Goal: Task Accomplishment & Management: Manage account settings

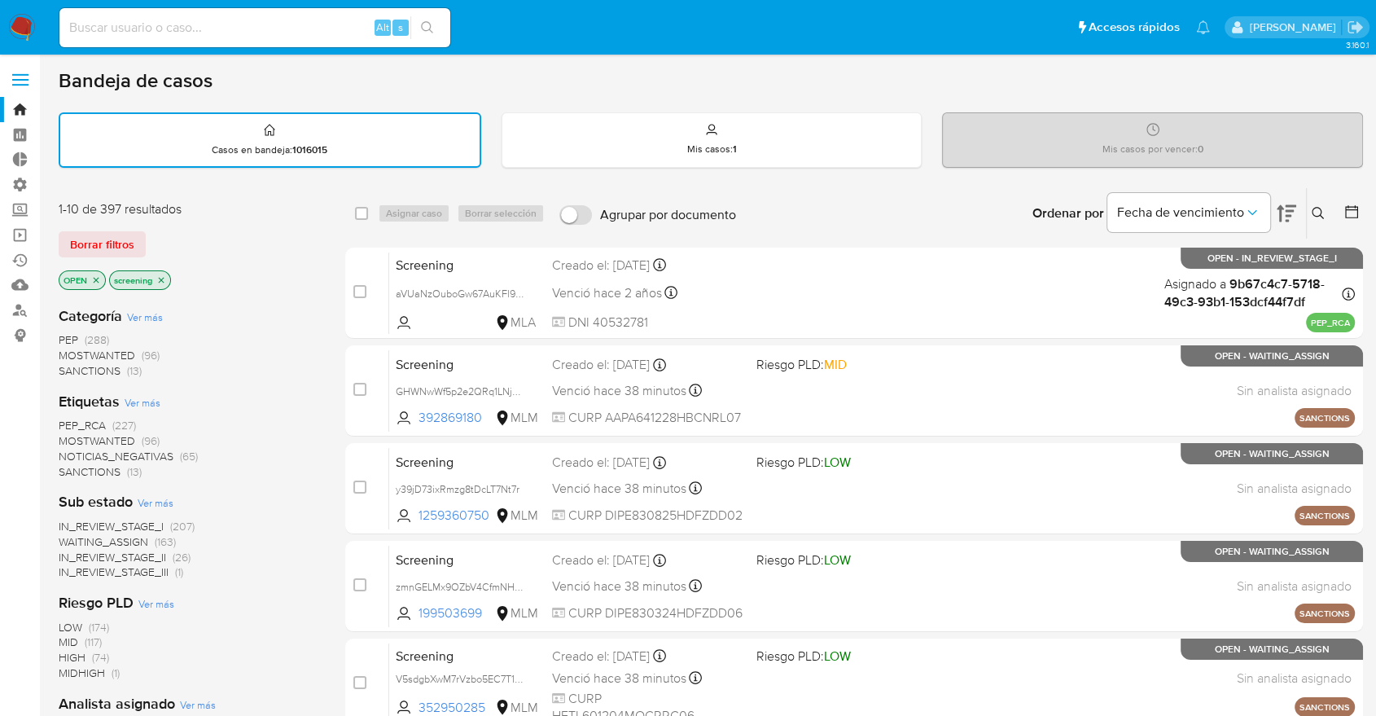
click at [24, 15] on img at bounding box center [22, 28] width 28 height 28
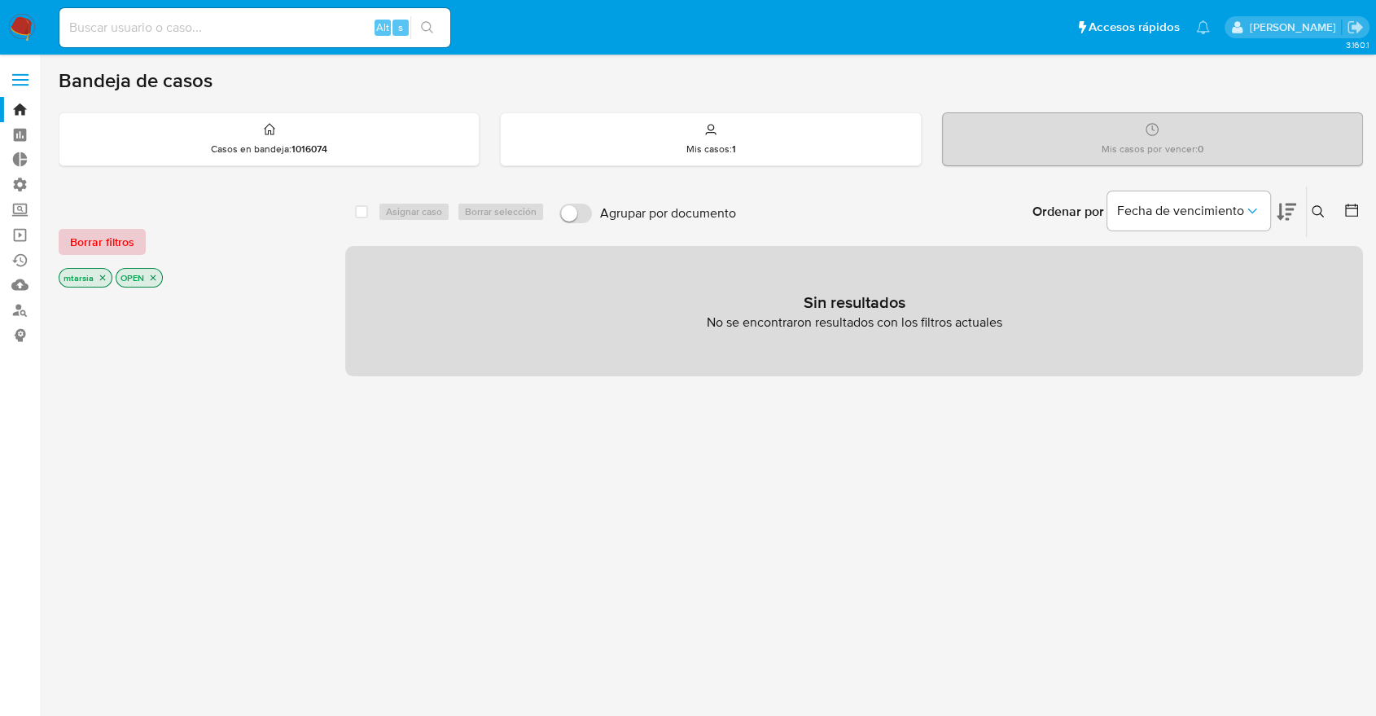
click at [143, 240] on button "Borrar filtros" at bounding box center [102, 242] width 87 height 26
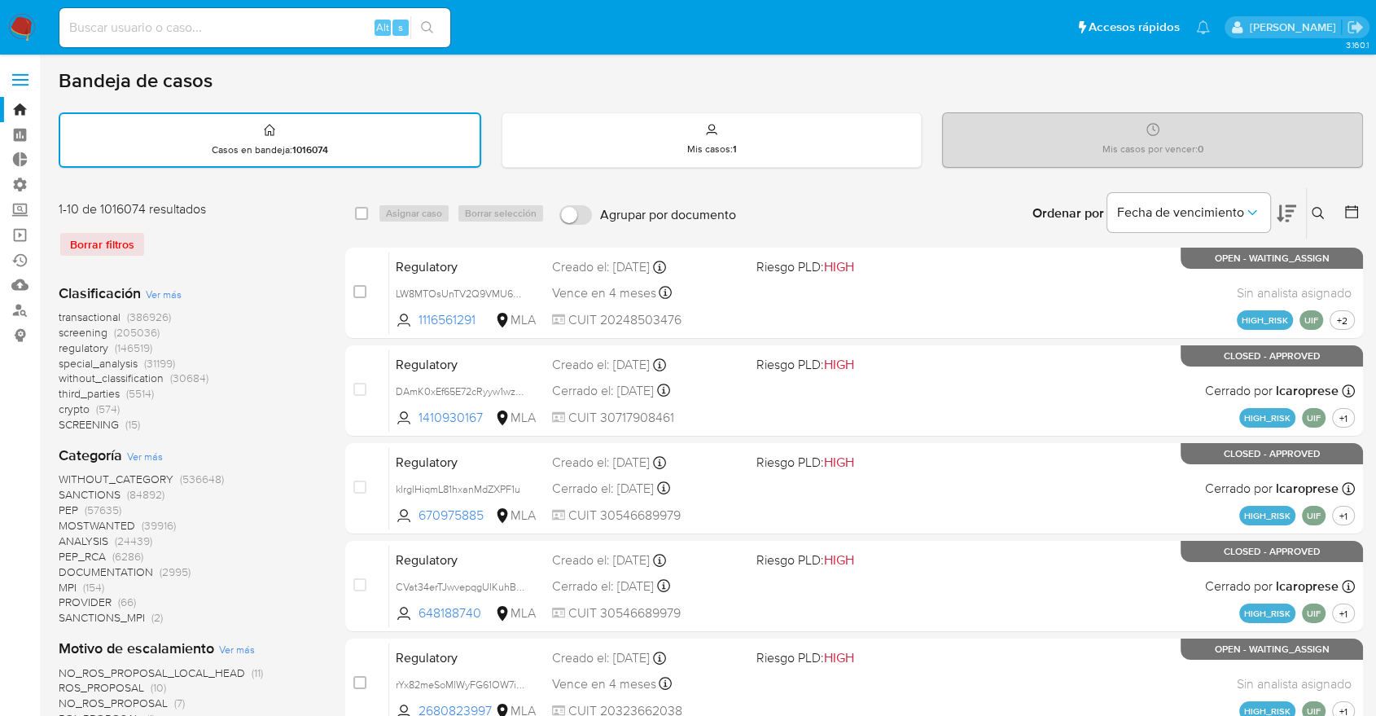
click at [66, 331] on span "screening" at bounding box center [83, 332] width 49 height 16
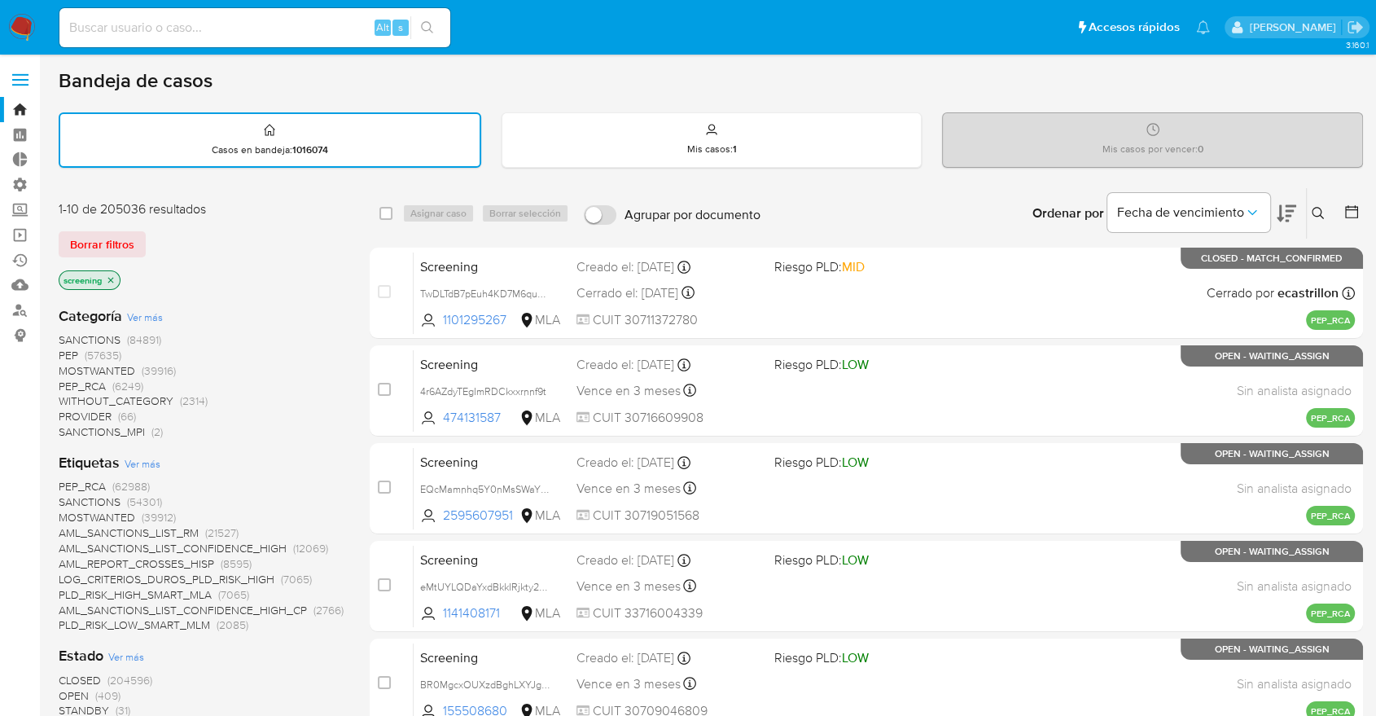
click at [1281, 205] on icon at bounding box center [1287, 213] width 20 height 17
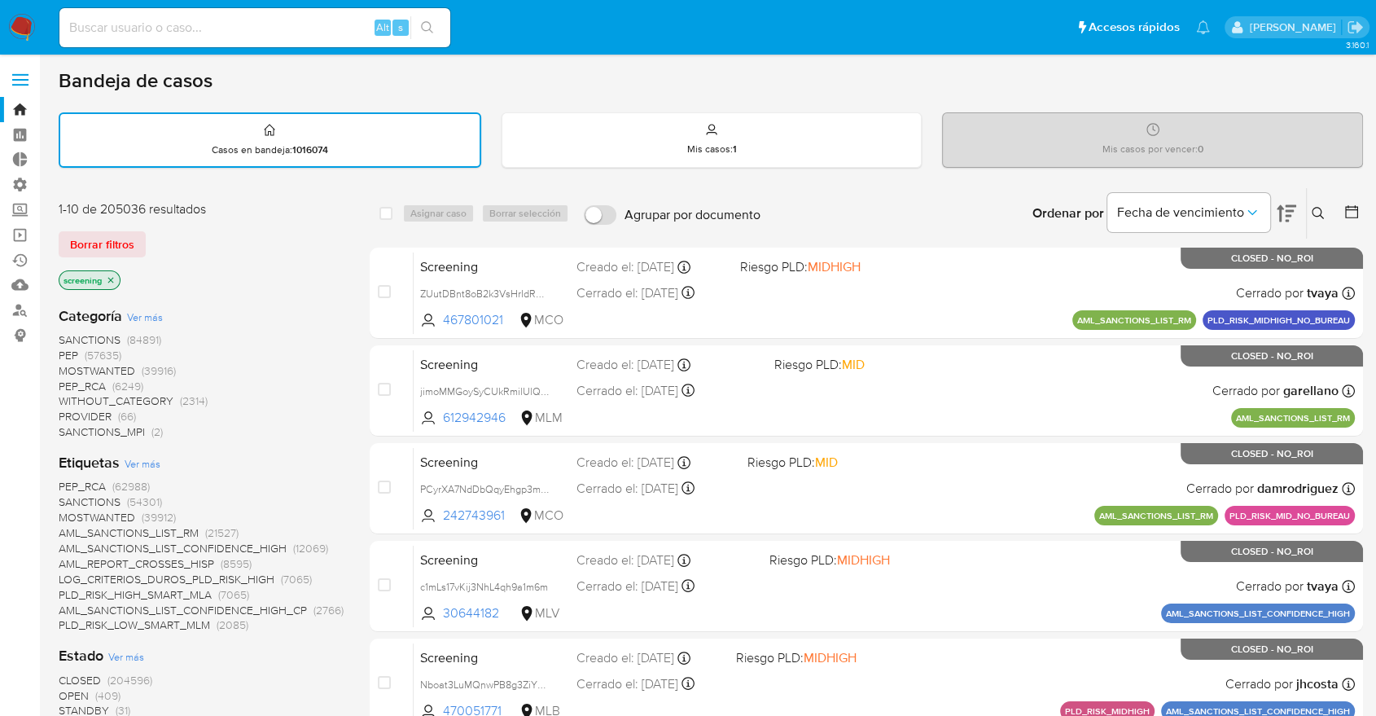
click at [71, 688] on span "OPEN" at bounding box center [74, 695] width 30 height 16
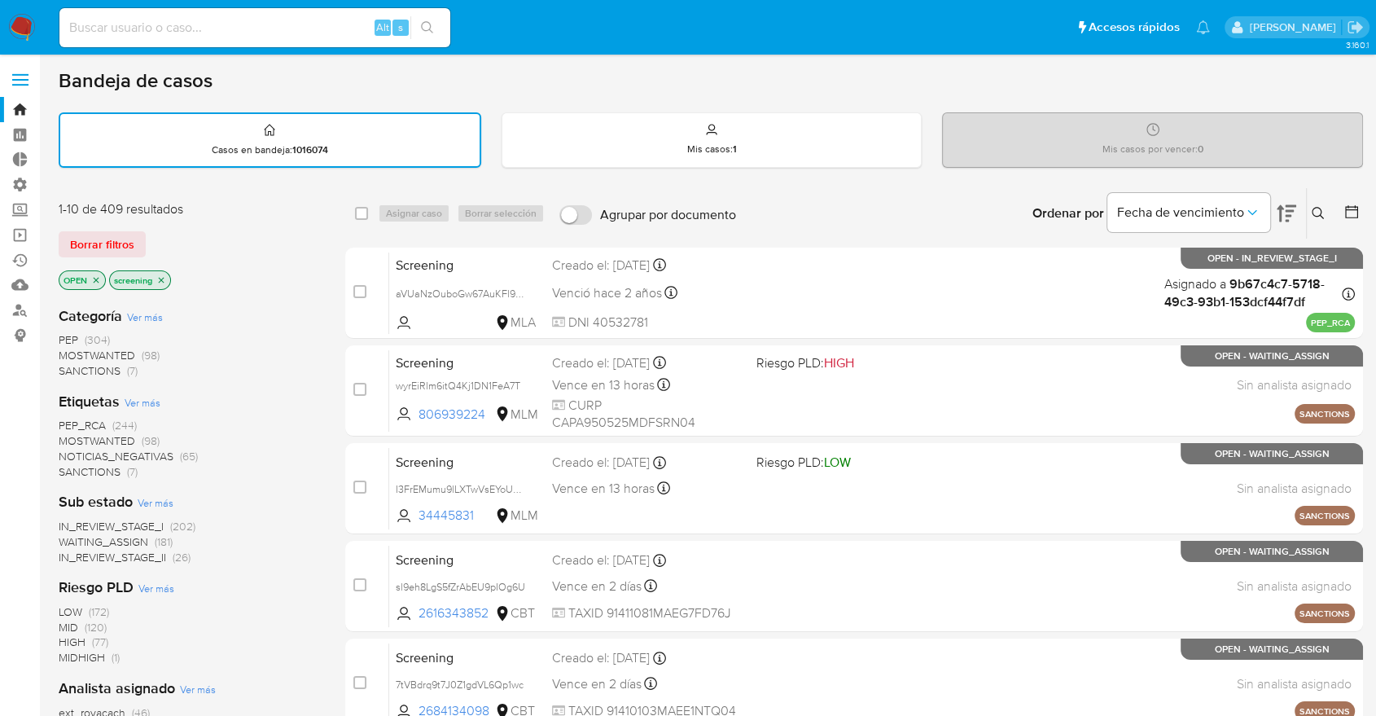
click at [196, 243] on div "Borrar filtros" at bounding box center [189, 244] width 261 height 26
click at [75, 469] on span "SANCTIONS" at bounding box center [90, 471] width 62 height 16
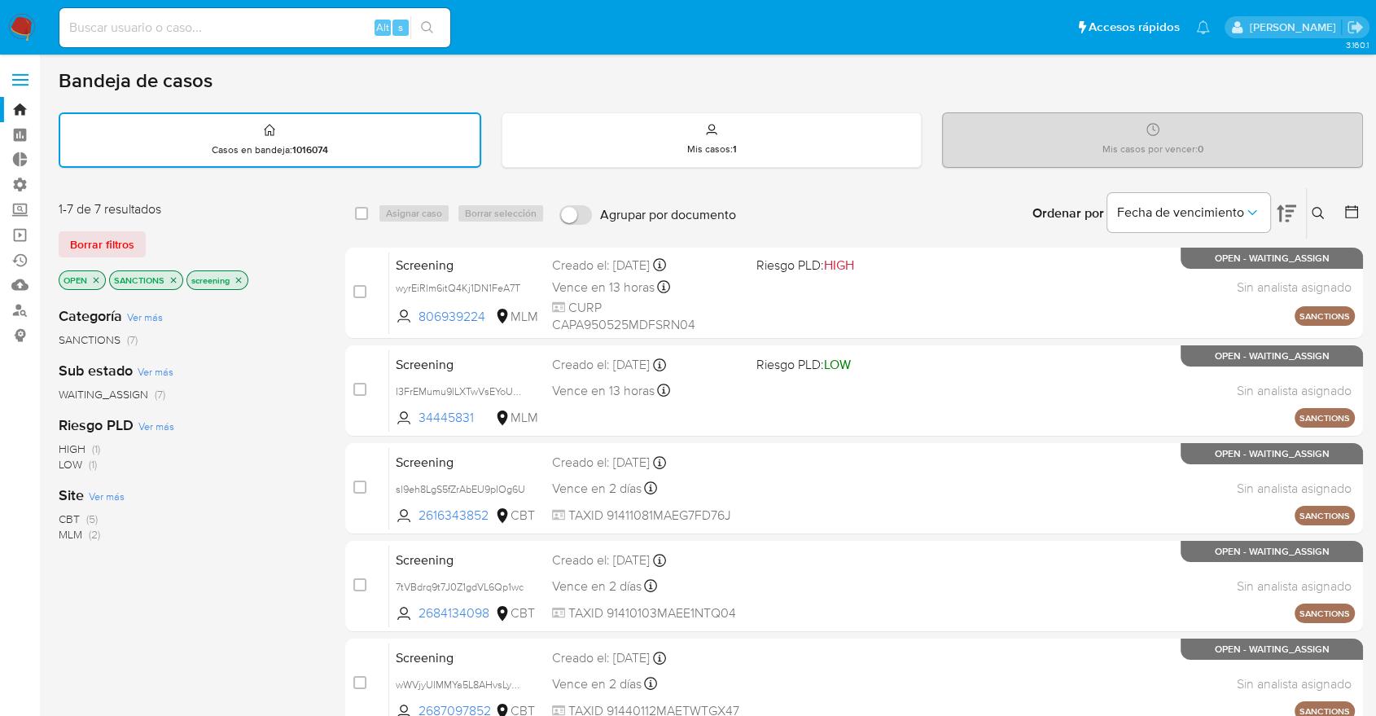
click at [191, 231] on div "Borrar filtros" at bounding box center [189, 244] width 261 height 26
click at [66, 530] on span "MLM" at bounding box center [71, 534] width 24 height 16
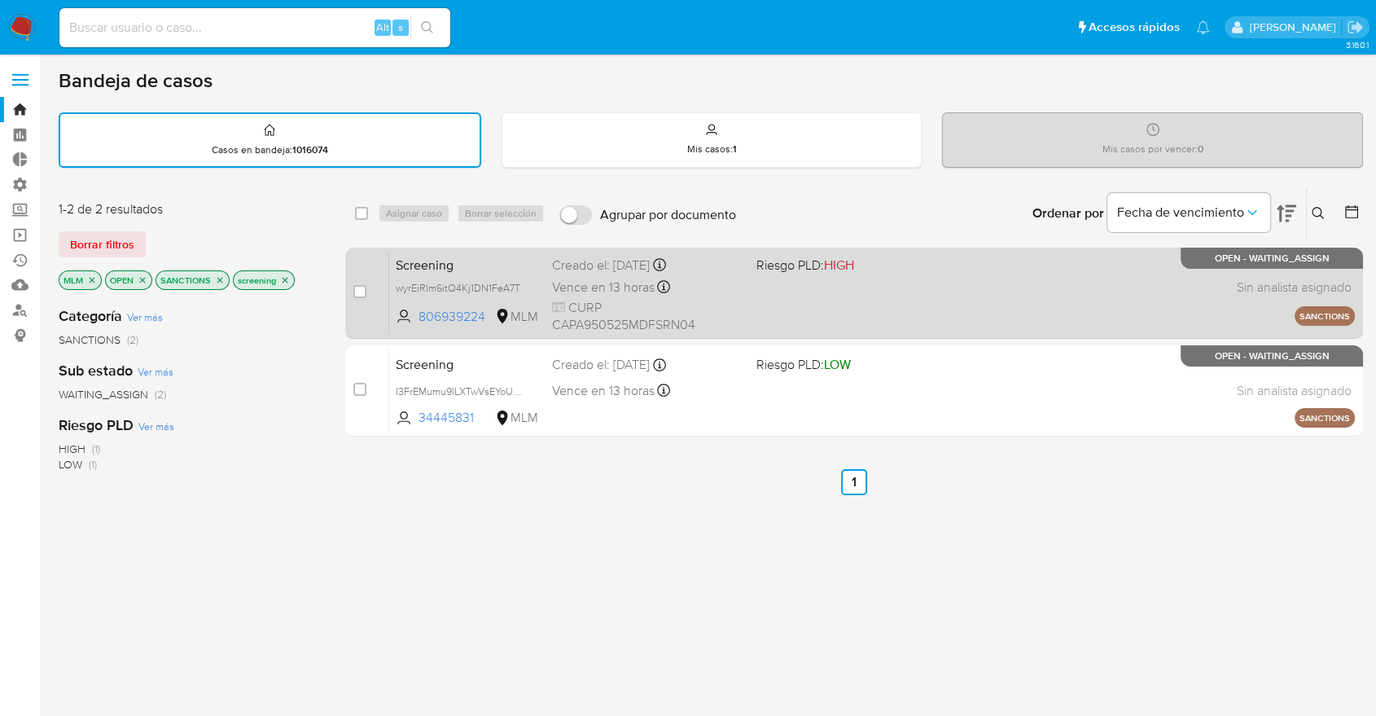
click at [486, 263] on span "Screening" at bounding box center [467, 263] width 143 height 21
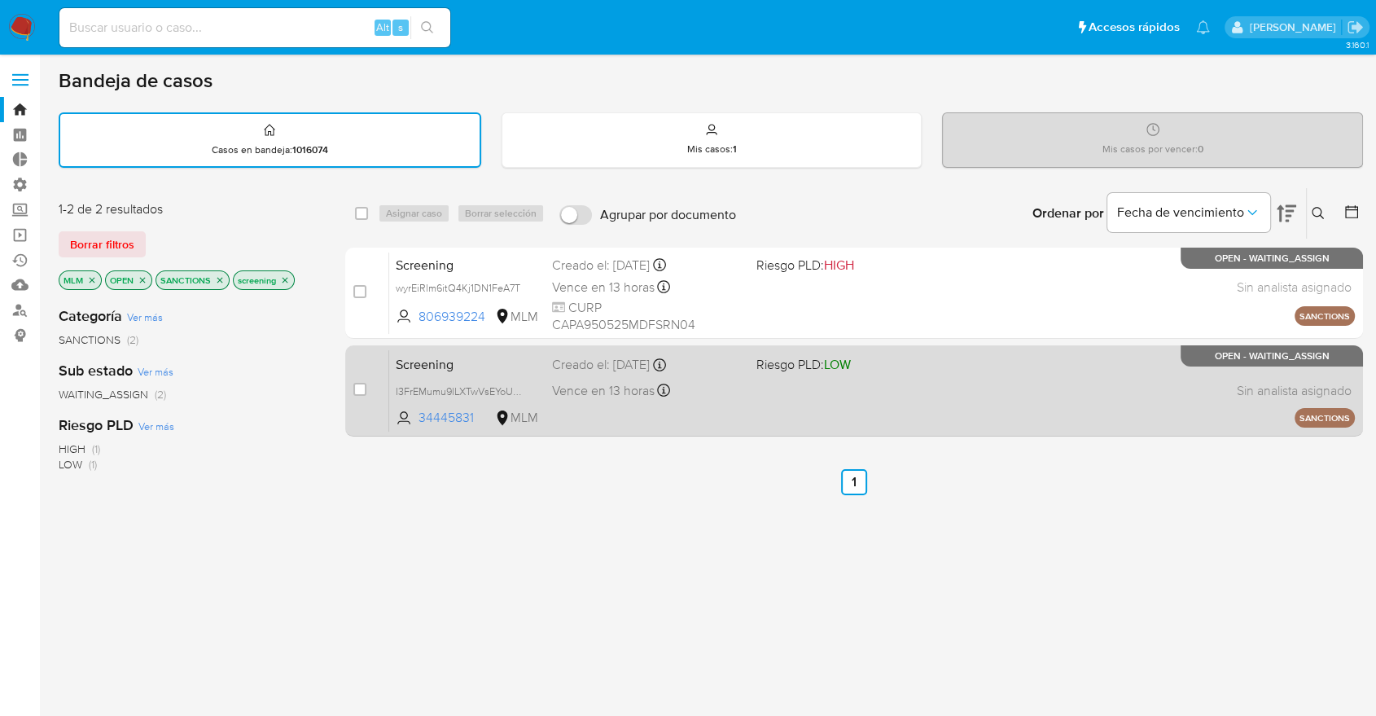
click at [473, 363] on span "Screening" at bounding box center [467, 363] width 143 height 21
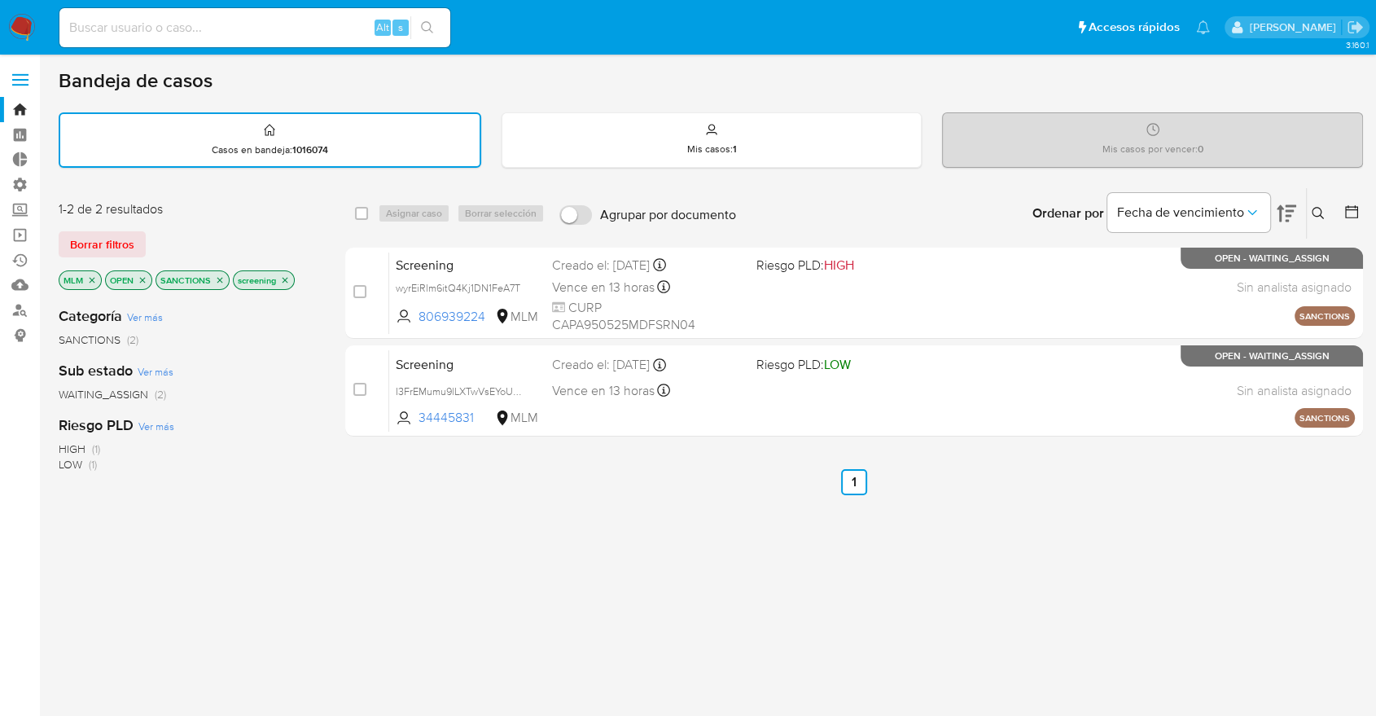
click at [94, 279] on icon "close-filter" at bounding box center [92, 280] width 10 height 10
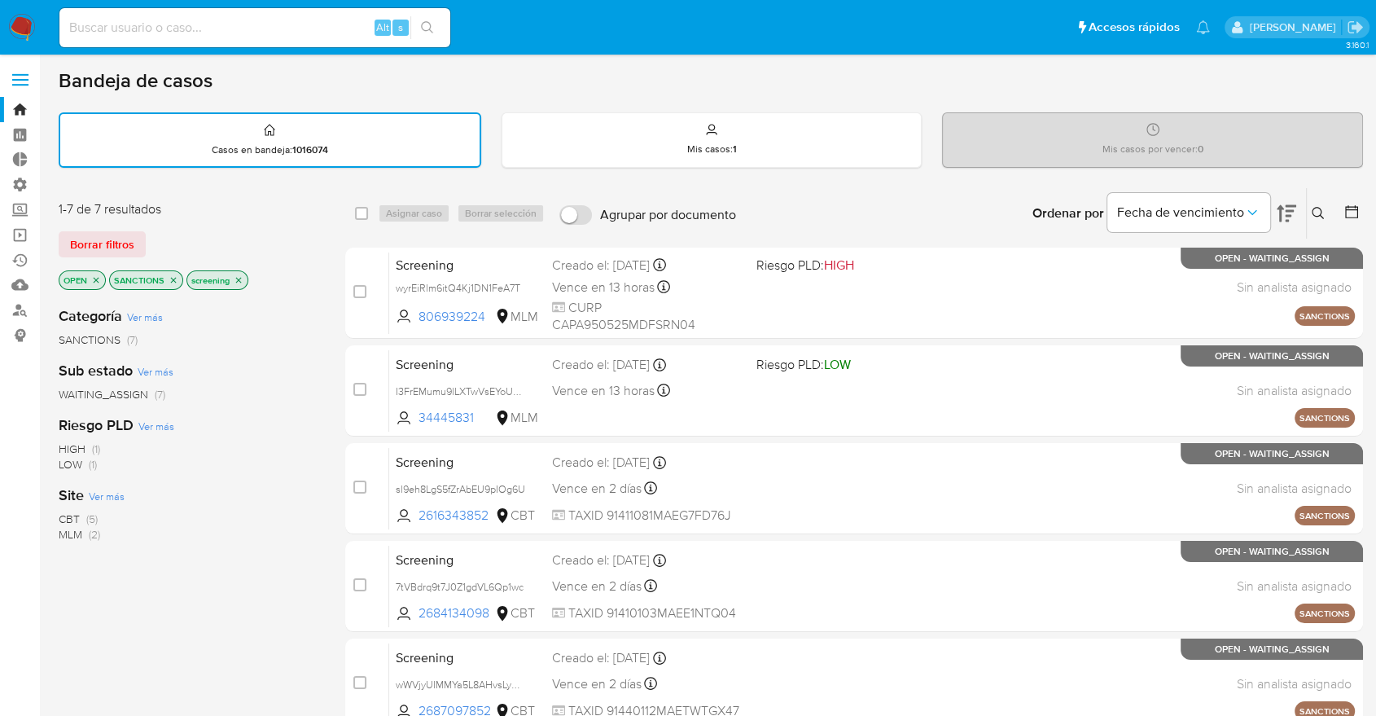
click at [64, 513] on span "CBT" at bounding box center [69, 519] width 21 height 16
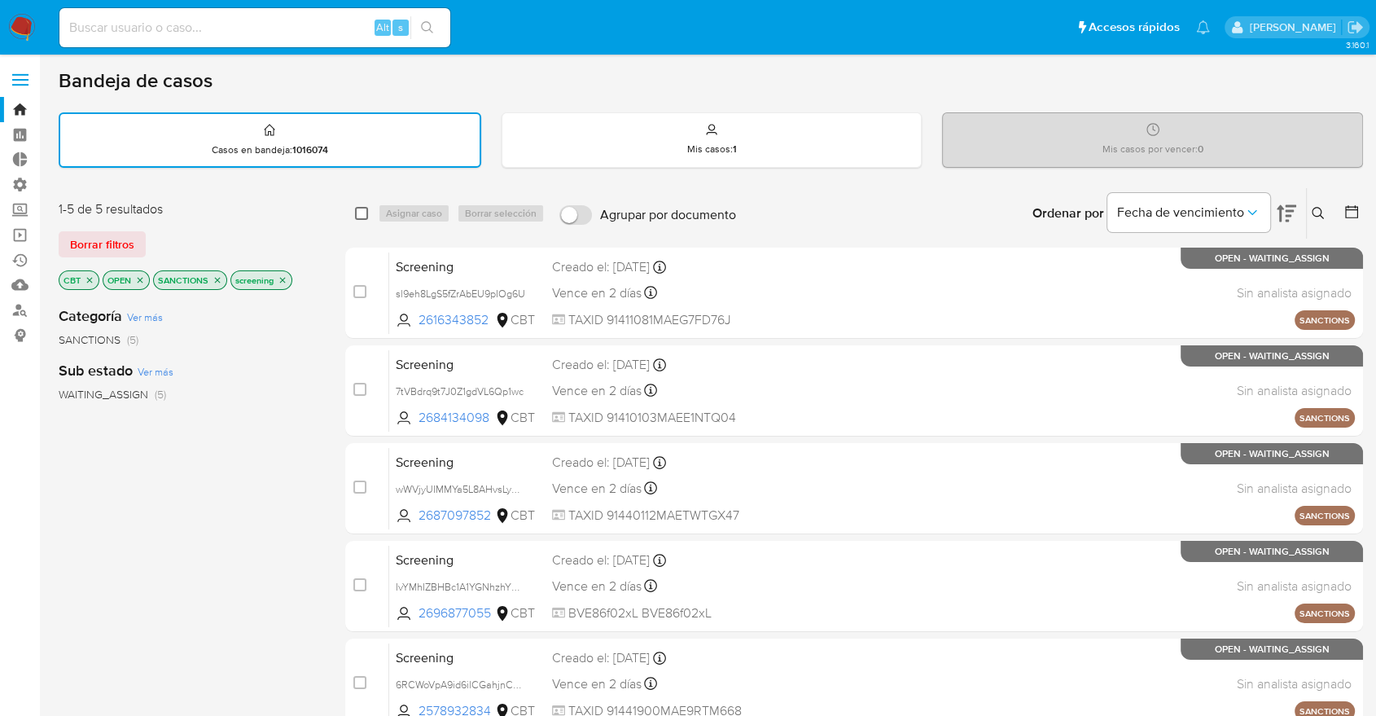
click at [358, 213] on input "checkbox" at bounding box center [361, 213] width 13 height 13
checkbox input "true"
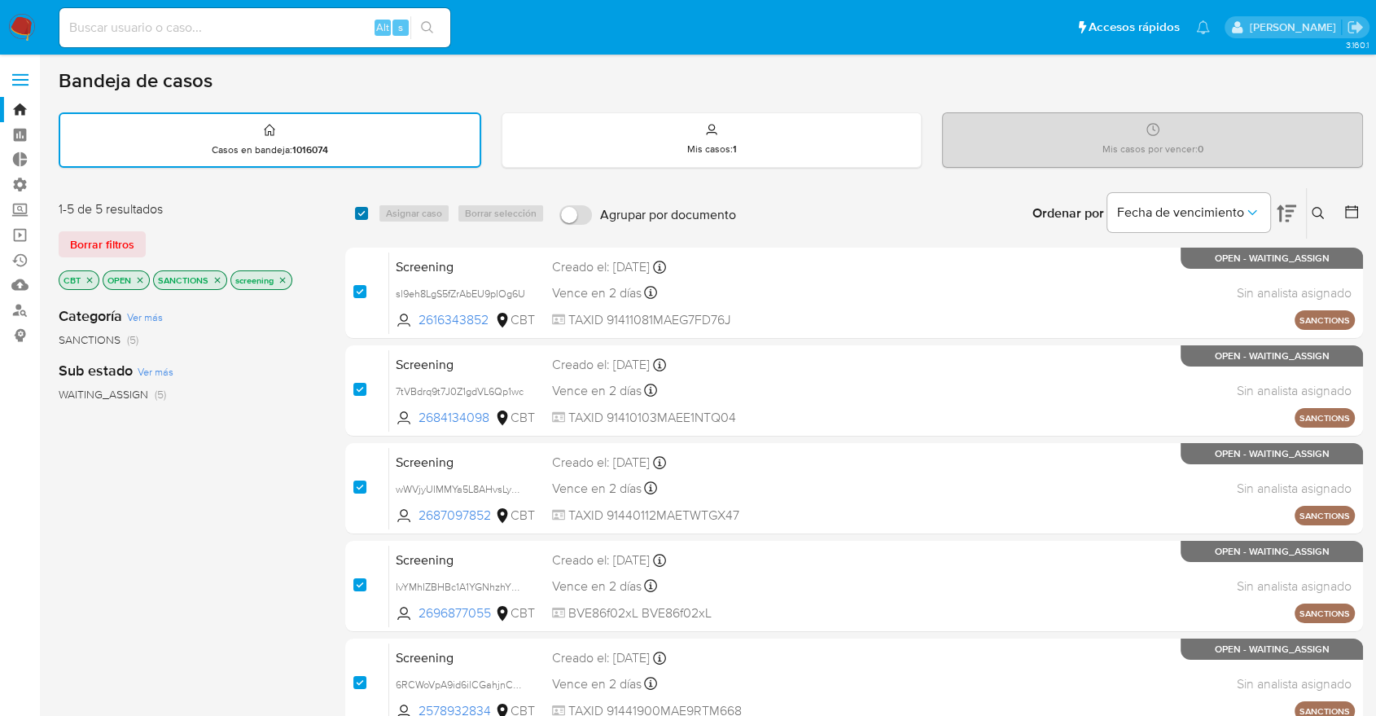
checkbox input "true"
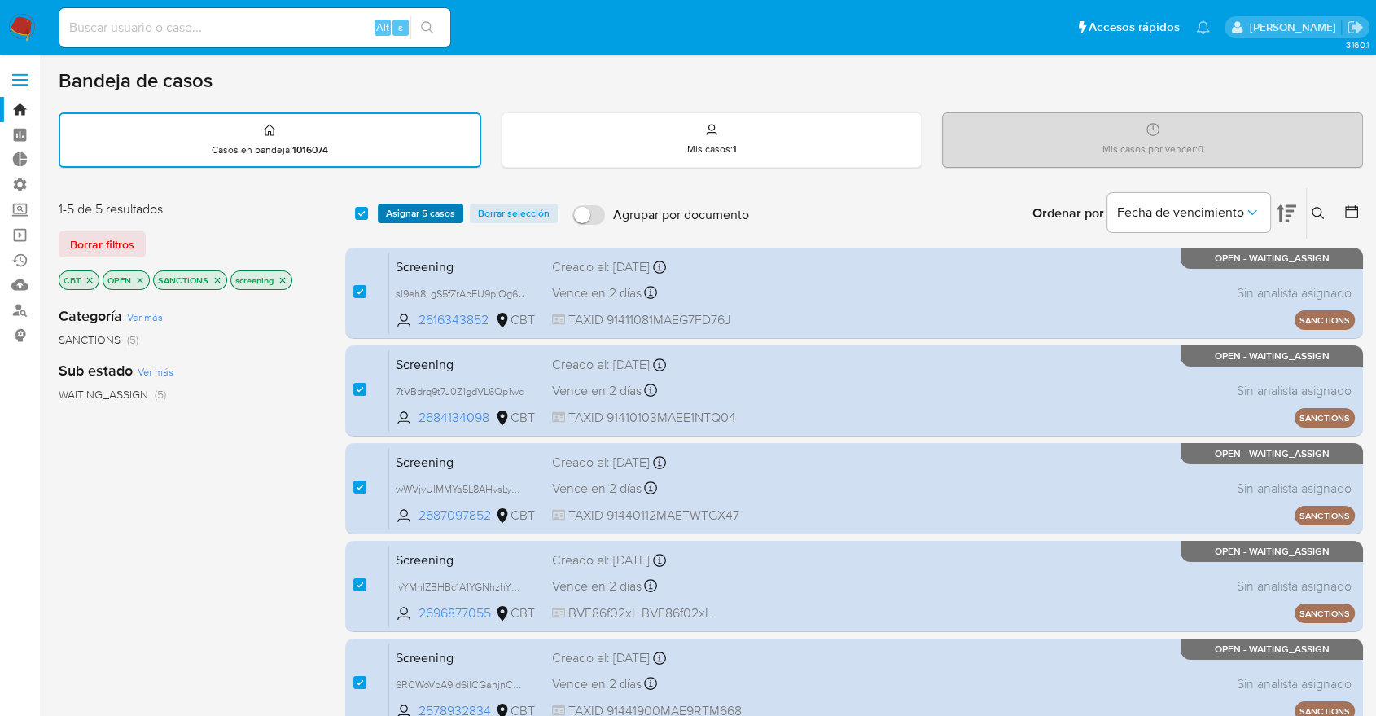
click at [391, 211] on span "Asignar 5 casos" at bounding box center [420, 213] width 69 height 16
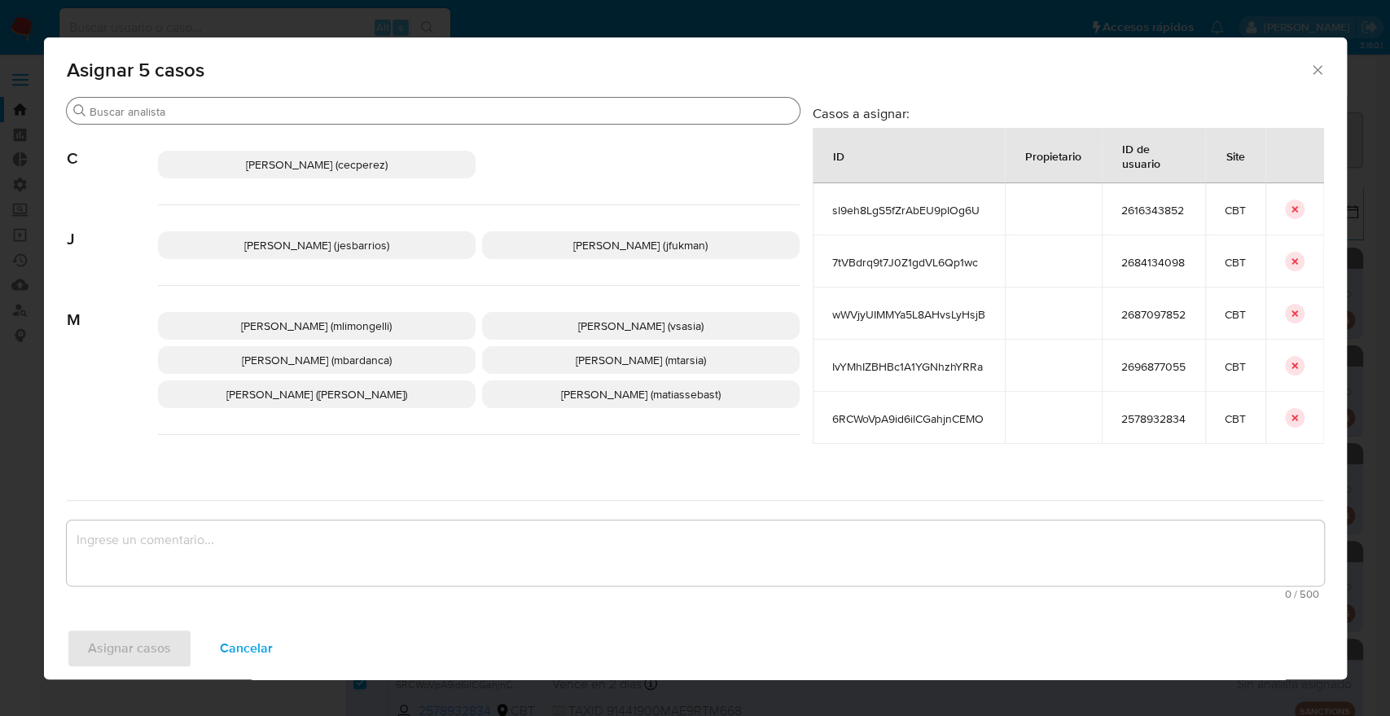
click at [311, 118] on input "Buscar" at bounding box center [442, 111] width 704 height 15
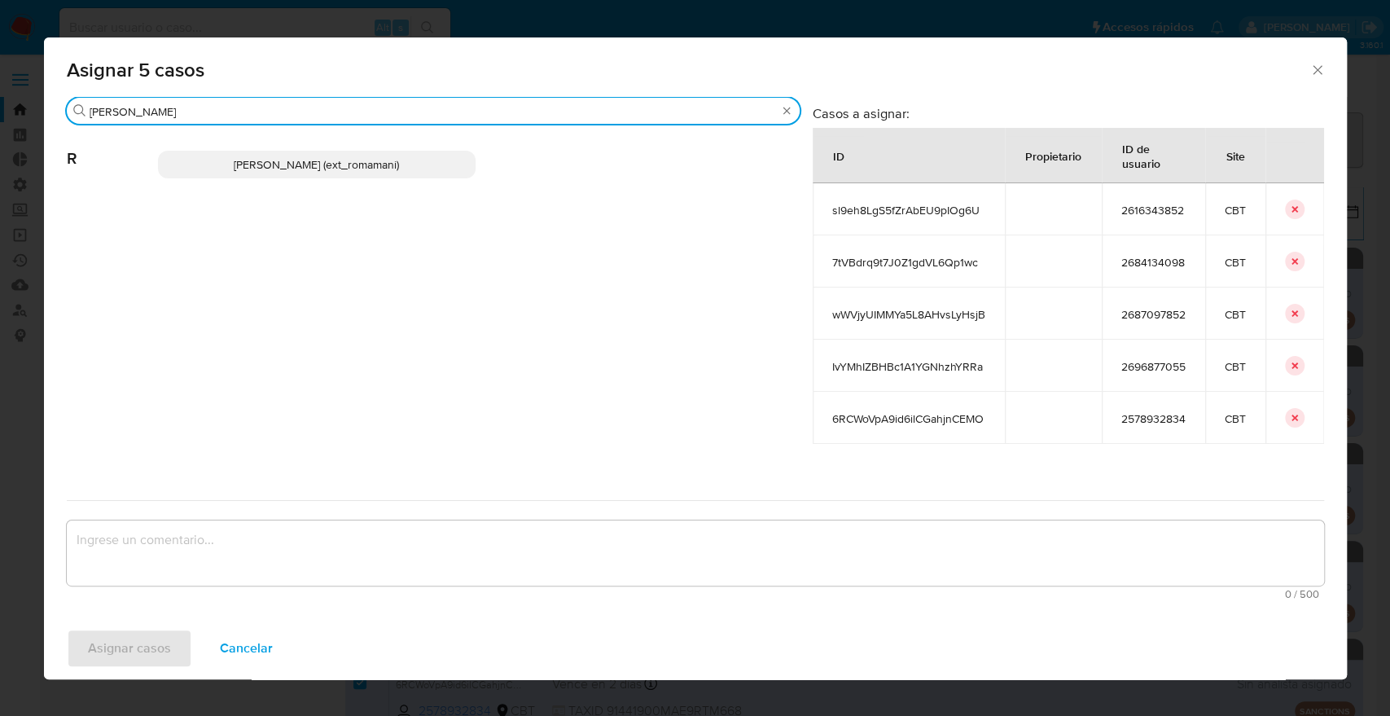
type input "rosa"
click at [428, 164] on p "Rosalia Mamani (ext_romamani)" at bounding box center [317, 165] width 318 height 28
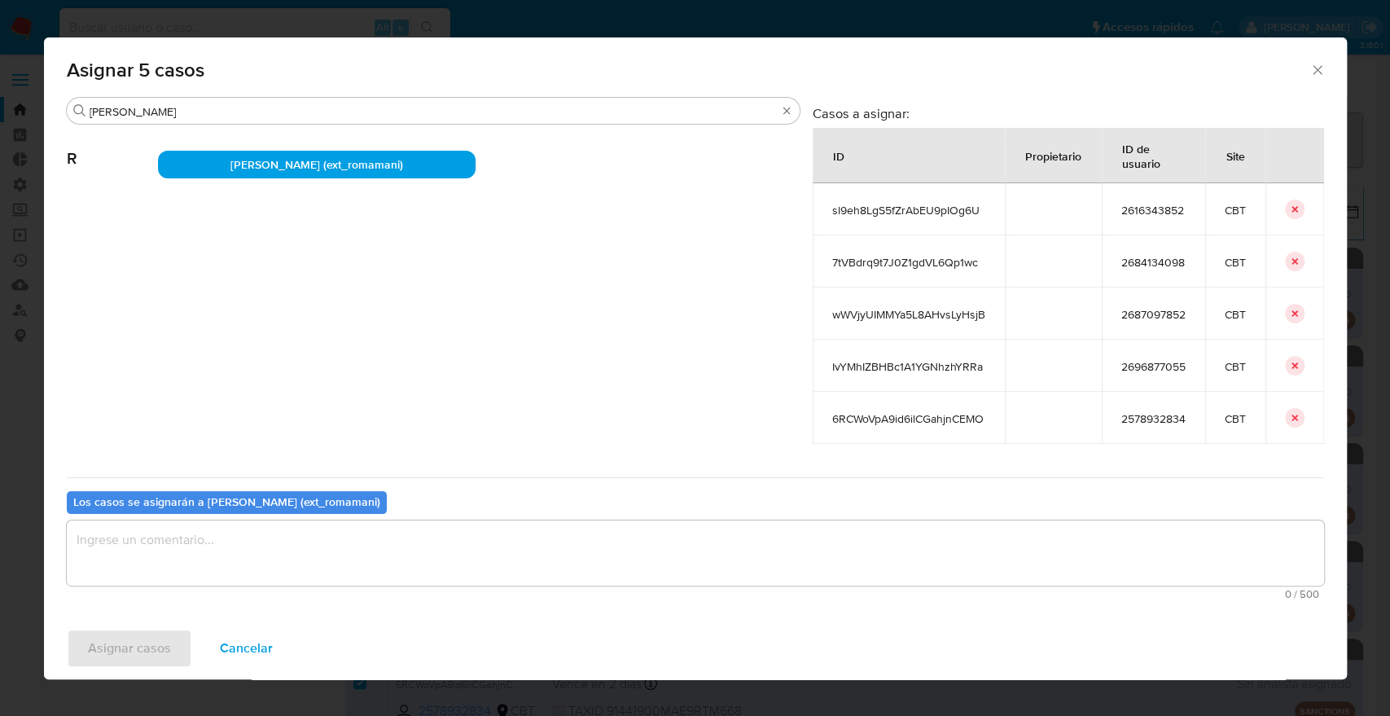
click at [316, 572] on textarea "assign-modal" at bounding box center [695, 552] width 1257 height 65
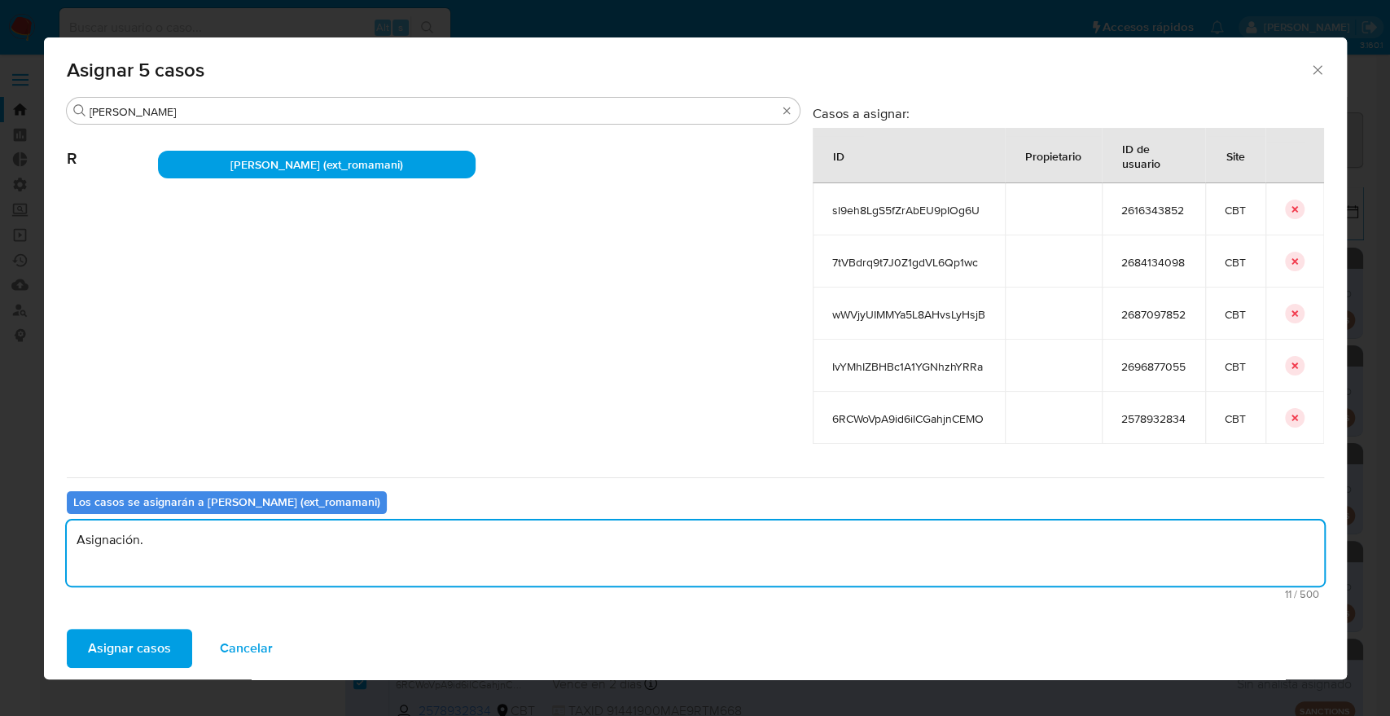
drag, startPoint x: 318, startPoint y: 577, endPoint x: 11, endPoint y: 559, distance: 306.7
click at [11, 559] on div "Asignar 5 casos Buscar rosa R Rosalia Mamani (ext_romamani) Casos a asignar: ID…" at bounding box center [695, 358] width 1390 height 716
click at [173, 555] on textarea "Asignación." at bounding box center [695, 552] width 1257 height 65
drag, startPoint x: 190, startPoint y: 550, endPoint x: 44, endPoint y: 540, distance: 146.1
click at [46, 541] on div "Buscar rosa R Rosalia Mamani (ext_romamani) Casos a asignar: ID Propietario ID …" at bounding box center [695, 357] width 1303 height 520
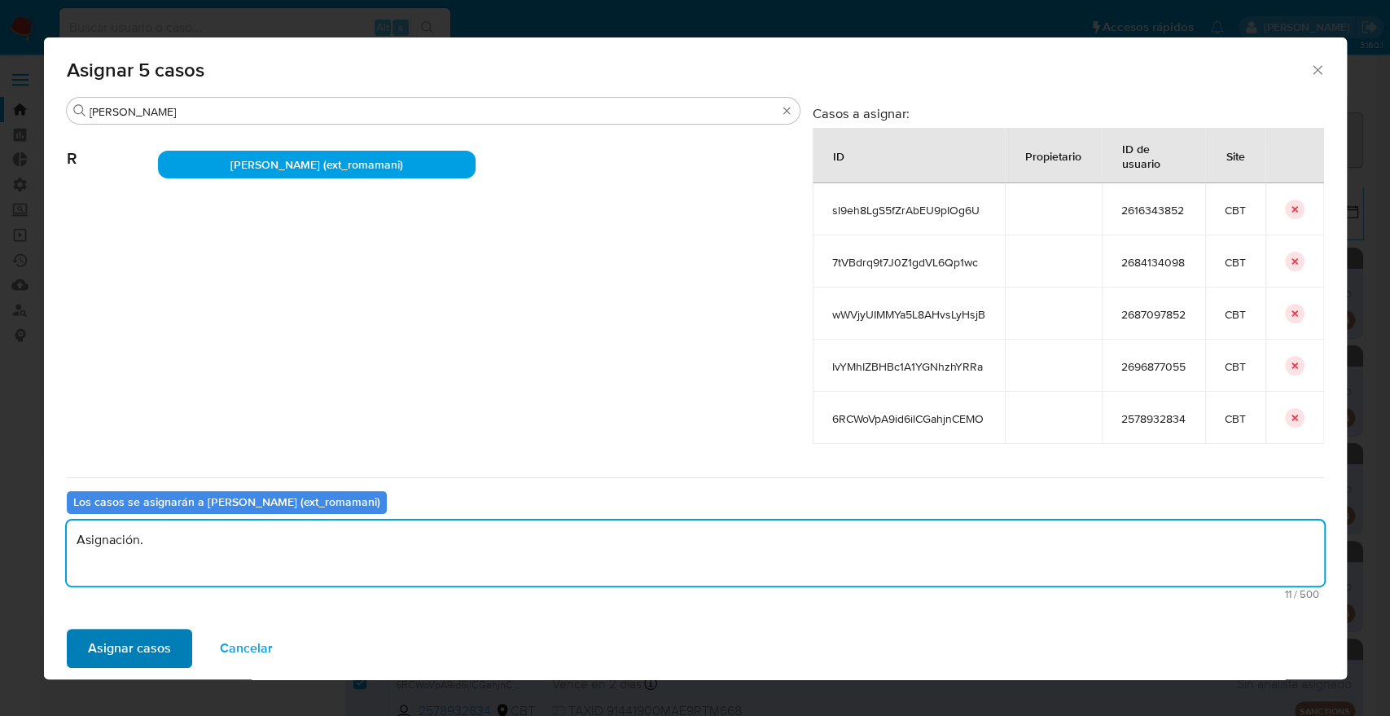
type textarea "Asignación."
click at [181, 652] on button "Asignar casos" at bounding box center [129, 648] width 125 height 39
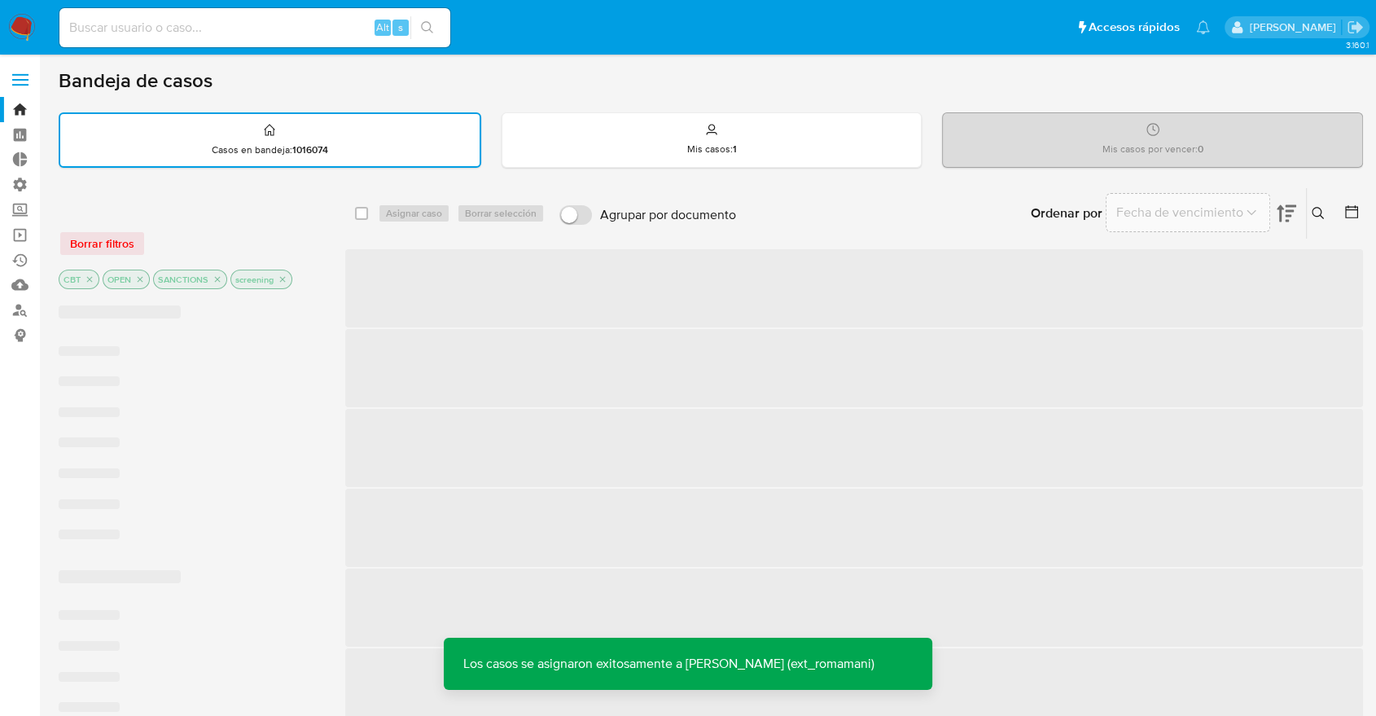
click at [966, 61] on main "3.160.1" at bounding box center [688, 728] width 1376 height 1456
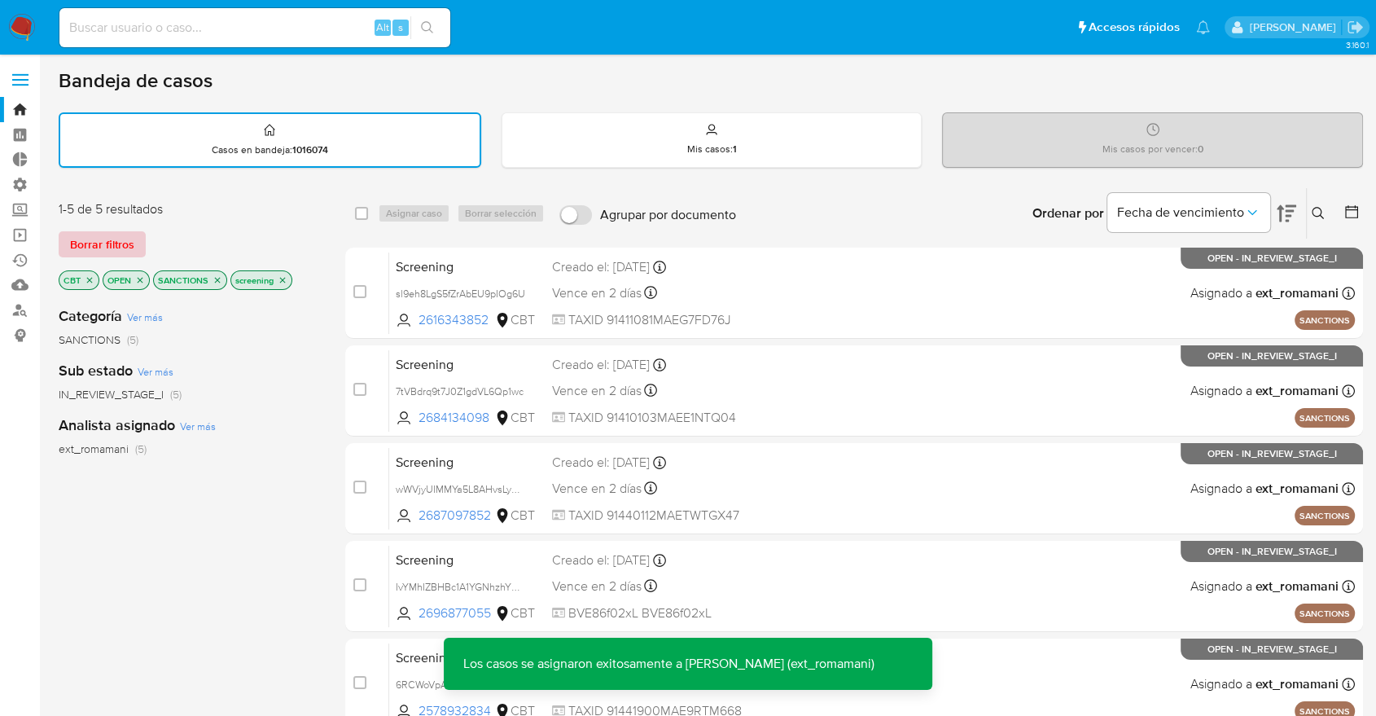
click at [140, 244] on button "Borrar filtros" at bounding box center [102, 244] width 87 height 26
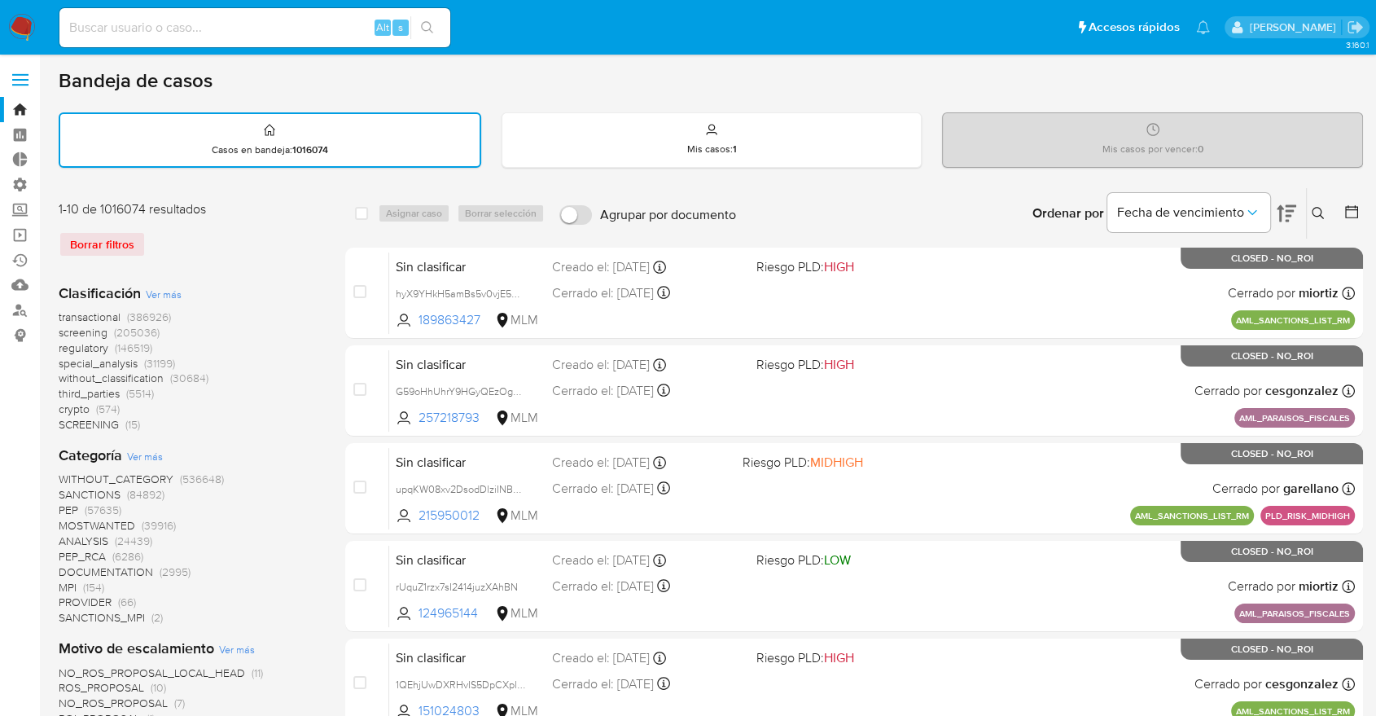
click at [61, 328] on span "screening" at bounding box center [83, 332] width 49 height 16
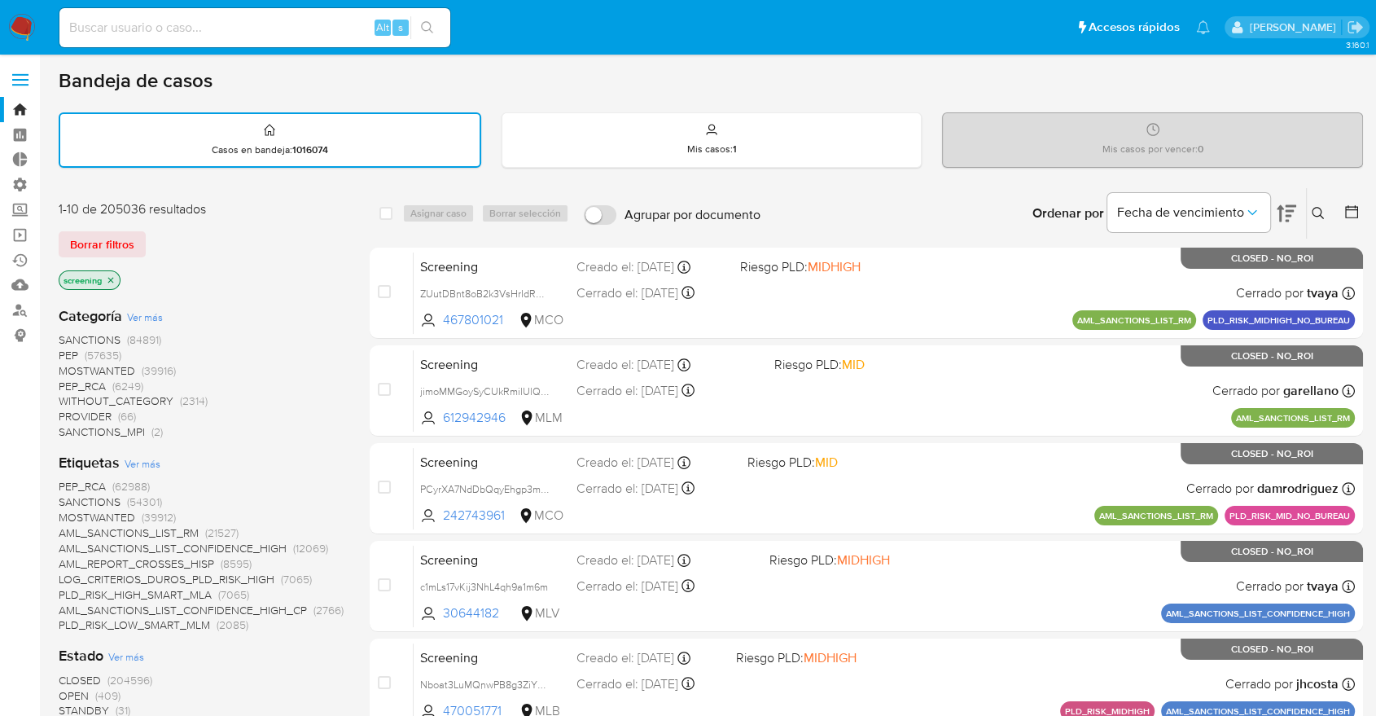
click at [116, 278] on icon "close-filter" at bounding box center [111, 280] width 10 height 10
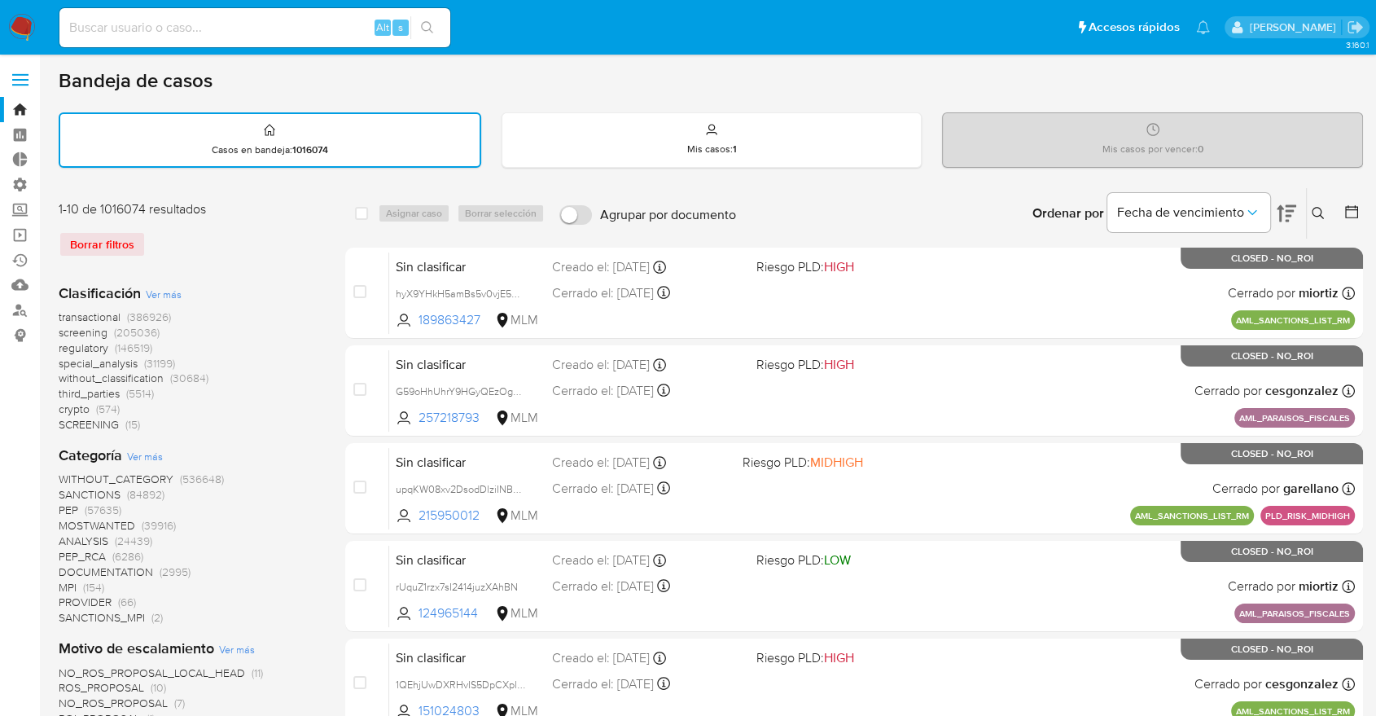
click at [64, 347] on span "regulatory" at bounding box center [84, 348] width 50 height 16
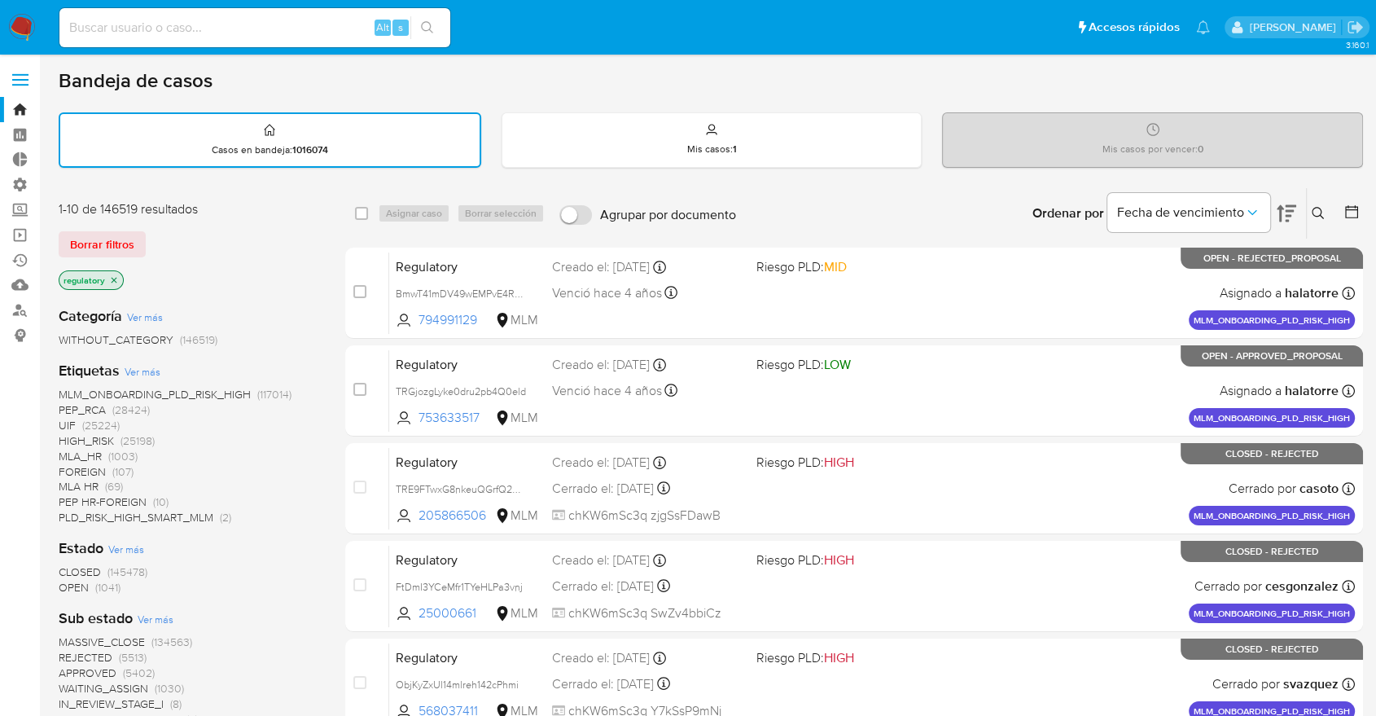
click at [65, 581] on span "OPEN" at bounding box center [74, 587] width 30 height 16
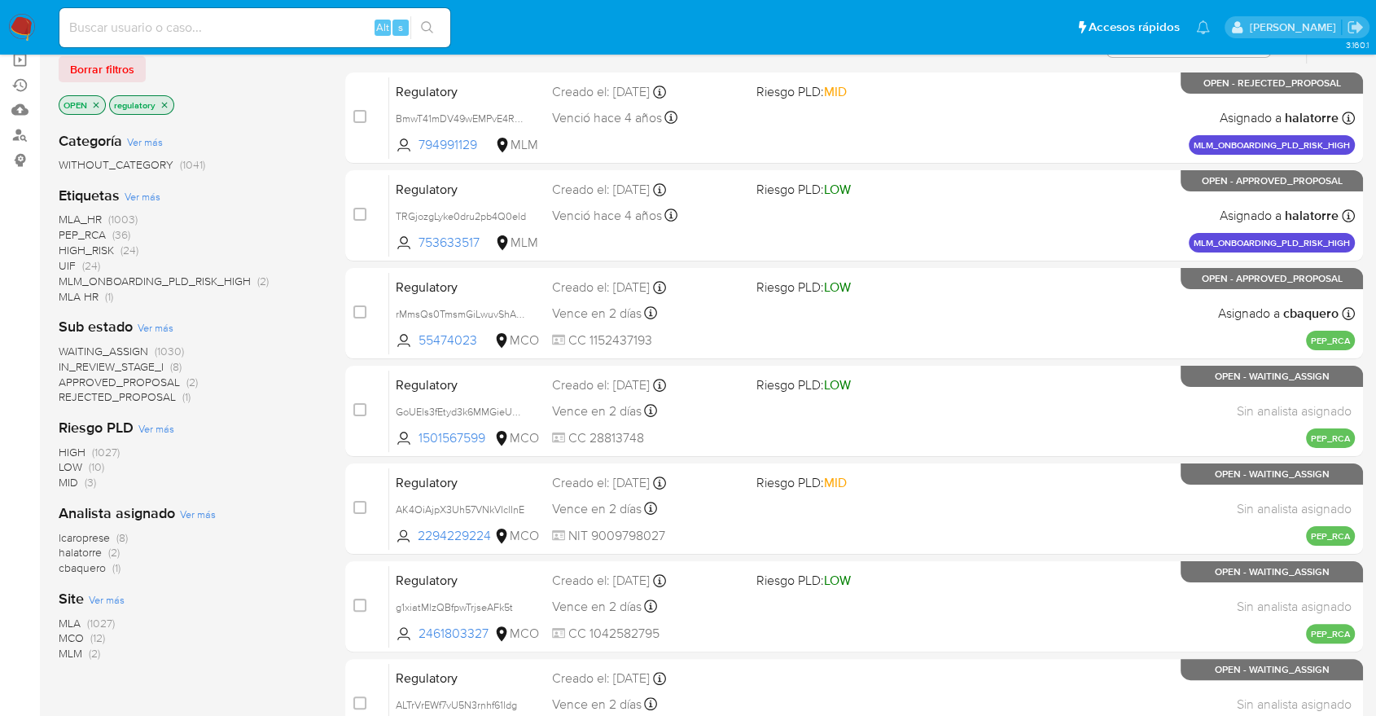
scroll to position [181, 0]
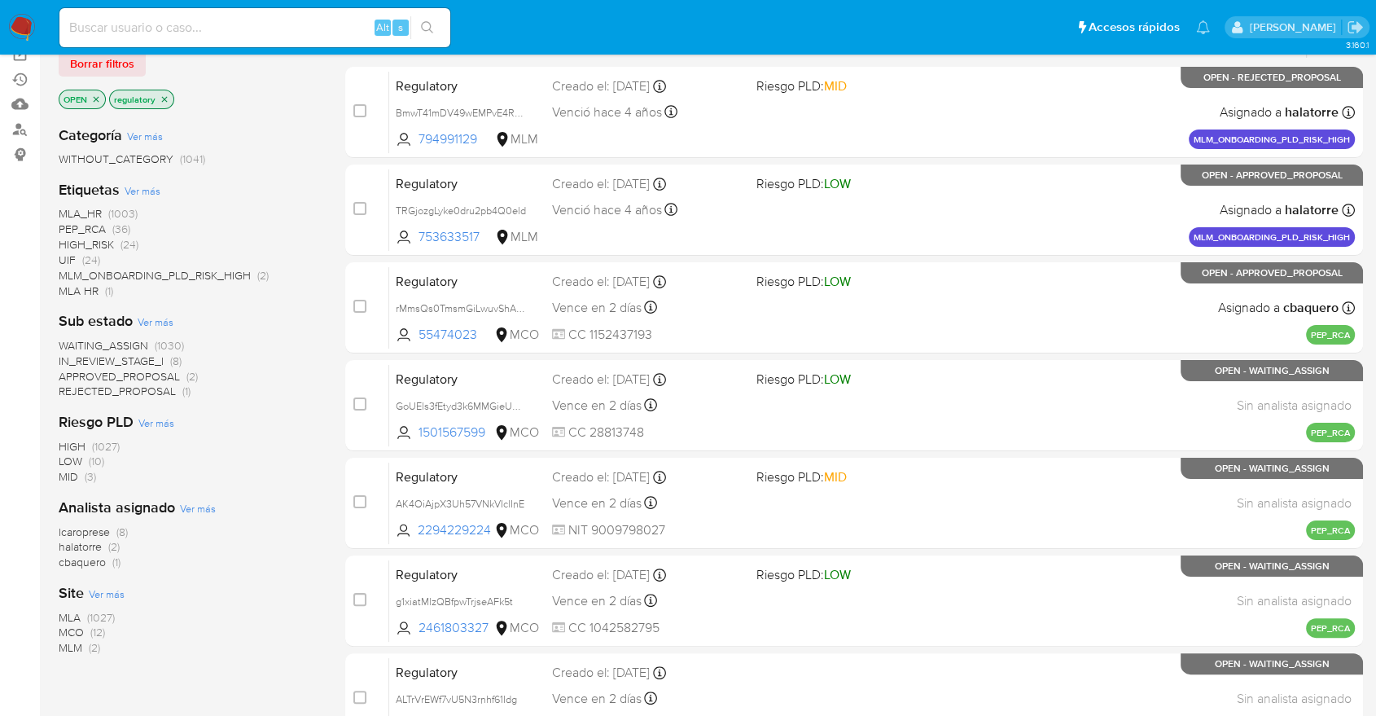
click at [70, 627] on span "MCO" at bounding box center [71, 632] width 25 height 16
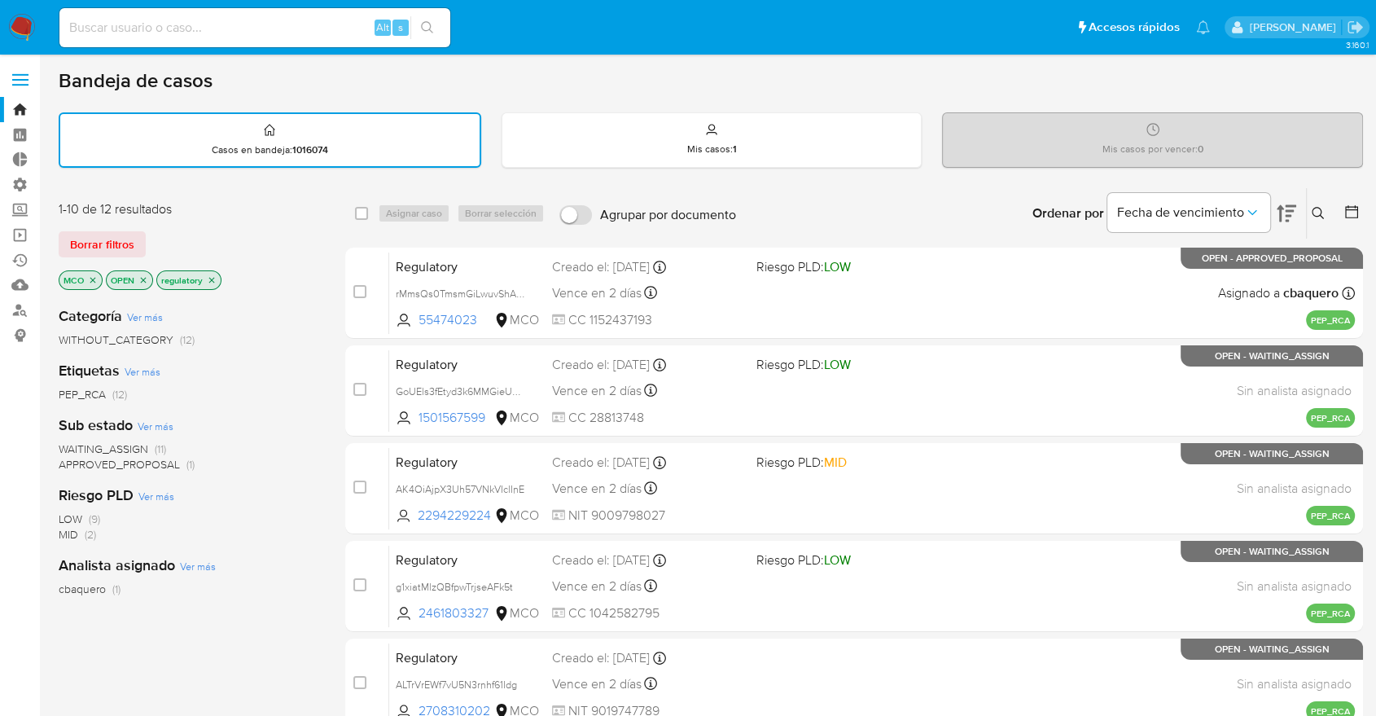
click at [77, 447] on span "WAITING_ASSIGN" at bounding box center [104, 449] width 90 height 16
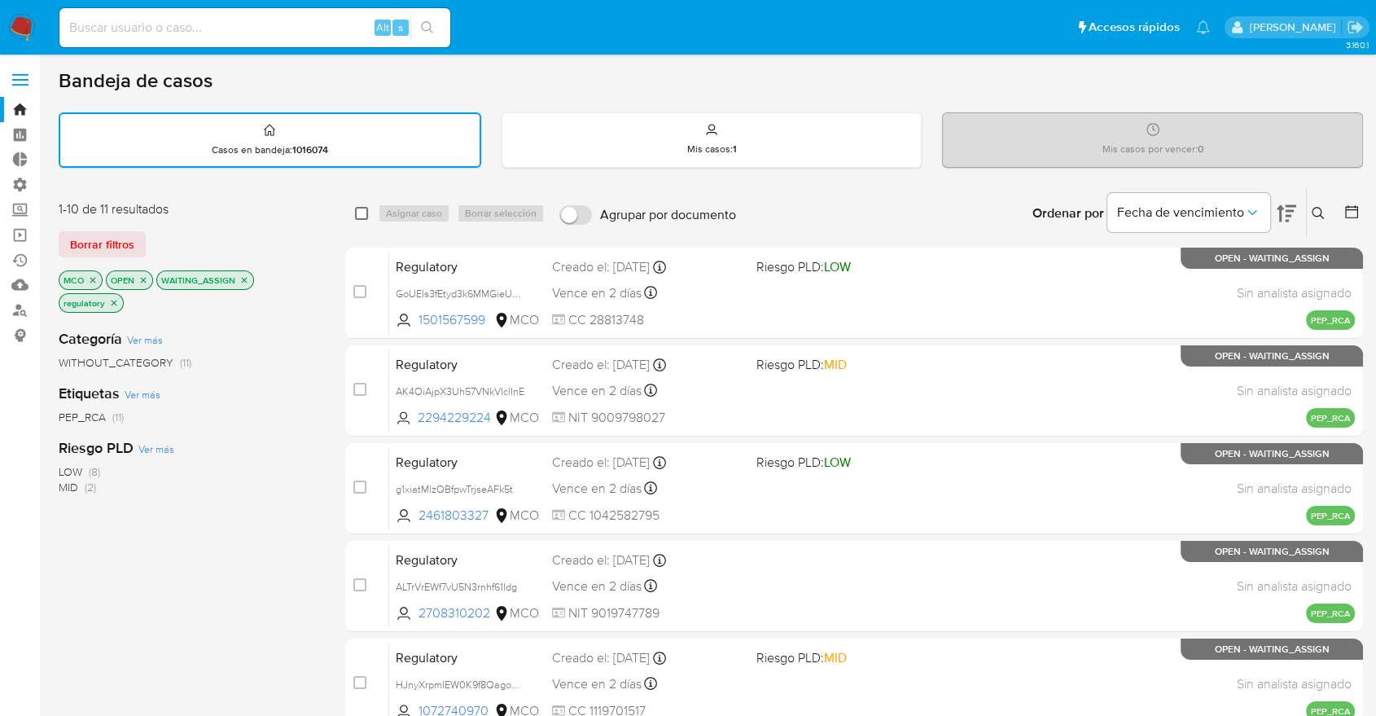
click at [362, 208] on input "checkbox" at bounding box center [361, 213] width 13 height 13
checkbox input "true"
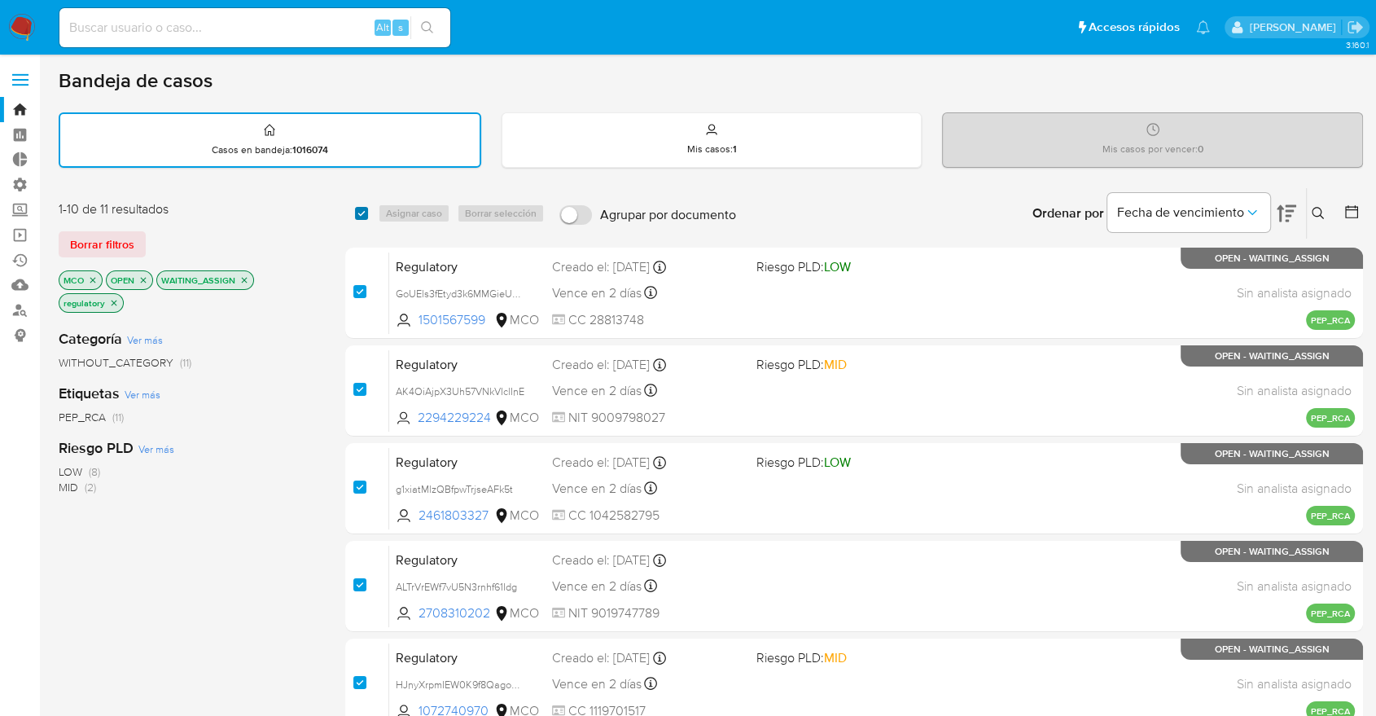
checkbox input "true"
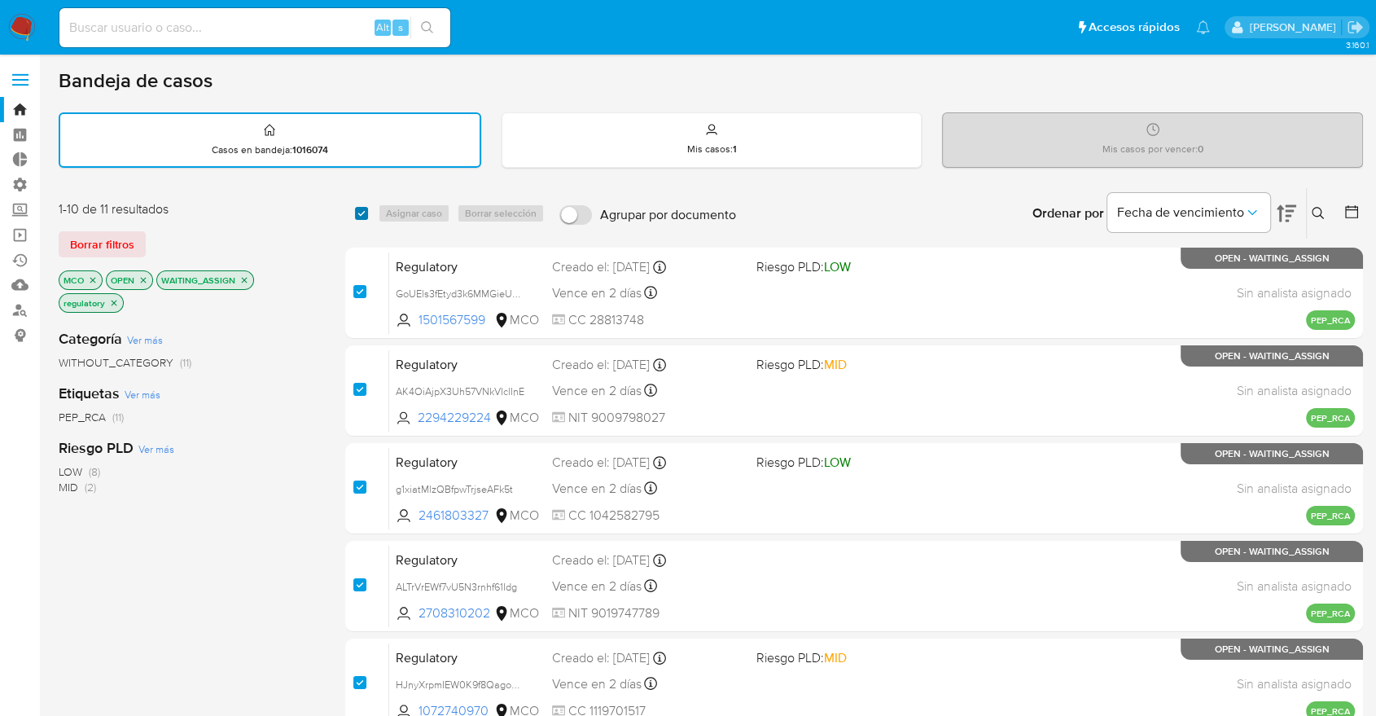
checkbox input "true"
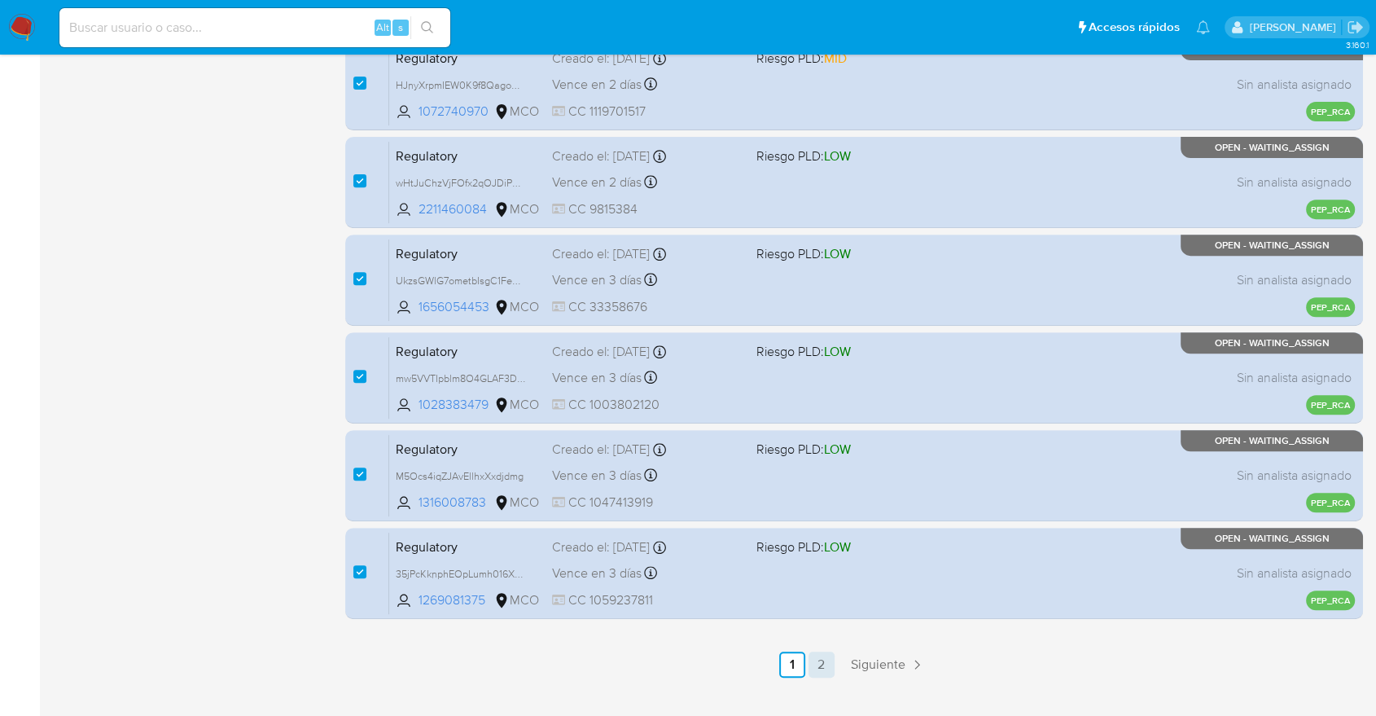
scroll to position [629, 0]
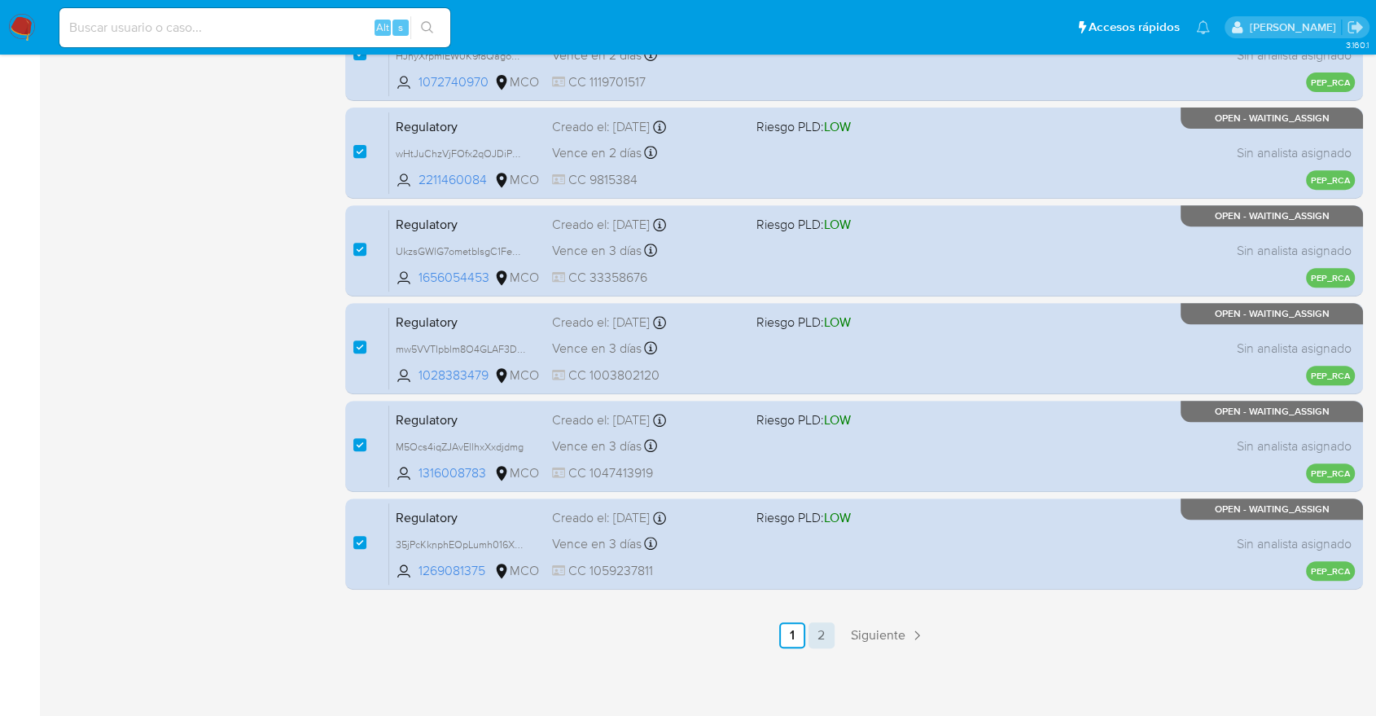
click at [826, 624] on link "2" at bounding box center [822, 635] width 26 height 26
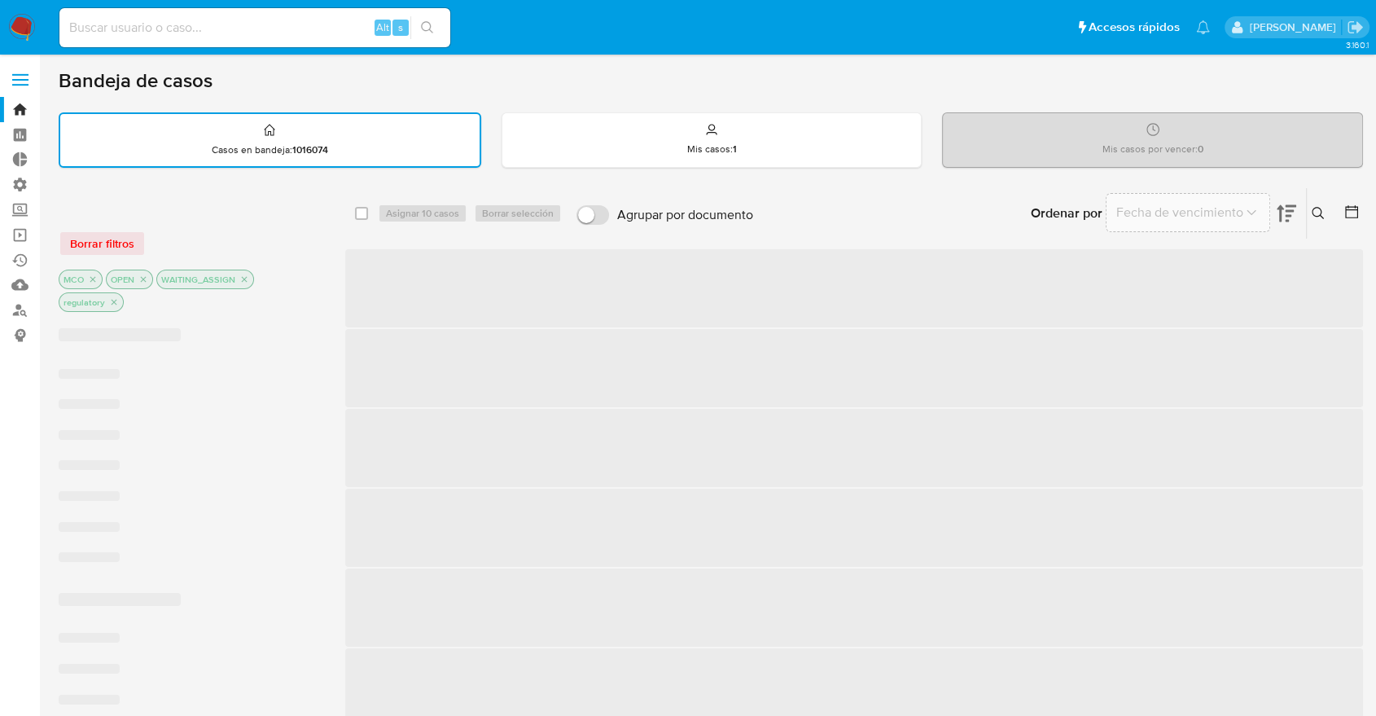
checkbox input "false"
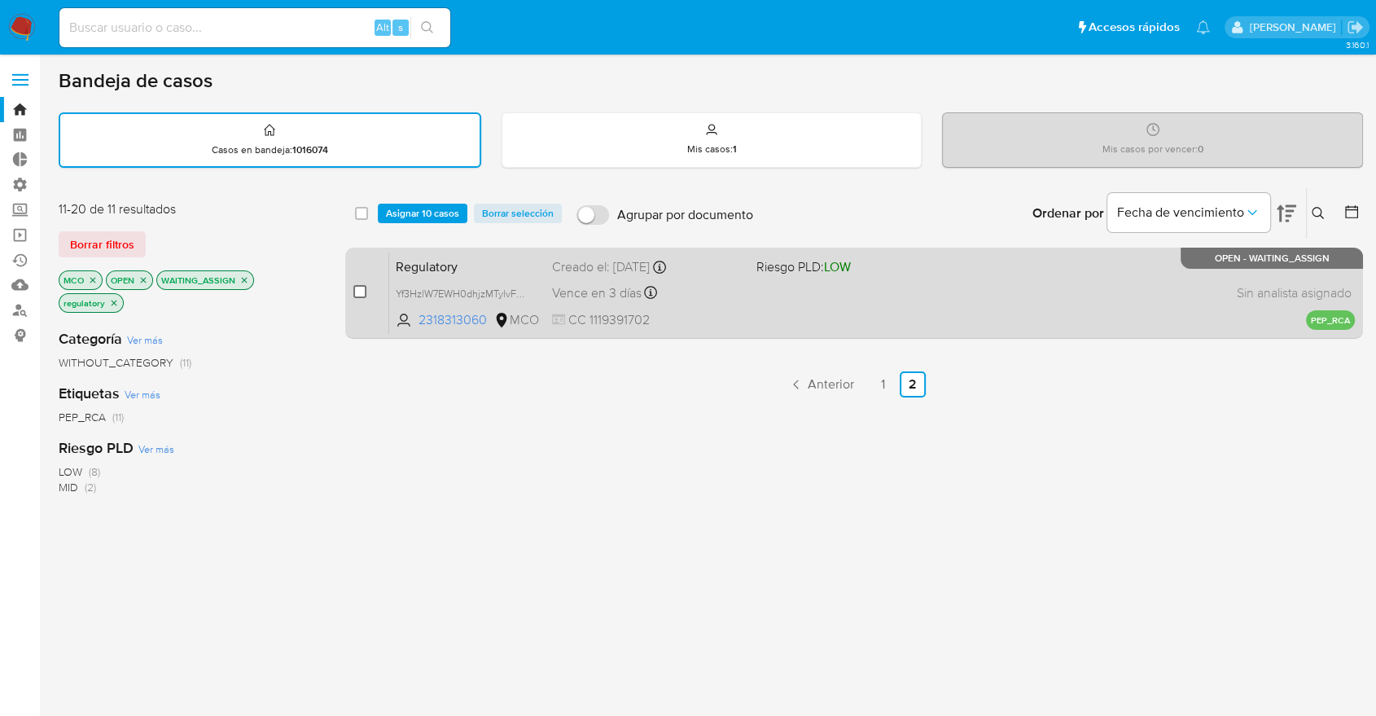
click at [362, 287] on input "checkbox" at bounding box center [359, 291] width 13 height 13
checkbox input "true"
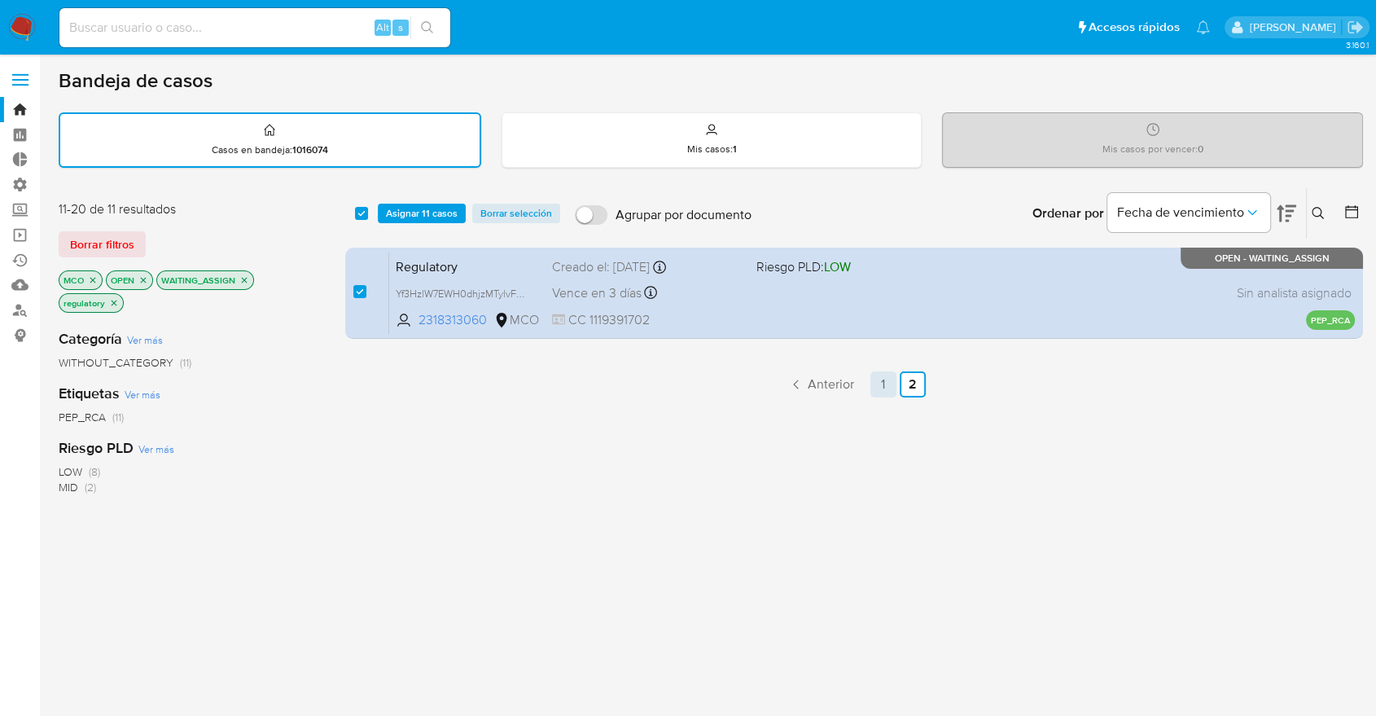
click at [892, 379] on link "1" at bounding box center [883, 384] width 26 height 26
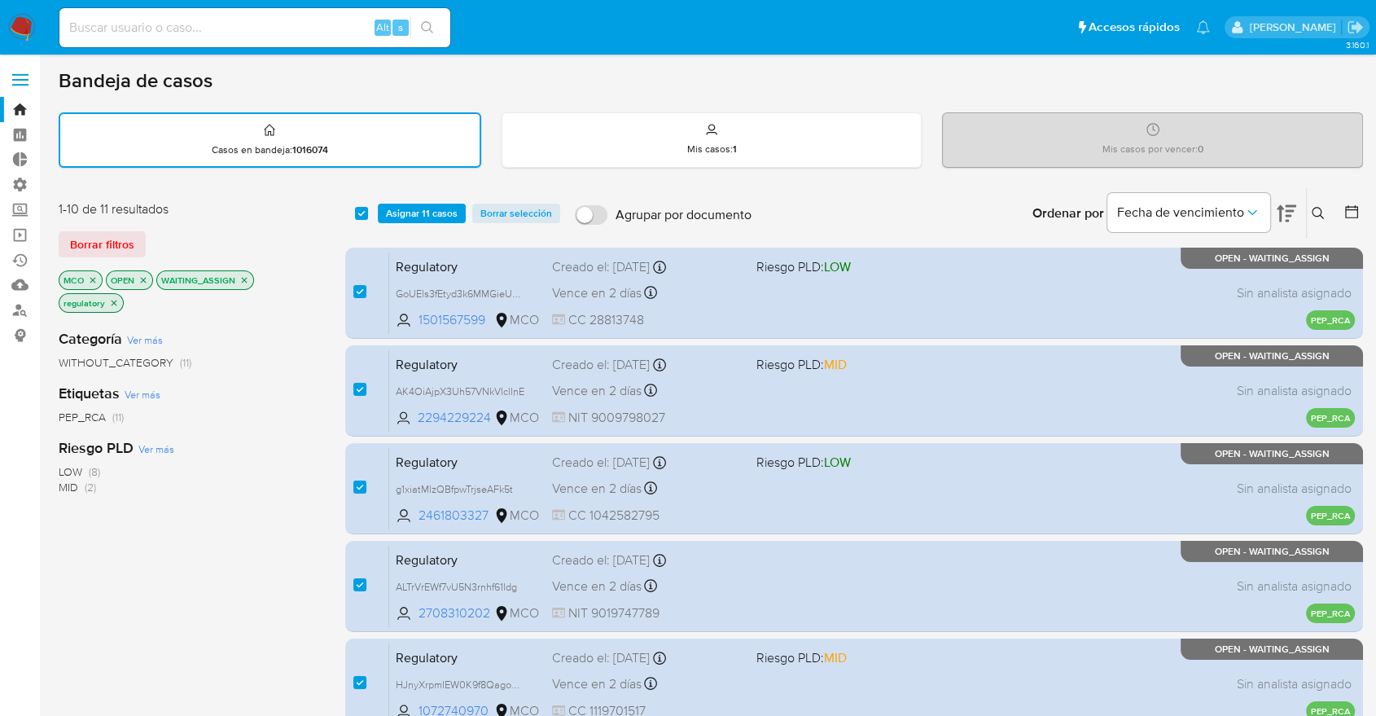
click at [395, 214] on span "Asignar 11 casos" at bounding box center [422, 213] width 72 height 16
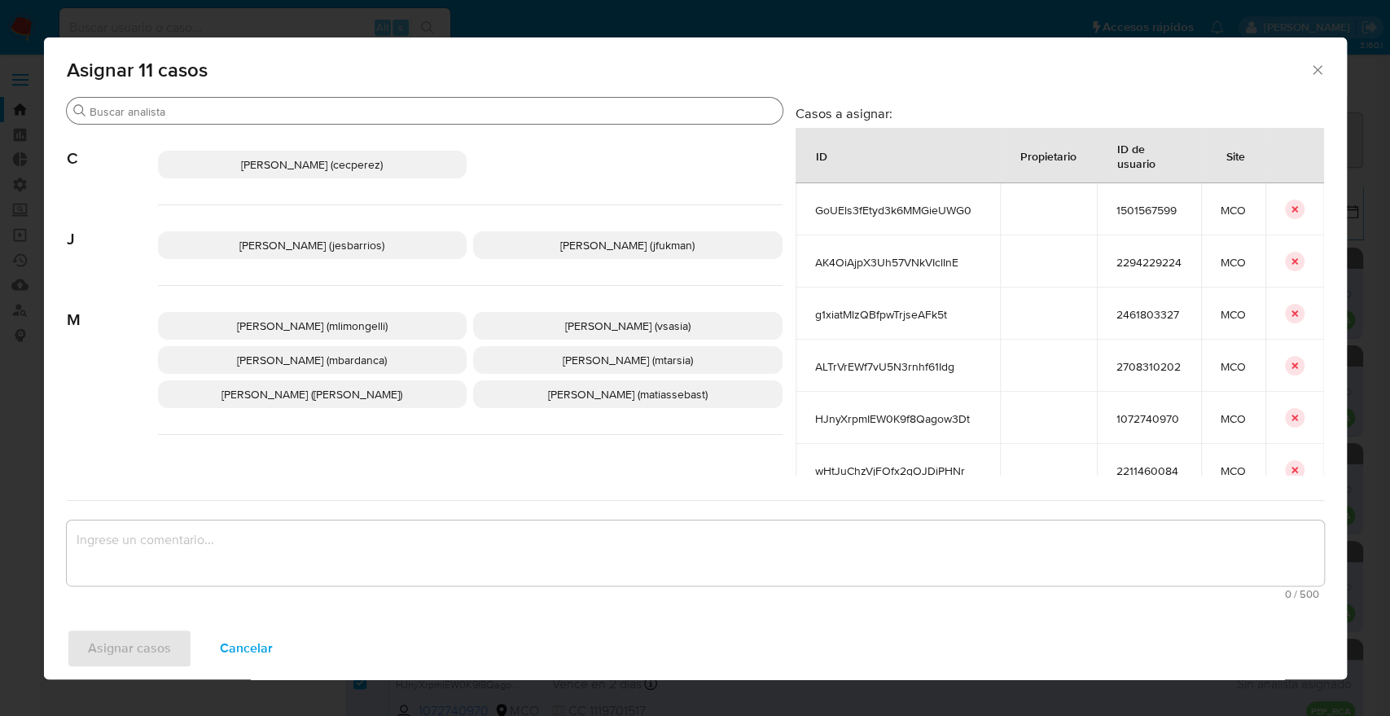
click at [384, 111] on input "Buscar" at bounding box center [433, 111] width 686 height 15
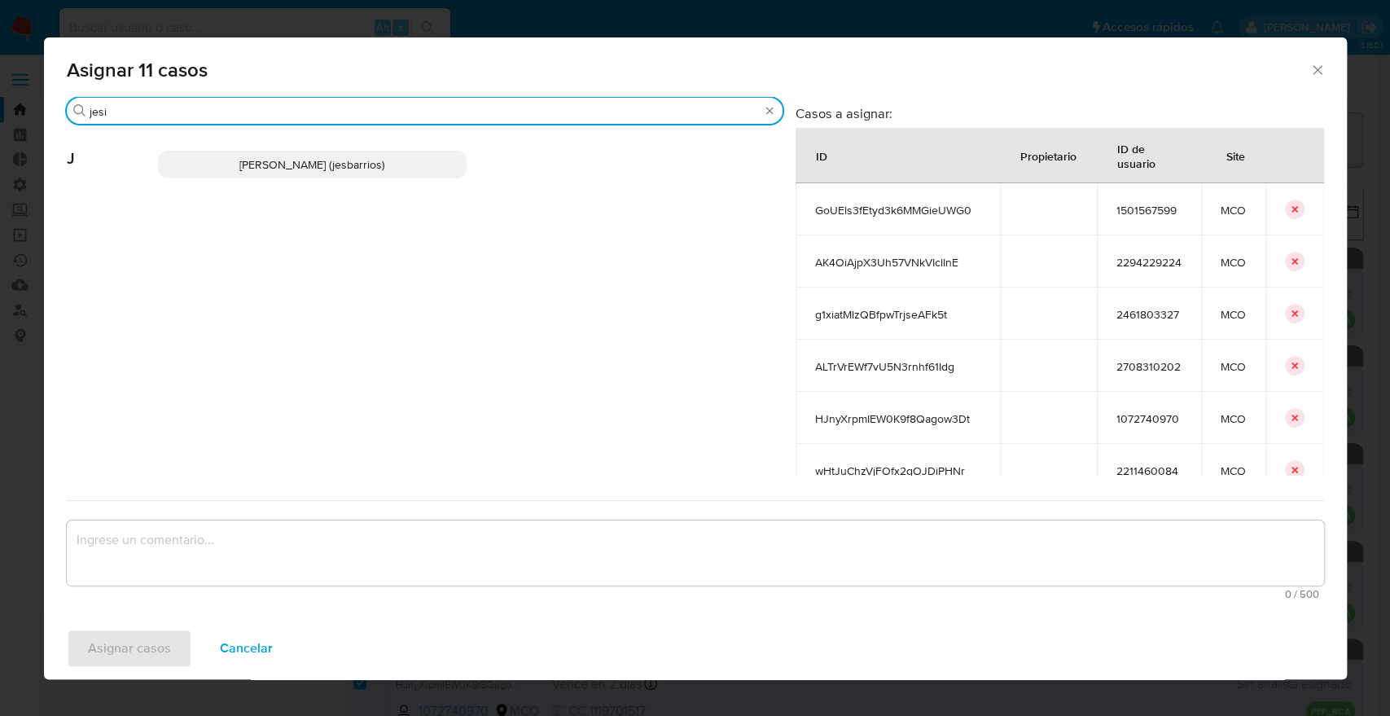
type input "jesi"
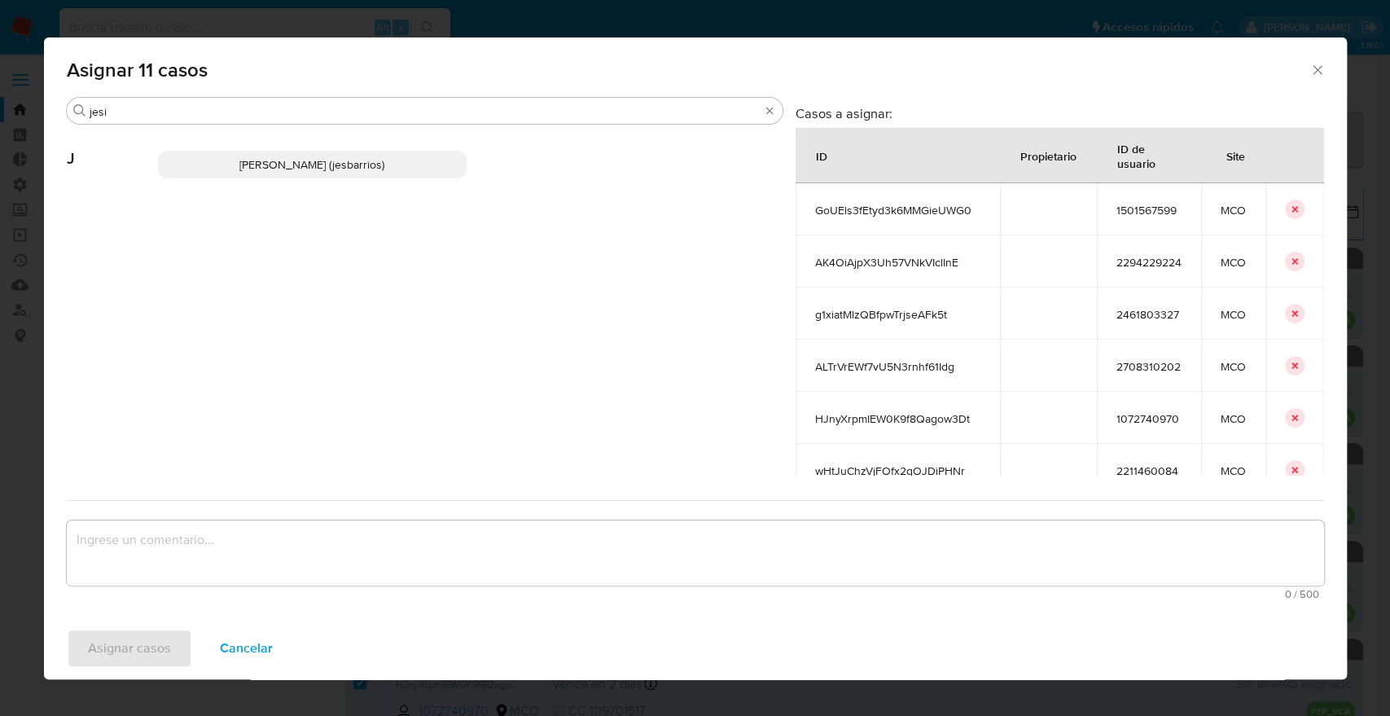
click at [403, 156] on p "Jesica Iris Barrios Leita (jesbarrios)" at bounding box center [312, 165] width 309 height 28
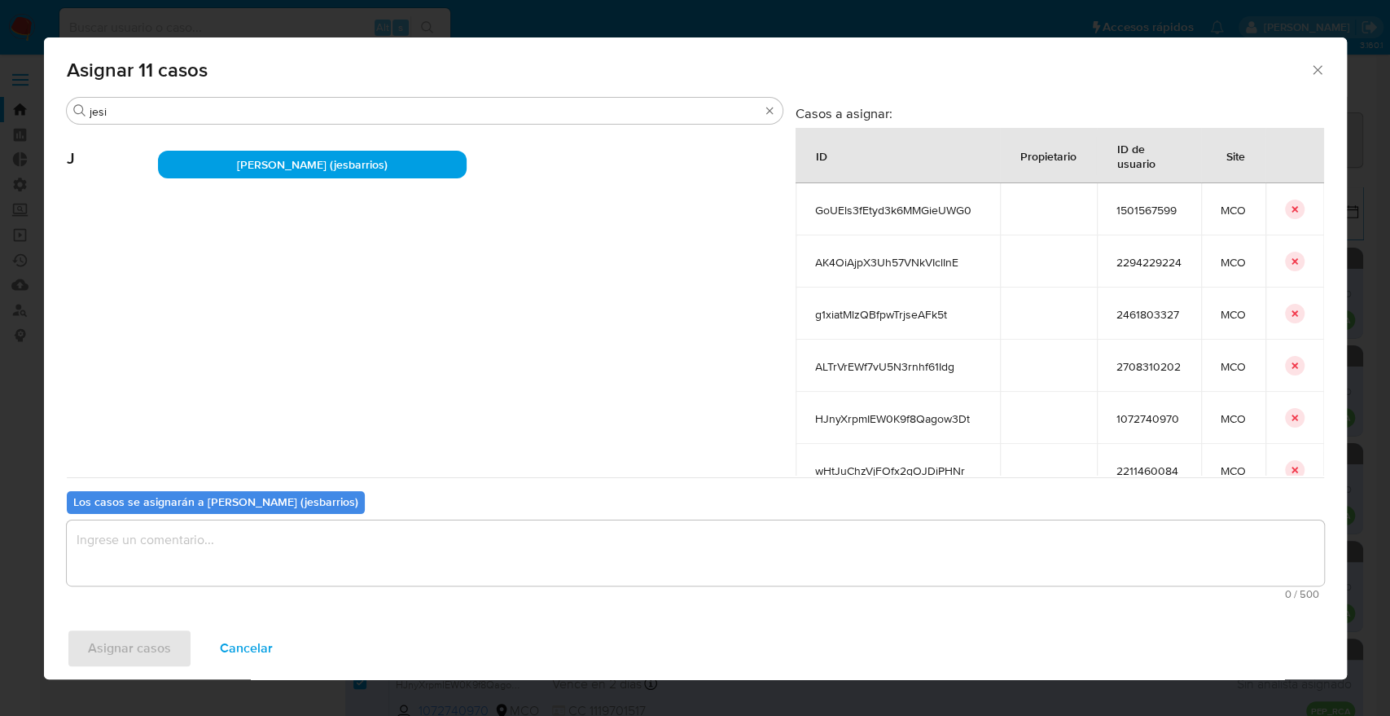
click at [369, 529] on textarea "assign-modal" at bounding box center [695, 552] width 1257 height 65
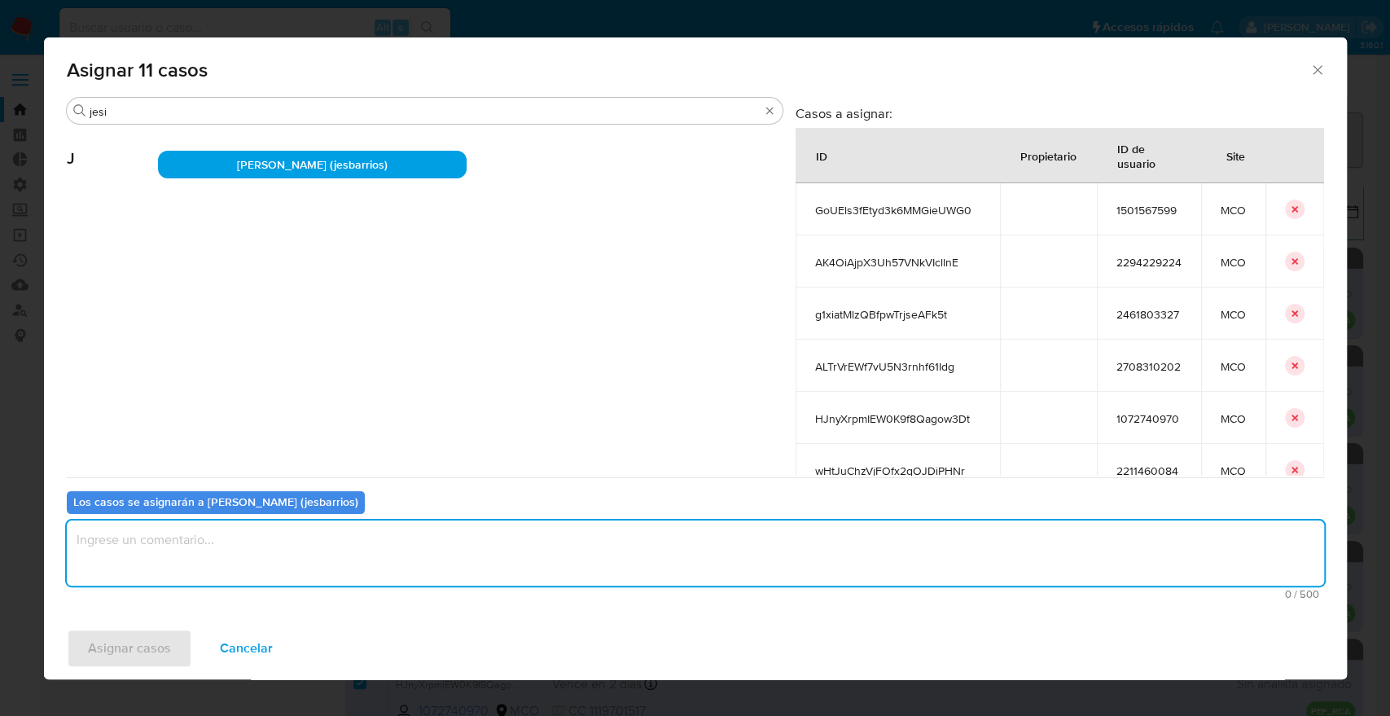
paste textarea "Asignación."
type textarea "Asignación."
click at [170, 650] on button "Asignar casos" at bounding box center [129, 648] width 125 height 39
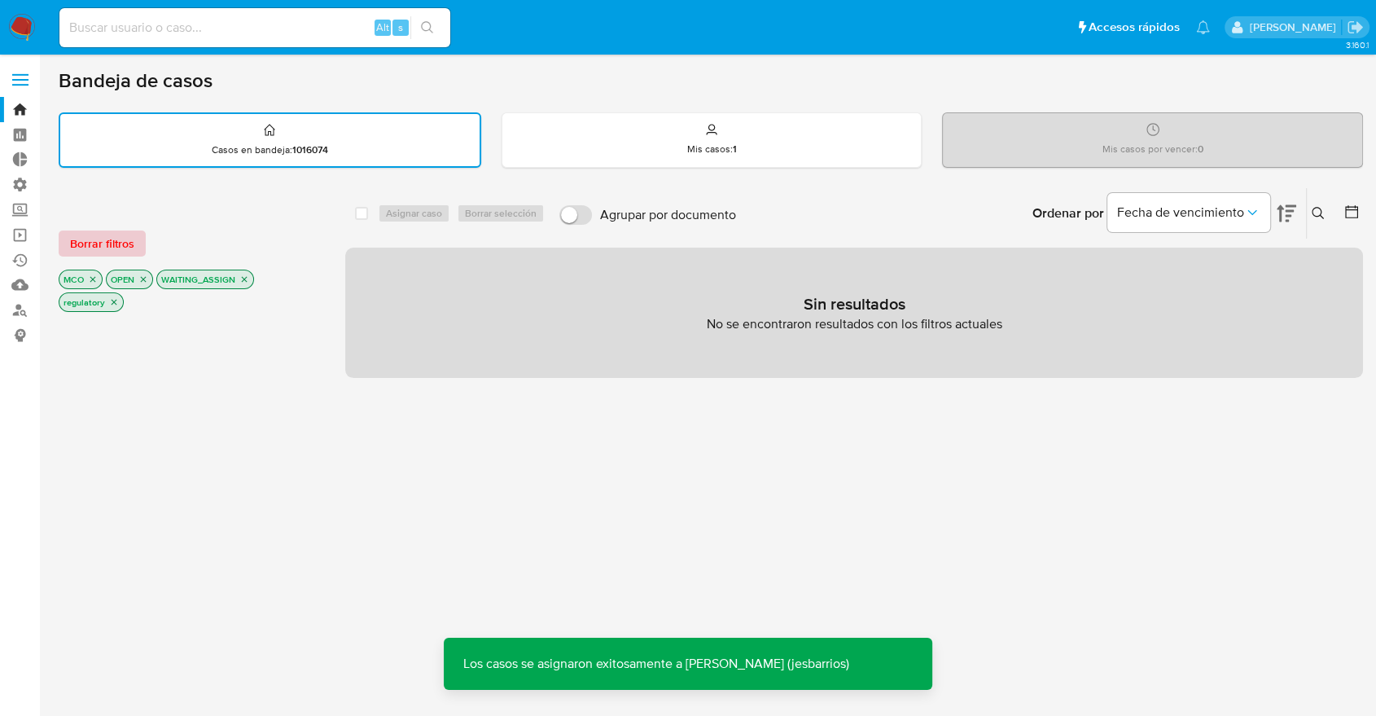
click at [138, 251] on button "Borrar filtros" at bounding box center [102, 243] width 87 height 26
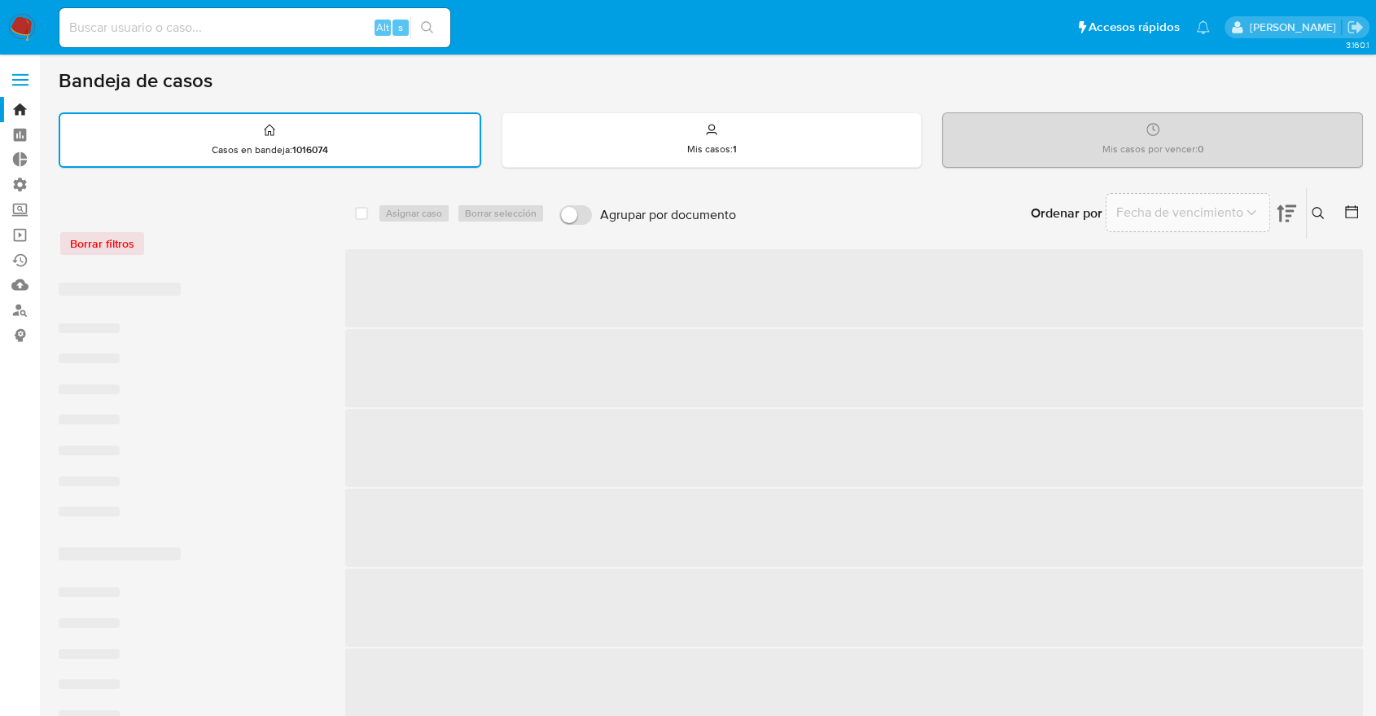
click at [199, 239] on div "Borrar filtros" at bounding box center [189, 243] width 261 height 26
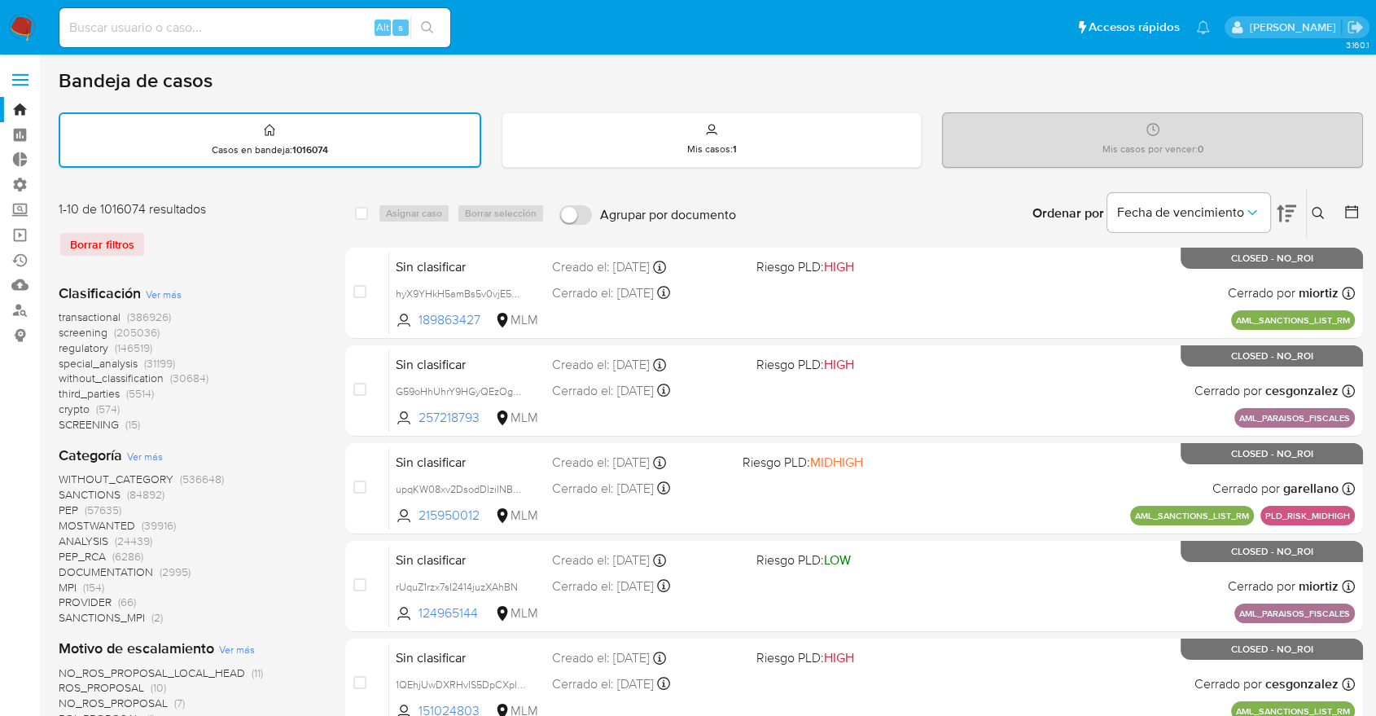
click at [64, 329] on span "screening" at bounding box center [83, 332] width 49 height 16
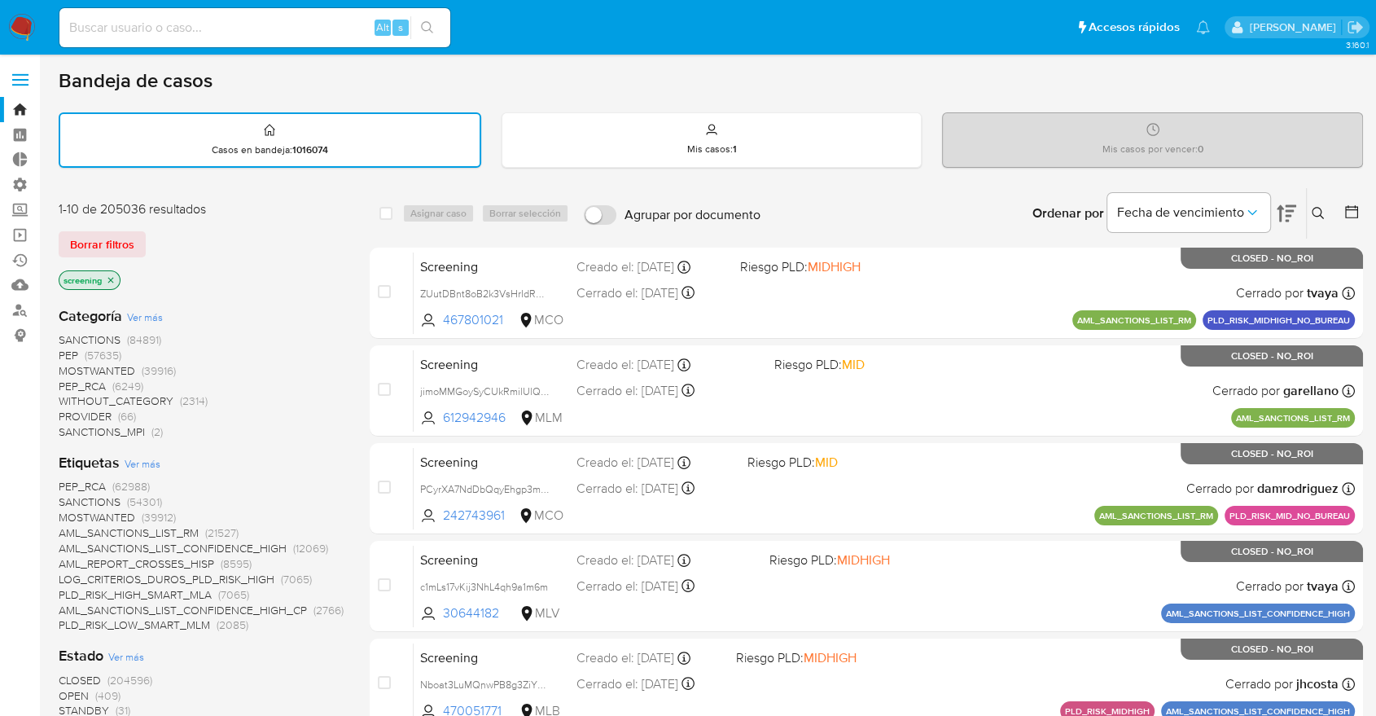
click at [72, 689] on span "OPEN" at bounding box center [74, 695] width 30 height 16
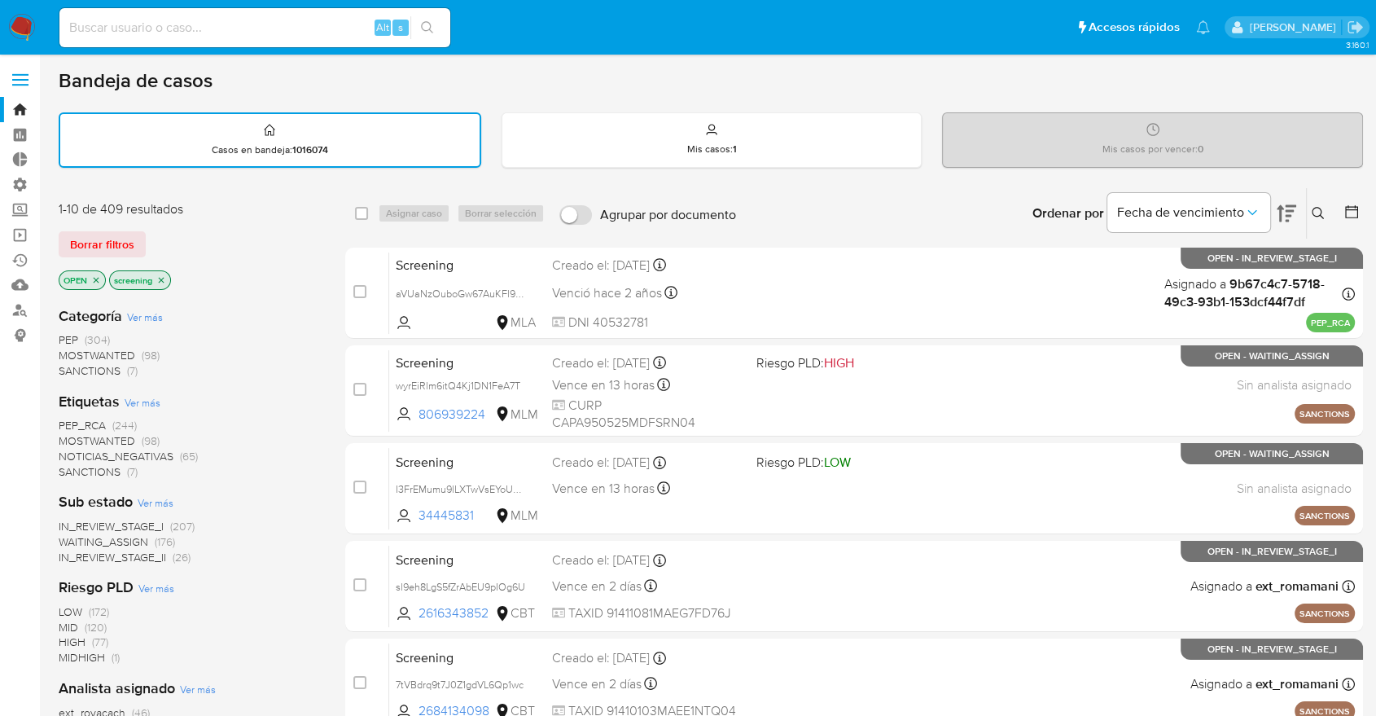
click at [72, 436] on span "MOSTWANTED" at bounding box center [97, 440] width 77 height 16
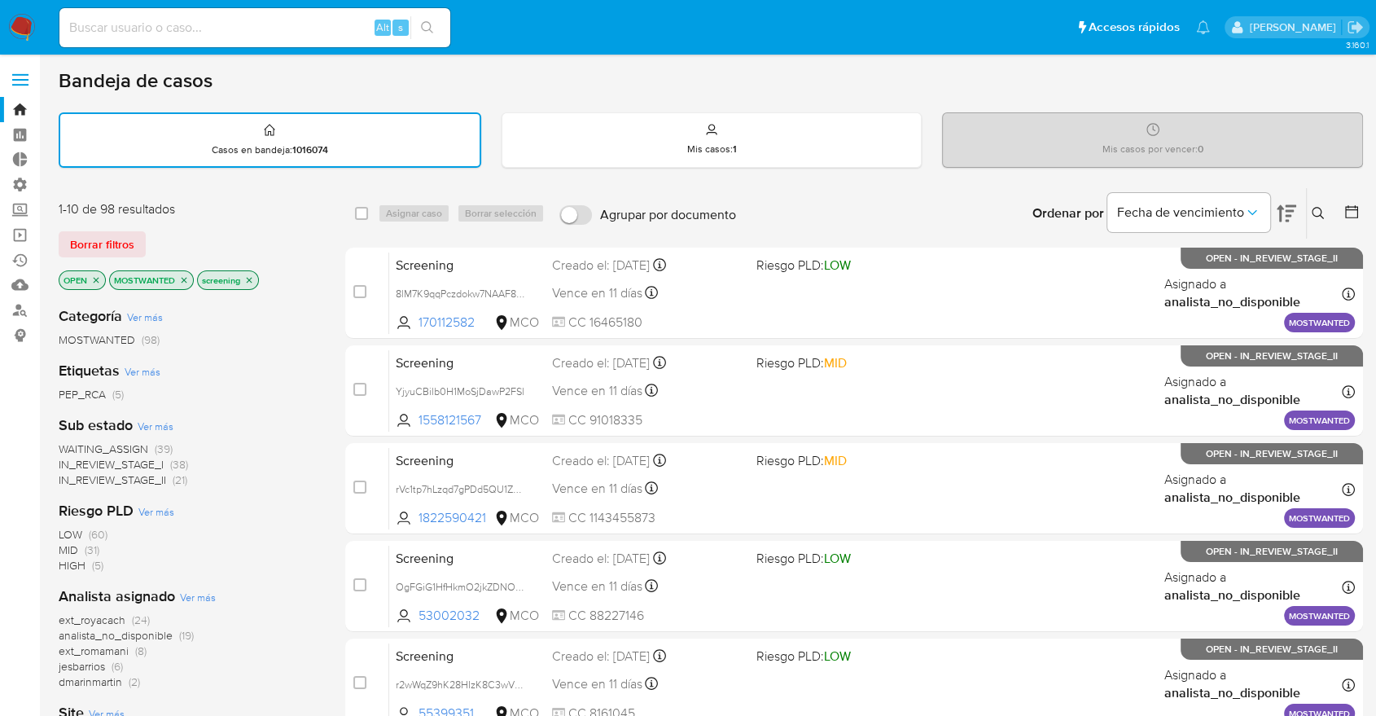
click at [217, 233] on div "Borrar filtros" at bounding box center [189, 244] width 261 height 26
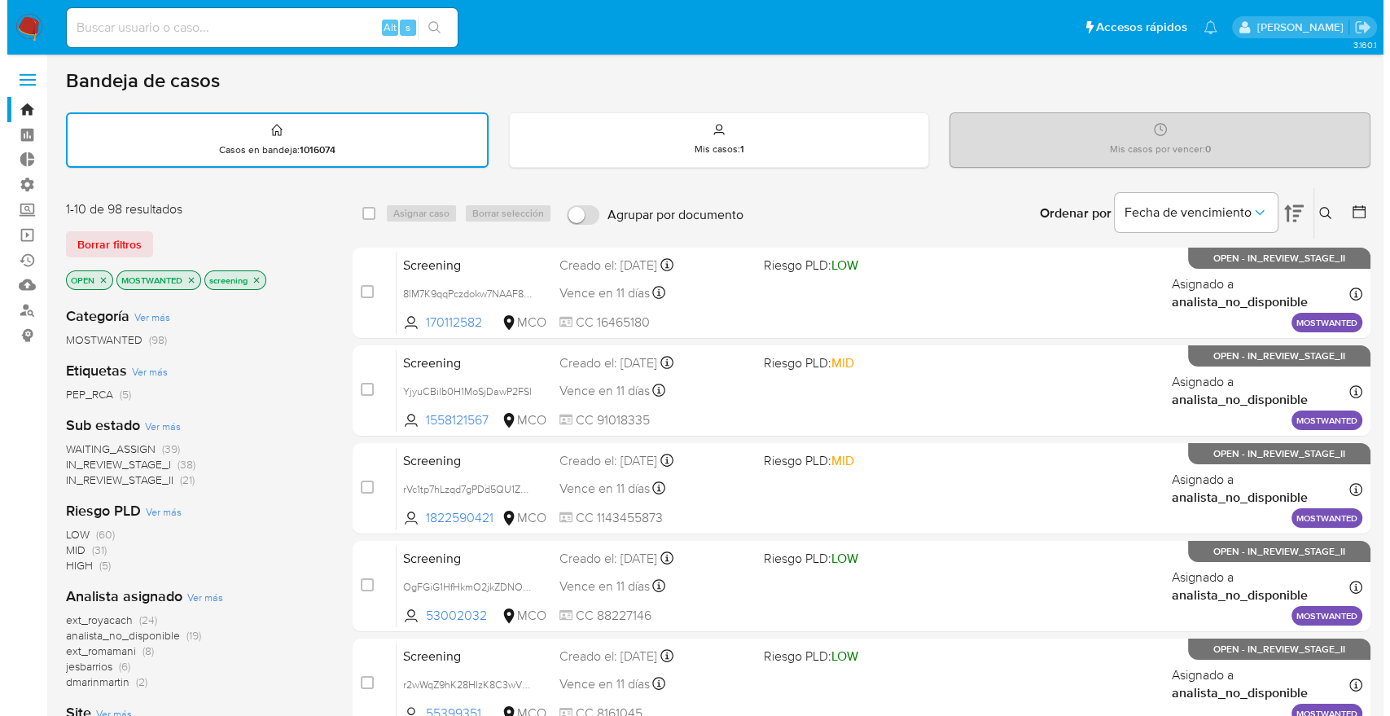
scroll to position [90, 0]
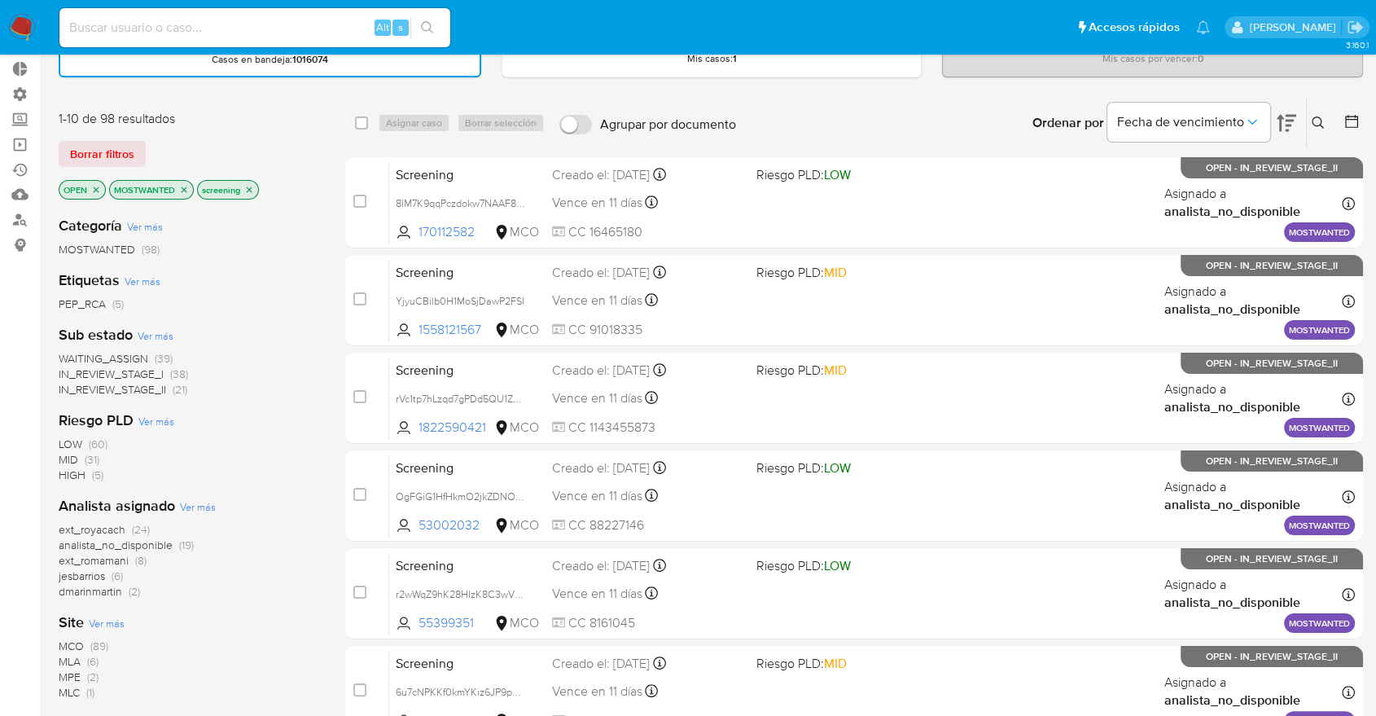
click at [95, 620] on span "Ver más" at bounding box center [107, 623] width 36 height 15
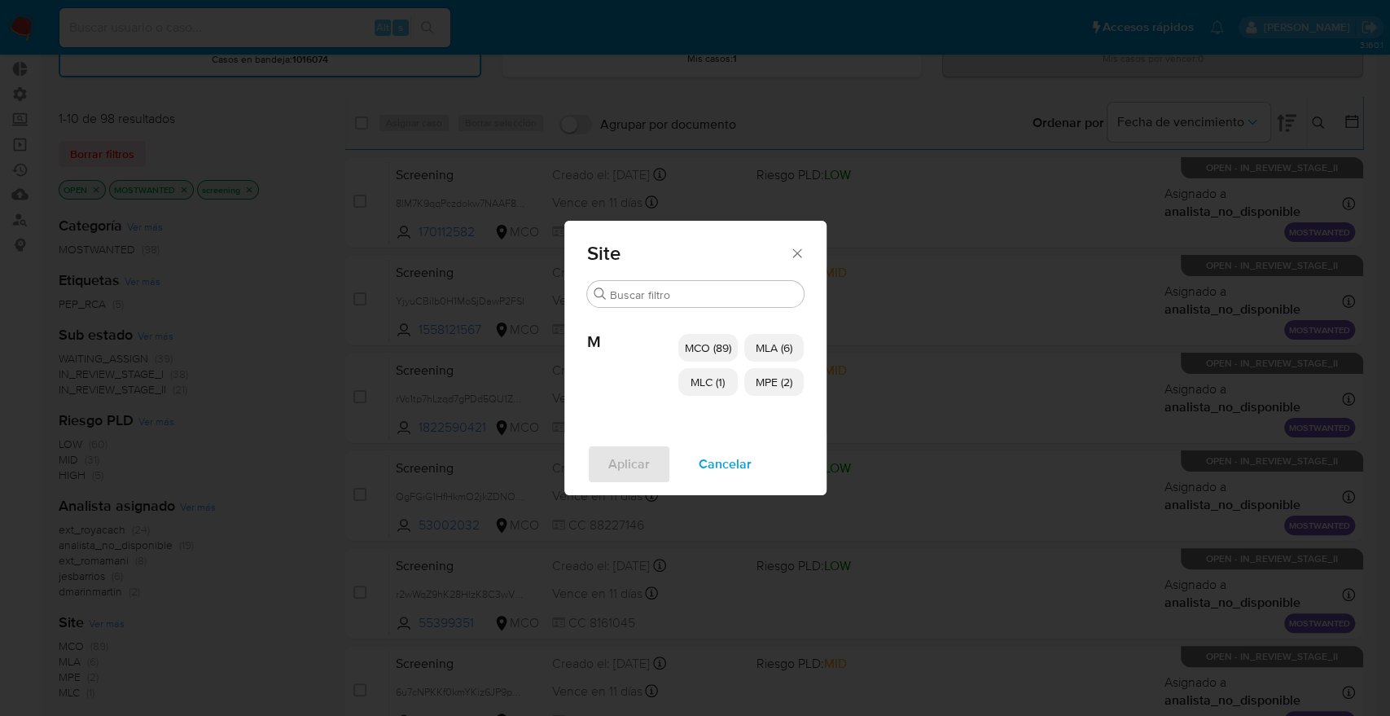
click at [682, 349] on p "MCO (89)" at bounding box center [707, 348] width 59 height 28
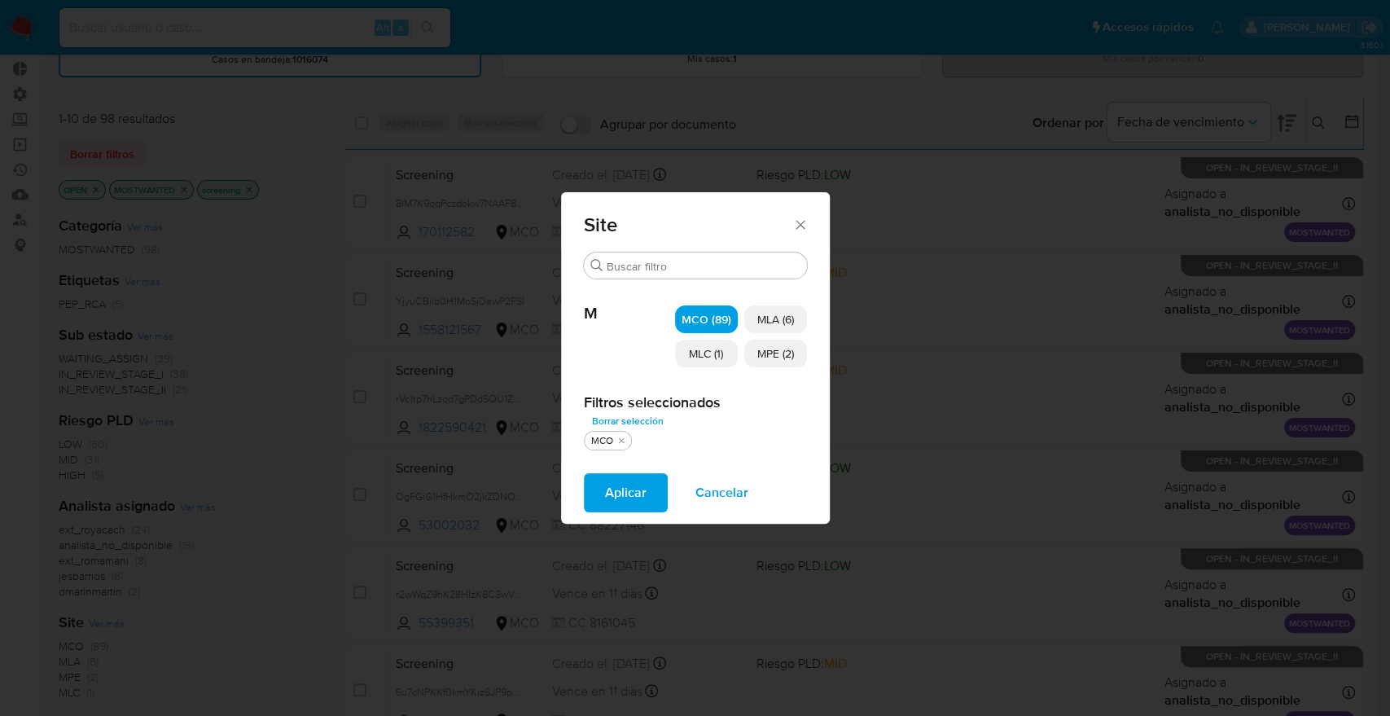
click at [682, 359] on p "MLC (1)" at bounding box center [706, 354] width 63 height 28
click at [765, 359] on span "MPE (2)" at bounding box center [775, 353] width 37 height 16
click at [635, 489] on span "Aplicar" at bounding box center [626, 493] width 42 height 36
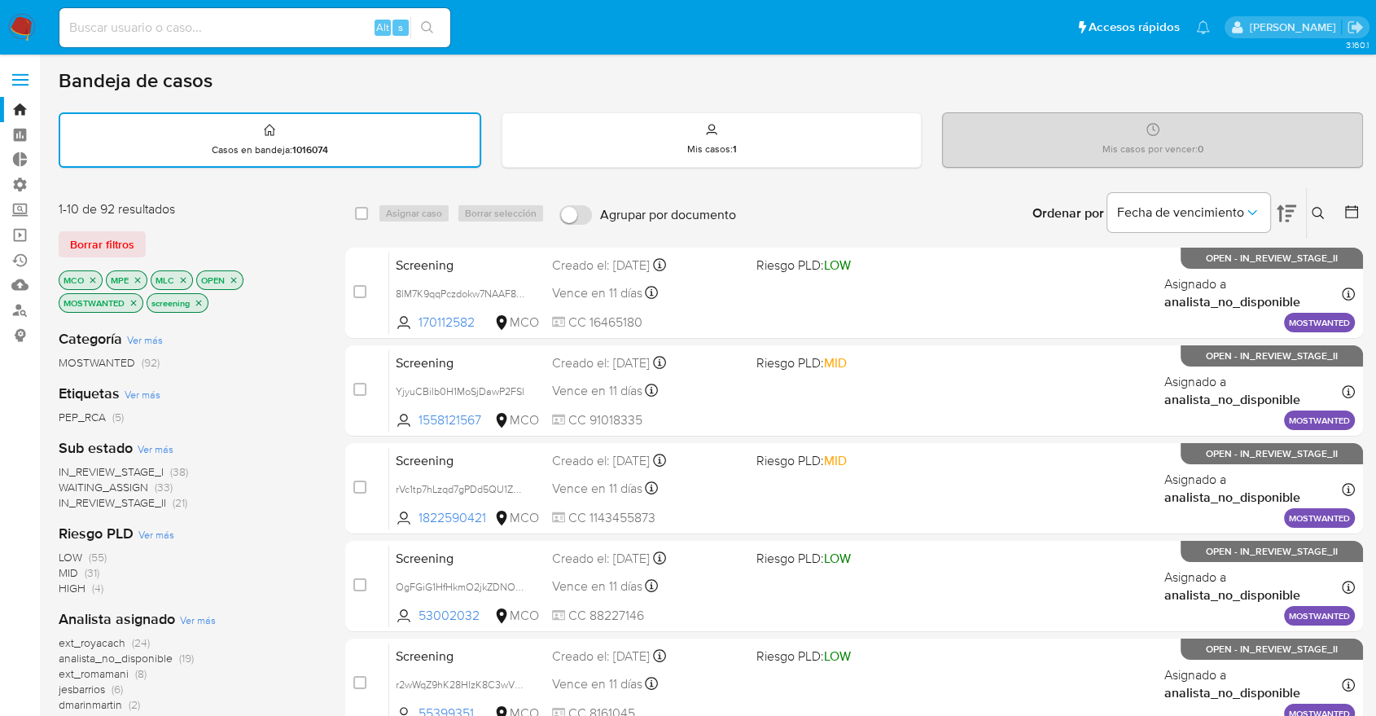
click at [298, 221] on div "1-10 de 92 resultados Borrar filtros MCO MPE MLC OPEN MOSTWANTED screening" at bounding box center [189, 258] width 261 height 116
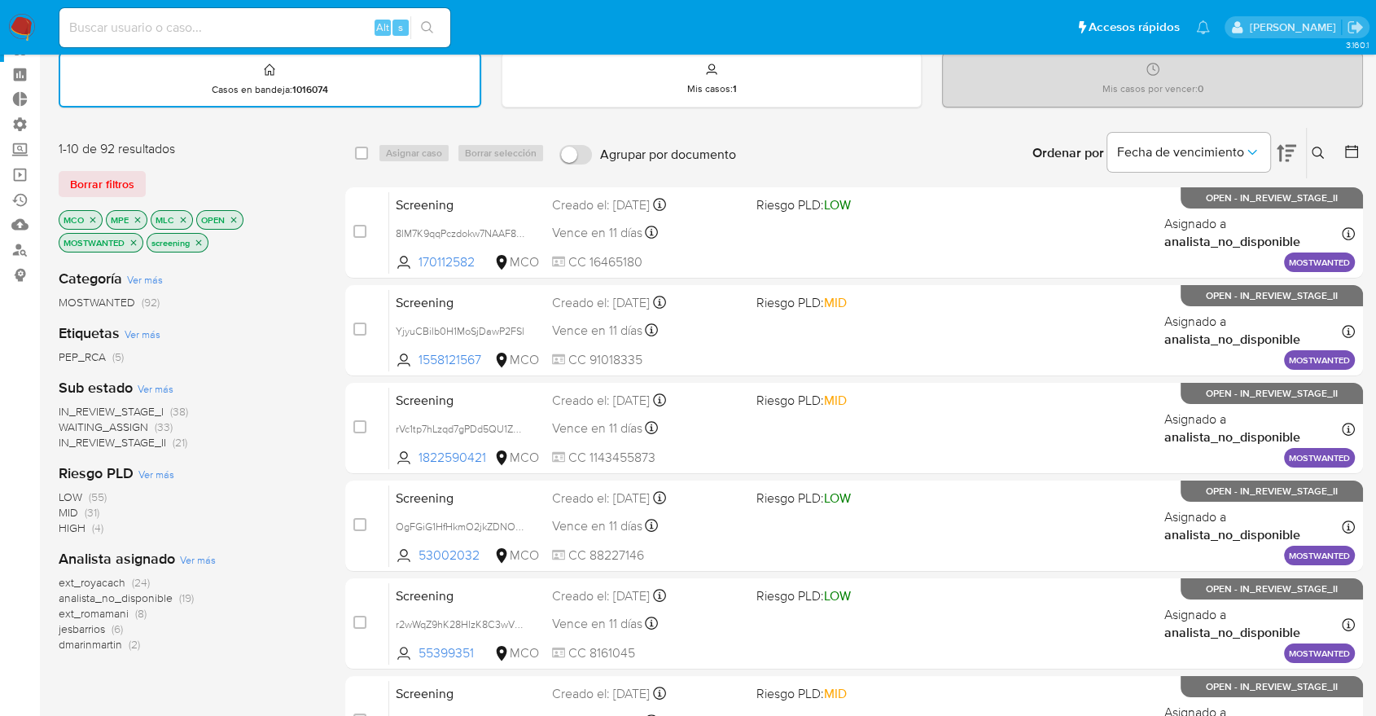
scroll to position [90, 0]
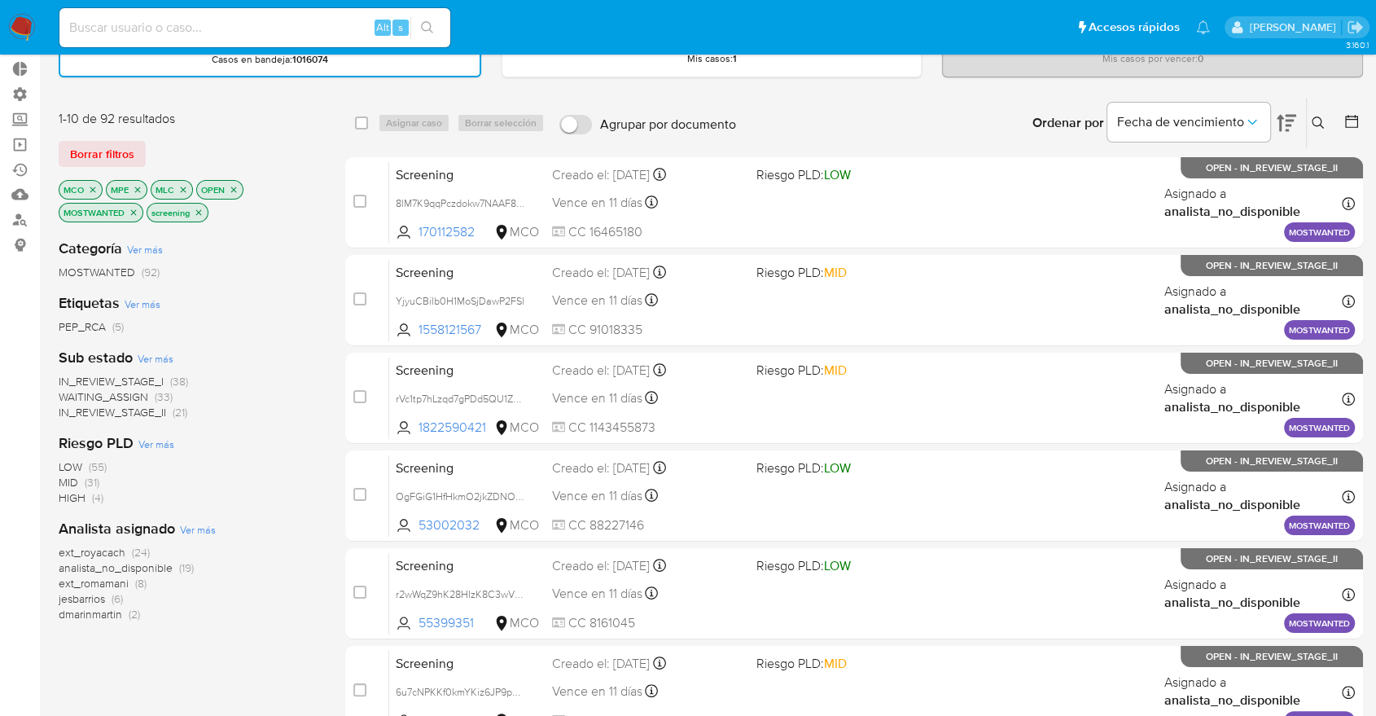
click at [73, 396] on span "WAITING_ASSIGN" at bounding box center [104, 396] width 90 height 16
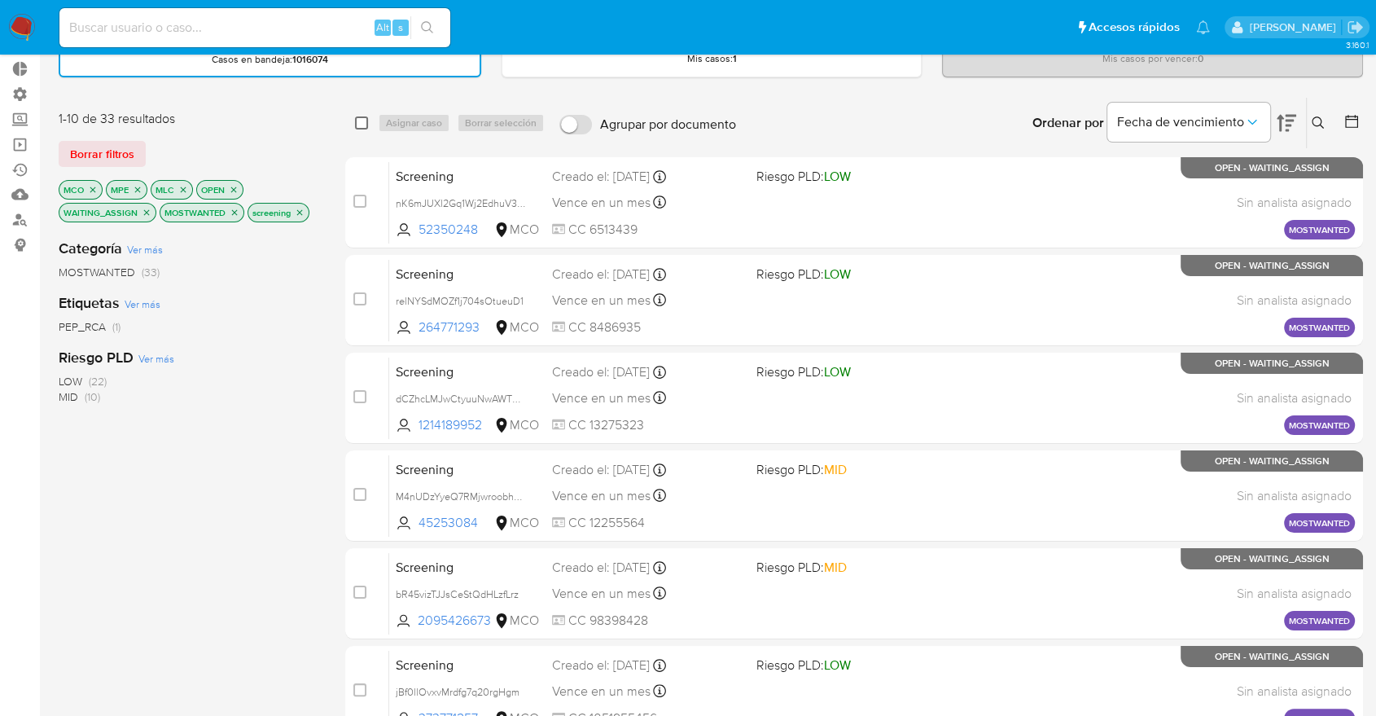
click at [355, 123] on input "checkbox" at bounding box center [361, 122] width 13 height 13
checkbox input "true"
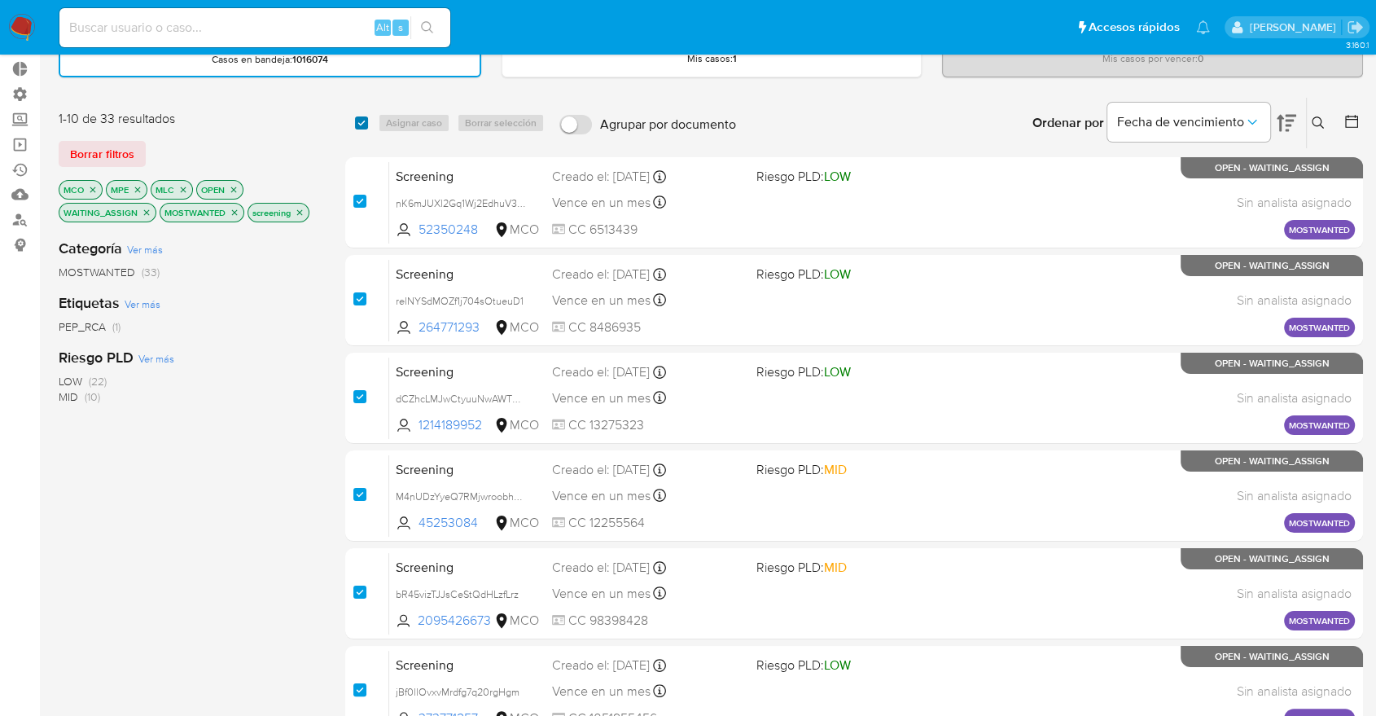
checkbox input "true"
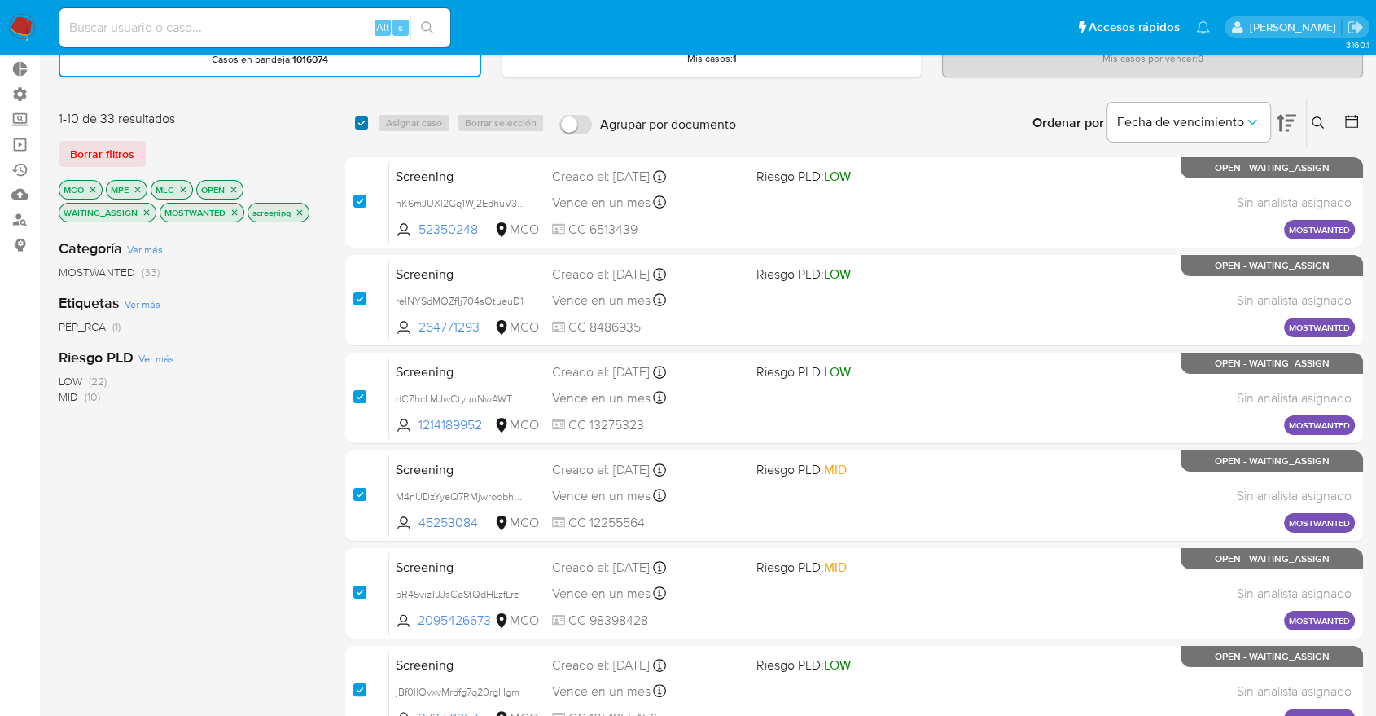
checkbox input "true"
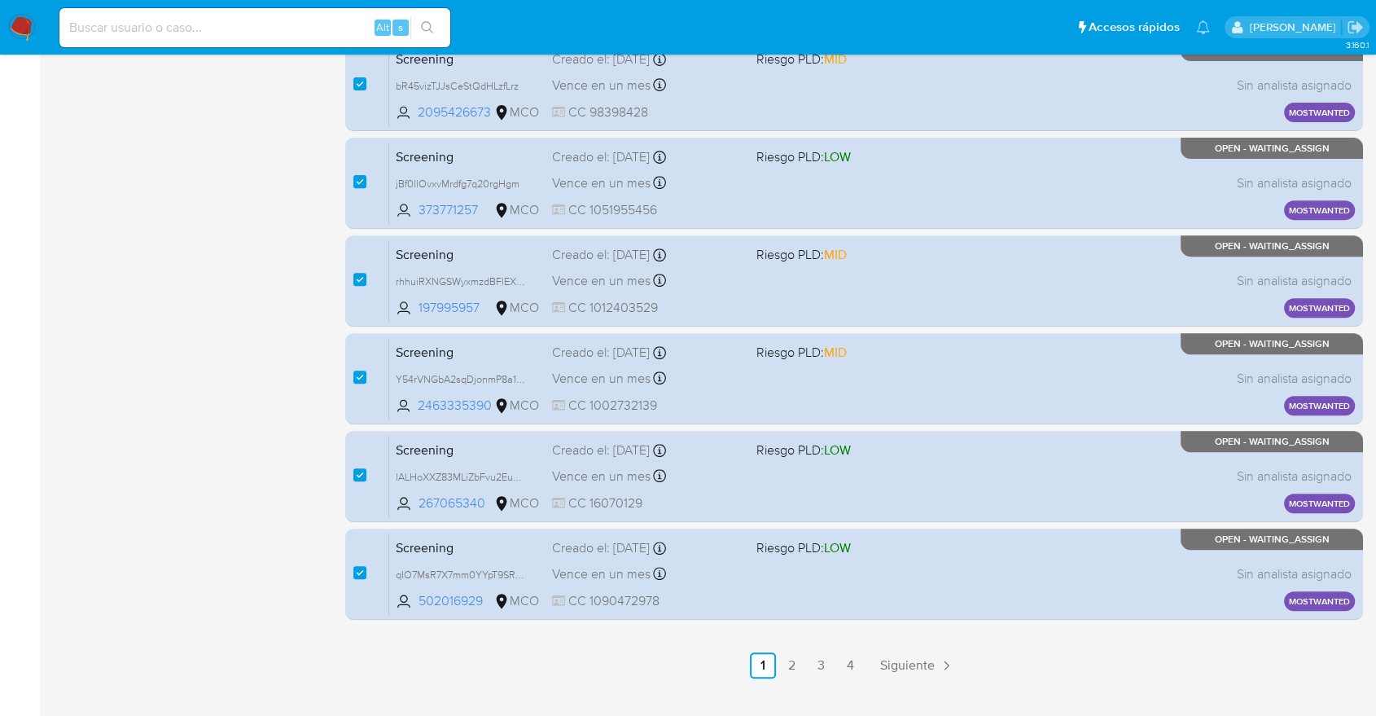
scroll to position [629, 0]
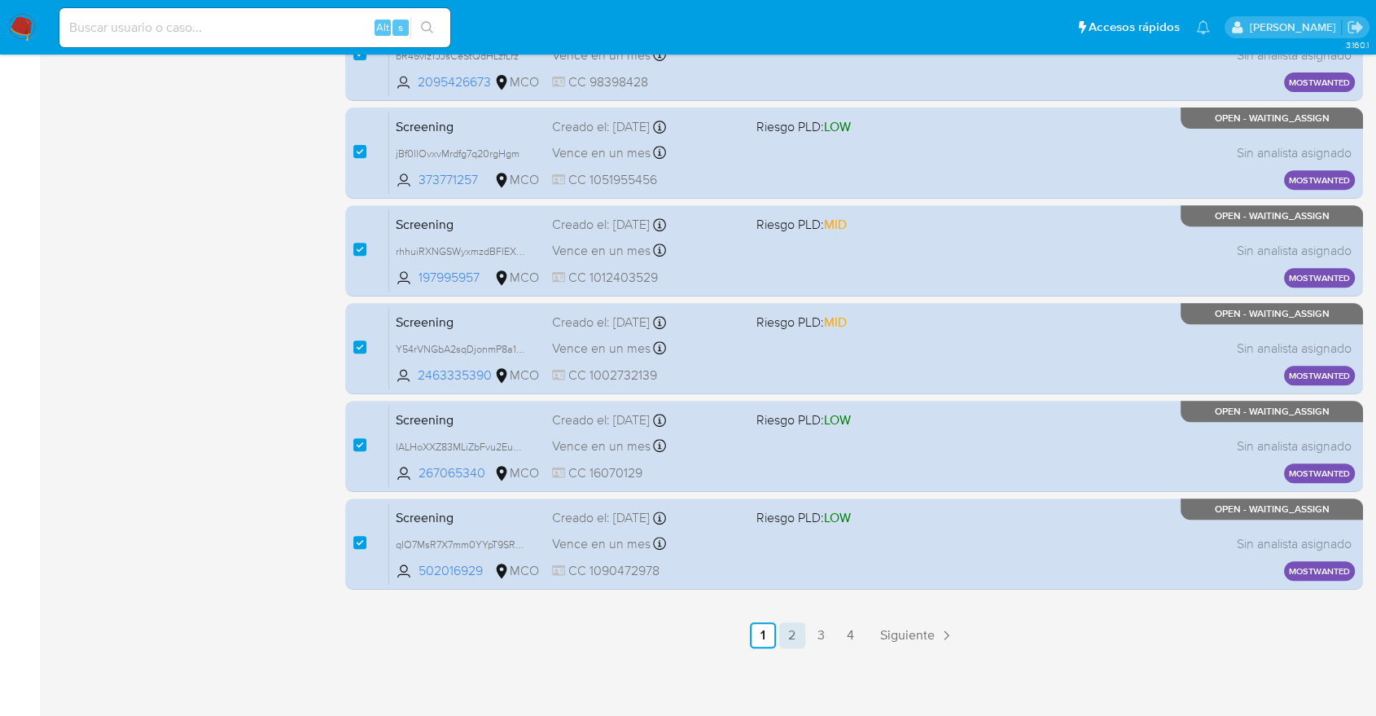
click at [788, 626] on link "2" at bounding box center [792, 635] width 26 height 26
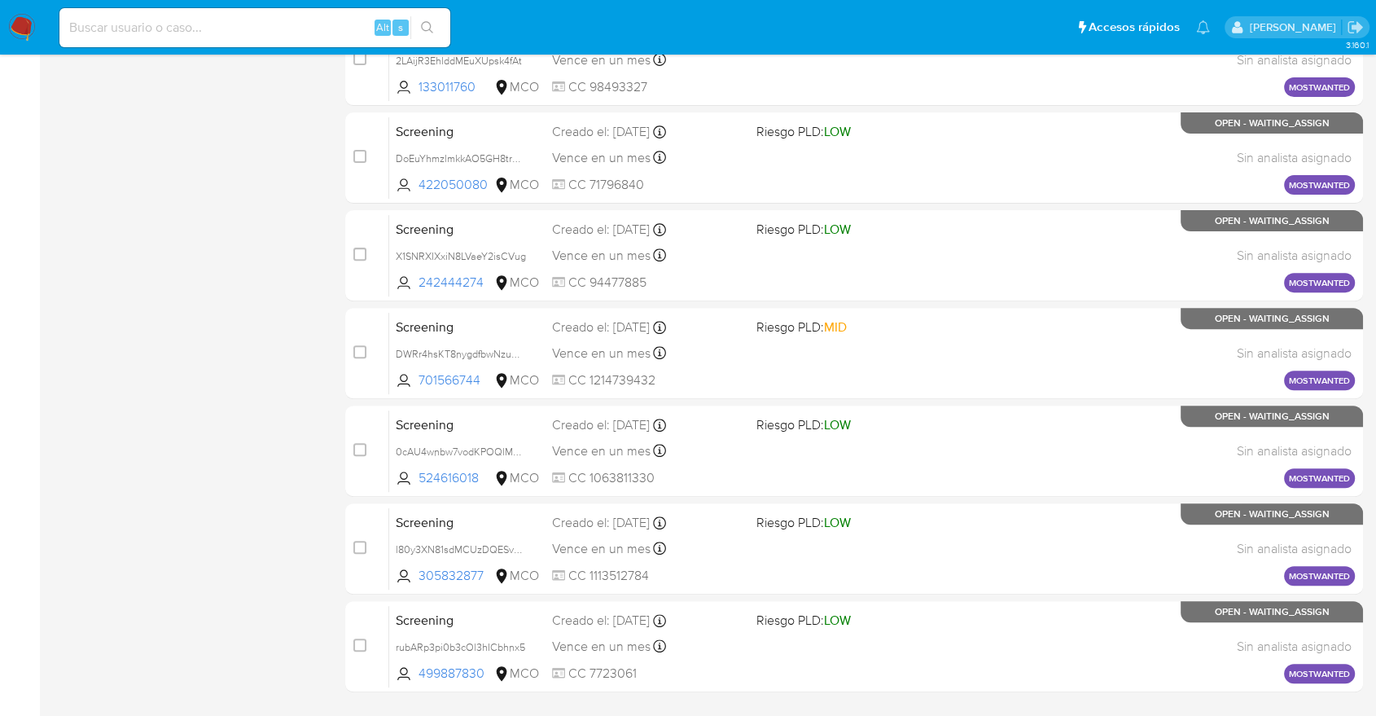
scroll to position [629, 0]
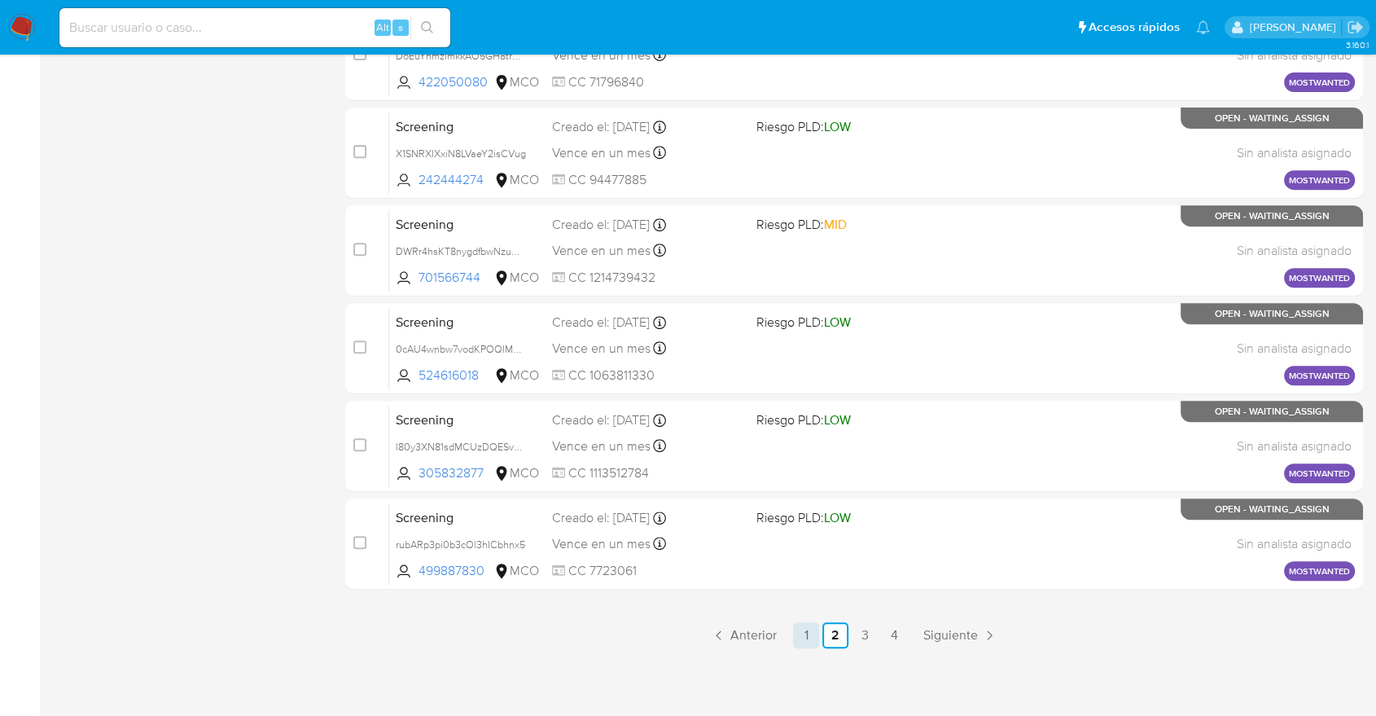
click at [811, 632] on link "1" at bounding box center [806, 635] width 26 height 26
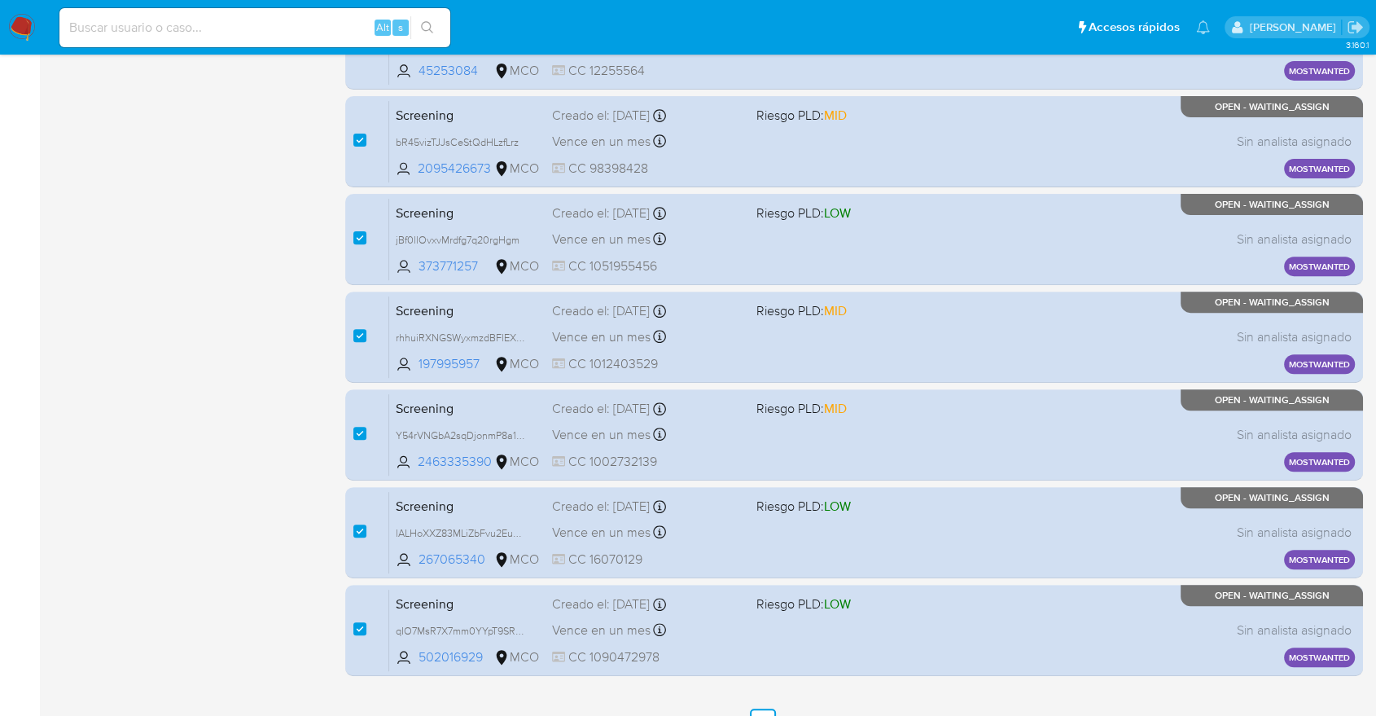
scroll to position [629, 0]
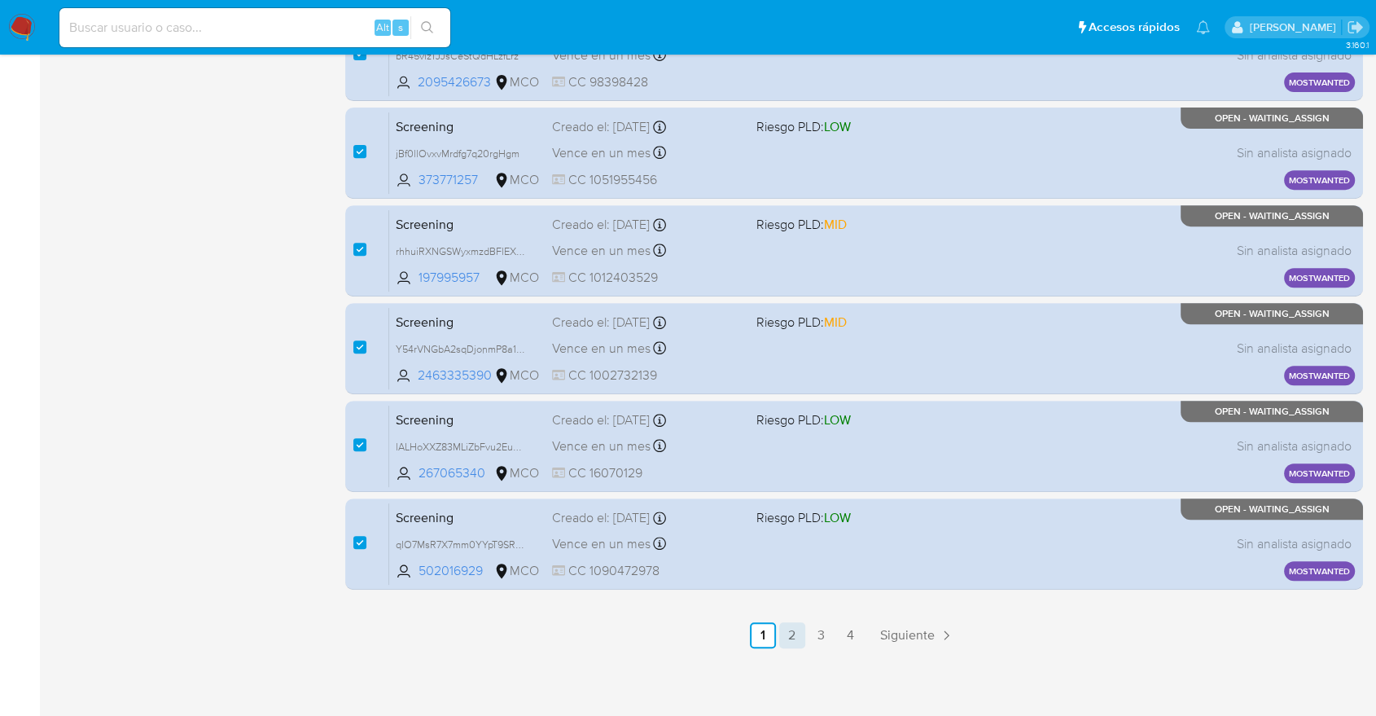
click at [802, 633] on link "2" at bounding box center [792, 635] width 26 height 26
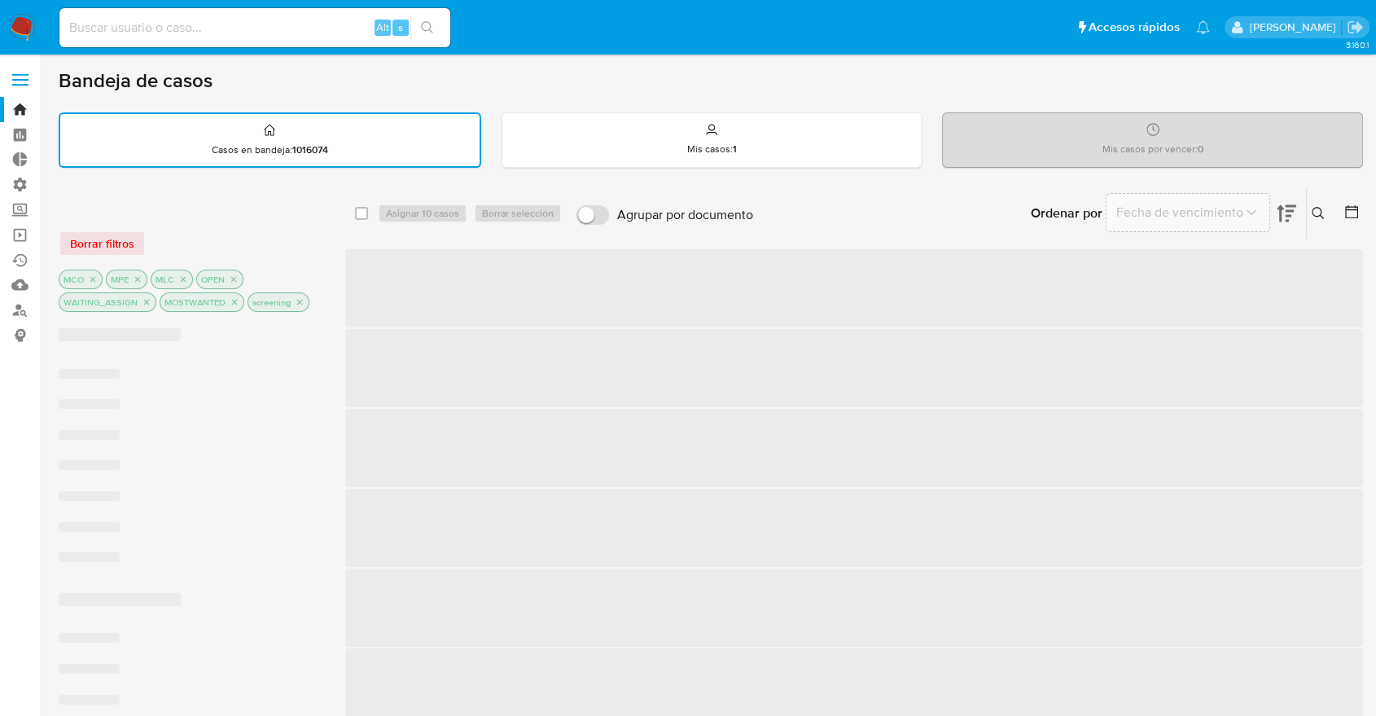
checkbox input "false"
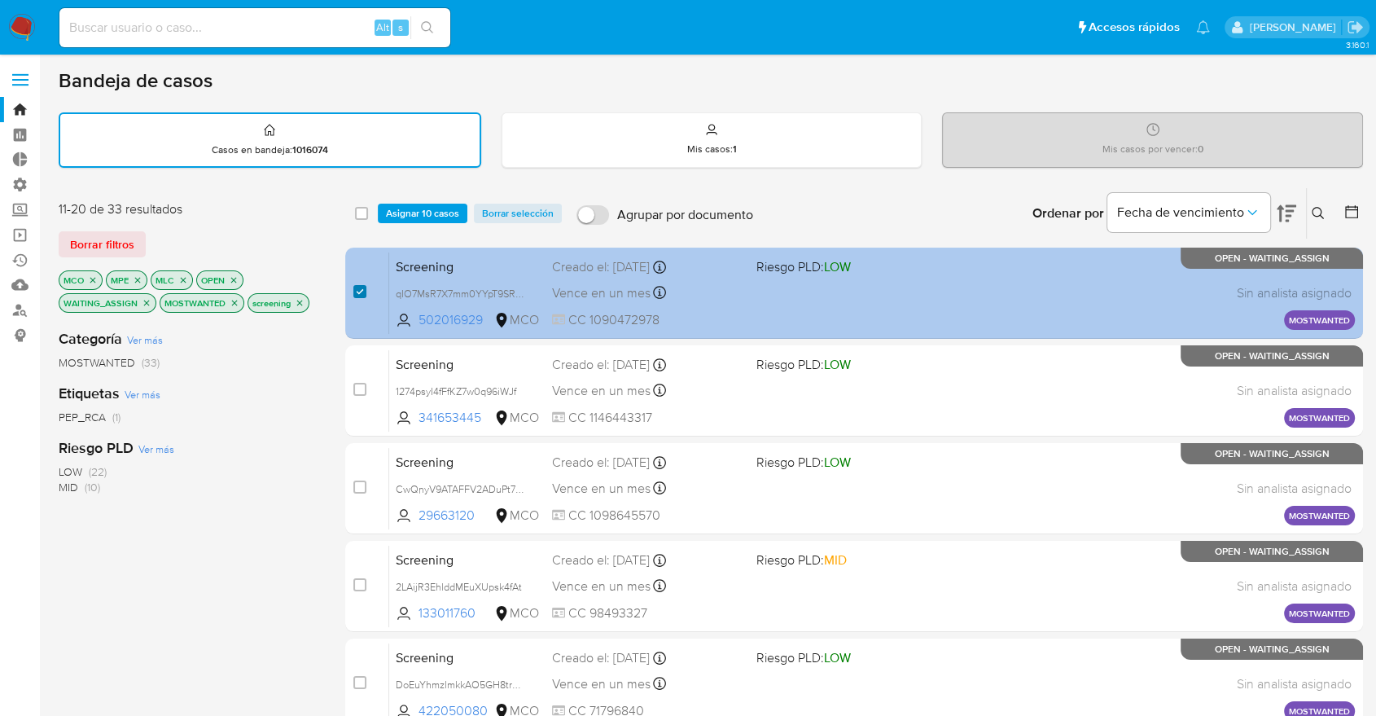
click at [362, 292] on input "checkbox" at bounding box center [359, 291] width 13 height 13
checkbox input "false"
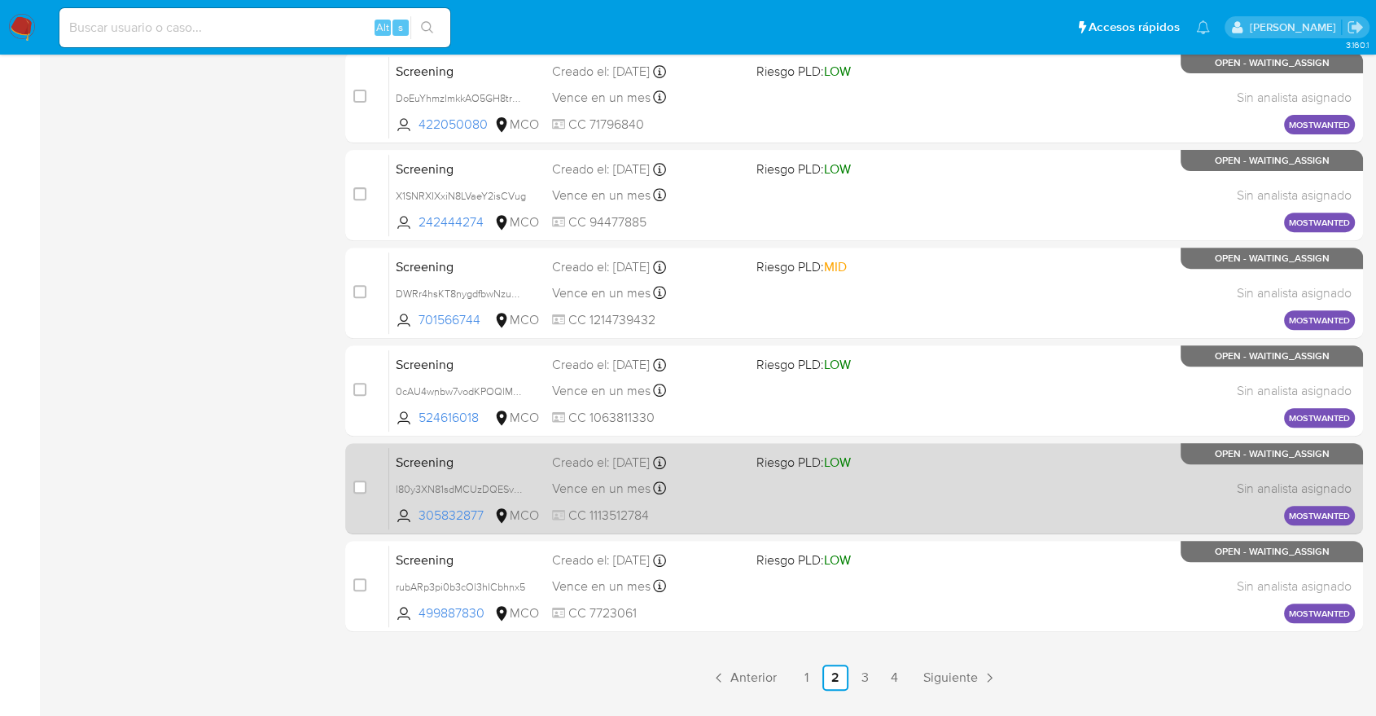
scroll to position [629, 0]
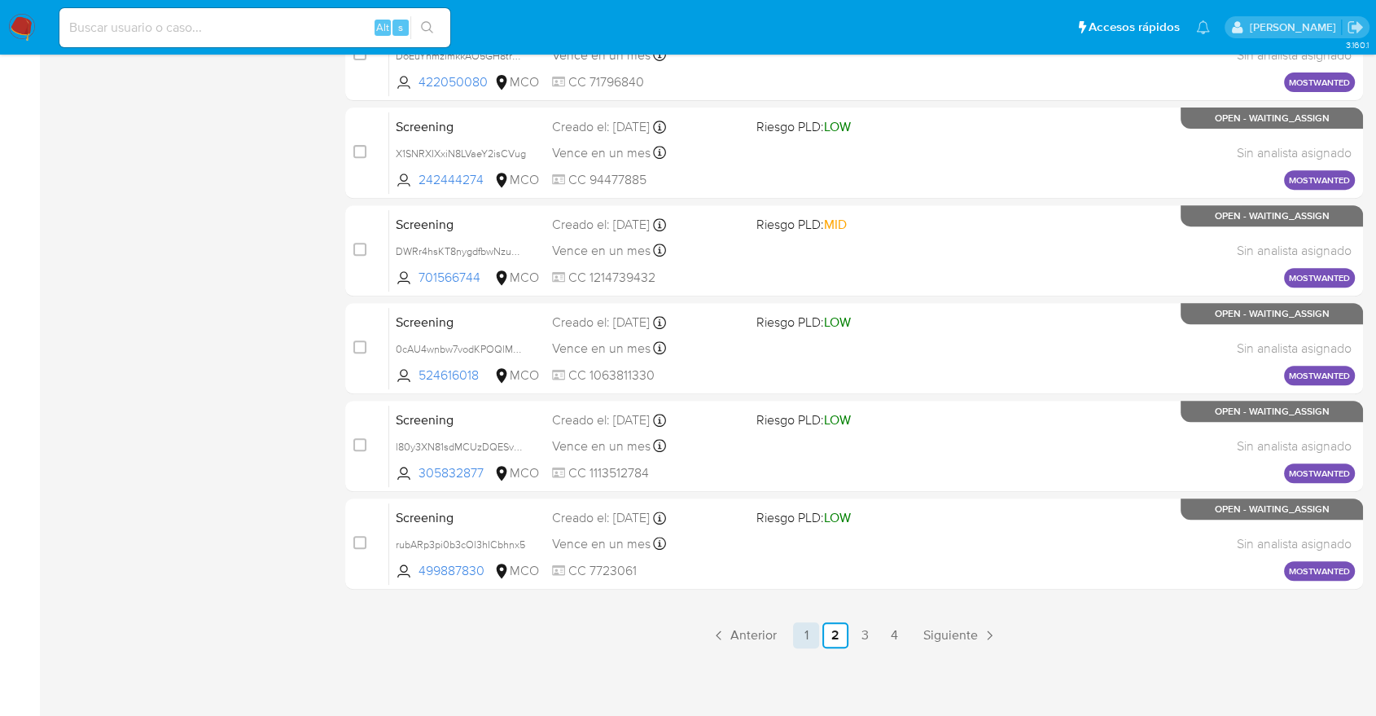
click at [799, 626] on link "1" at bounding box center [806, 635] width 26 height 26
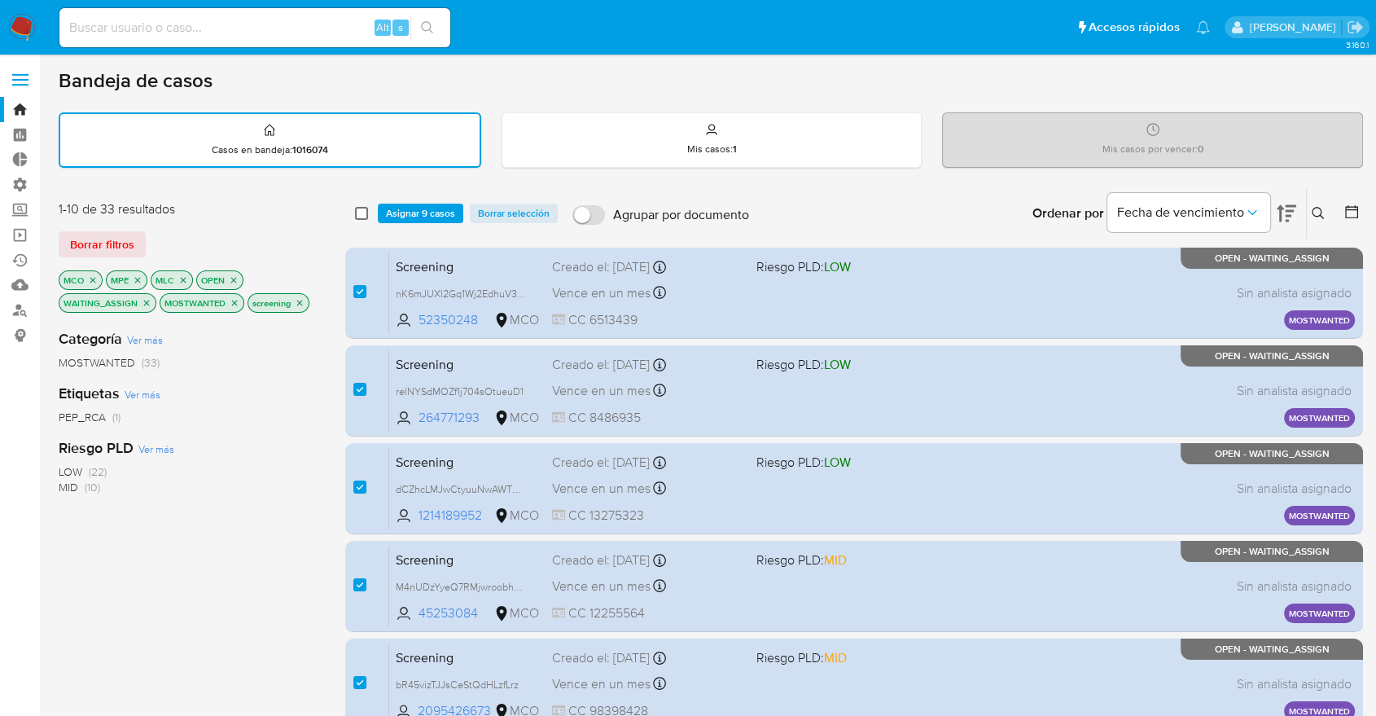
click at [363, 211] on input "checkbox" at bounding box center [361, 213] width 13 height 13
checkbox input "true"
click at [363, 211] on input "checkbox" at bounding box center [361, 213] width 13 height 13
checkbox input "false"
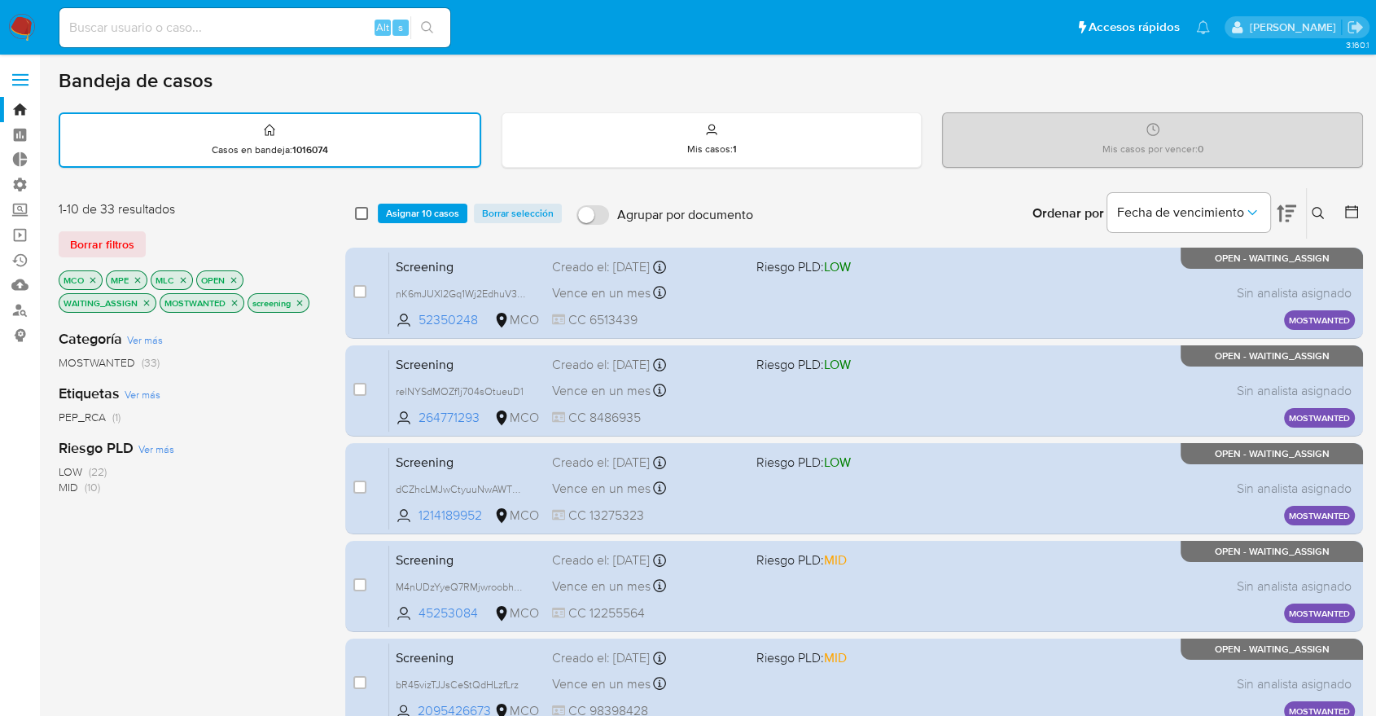
checkbox input "false"
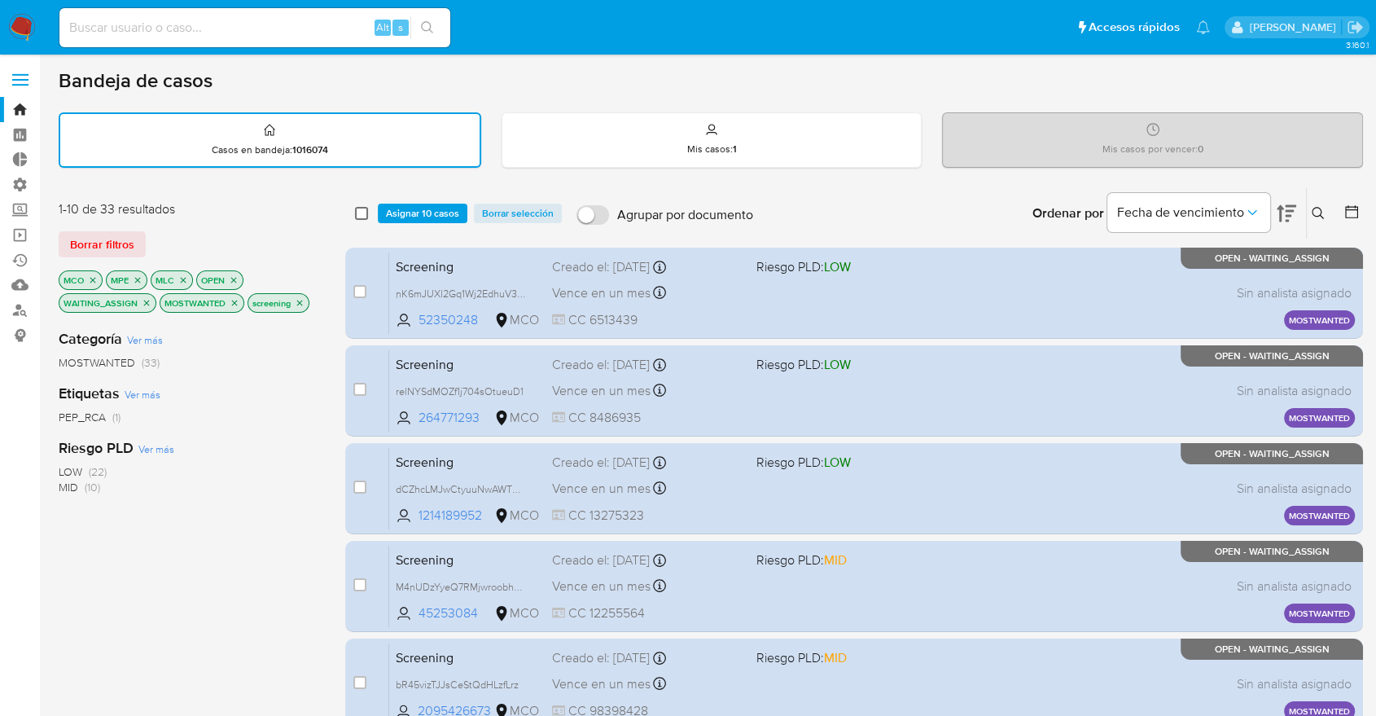
checkbox input "false"
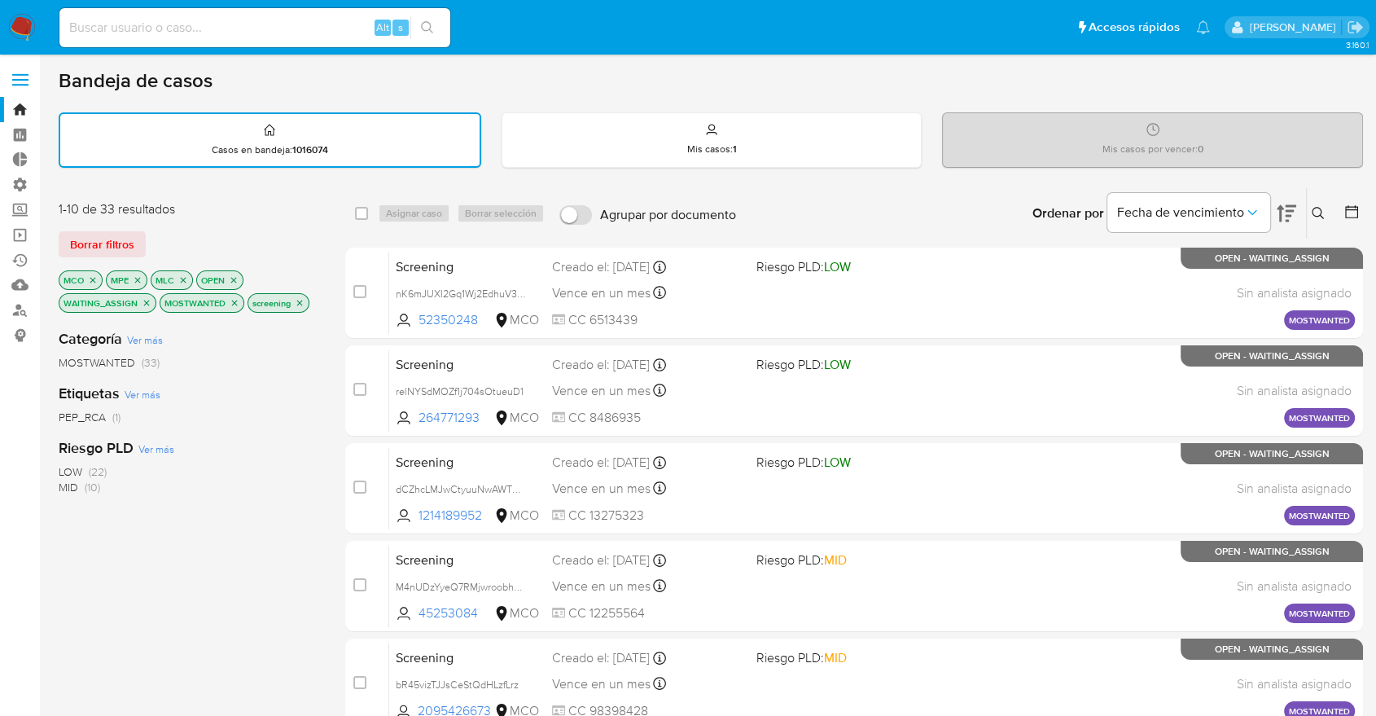
click at [90, 278] on icon "close-filter" at bounding box center [93, 280] width 10 height 10
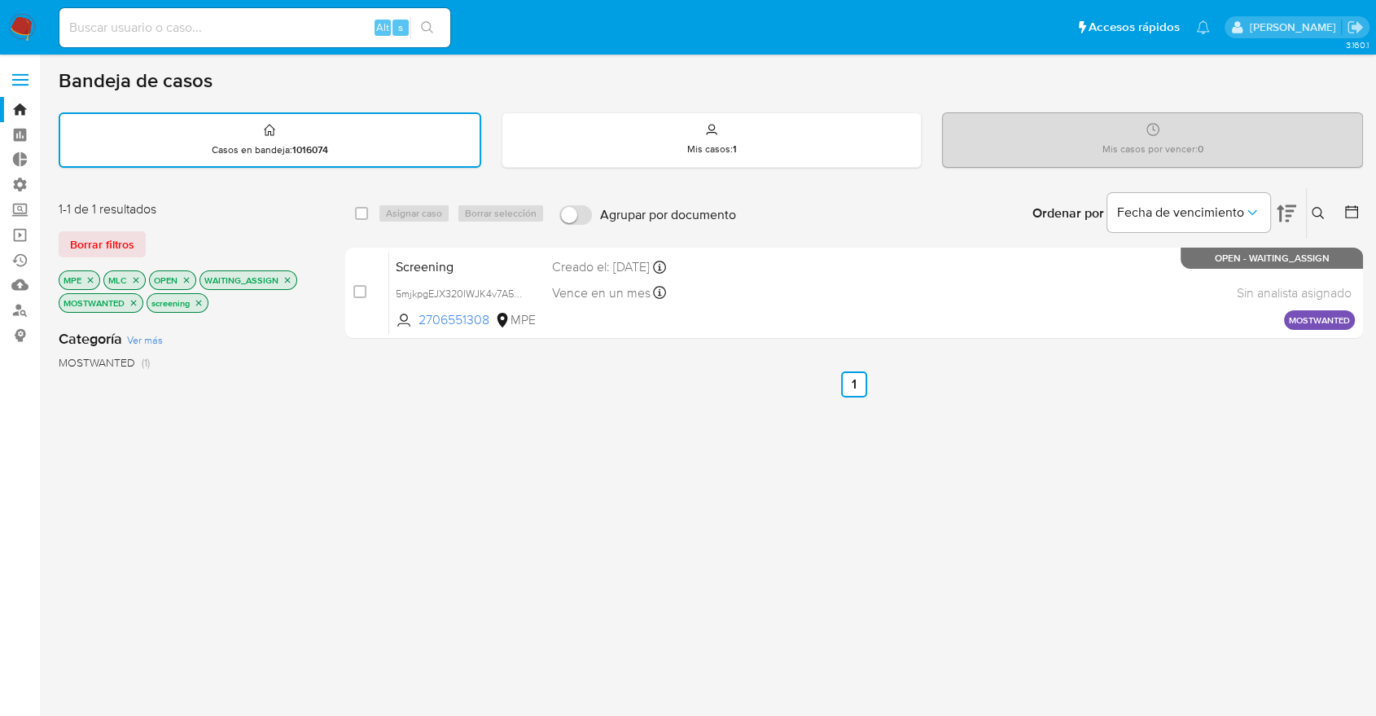
click at [90, 278] on icon "close-filter" at bounding box center [91, 280] width 6 height 6
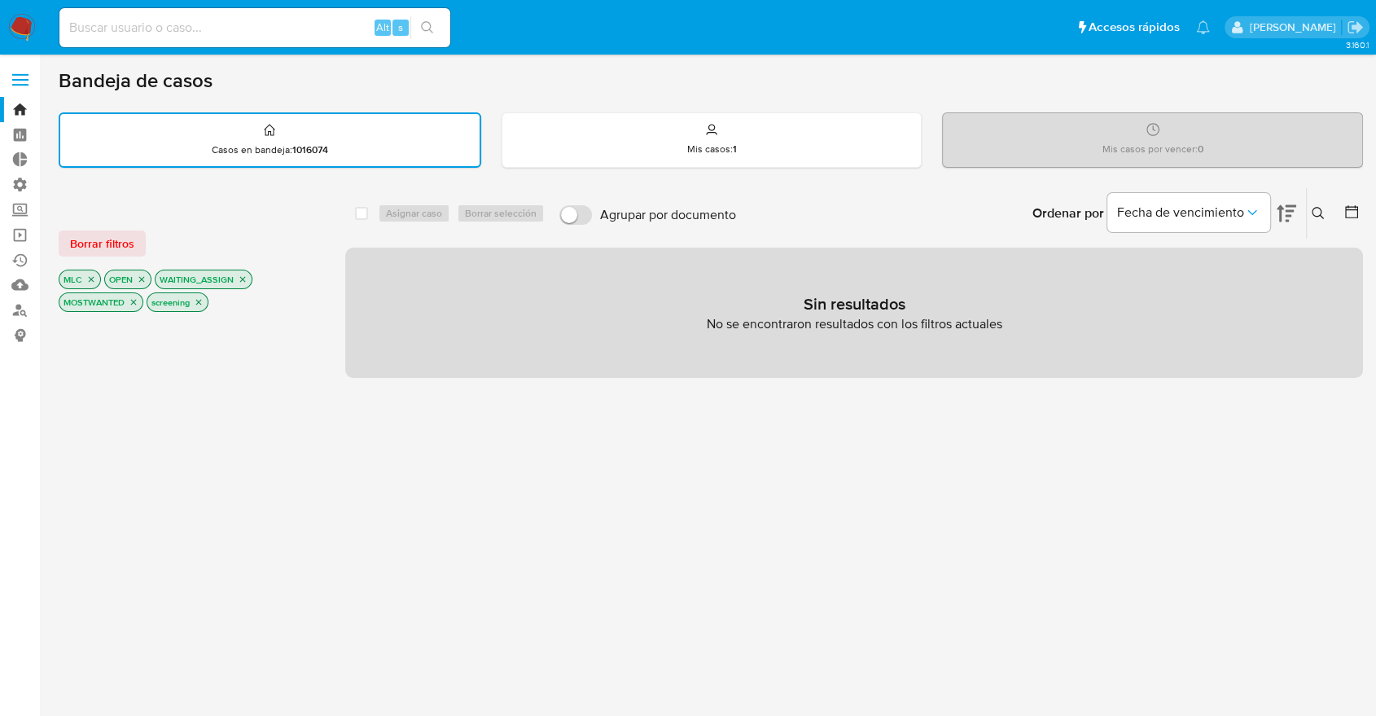
click at [90, 278] on icon "close-filter" at bounding box center [91, 279] width 10 height 10
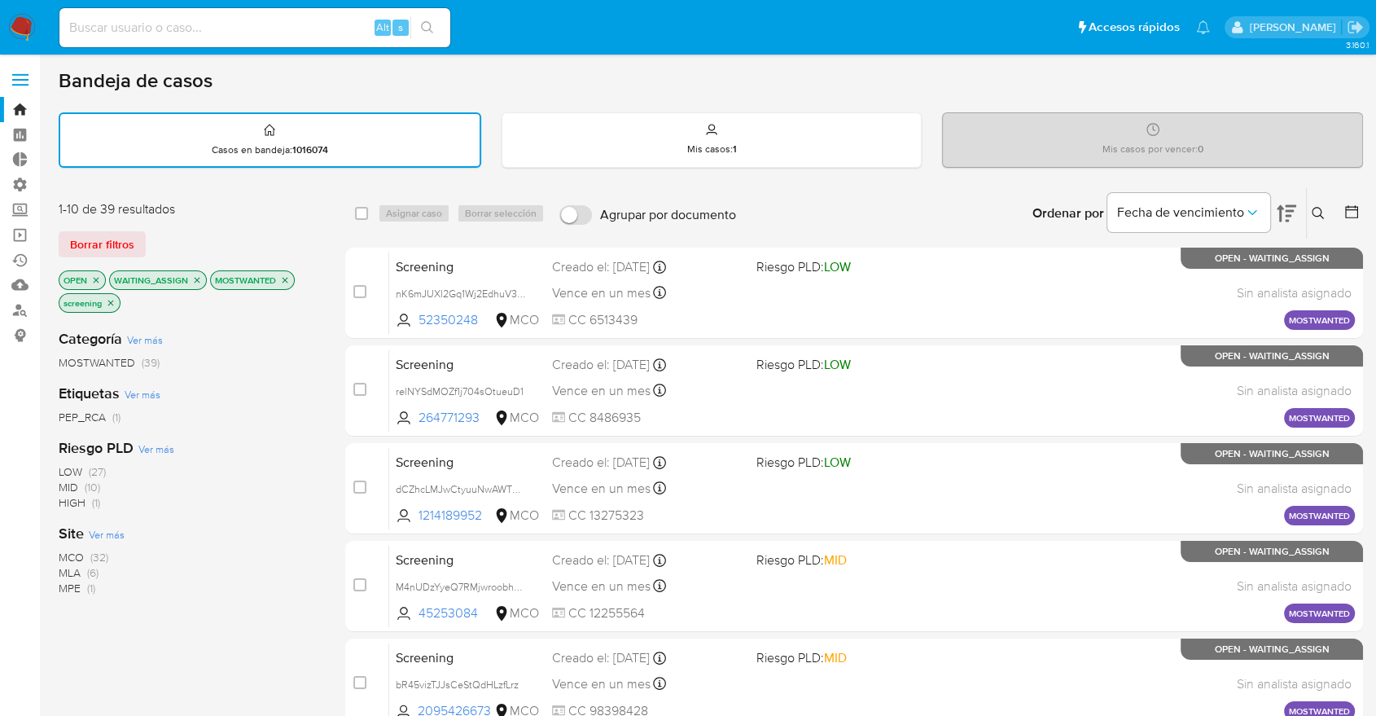
click at [99, 527] on span "Ver más" at bounding box center [107, 534] width 36 height 15
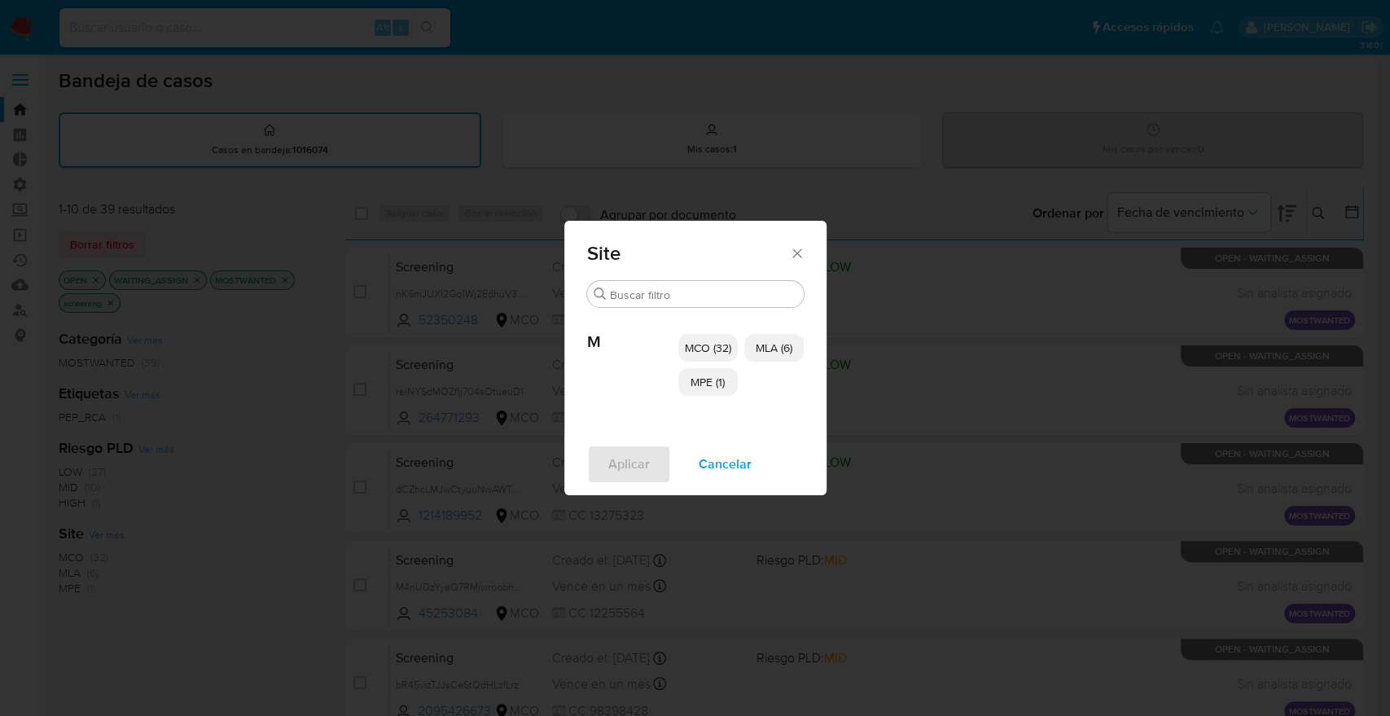
click at [720, 348] on span "MCO (32)" at bounding box center [708, 348] width 46 height 16
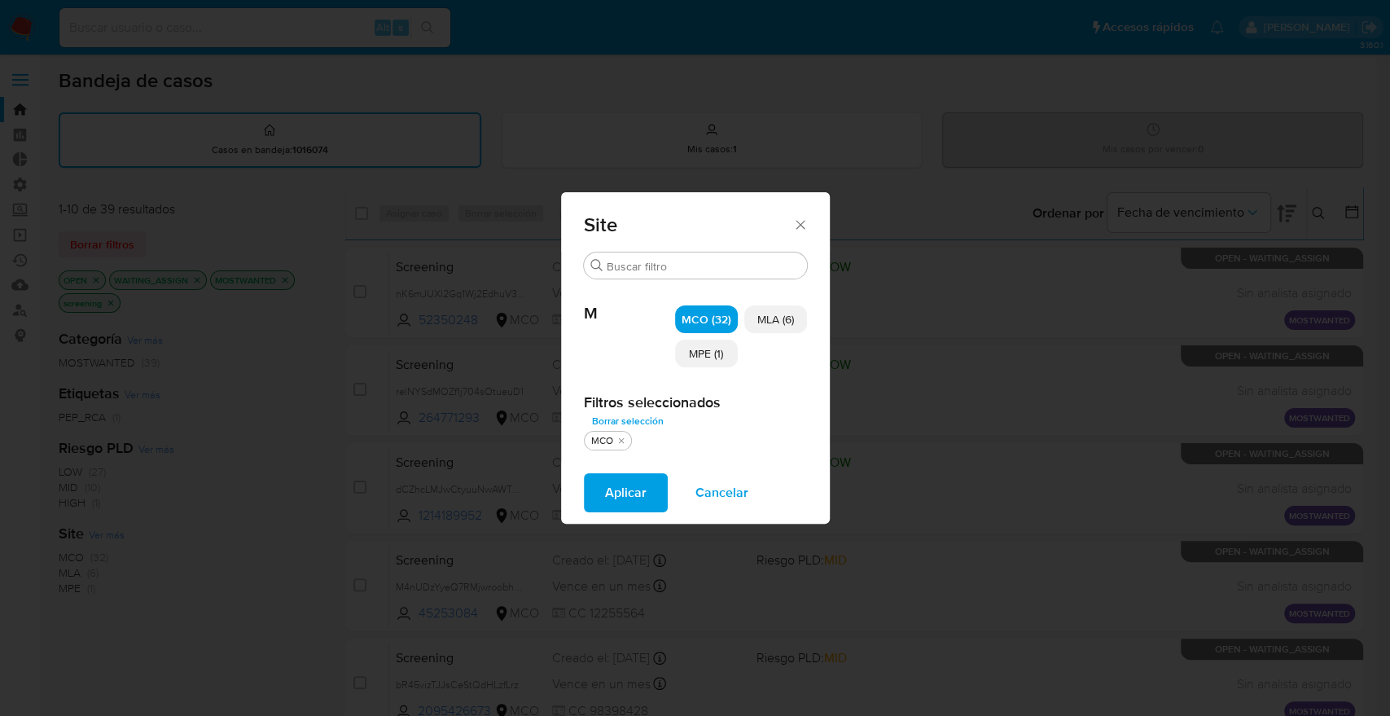
click at [720, 348] on span "MPE (1)" at bounding box center [706, 353] width 34 height 16
click at [634, 498] on span "Aplicar" at bounding box center [626, 493] width 42 height 36
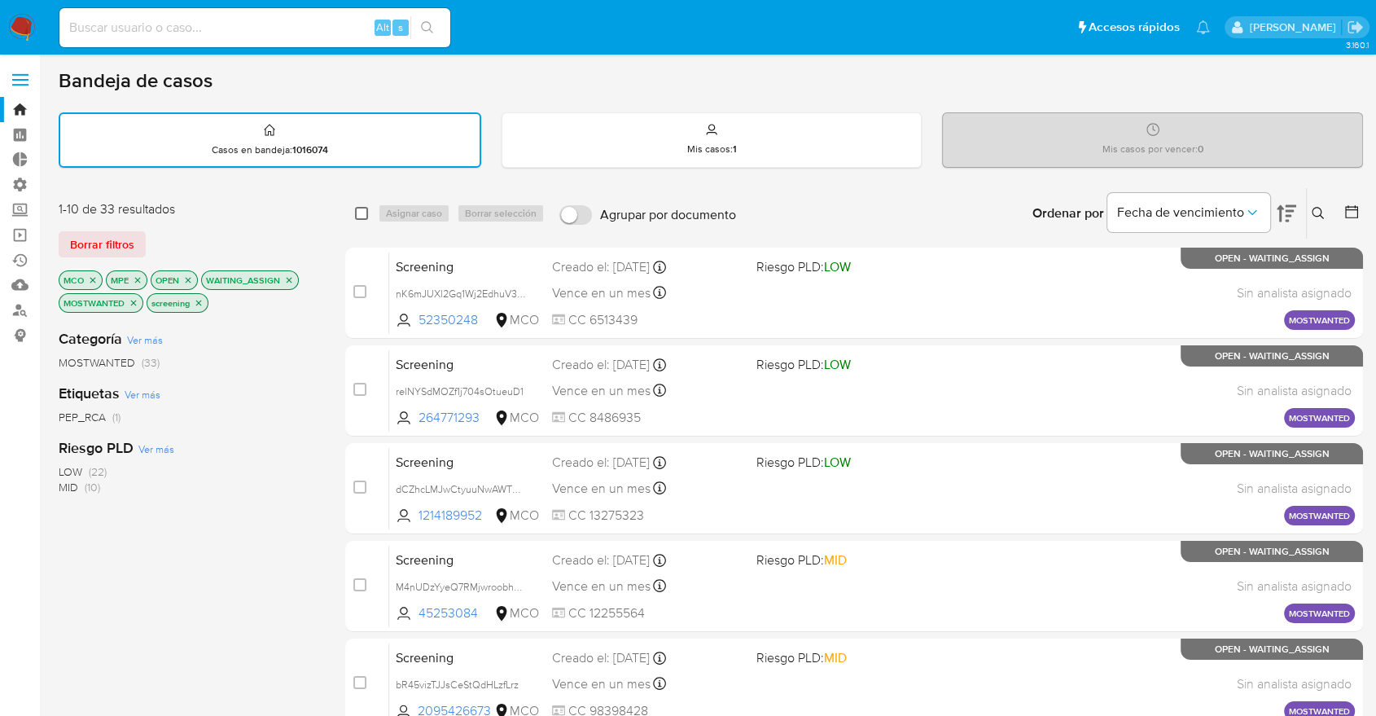
click at [359, 213] on input "checkbox" at bounding box center [361, 213] width 13 height 13
checkbox input "true"
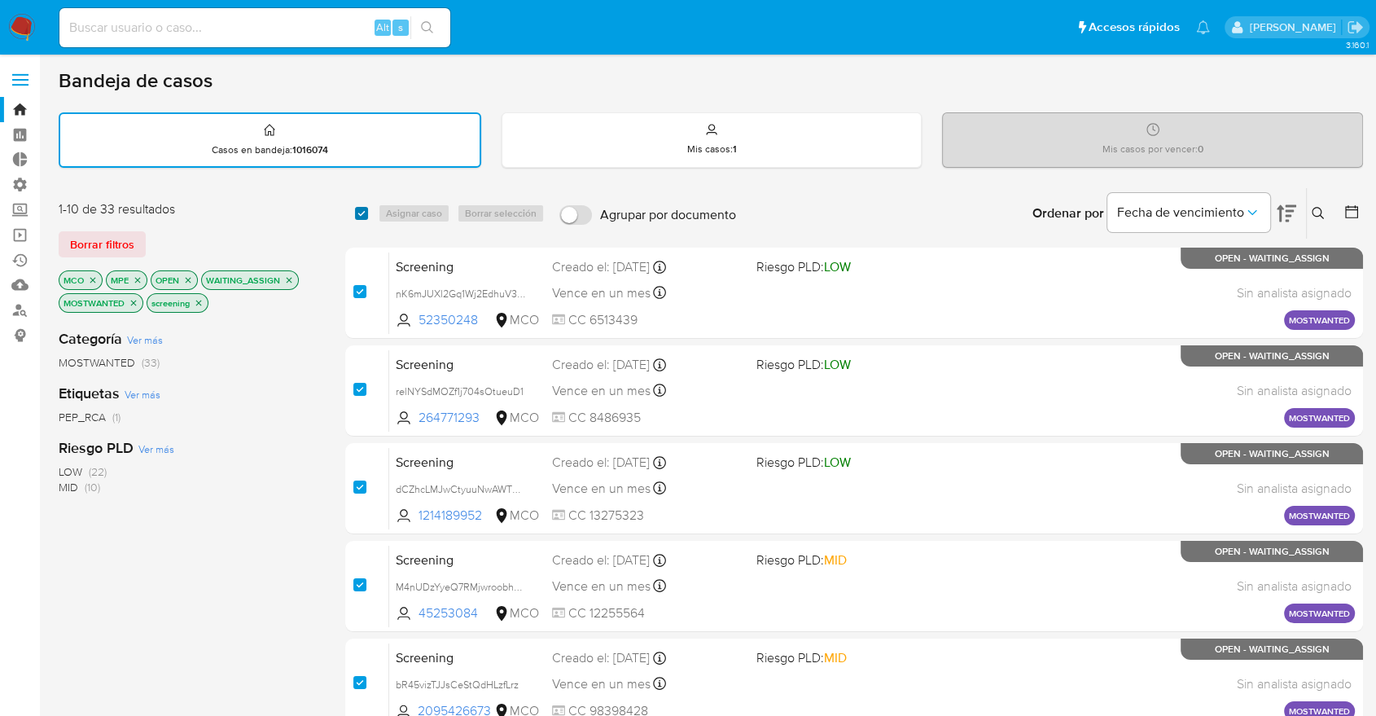
checkbox input "true"
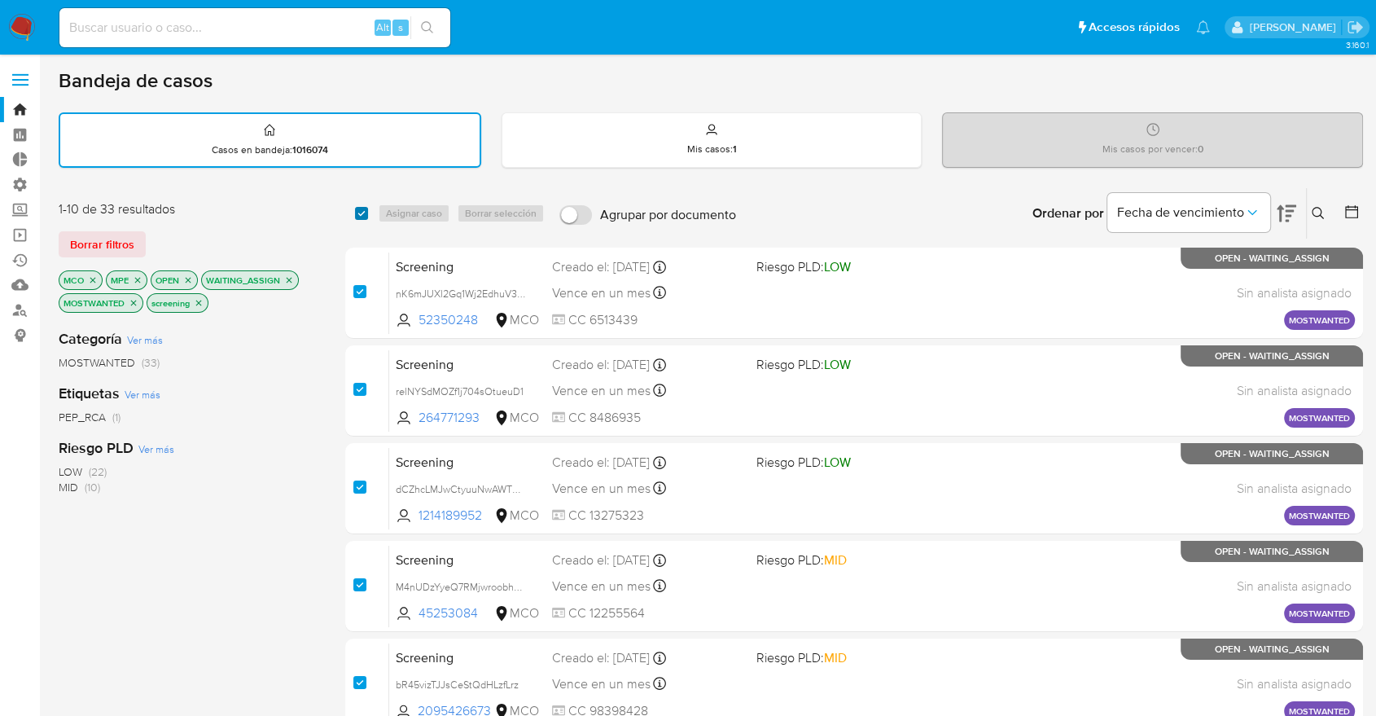
checkbox input "true"
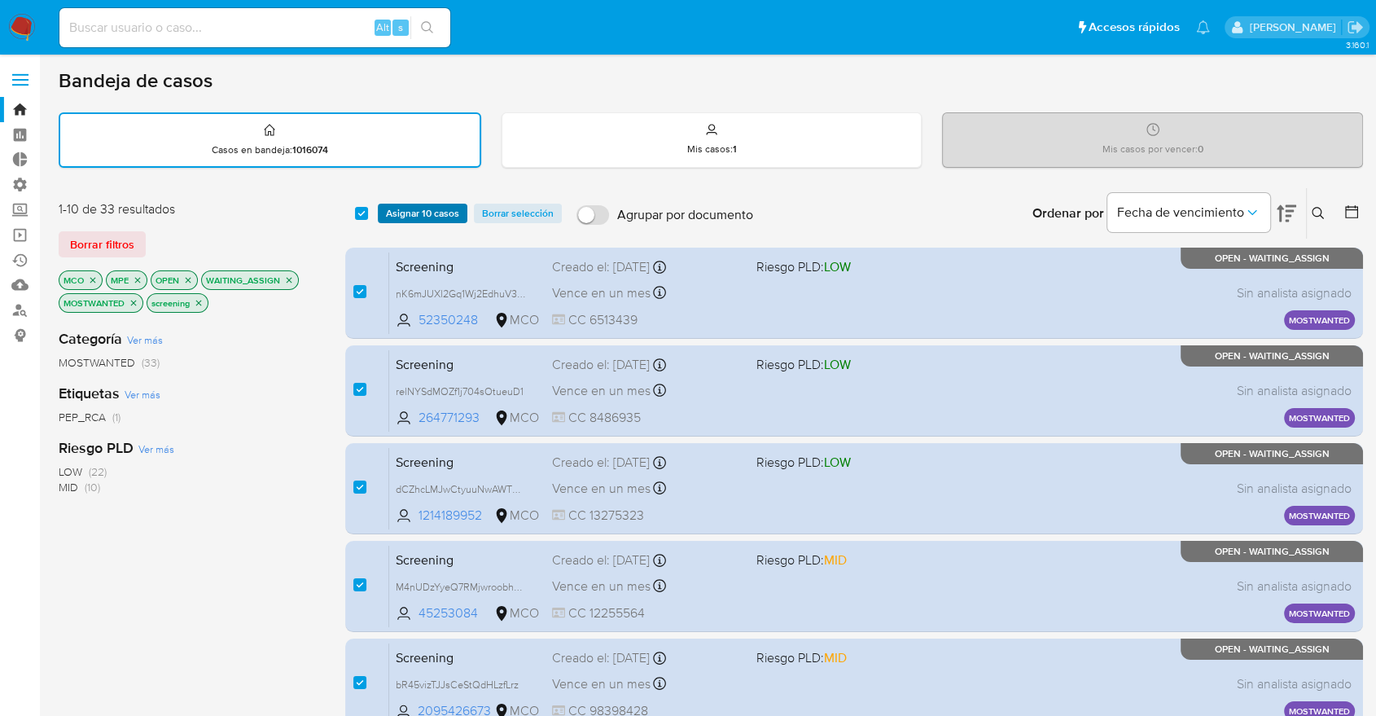
click at [456, 214] on span "Asignar 10 casos" at bounding box center [422, 213] width 73 height 16
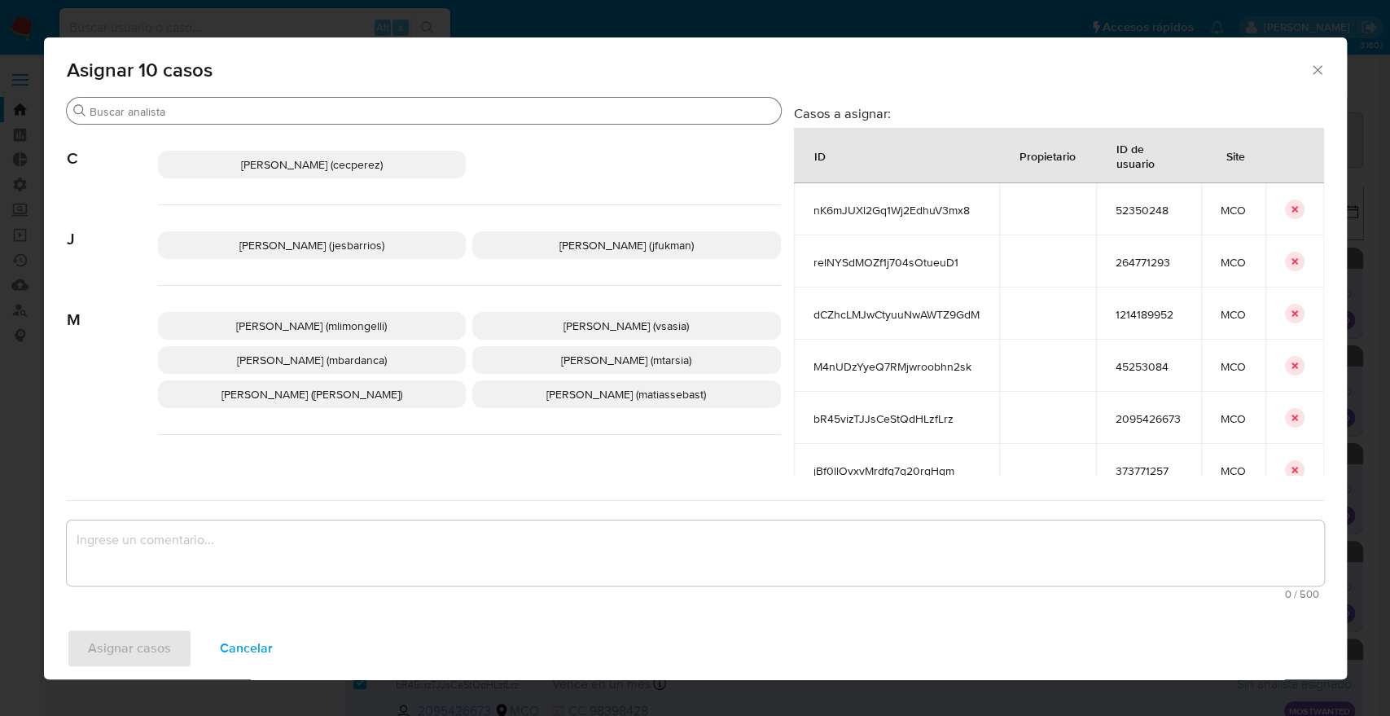
click at [401, 115] on input "Buscar" at bounding box center [432, 111] width 685 height 15
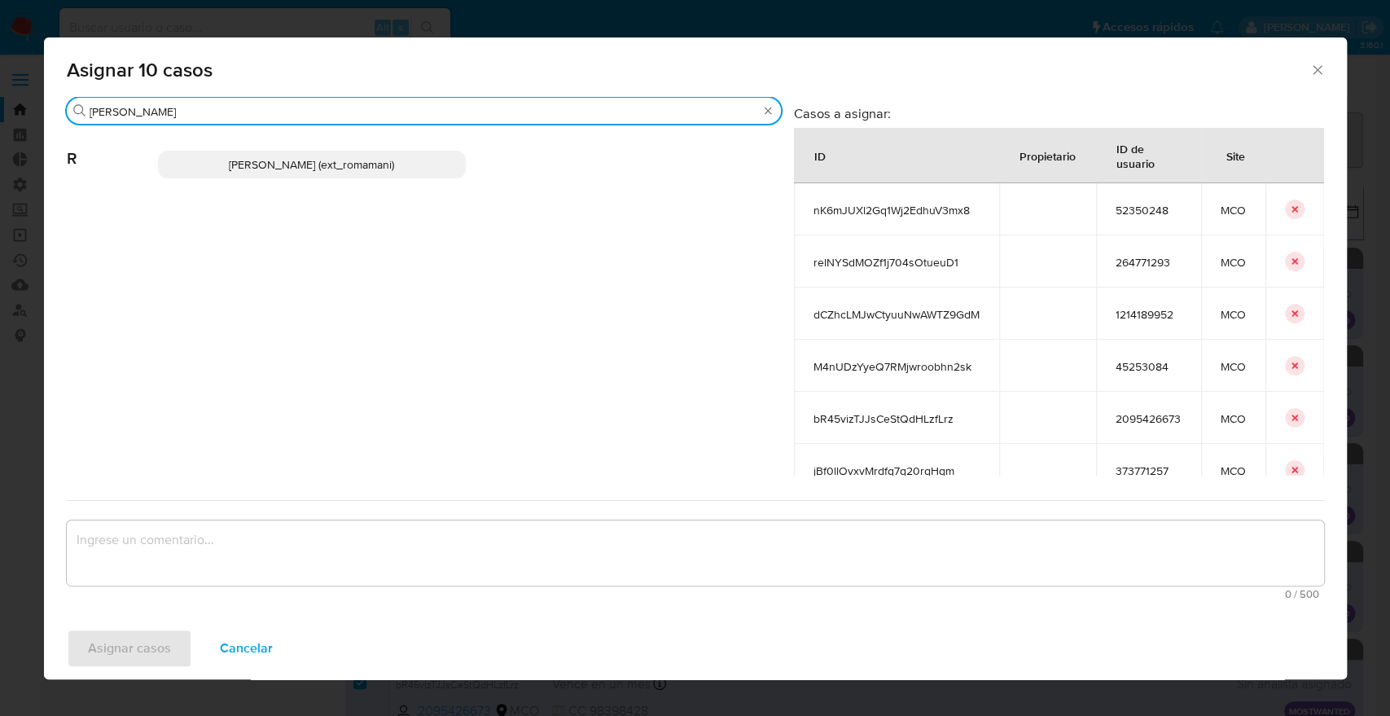
type input "rosa"
click at [391, 160] on p "Rosalia Mamani (ext_romamani)" at bounding box center [312, 165] width 309 height 28
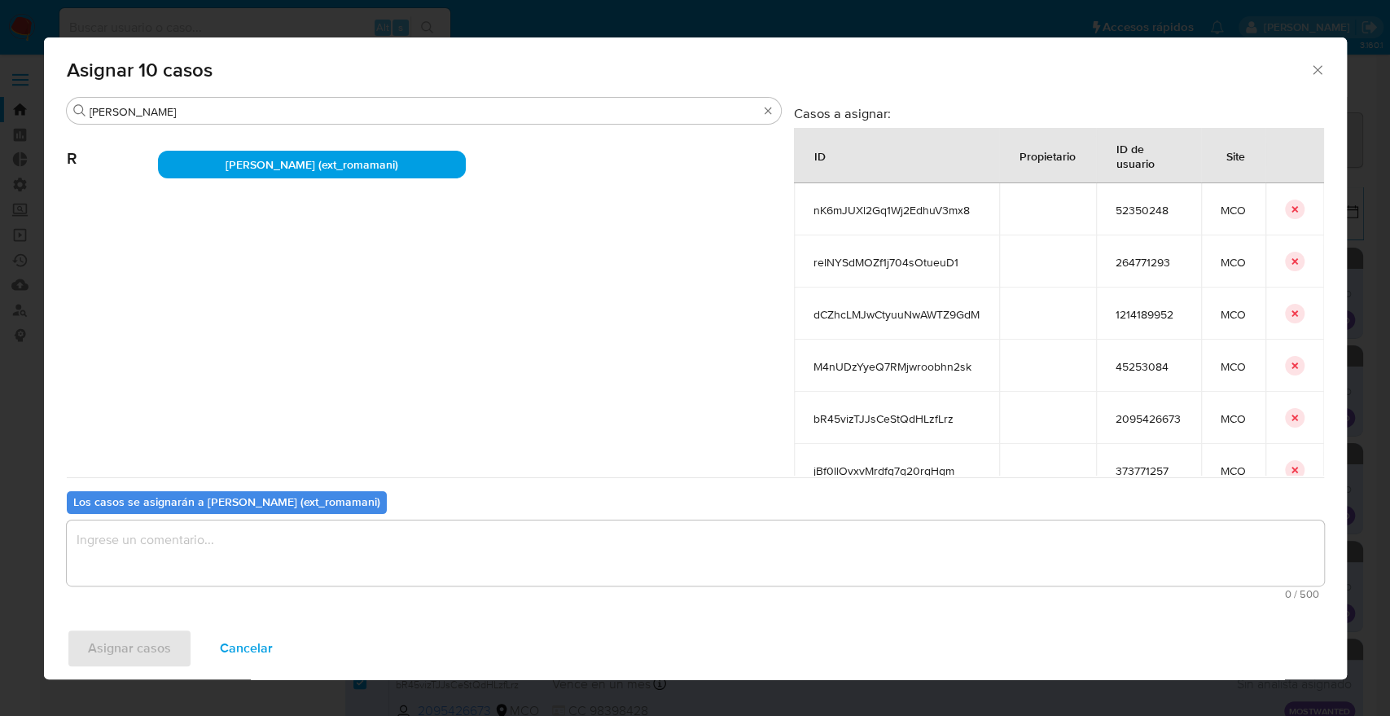
click at [341, 537] on textarea "assign-modal" at bounding box center [695, 552] width 1257 height 65
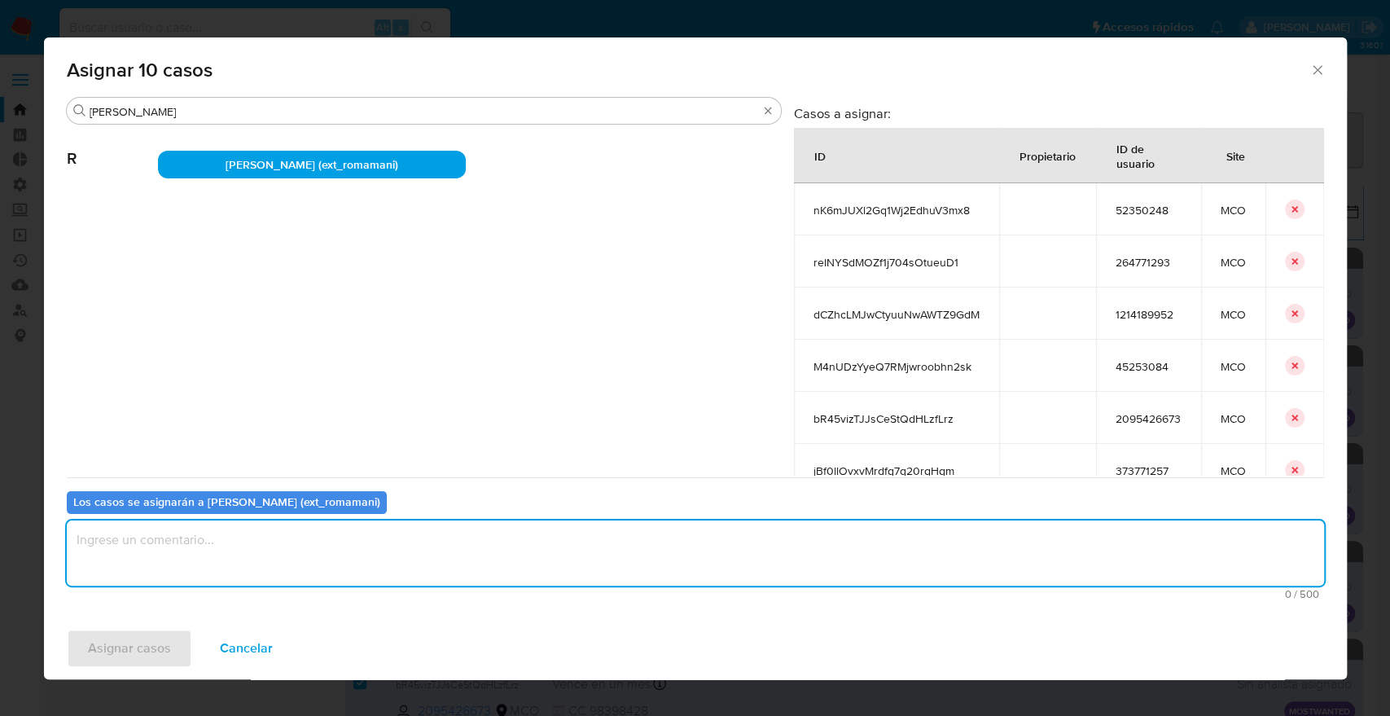
paste textarea "Asignación."
type textarea "Asignación."
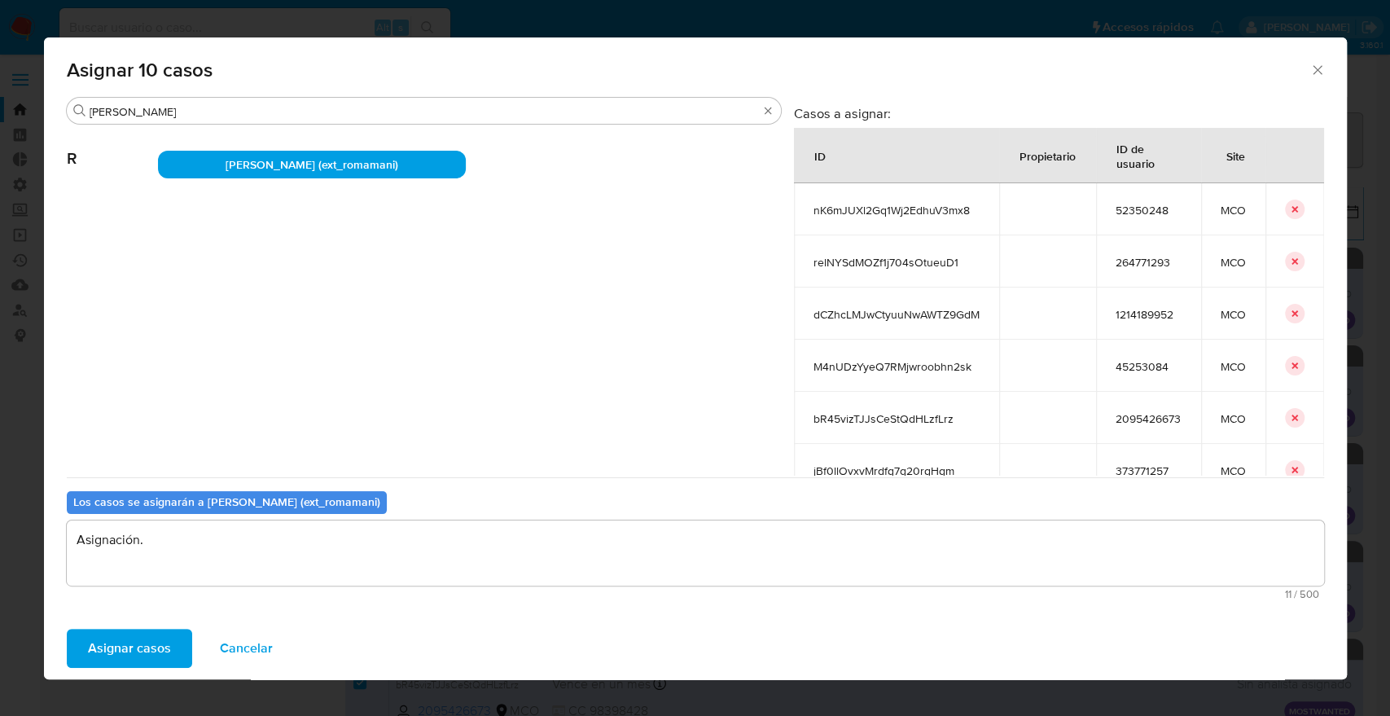
click at [187, 633] on button "Asignar casos" at bounding box center [129, 648] width 125 height 39
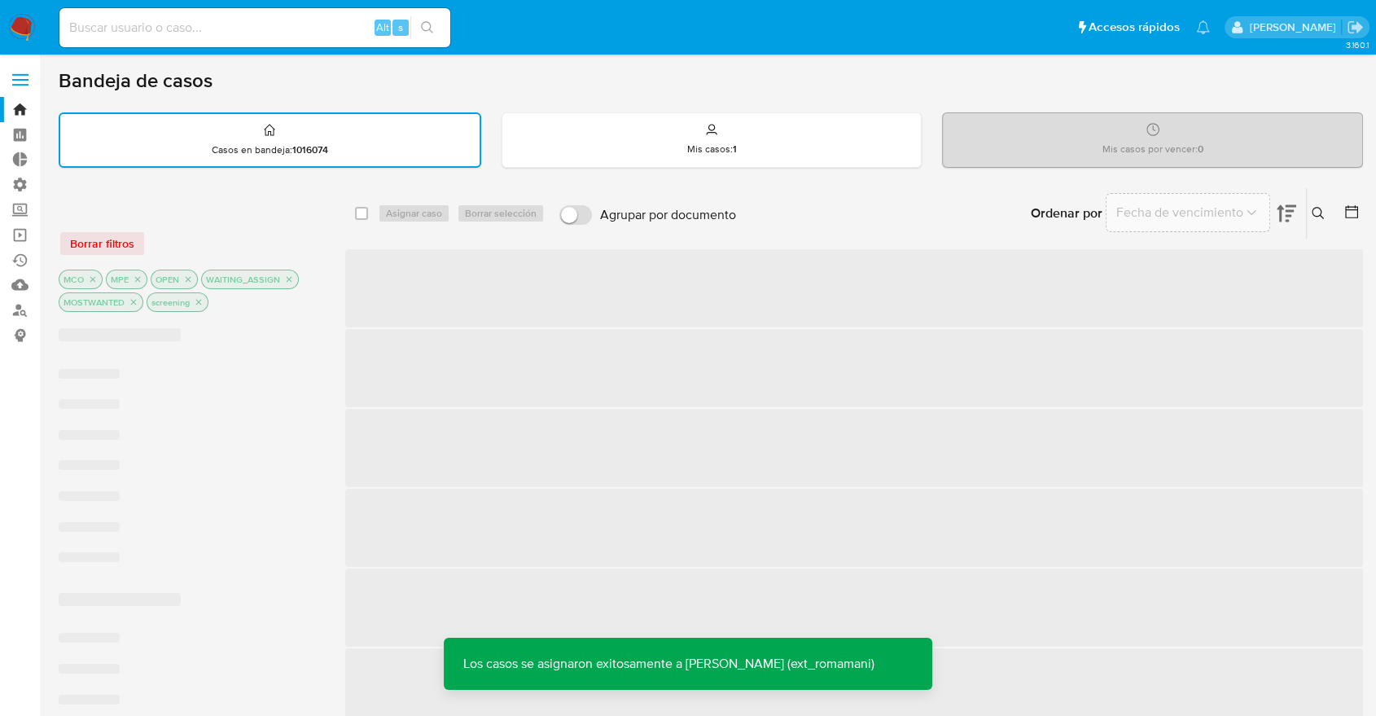
click at [918, 189] on div "Ordenar por Fecha de vencimiento No es posible ordenar los resultados mientras …" at bounding box center [1053, 213] width 619 height 50
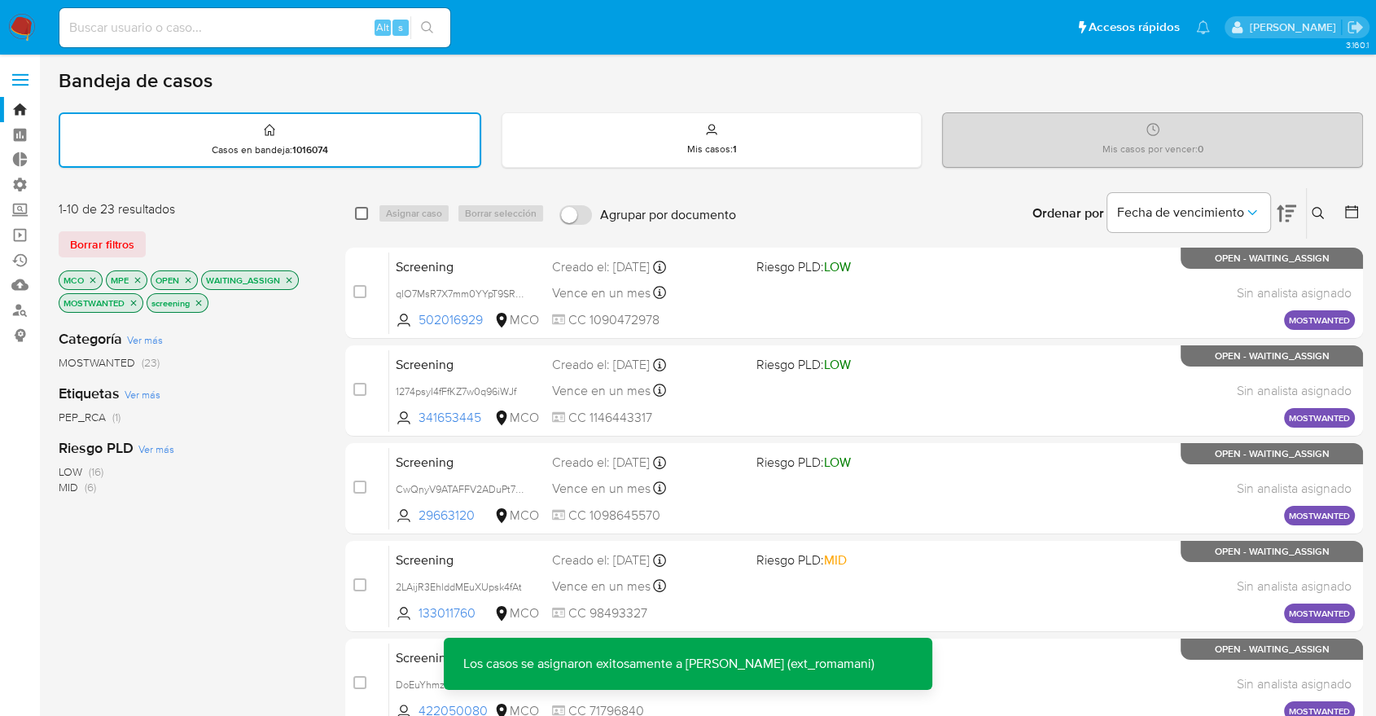
click at [358, 218] on input "checkbox" at bounding box center [361, 213] width 13 height 13
checkbox input "true"
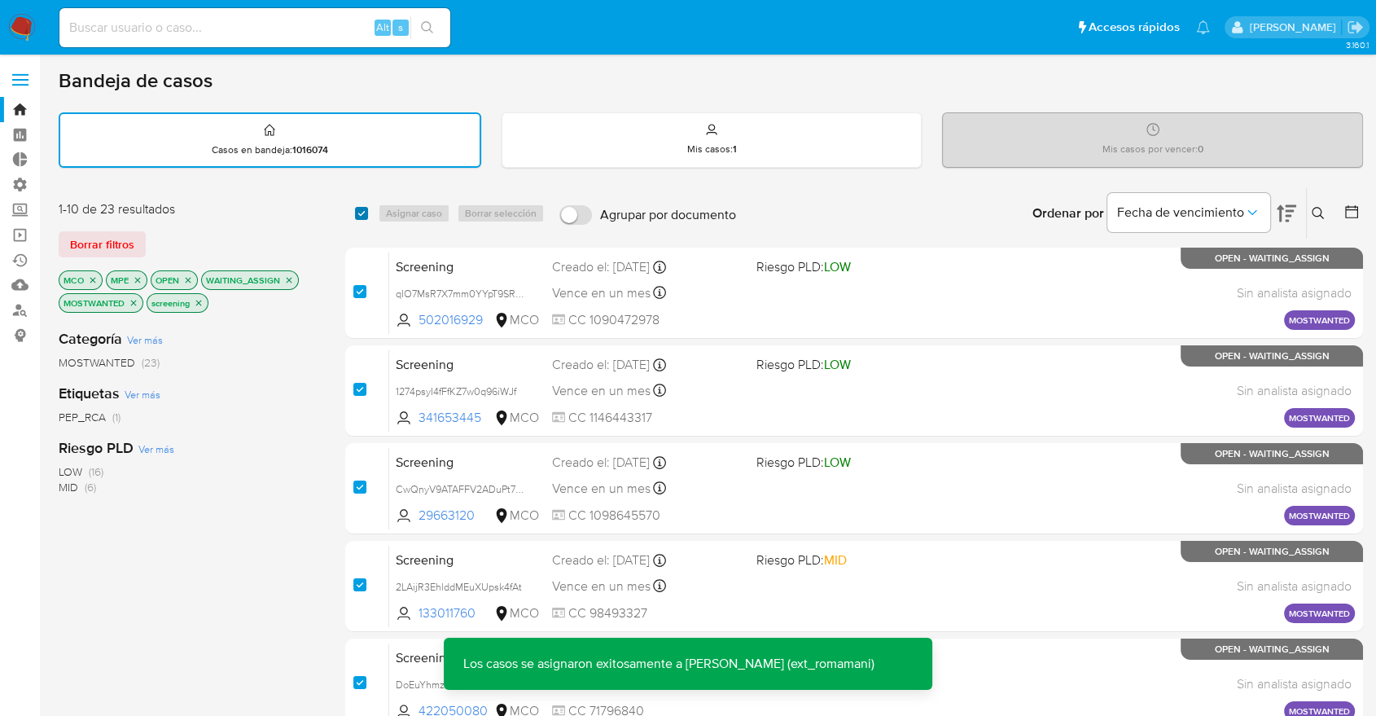
checkbox input "true"
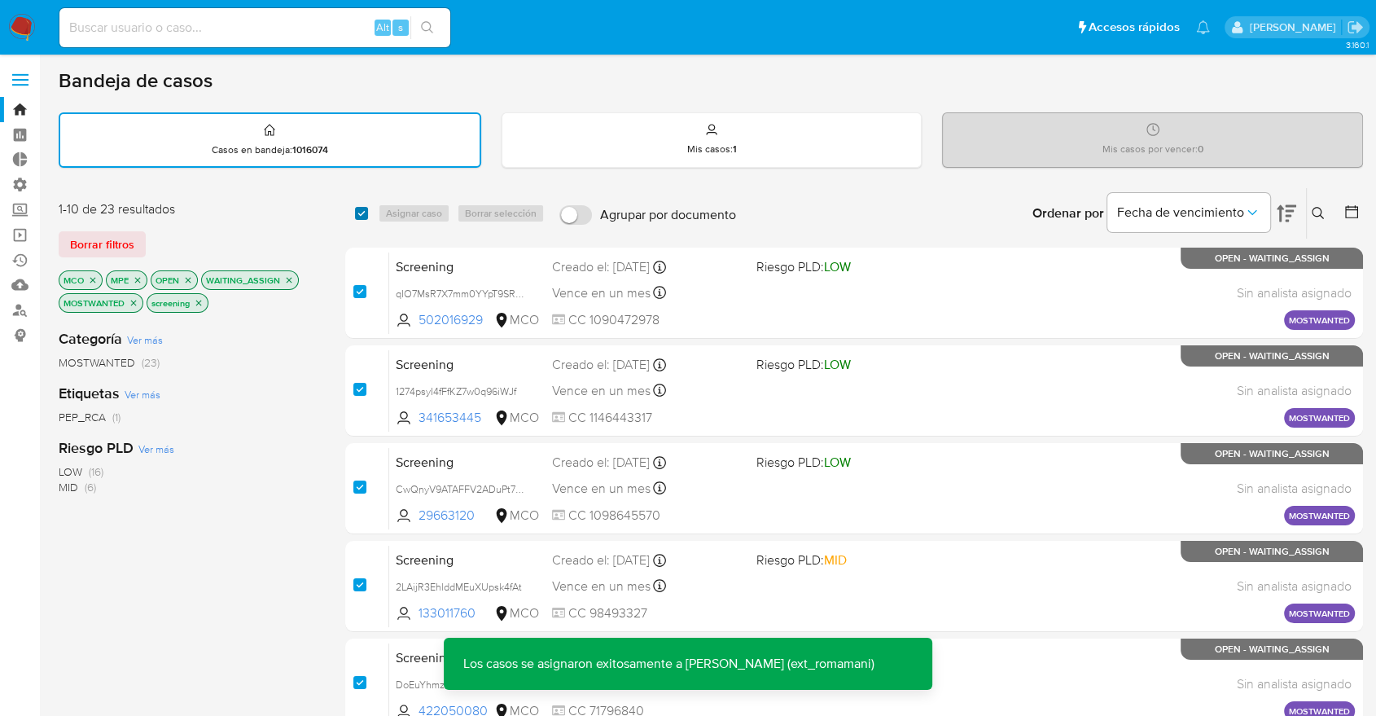
checkbox input "true"
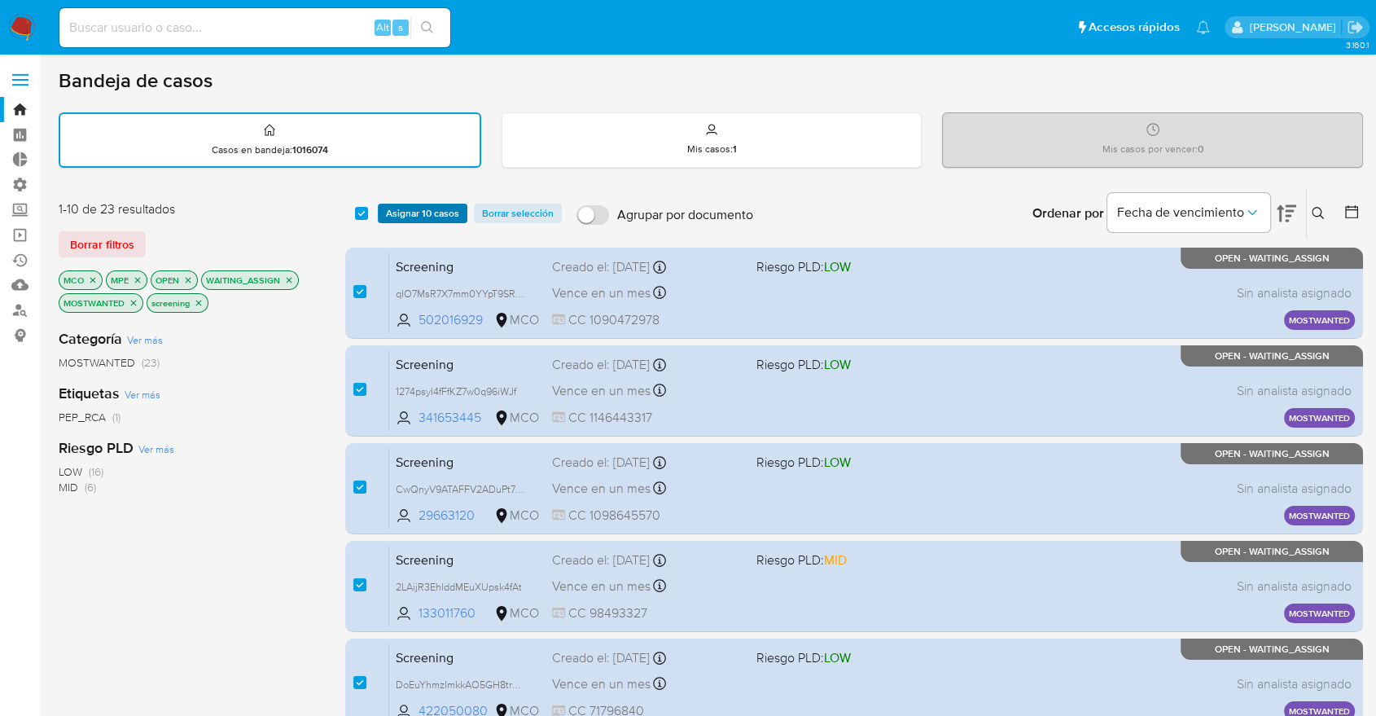
click at [398, 214] on span "Asignar 10 casos" at bounding box center [422, 213] width 73 height 16
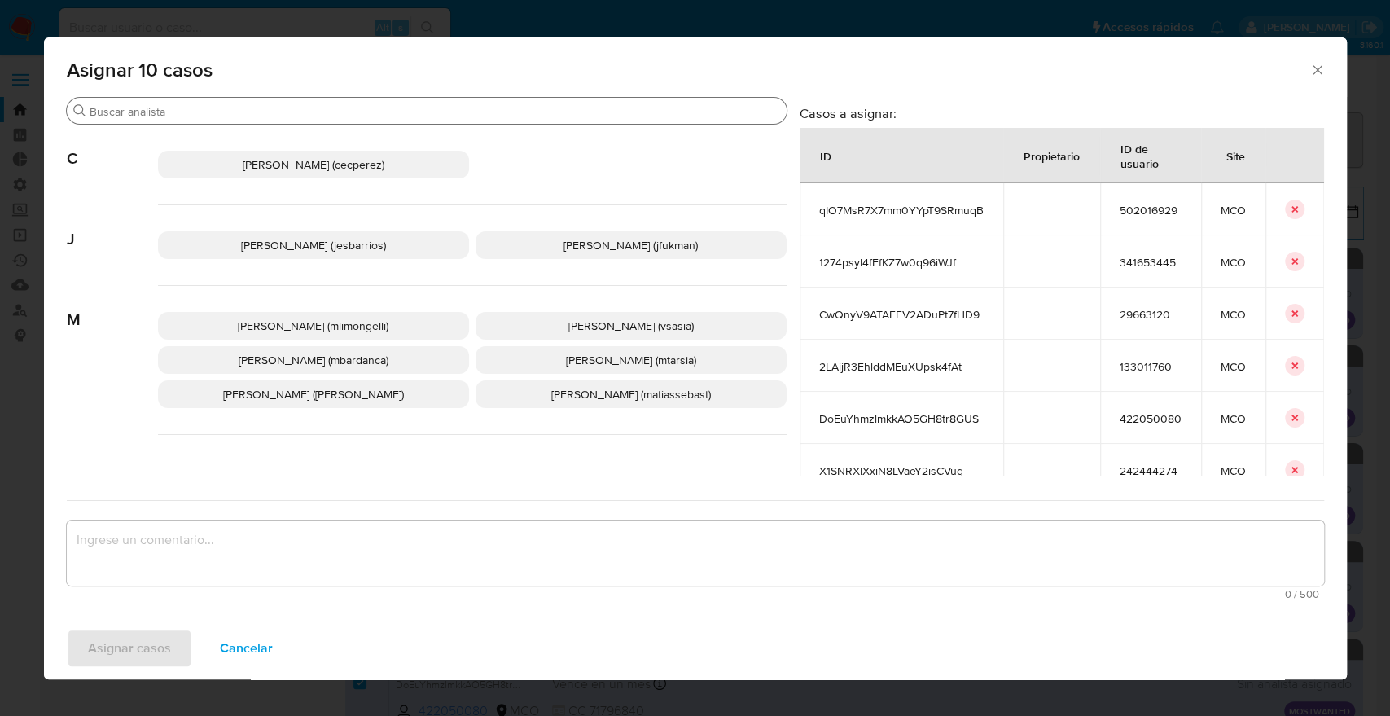
click at [342, 112] on input "Buscar" at bounding box center [435, 111] width 690 height 15
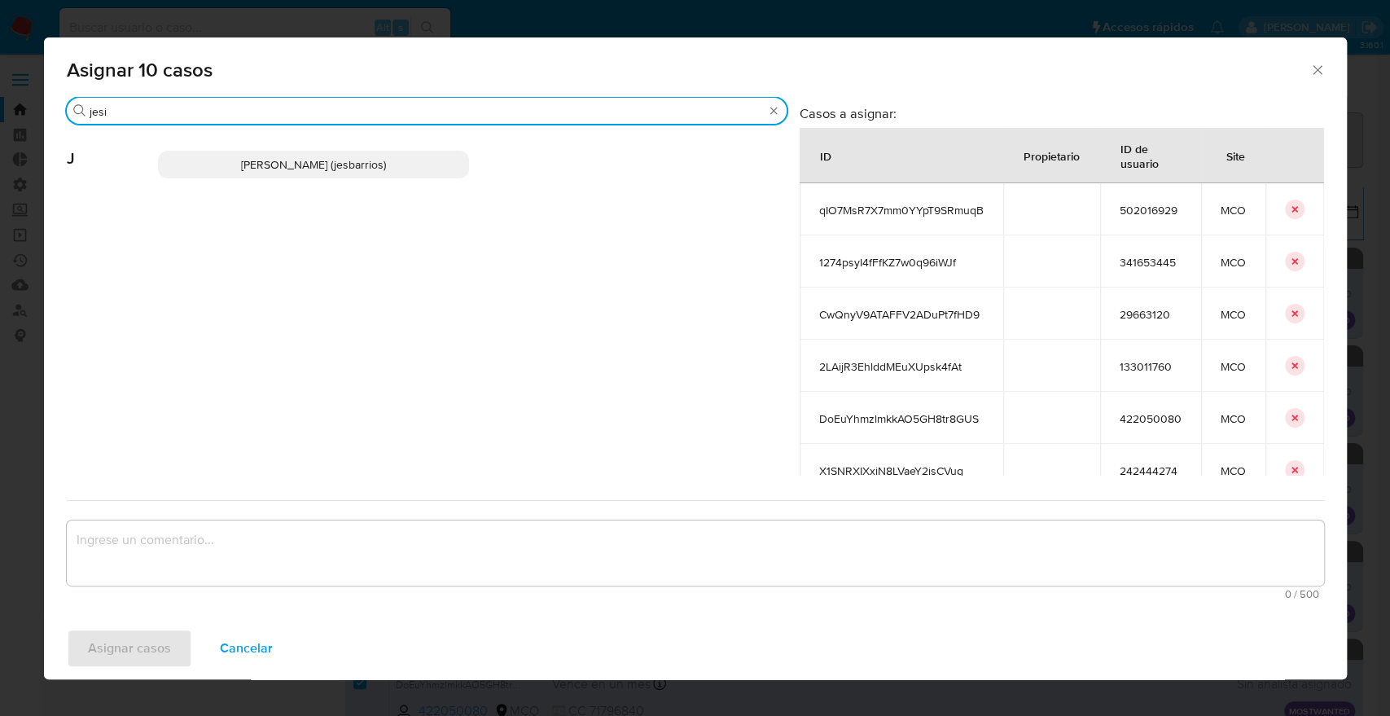
type input "jesi"
click at [416, 162] on p "Jesica Iris Barrios Leita (jesbarrios)" at bounding box center [313, 165] width 311 height 28
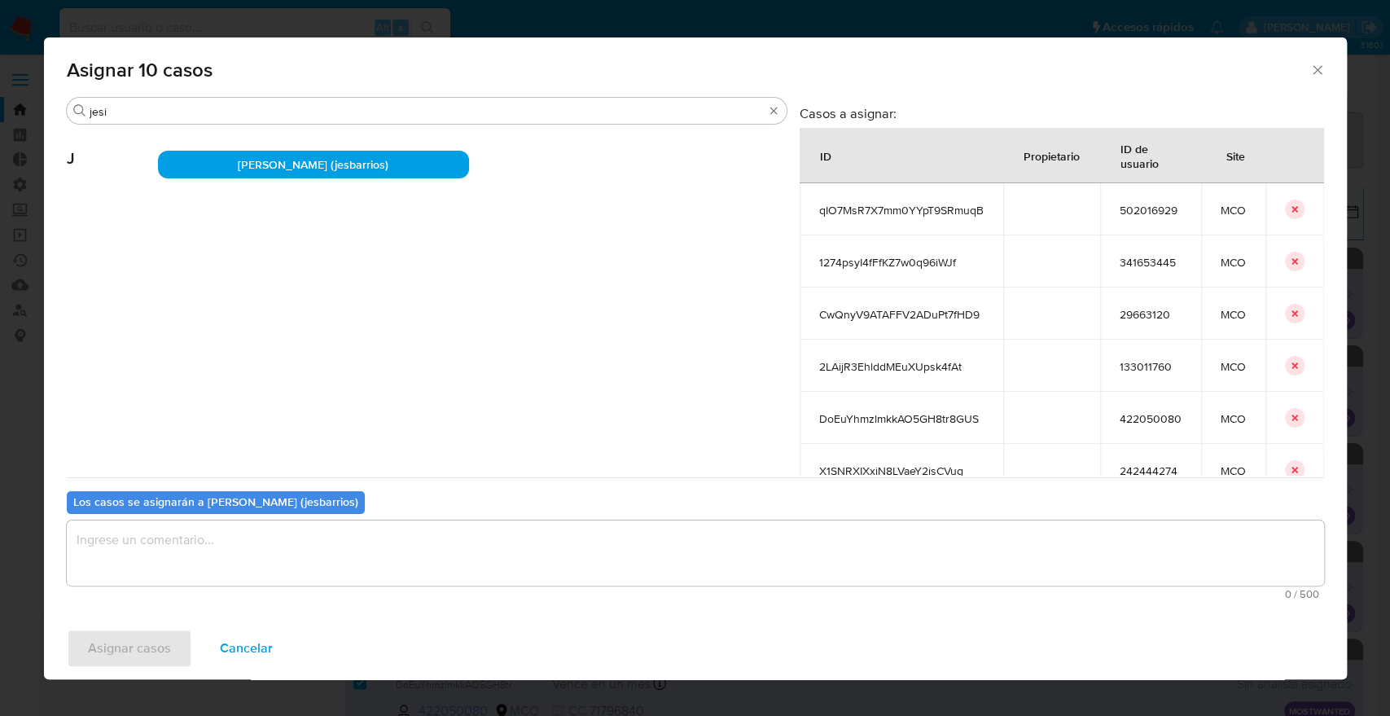
click at [285, 541] on textarea "assign-modal" at bounding box center [695, 552] width 1257 height 65
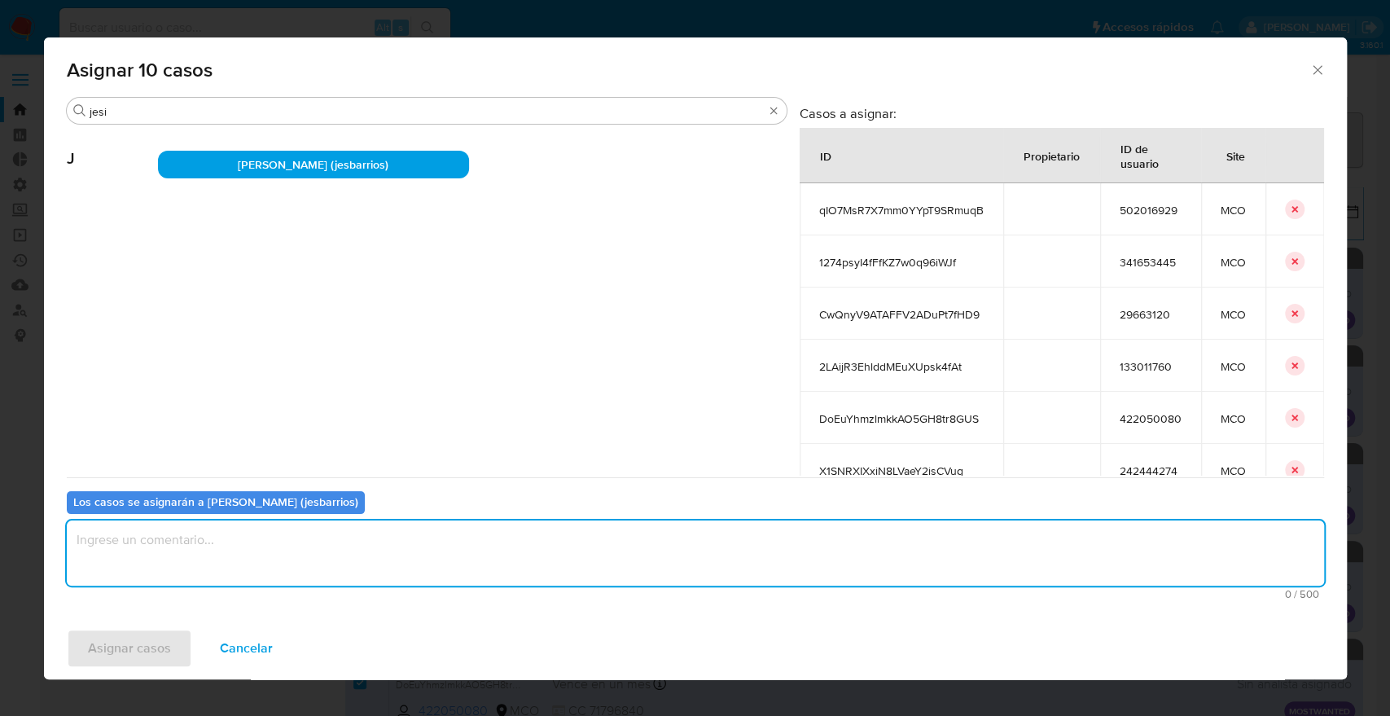
paste textarea "Asignación."
type textarea "Asignación."
click at [172, 642] on button "Asignar casos" at bounding box center [129, 648] width 125 height 39
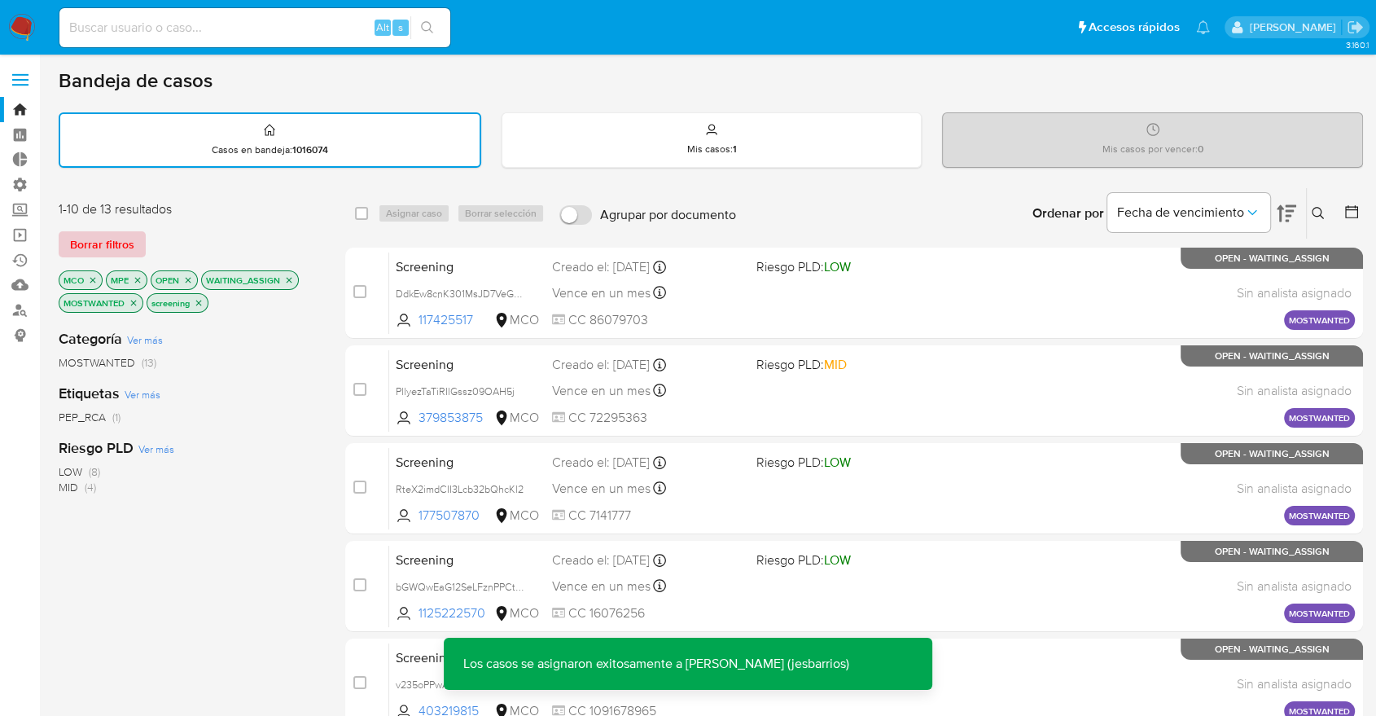
click at [134, 241] on button "Borrar filtros" at bounding box center [102, 244] width 87 height 26
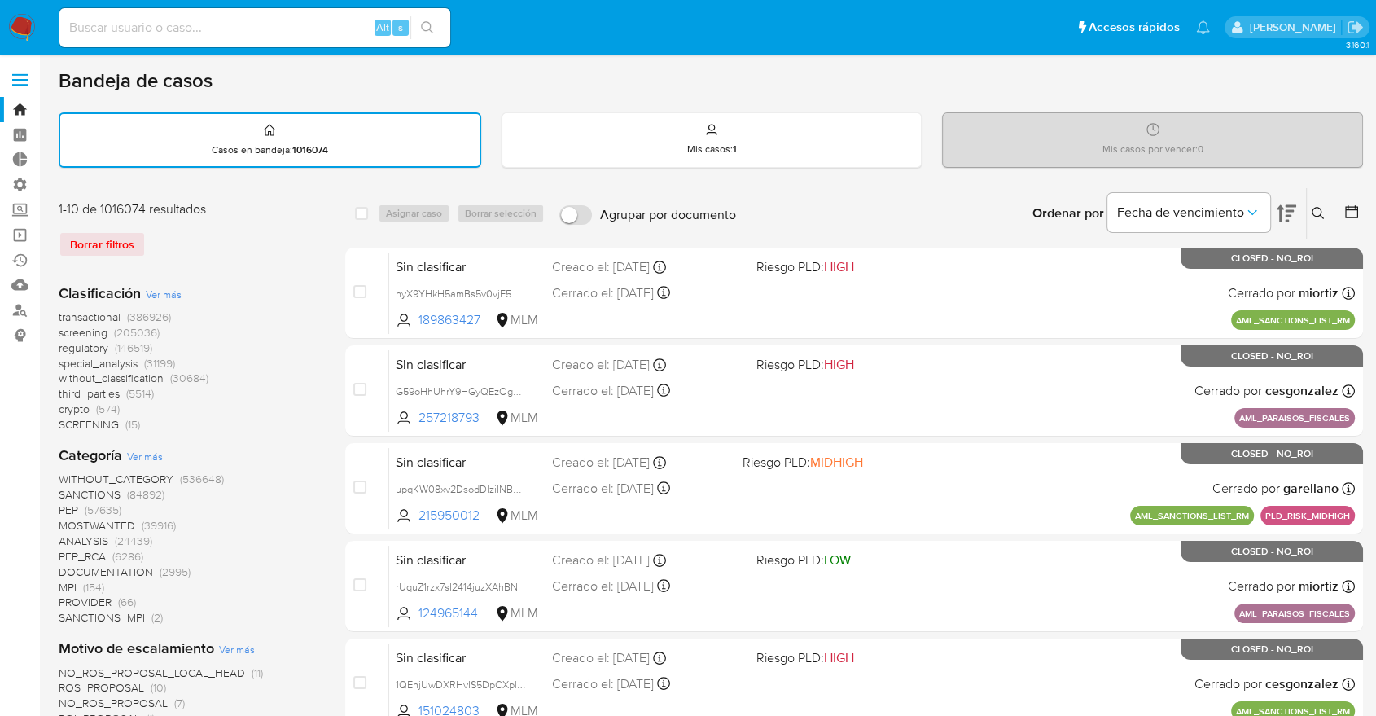
click at [63, 326] on span "screening" at bounding box center [83, 332] width 49 height 16
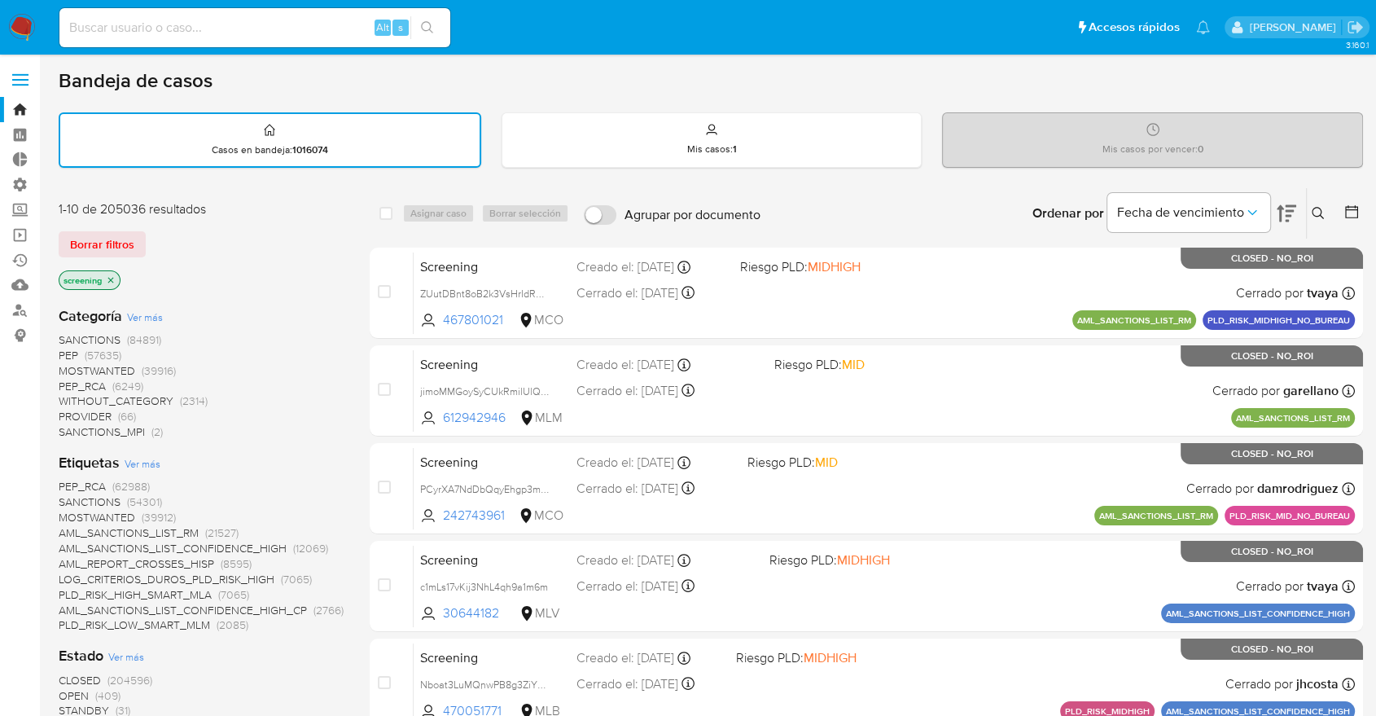
click at [71, 691] on span "OPEN" at bounding box center [74, 695] width 30 height 16
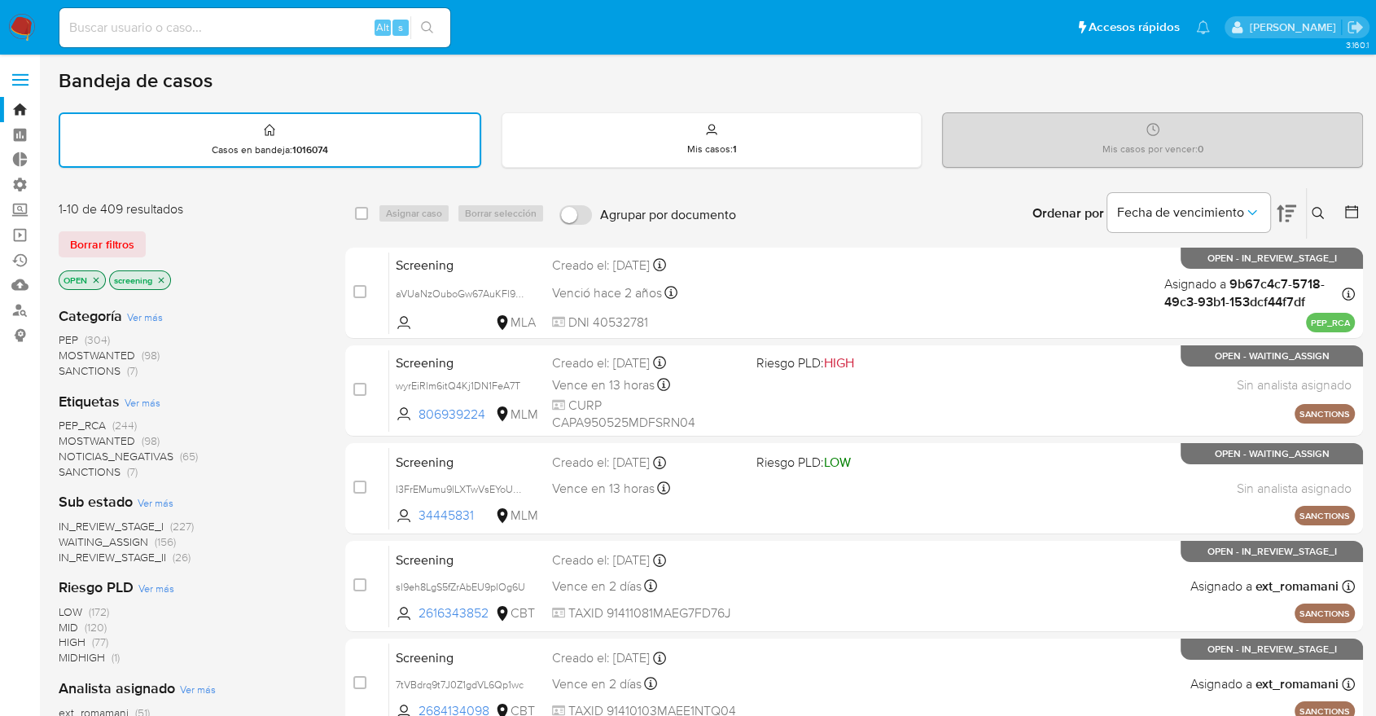
click at [66, 423] on span "PEP_RCA" at bounding box center [82, 425] width 47 height 16
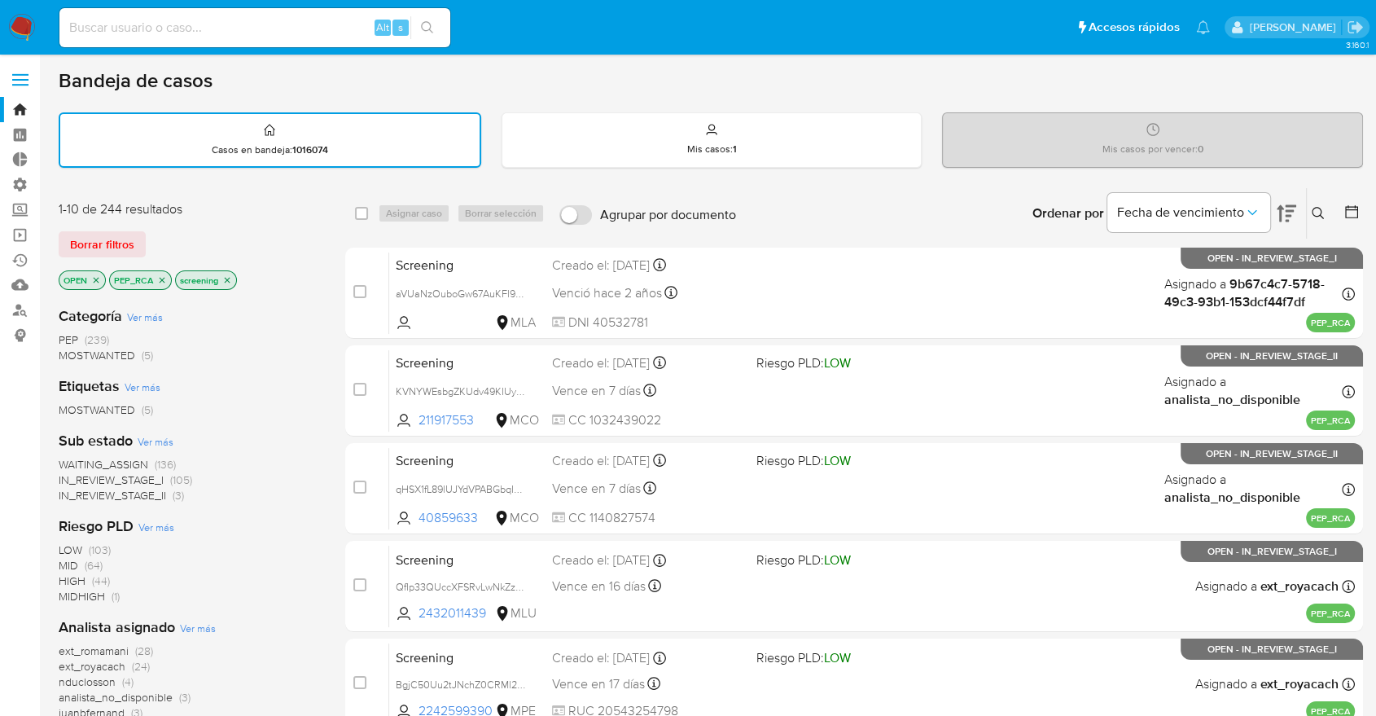
click at [208, 232] on div "Borrar filtros" at bounding box center [189, 244] width 261 height 26
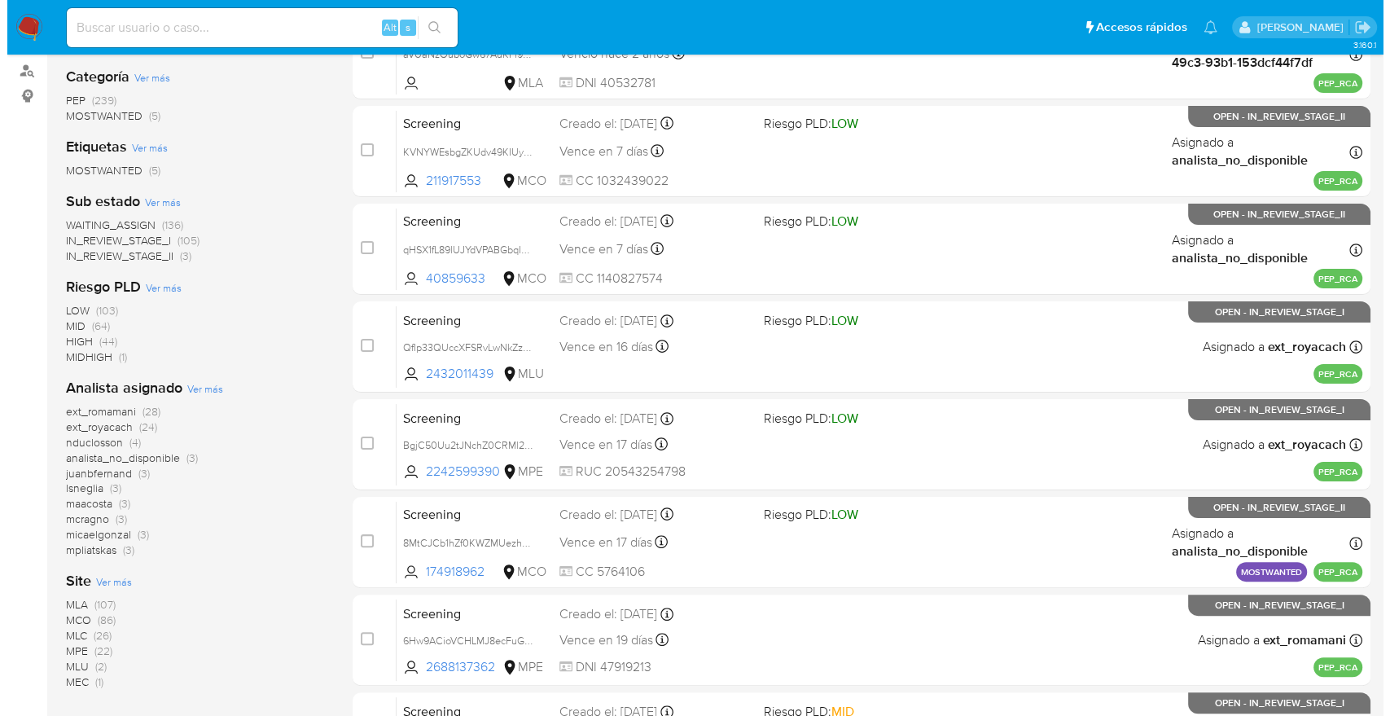
scroll to position [271, 0]
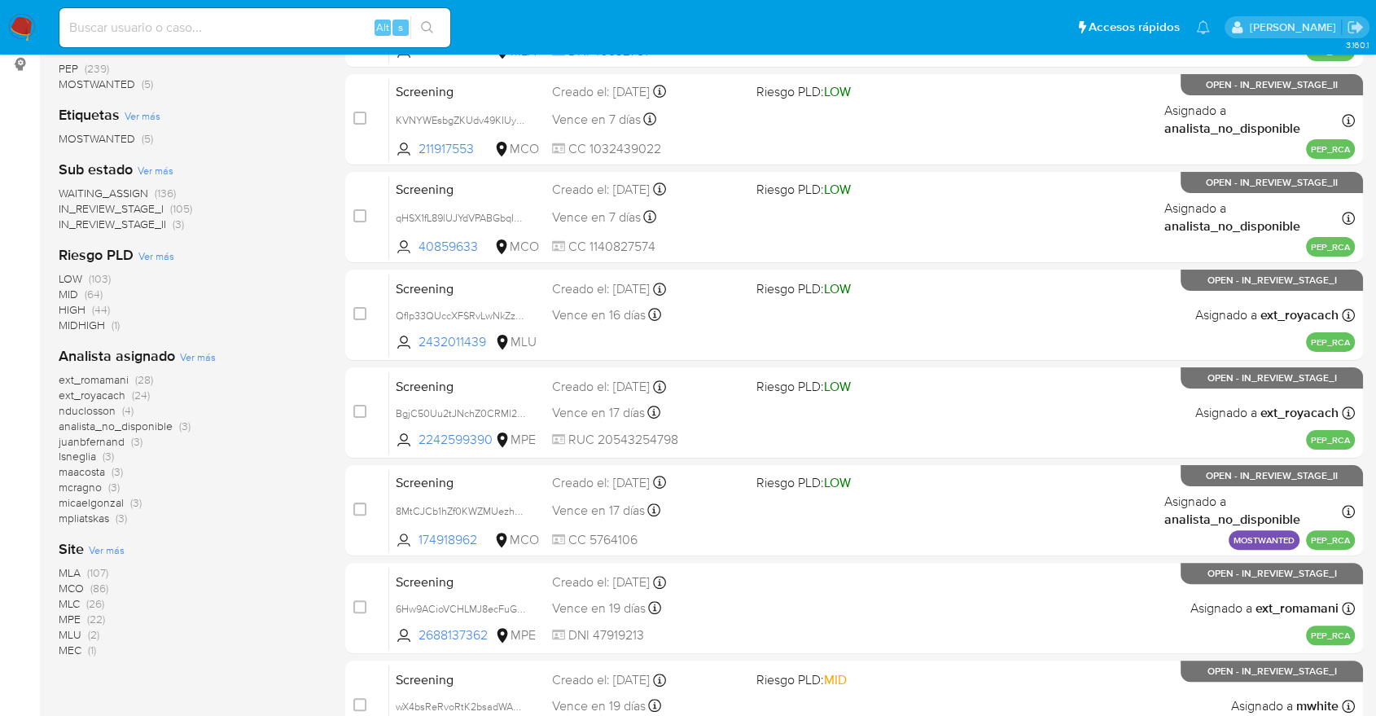
click at [96, 546] on span "Ver más" at bounding box center [107, 549] width 36 height 15
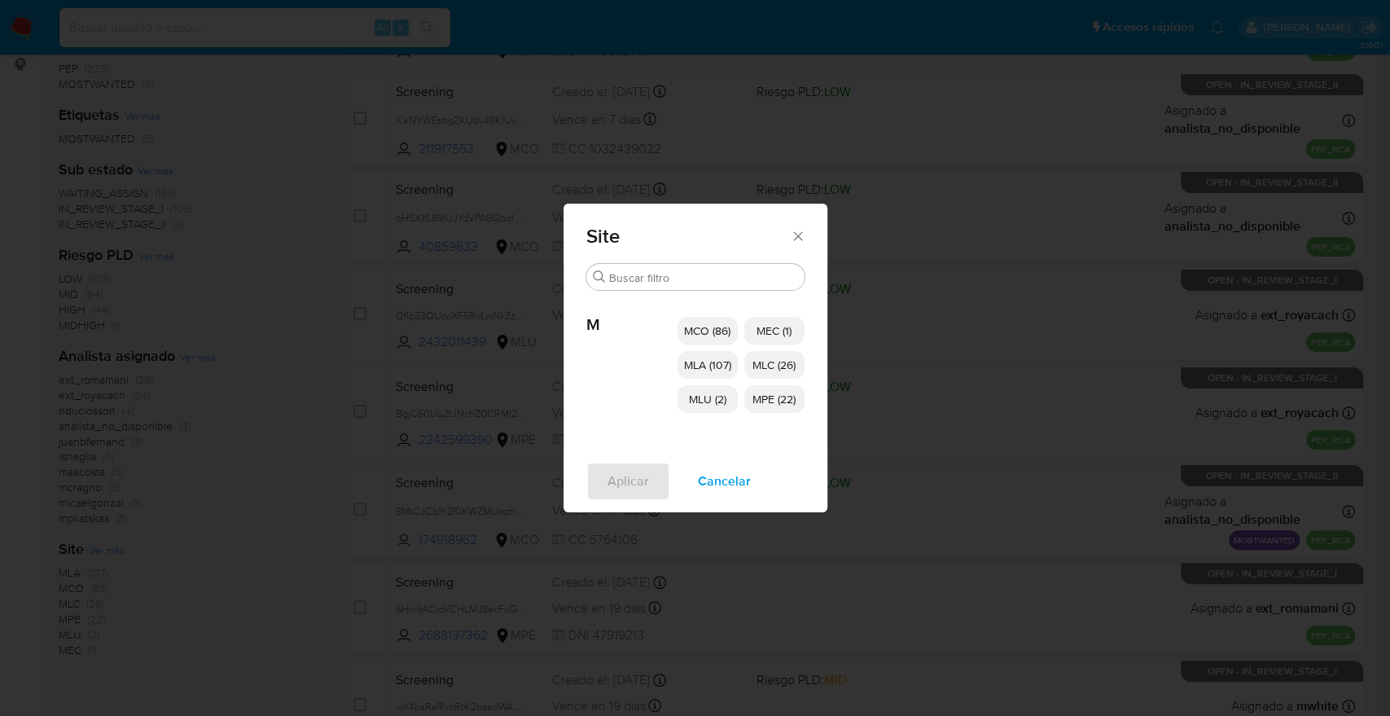
click at [686, 325] on span "MCO (86)" at bounding box center [707, 330] width 46 height 16
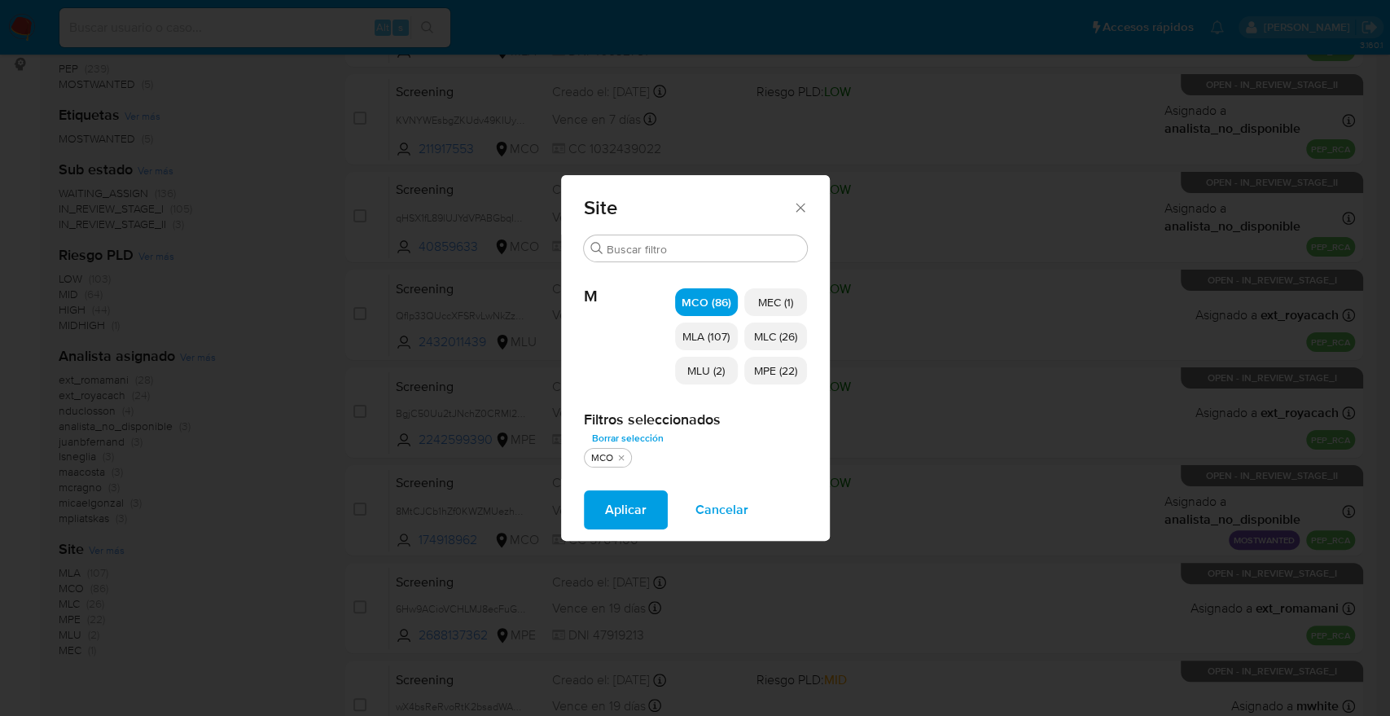
click at [686, 369] on p "MLU (2)" at bounding box center [706, 371] width 63 height 28
click at [758, 298] on span "MEC (1)" at bounding box center [775, 302] width 35 height 16
click at [756, 332] on span "MLC (26)" at bounding box center [775, 336] width 43 height 16
click at [763, 372] on span "MPE (22)" at bounding box center [775, 370] width 43 height 16
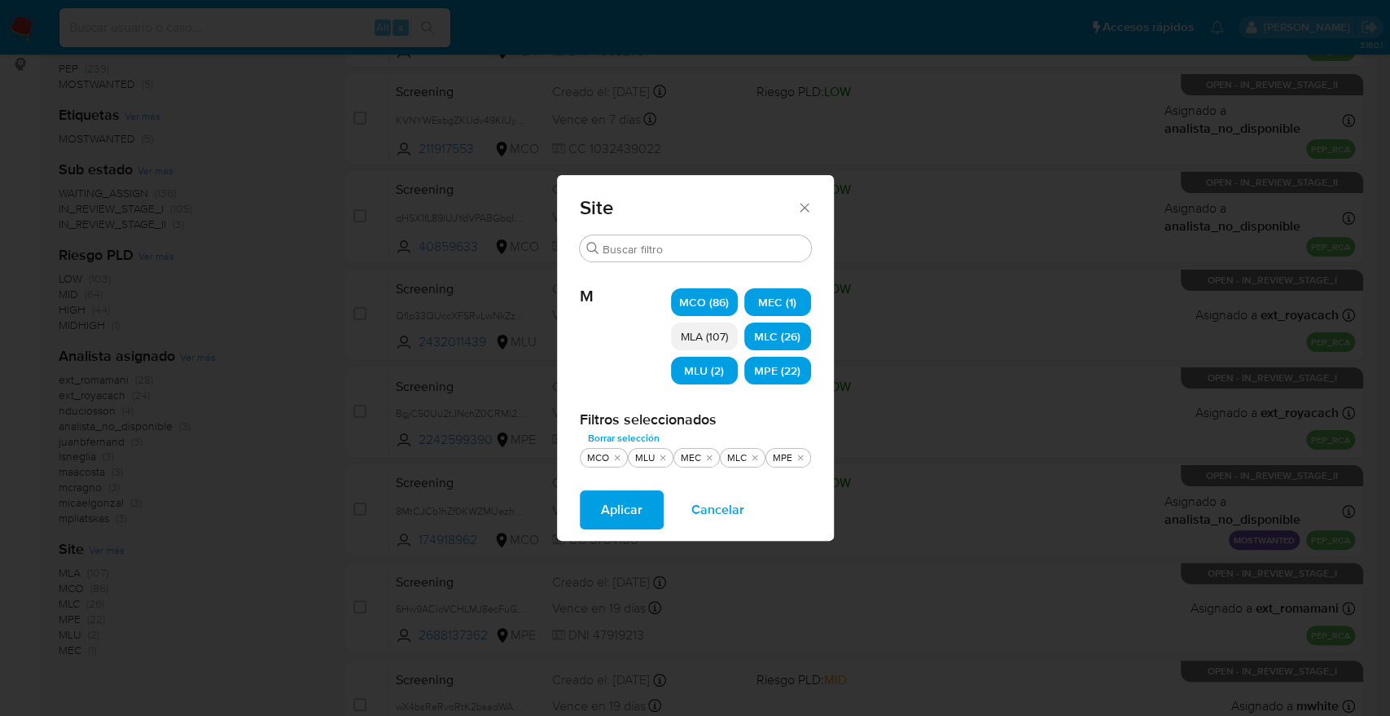
click at [657, 510] on button "Aplicar" at bounding box center [622, 509] width 84 height 39
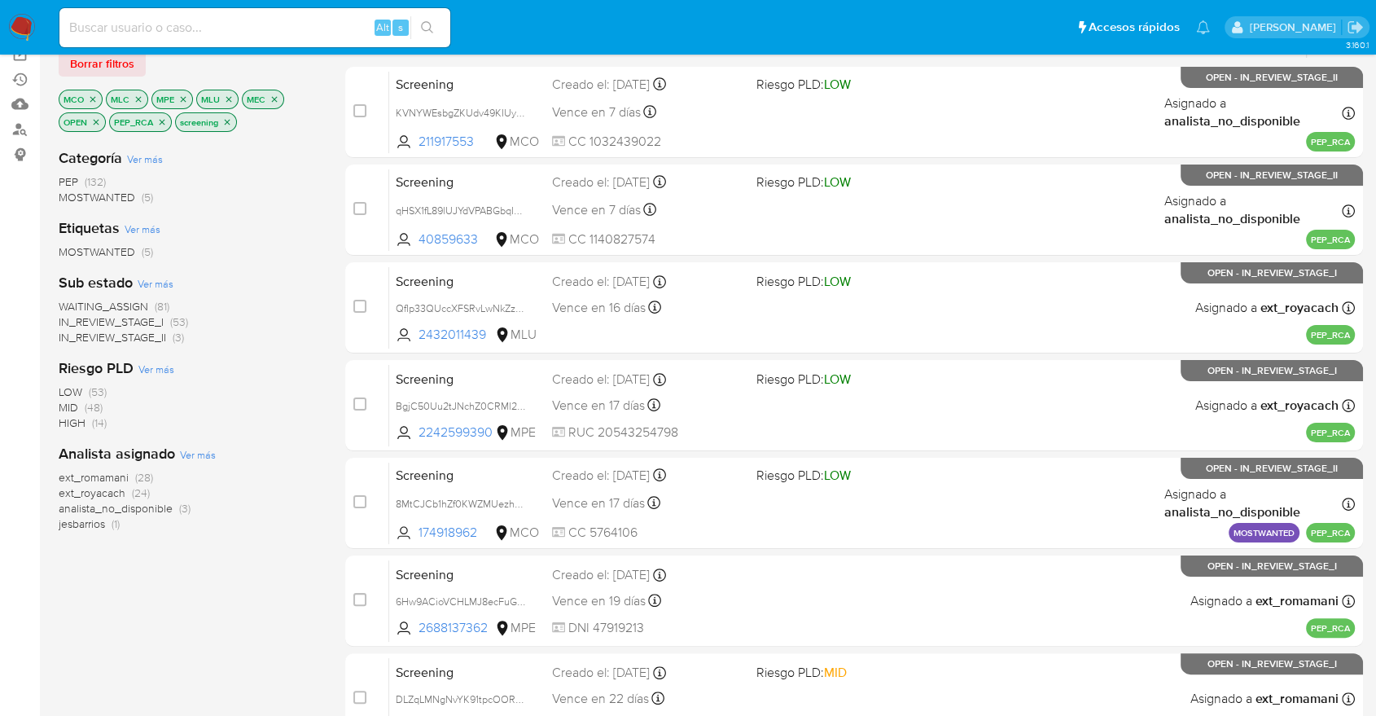
scroll to position [90, 0]
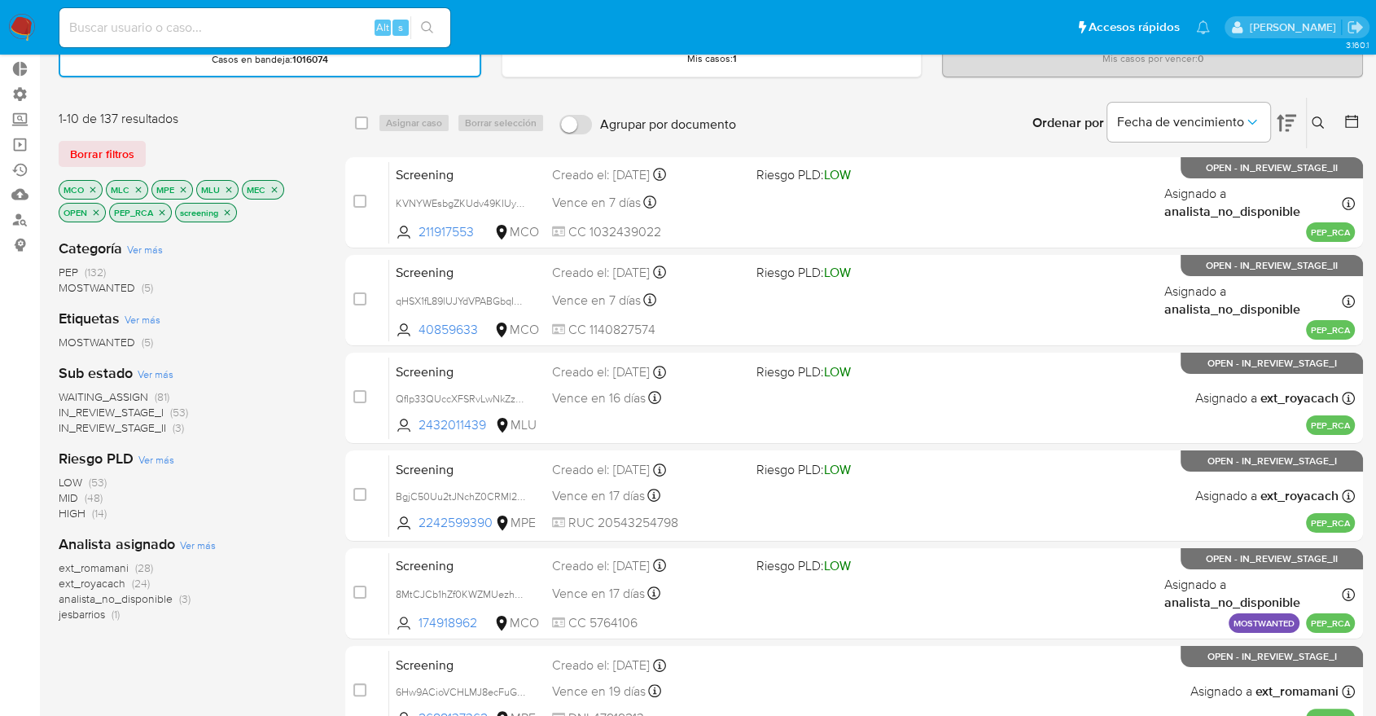
click at [72, 391] on span "WAITING_ASSIGN" at bounding box center [104, 396] width 90 height 16
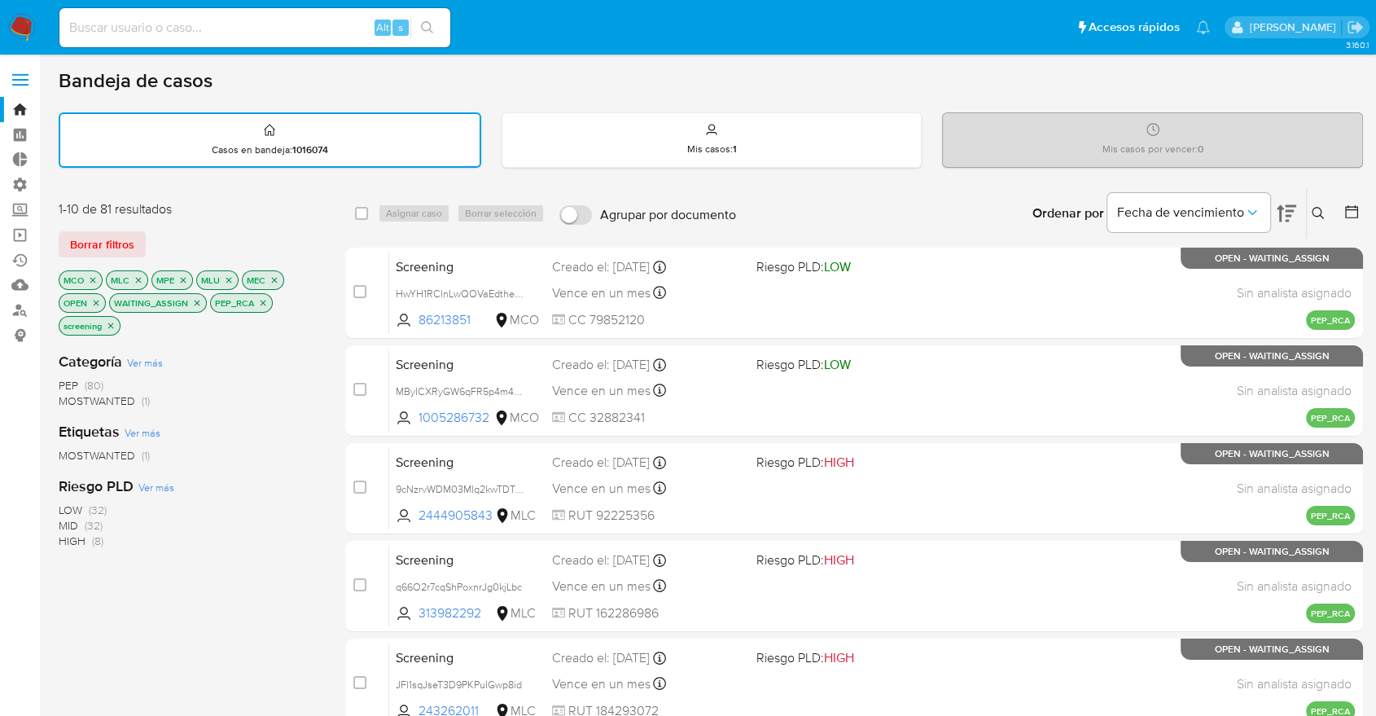
click at [198, 228] on div "1-10 de 81 resultados Borrar filtros MCO MLC MPE MLU MEC OPEN WAITING_ASSIGN PE…" at bounding box center [189, 269] width 261 height 138
click at [360, 213] on input "checkbox" at bounding box center [361, 213] width 13 height 13
checkbox input "true"
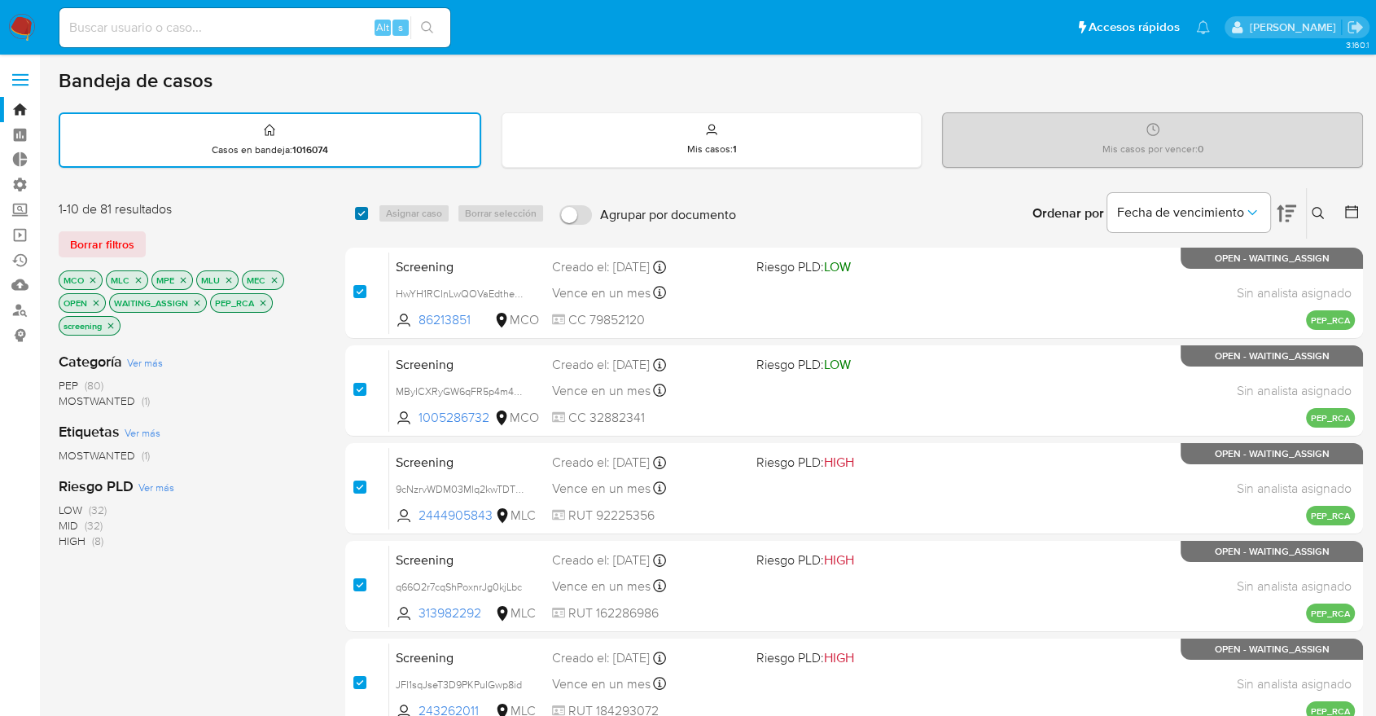
checkbox input "true"
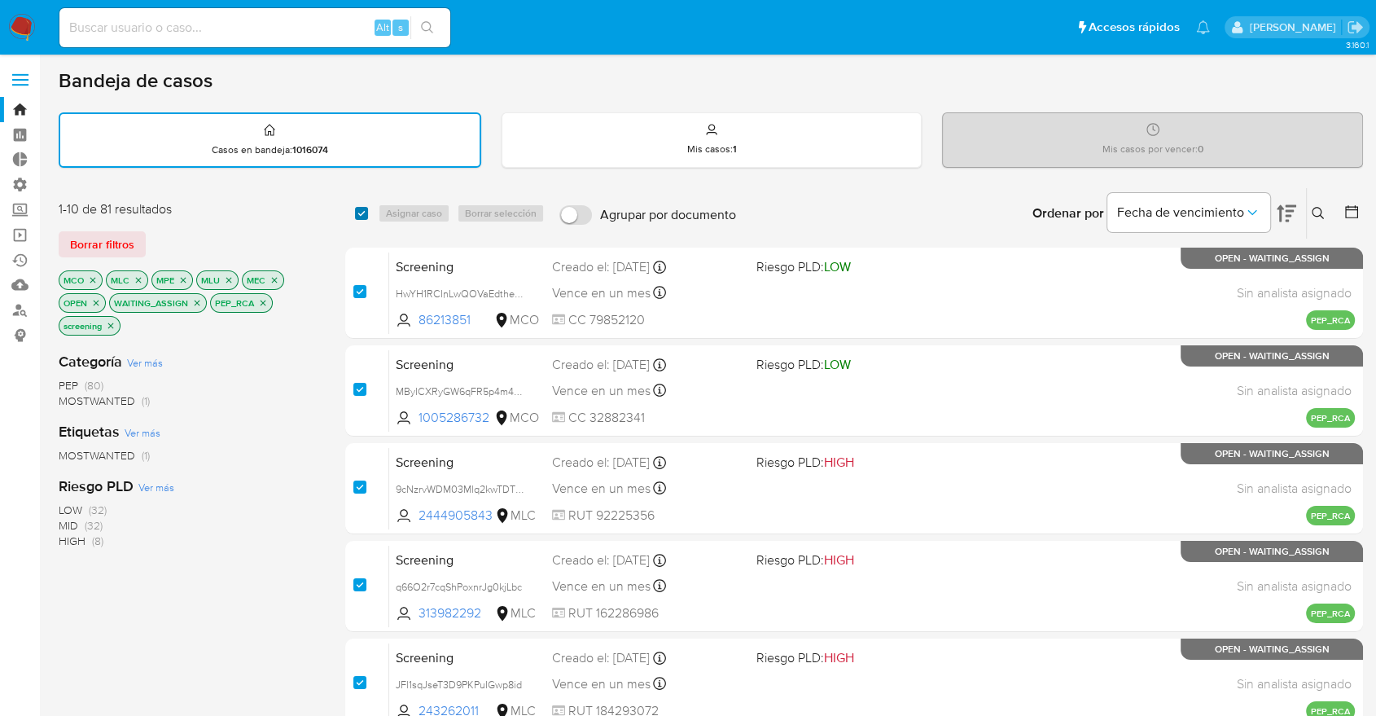
checkbox input "true"
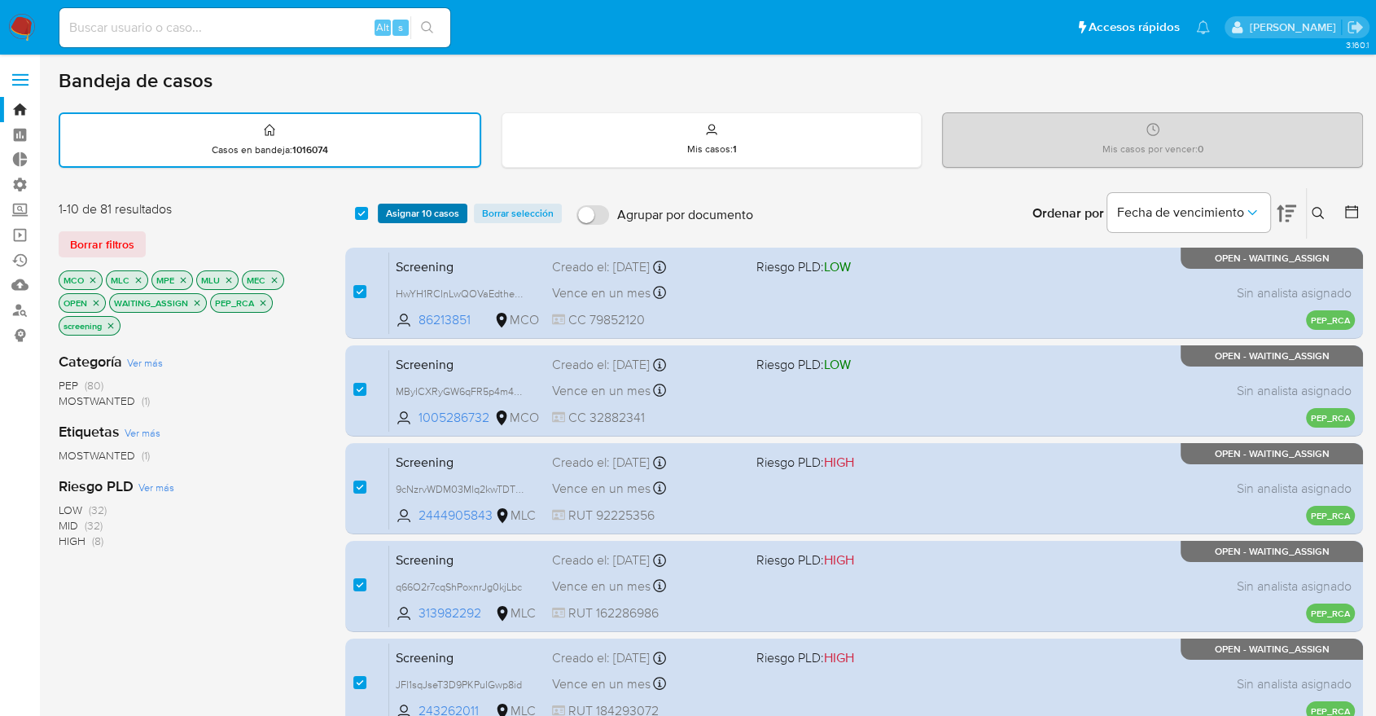
click at [388, 213] on span "Asignar 10 casos" at bounding box center [422, 213] width 73 height 16
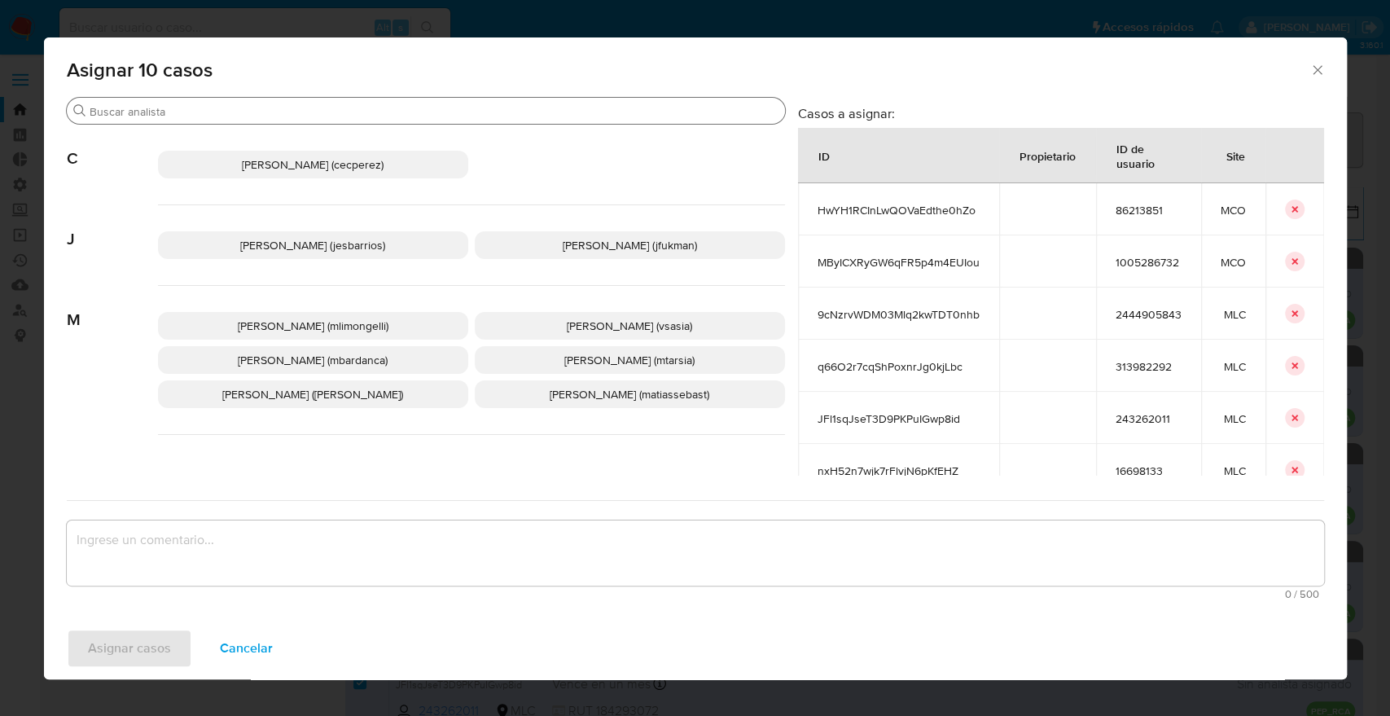
click at [290, 112] on input "Buscar" at bounding box center [434, 111] width 689 height 15
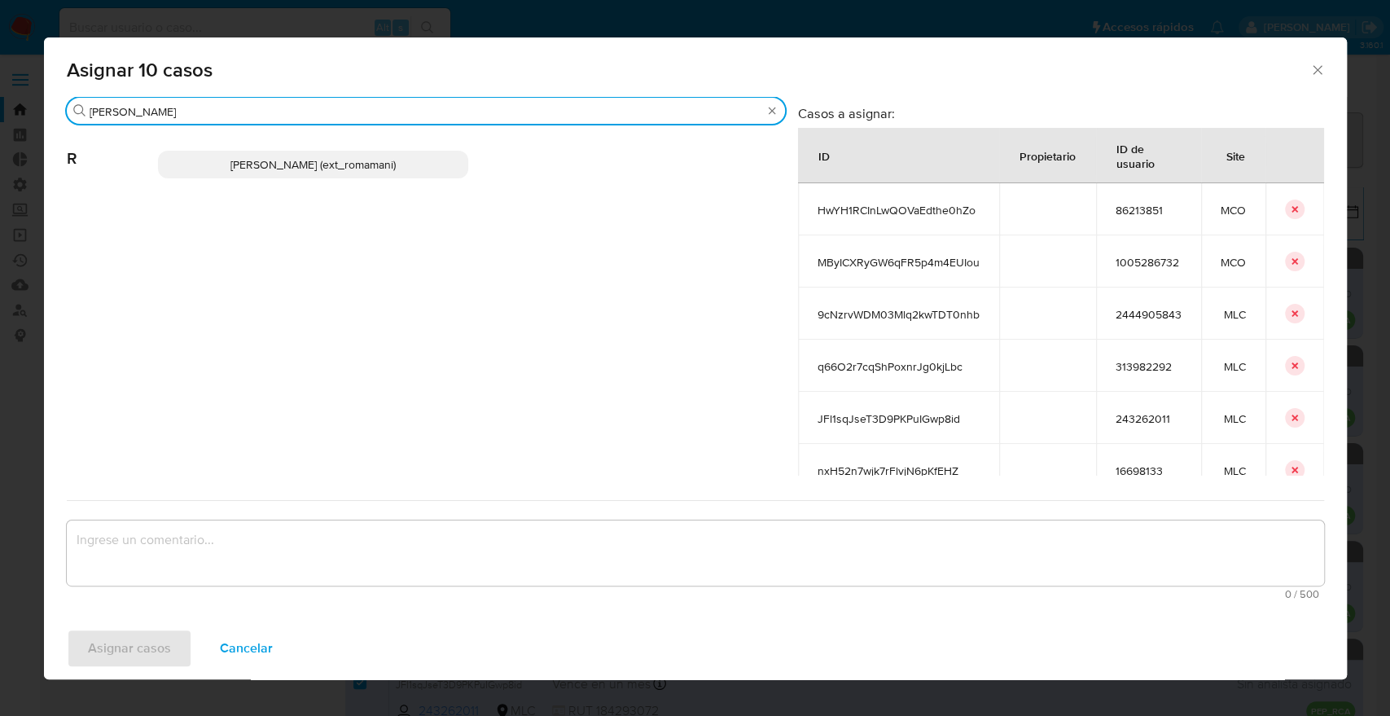
type input "rosa"
click at [401, 159] on p "Rosalia Mamani (ext_romamani)" at bounding box center [313, 165] width 310 height 28
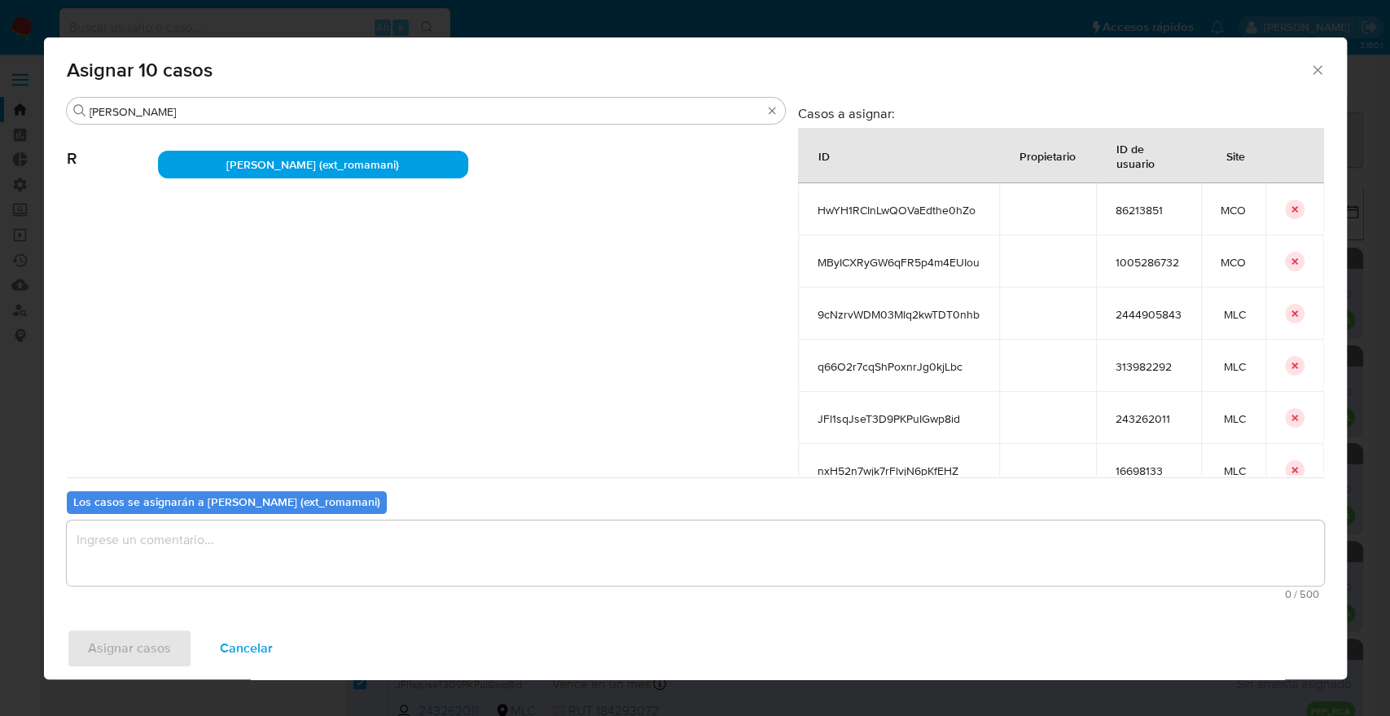
click at [318, 553] on textarea "assign-modal" at bounding box center [695, 552] width 1257 height 65
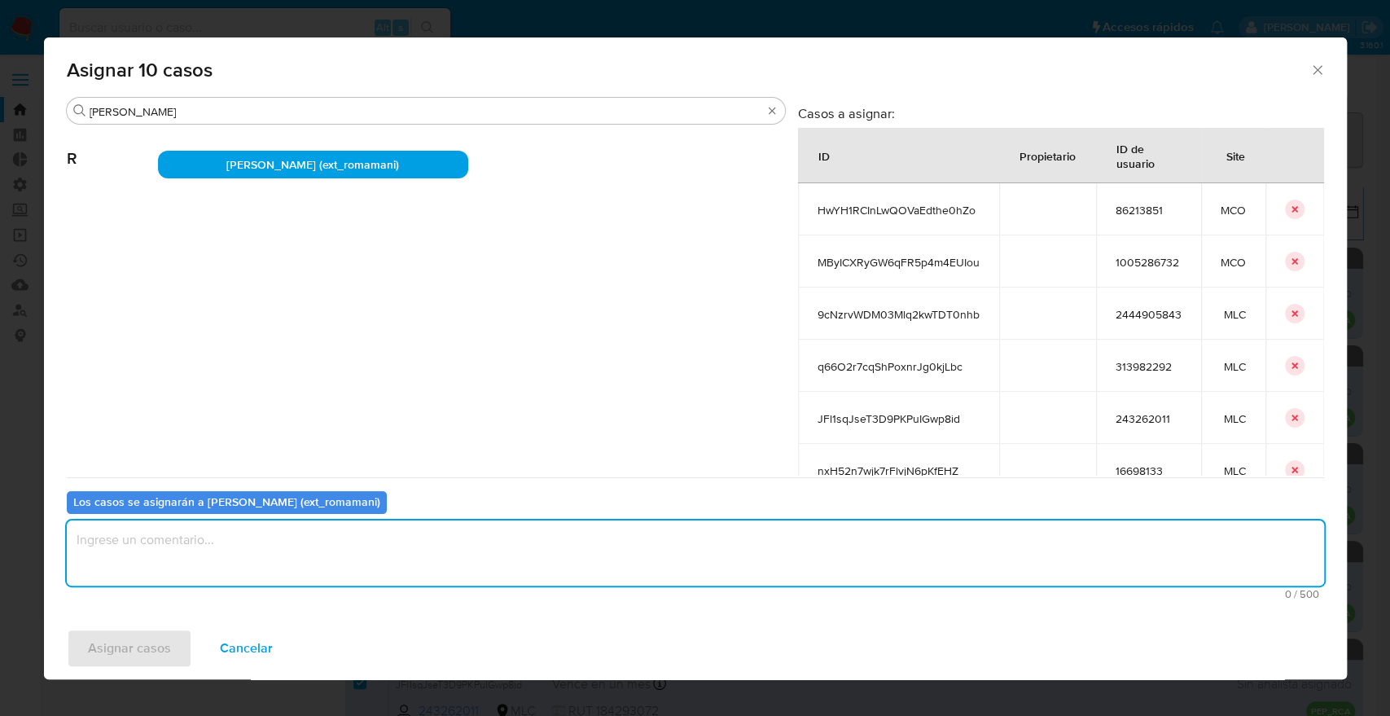
paste textarea "Asignación."
type textarea "Asignación."
click at [168, 637] on span "Asignar casos" at bounding box center [129, 648] width 83 height 36
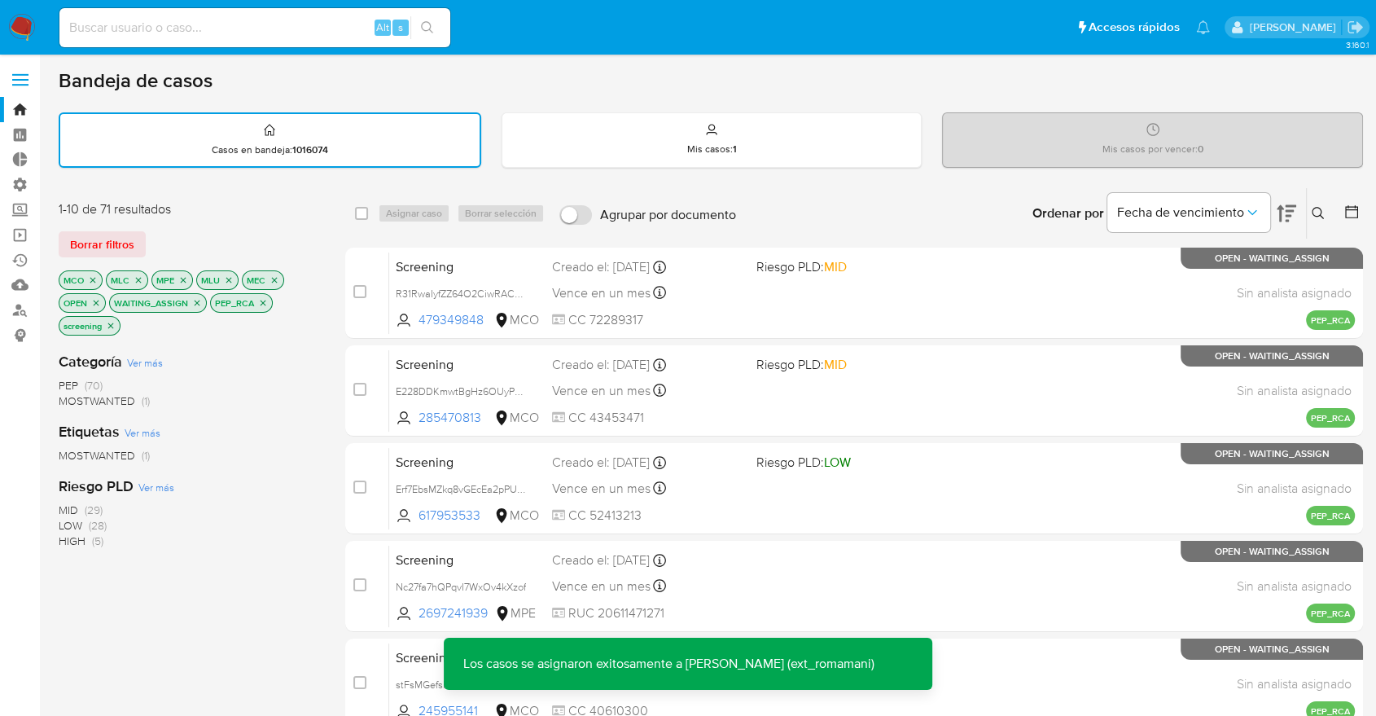
click at [303, 246] on div "Borrar filtros" at bounding box center [189, 244] width 261 height 26
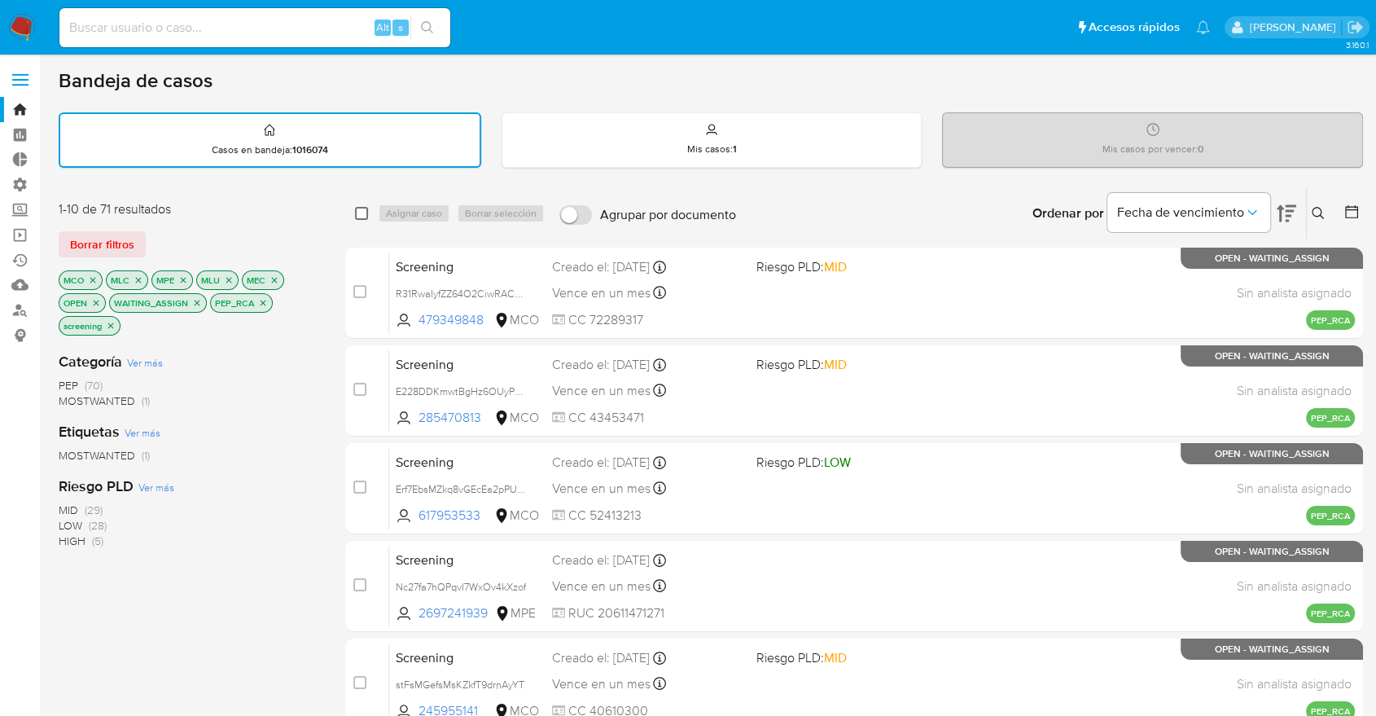
click at [361, 209] on input "checkbox" at bounding box center [361, 213] width 13 height 13
checkbox input "true"
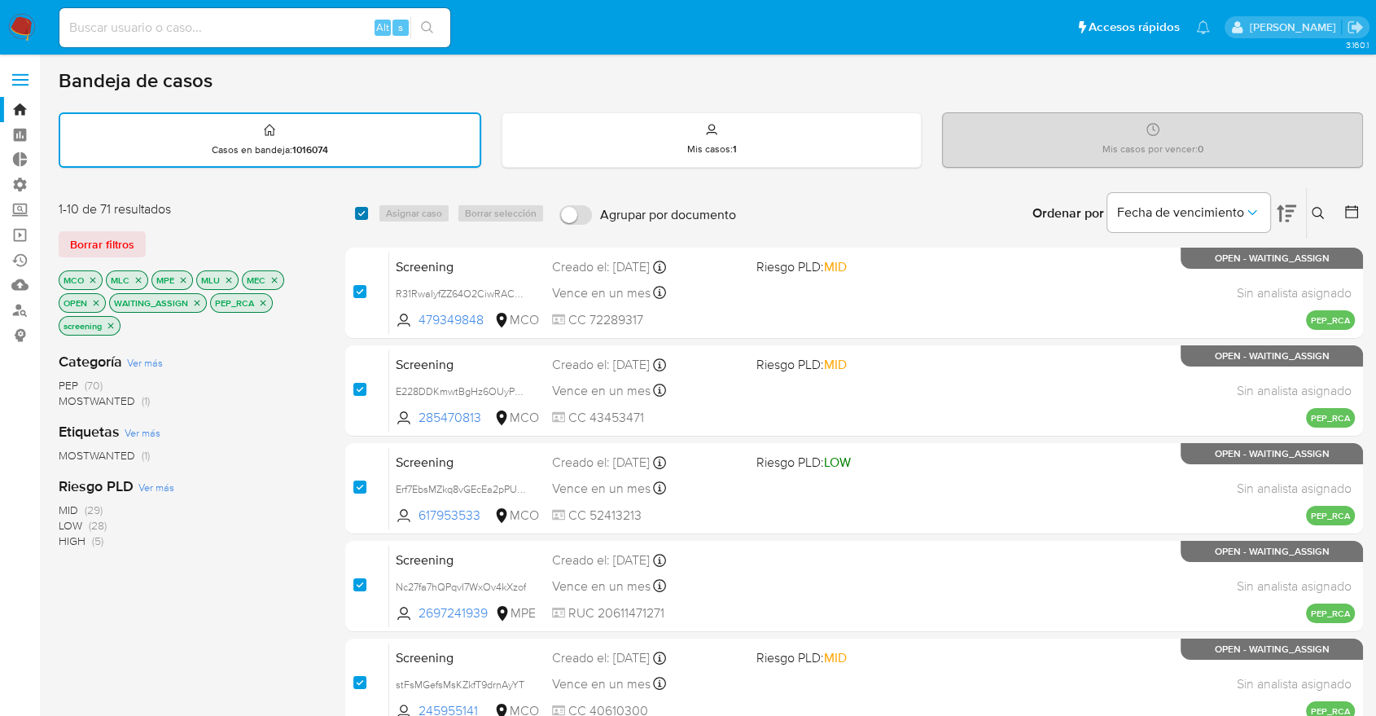
checkbox input "true"
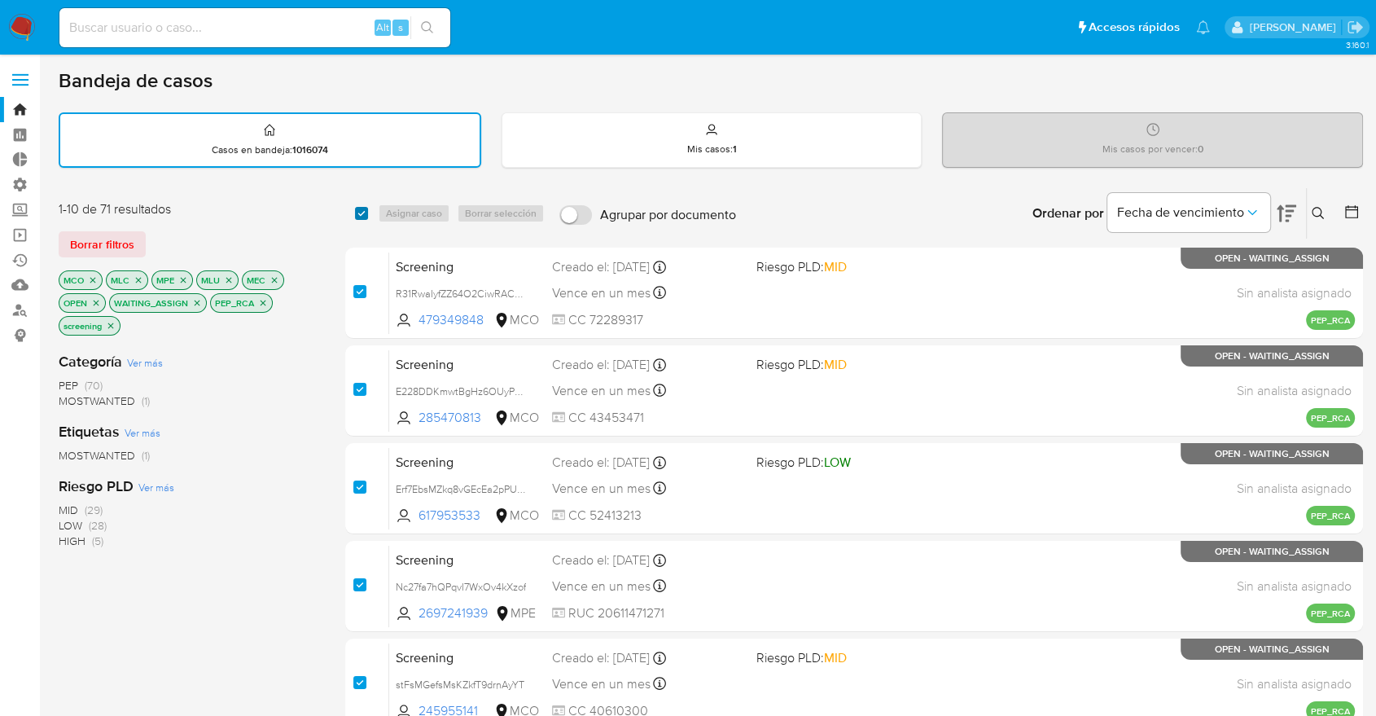
checkbox input "true"
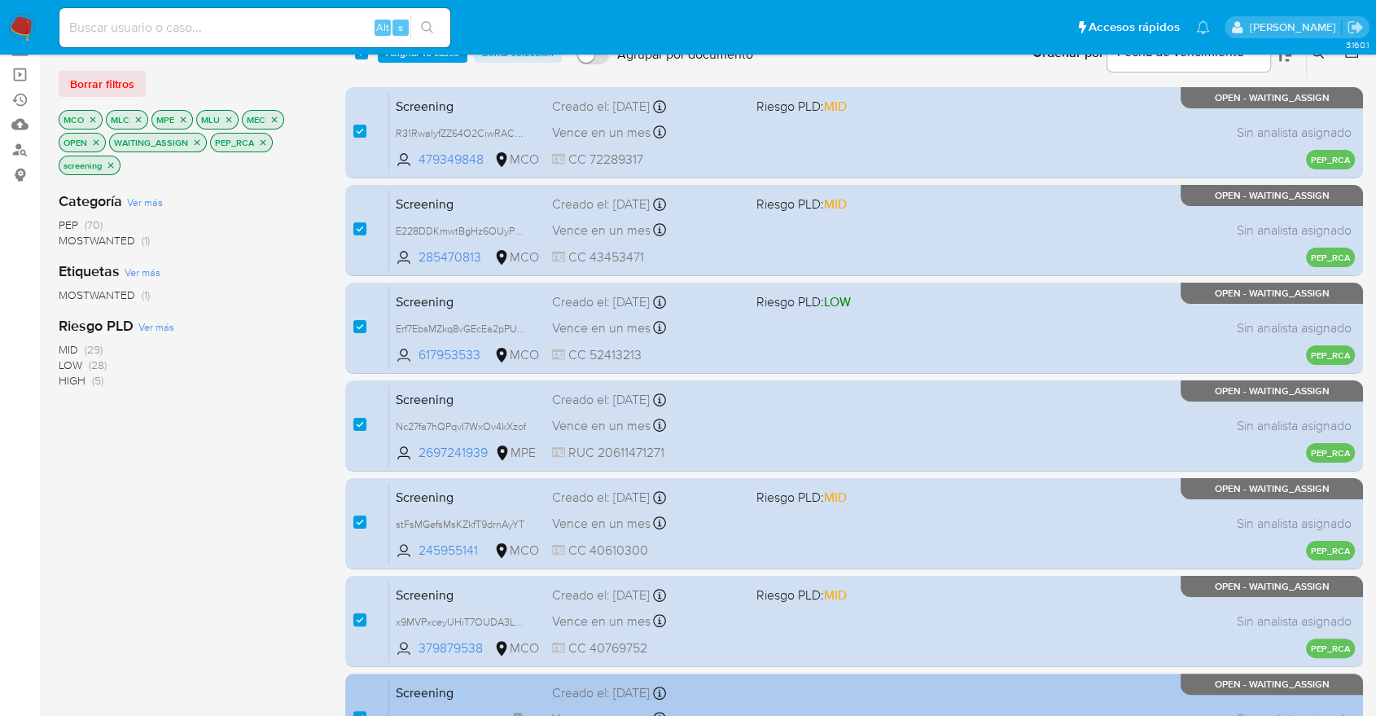
scroll to position [629, 0]
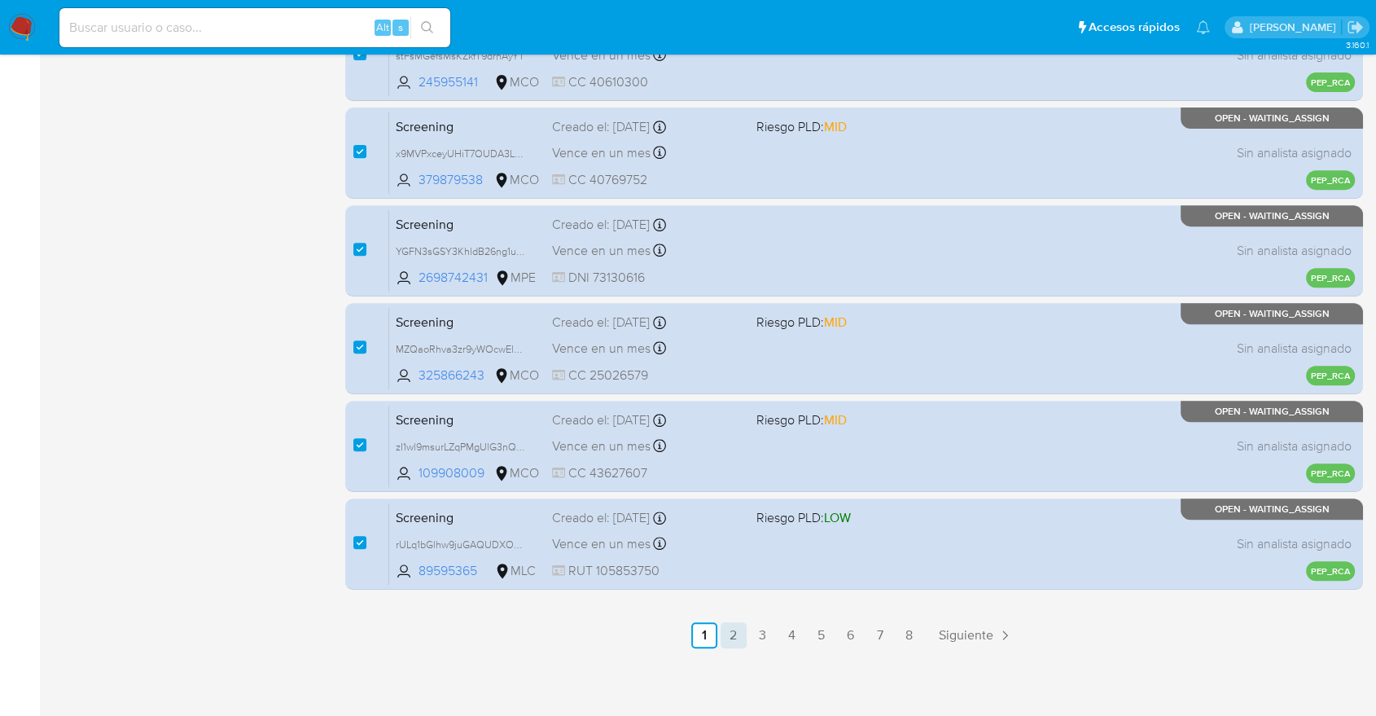
click at [736, 633] on link "2" at bounding box center [734, 635] width 26 height 26
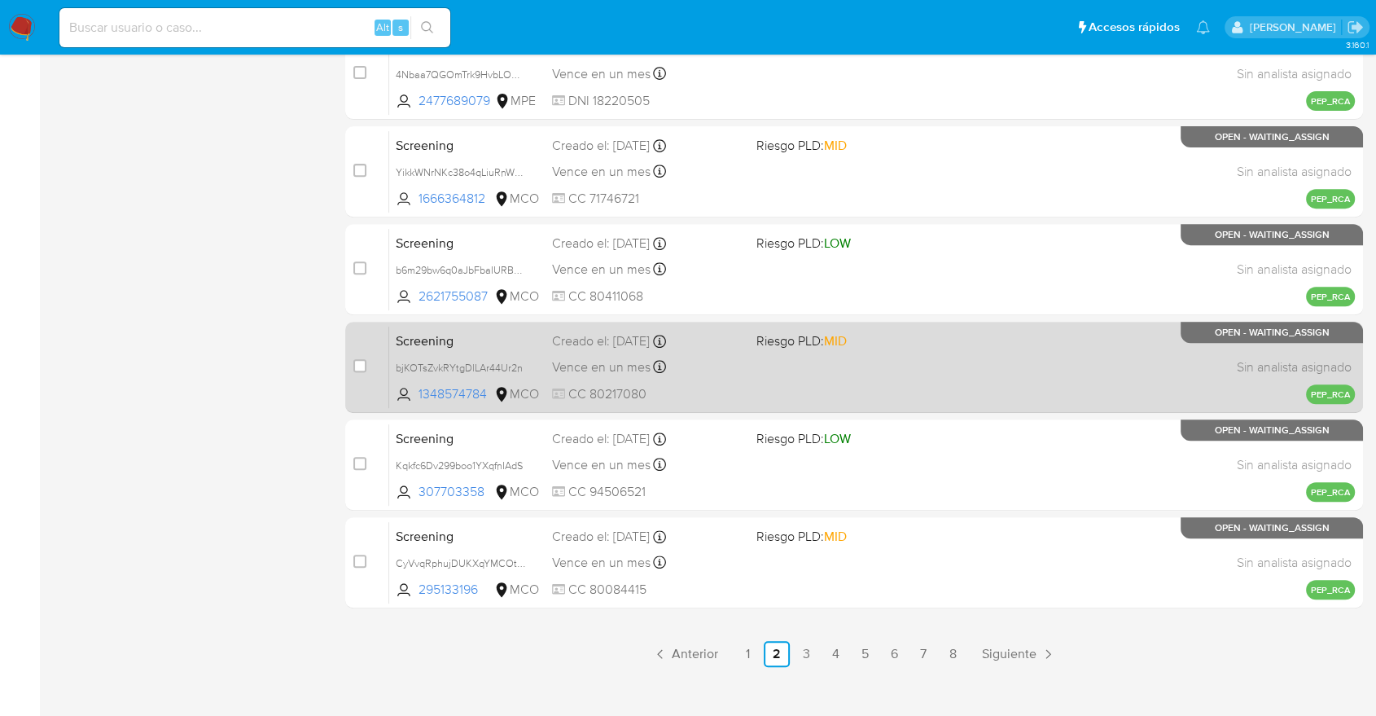
scroll to position [629, 0]
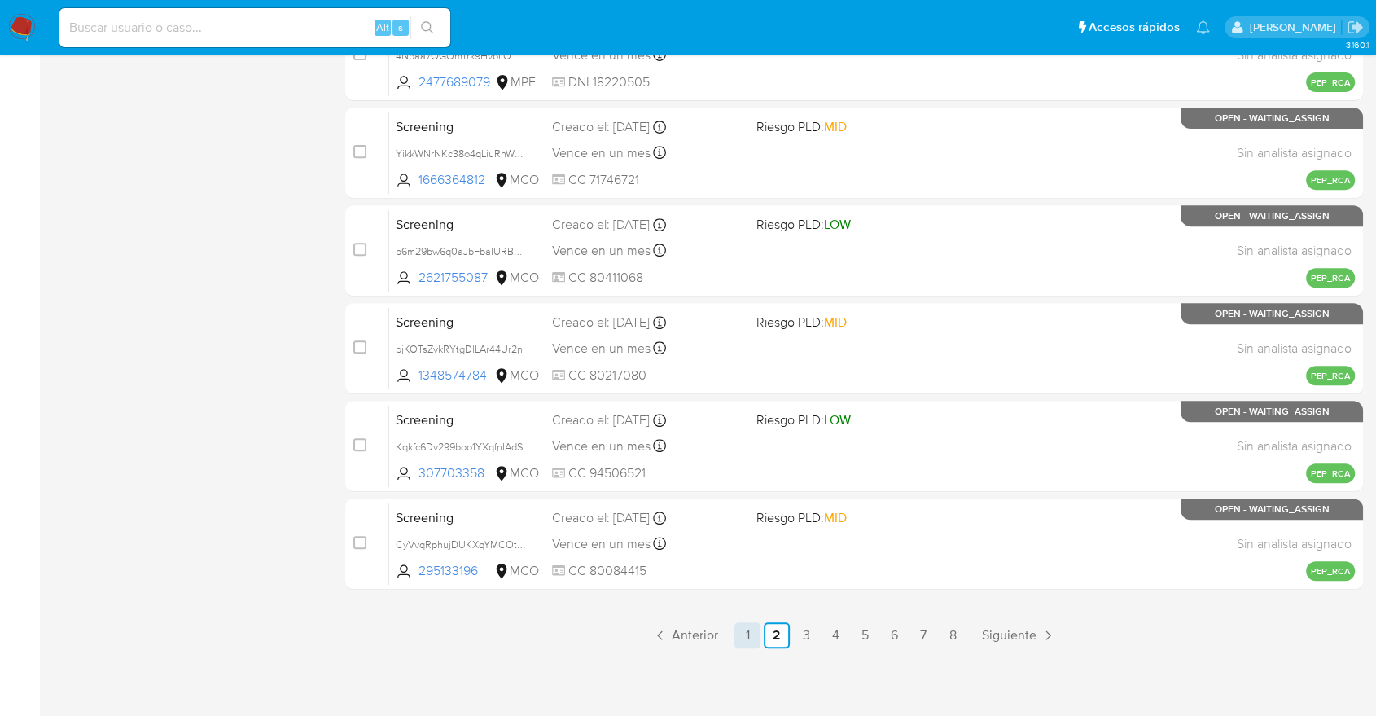
click at [747, 637] on link "1" at bounding box center [747, 635] width 26 height 26
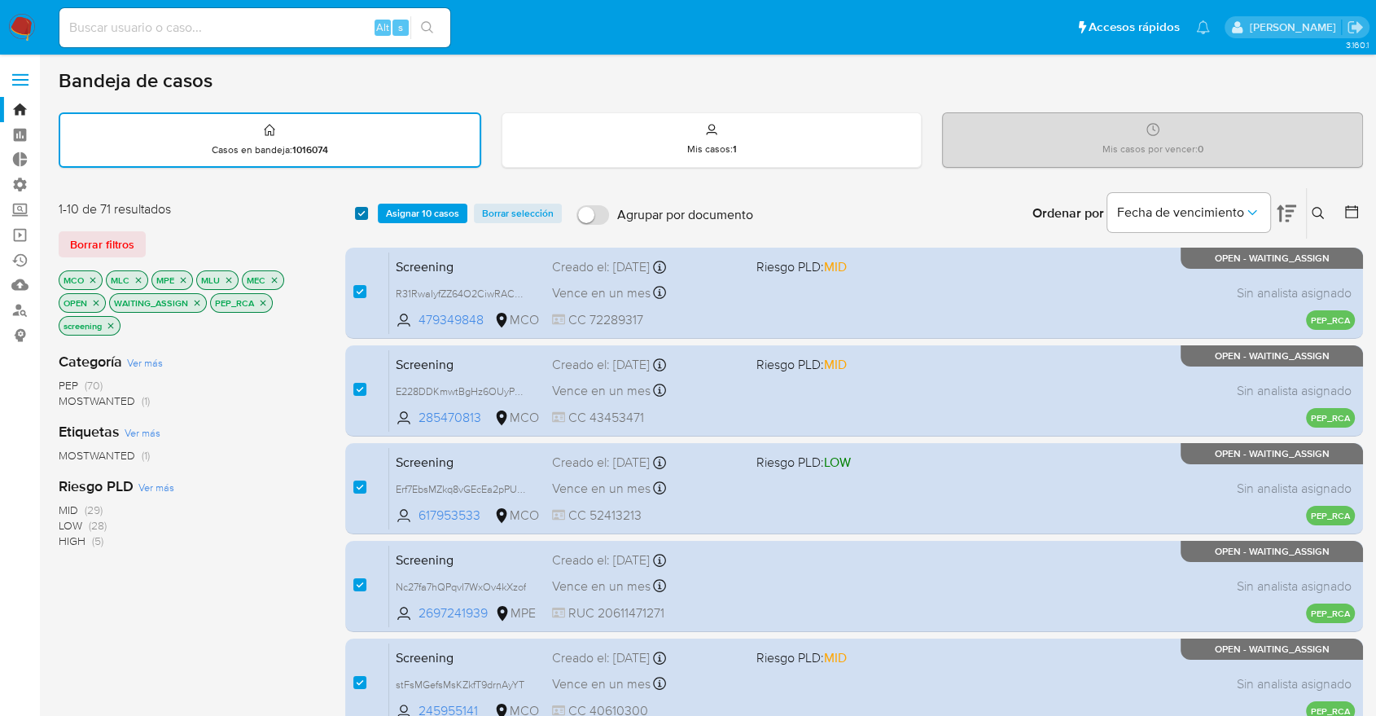
click at [363, 213] on input "checkbox" at bounding box center [361, 213] width 13 height 13
checkbox input "false"
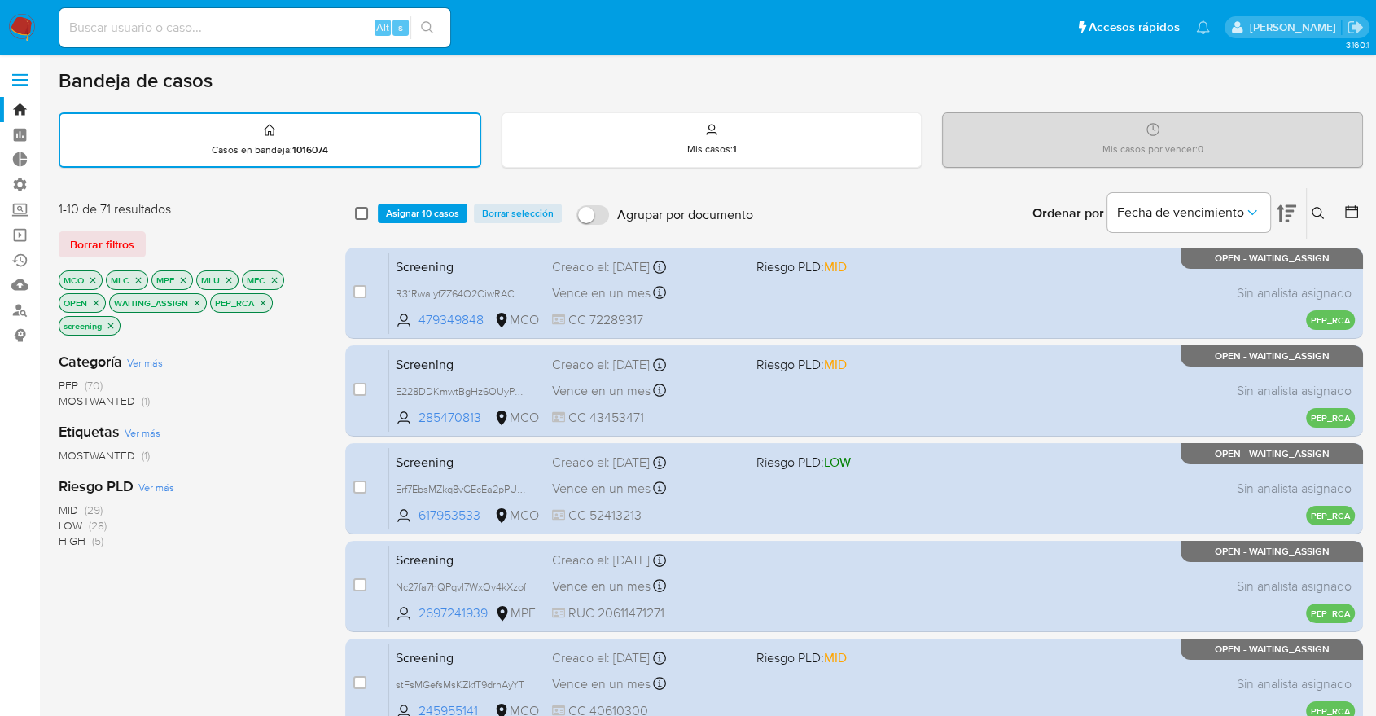
checkbox input "false"
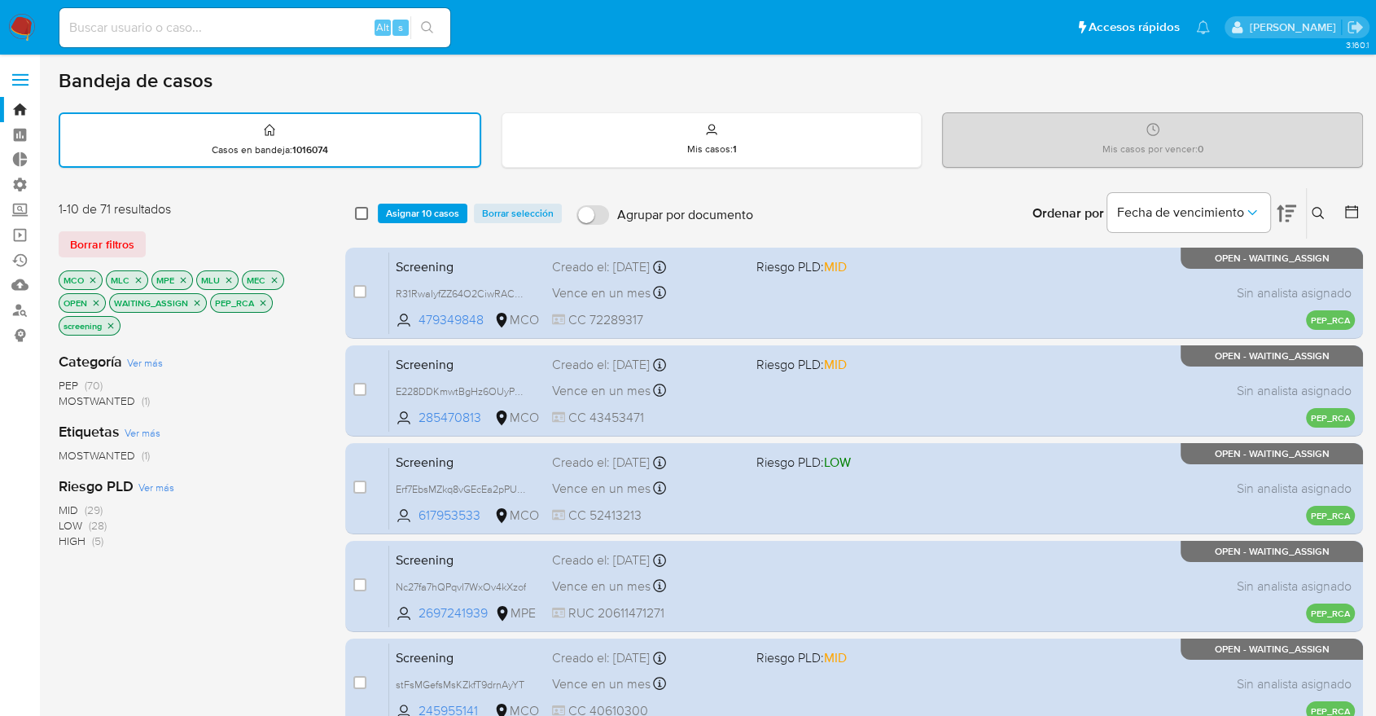
checkbox input "false"
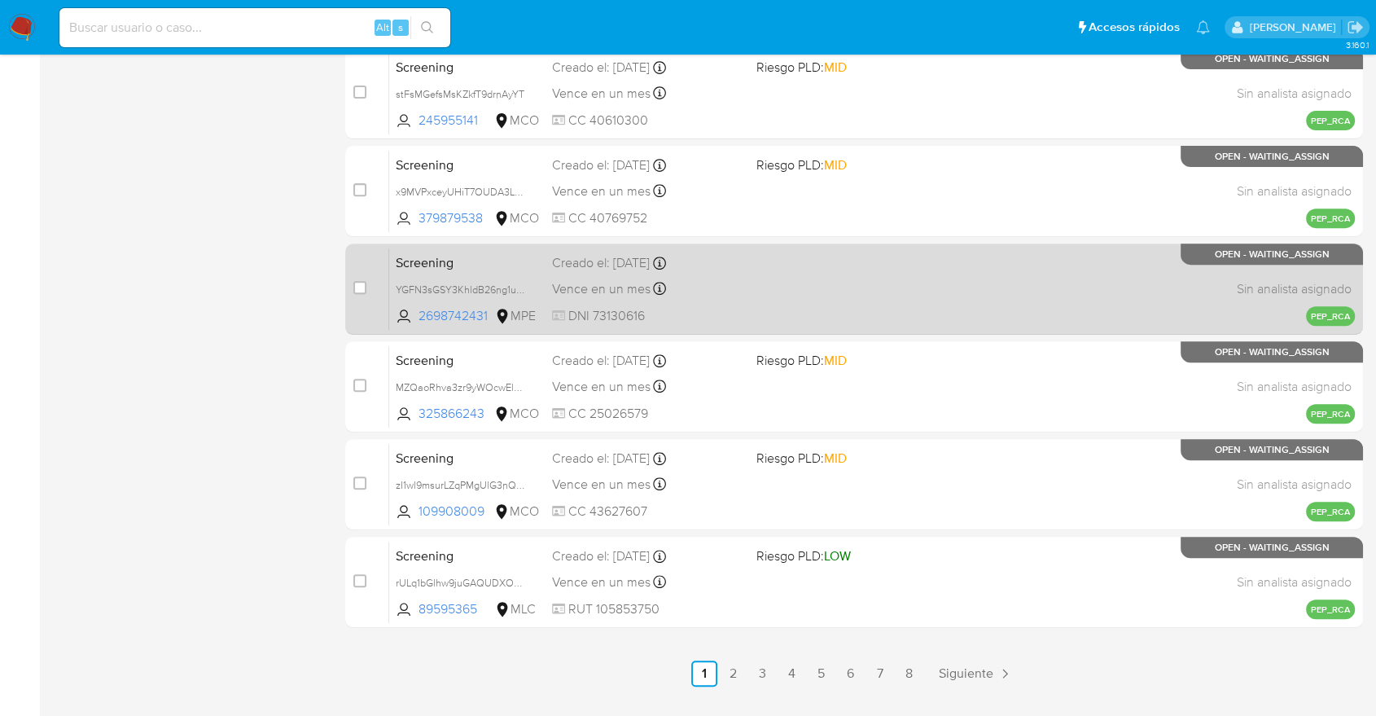
scroll to position [629, 0]
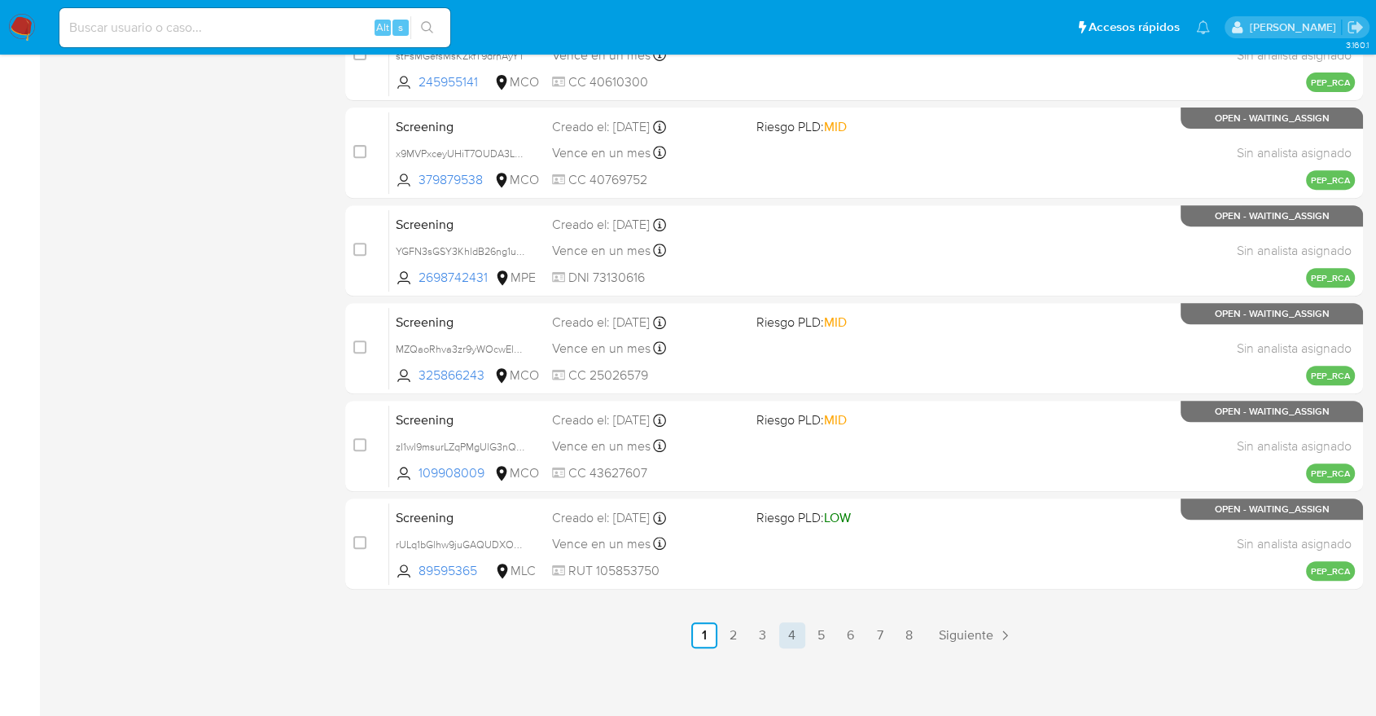
click at [788, 634] on link "4" at bounding box center [792, 635] width 26 height 26
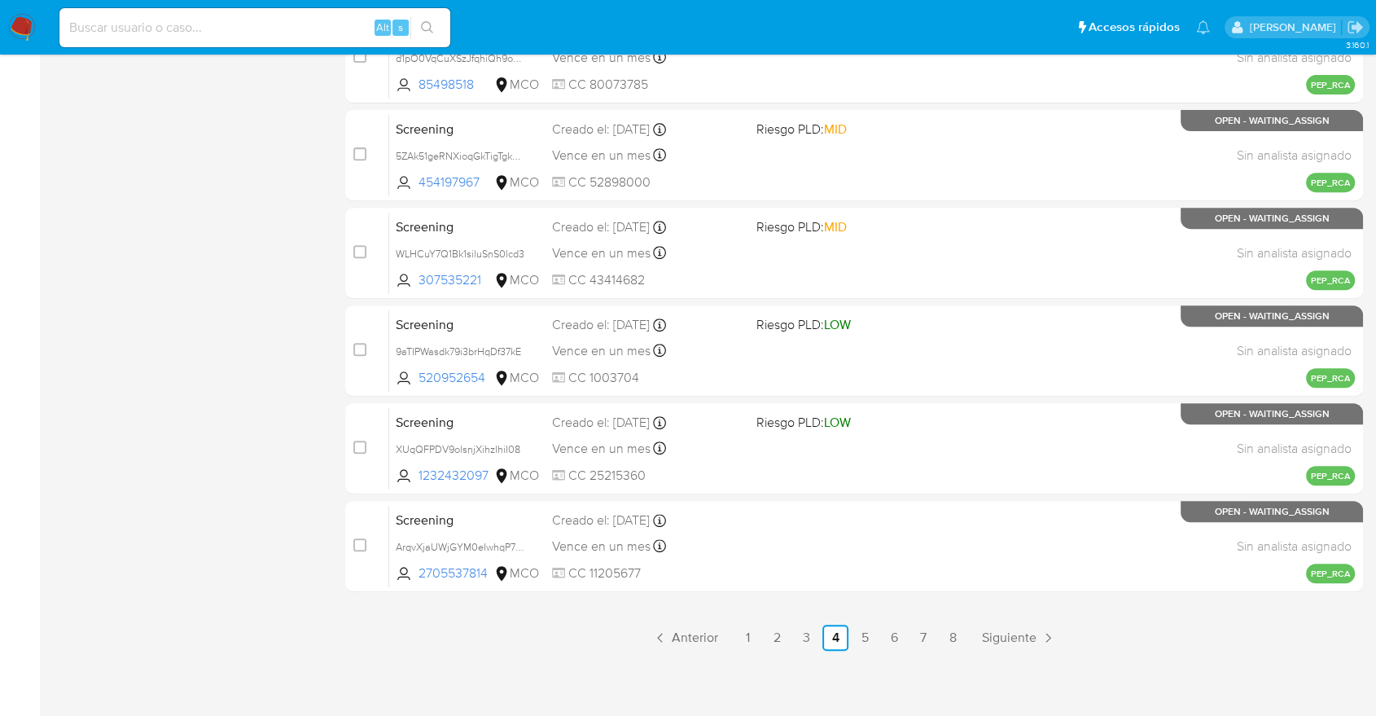
scroll to position [629, 0]
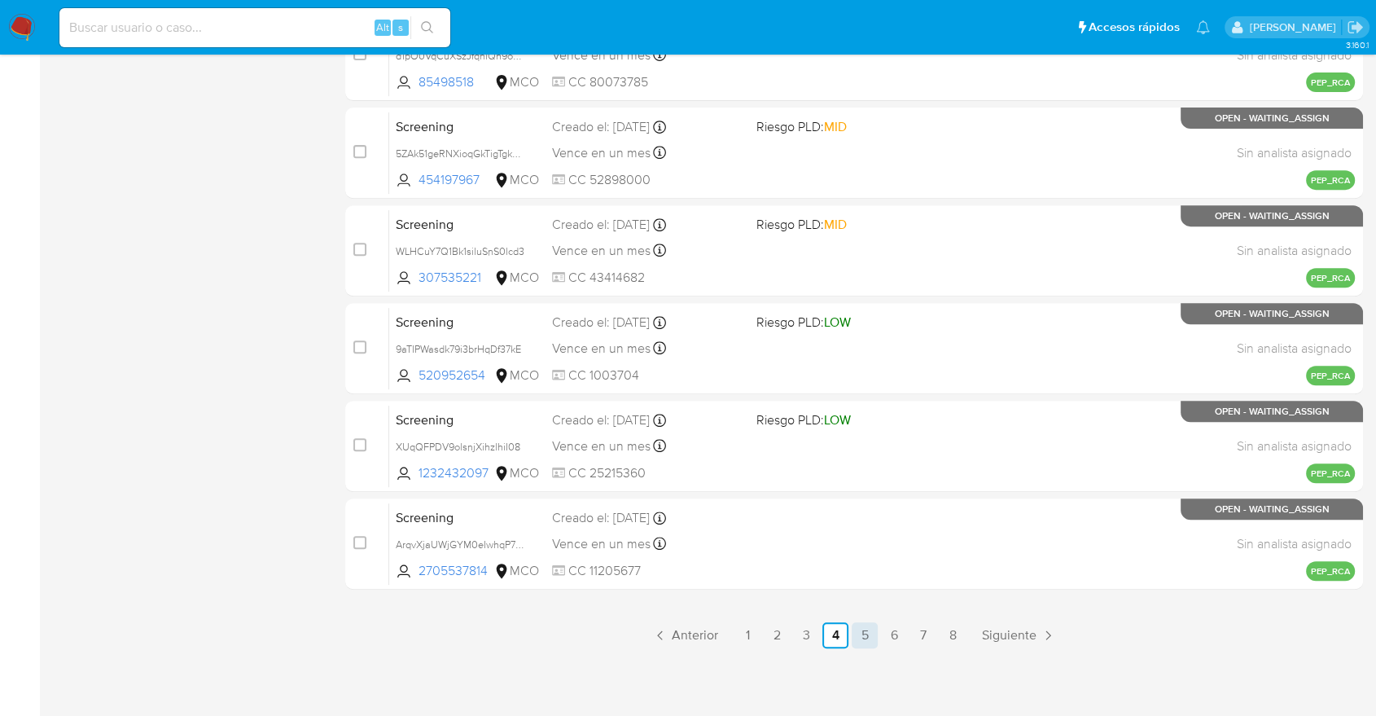
click at [856, 634] on link "5" at bounding box center [865, 635] width 26 height 26
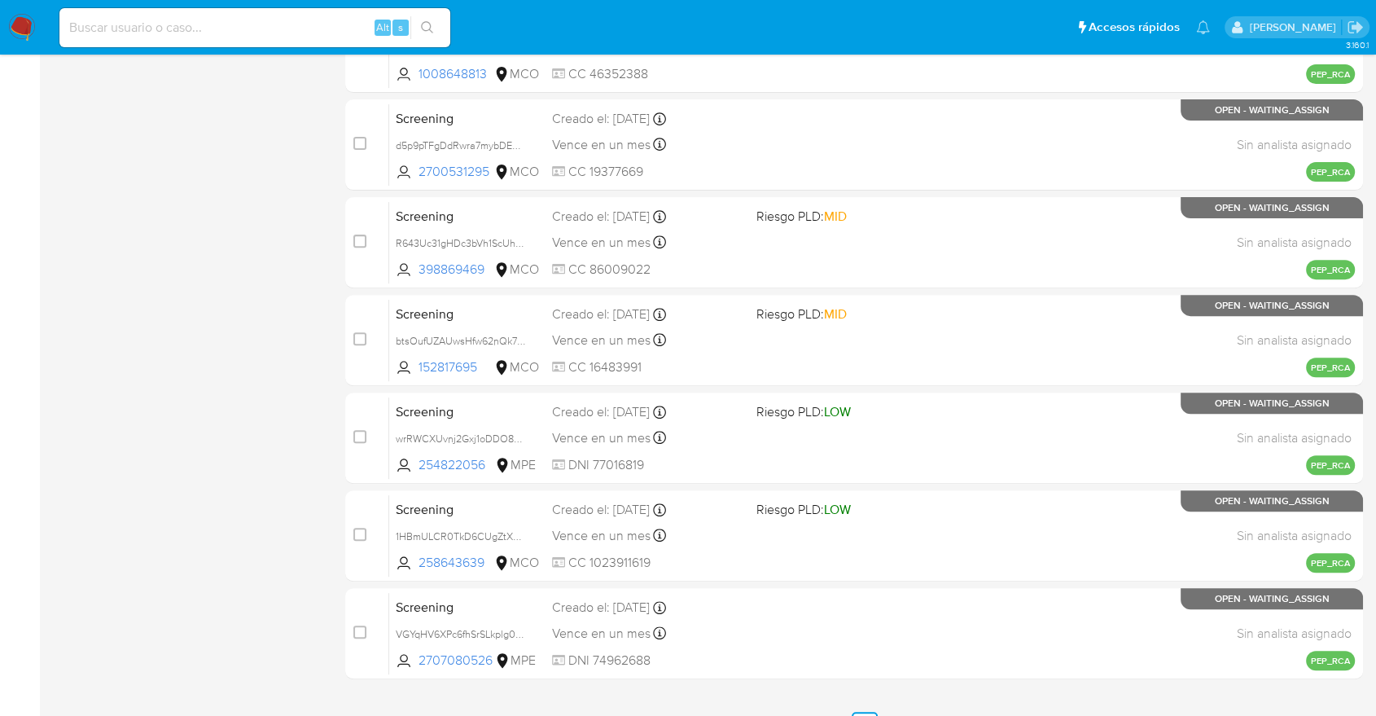
scroll to position [629, 0]
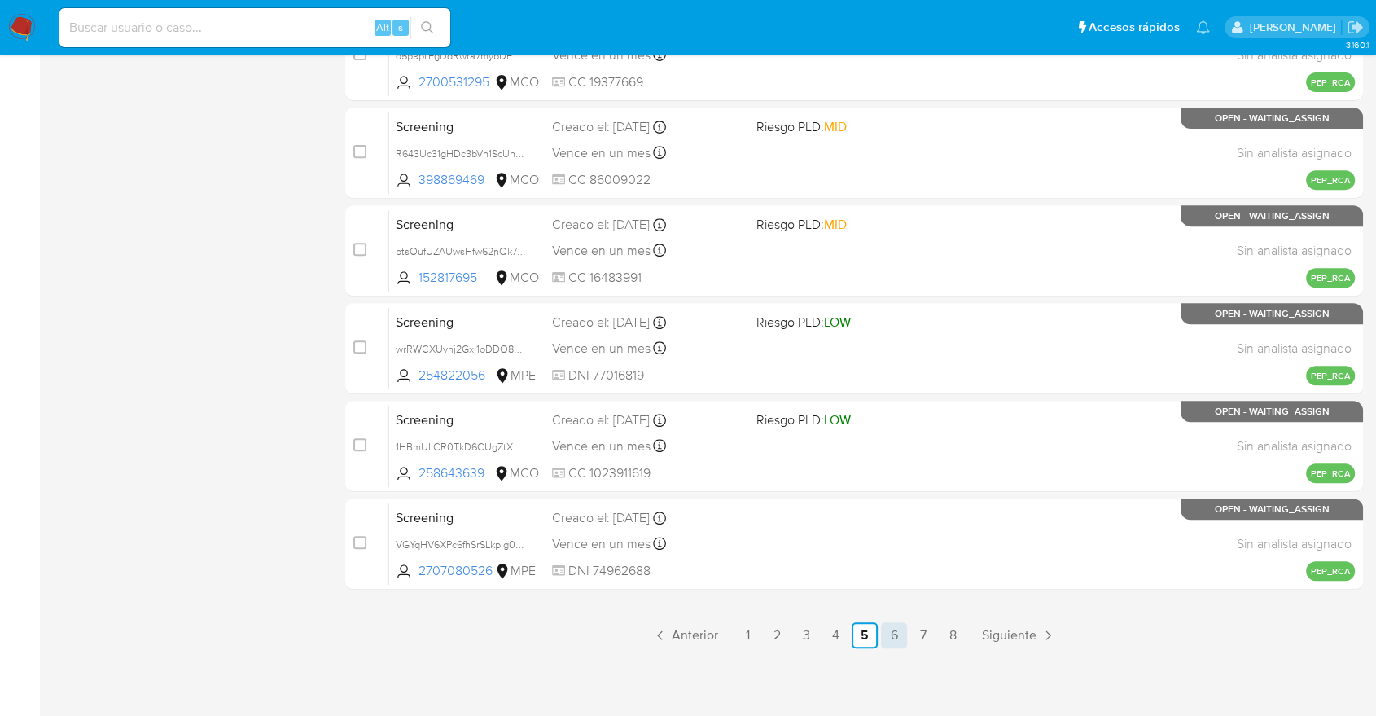
click at [898, 638] on link "6" at bounding box center [894, 635] width 26 height 26
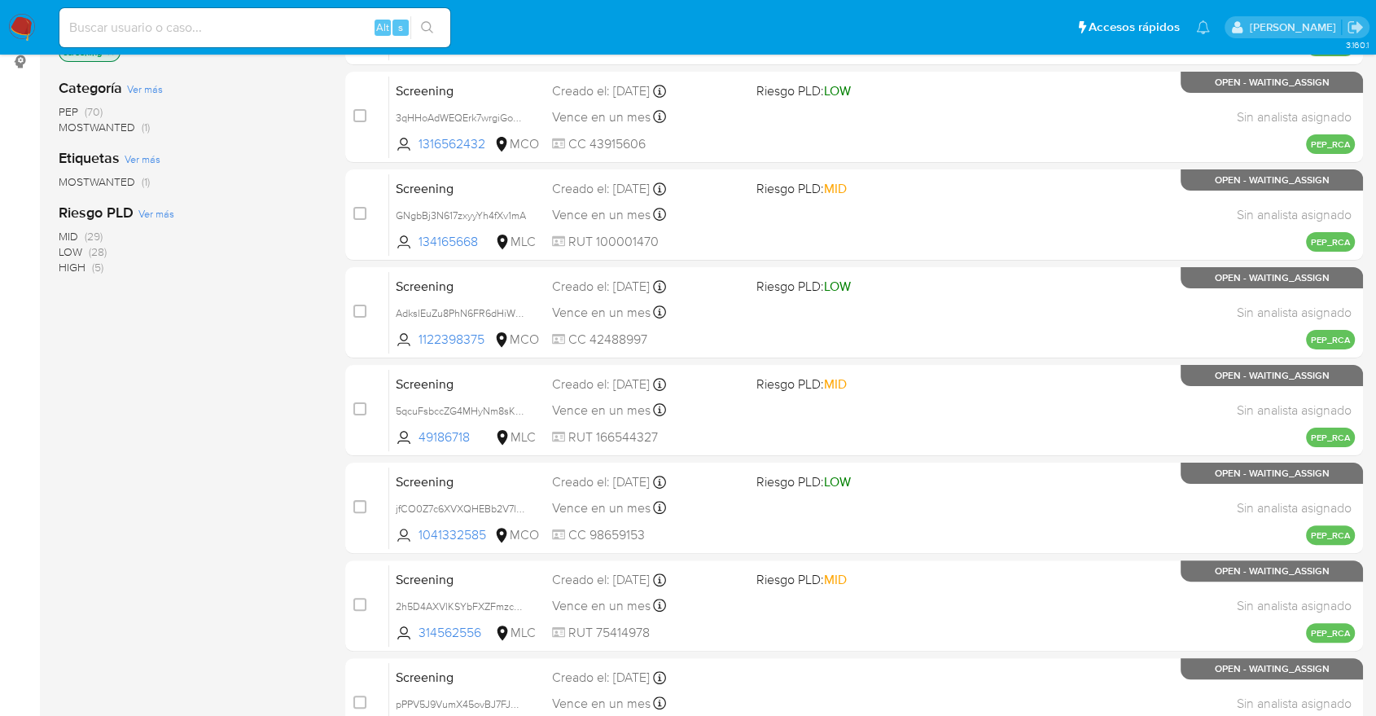
scroll to position [629, 0]
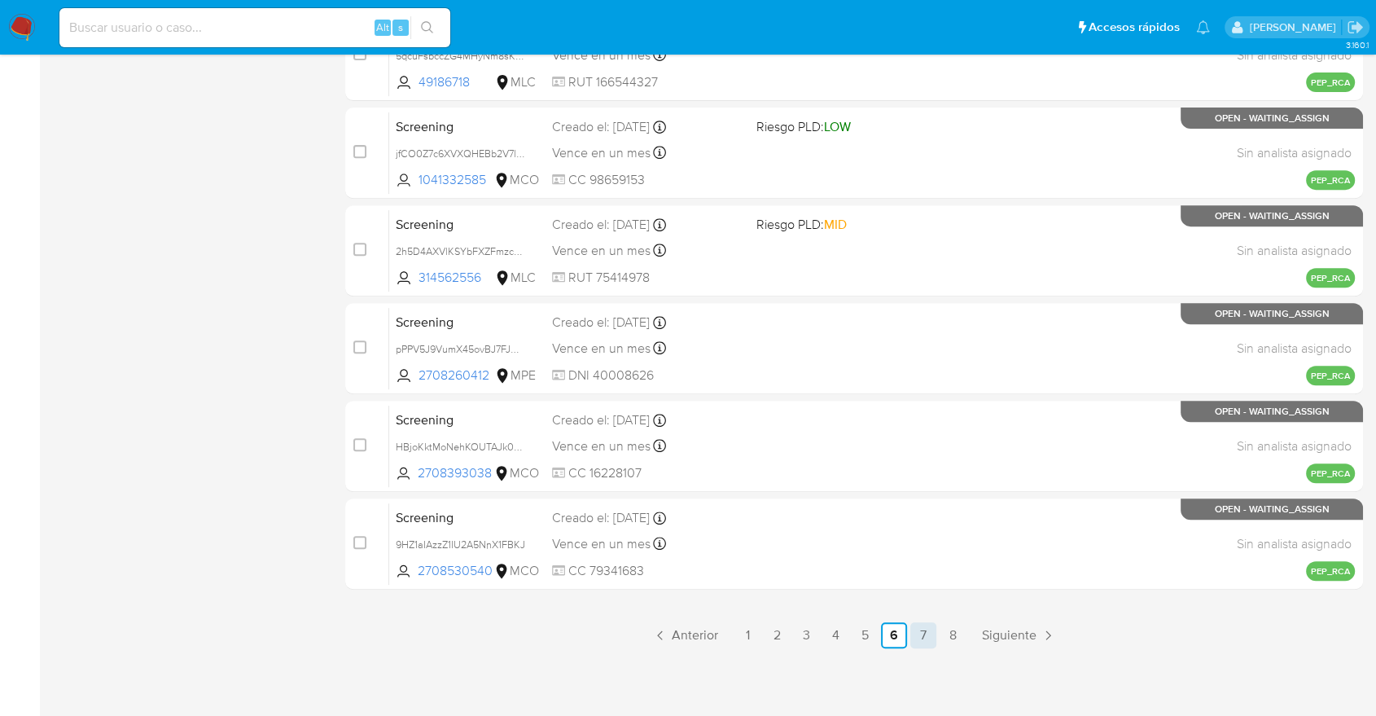
click at [932, 631] on link "7" at bounding box center [923, 635] width 26 height 26
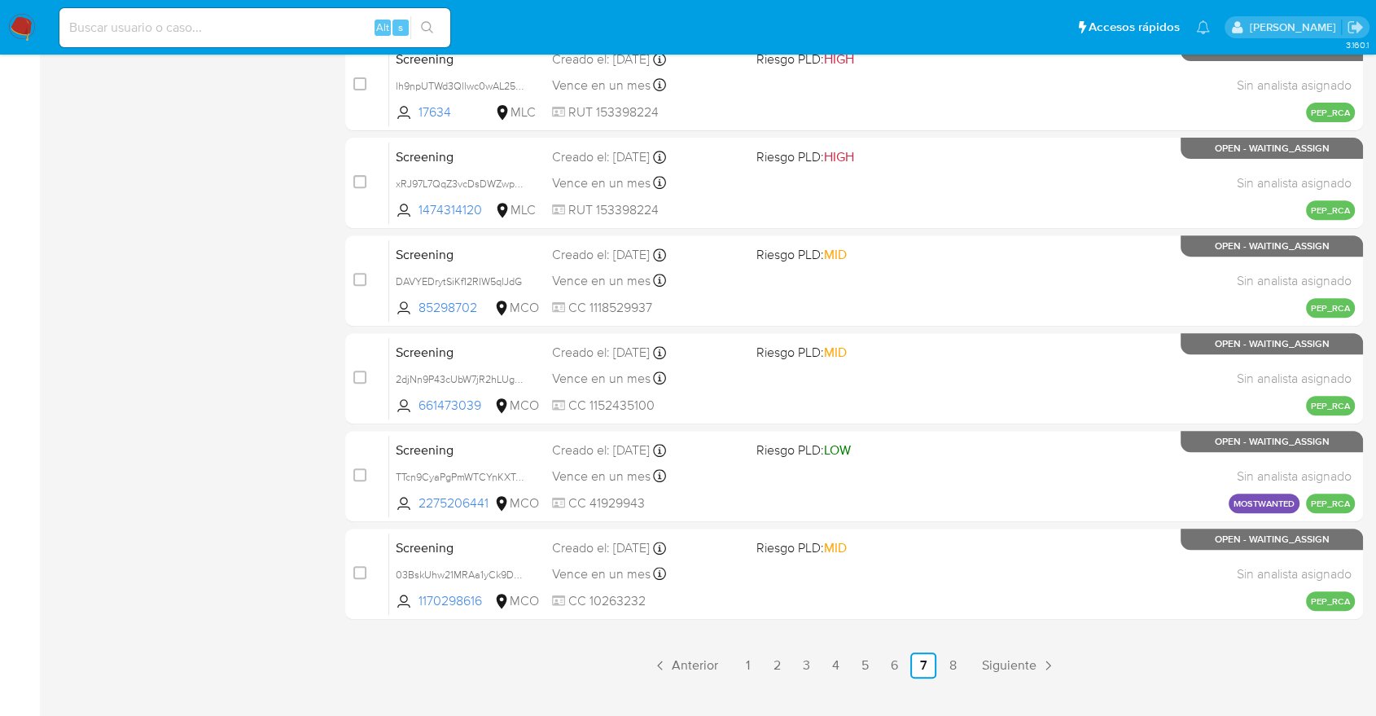
scroll to position [629, 0]
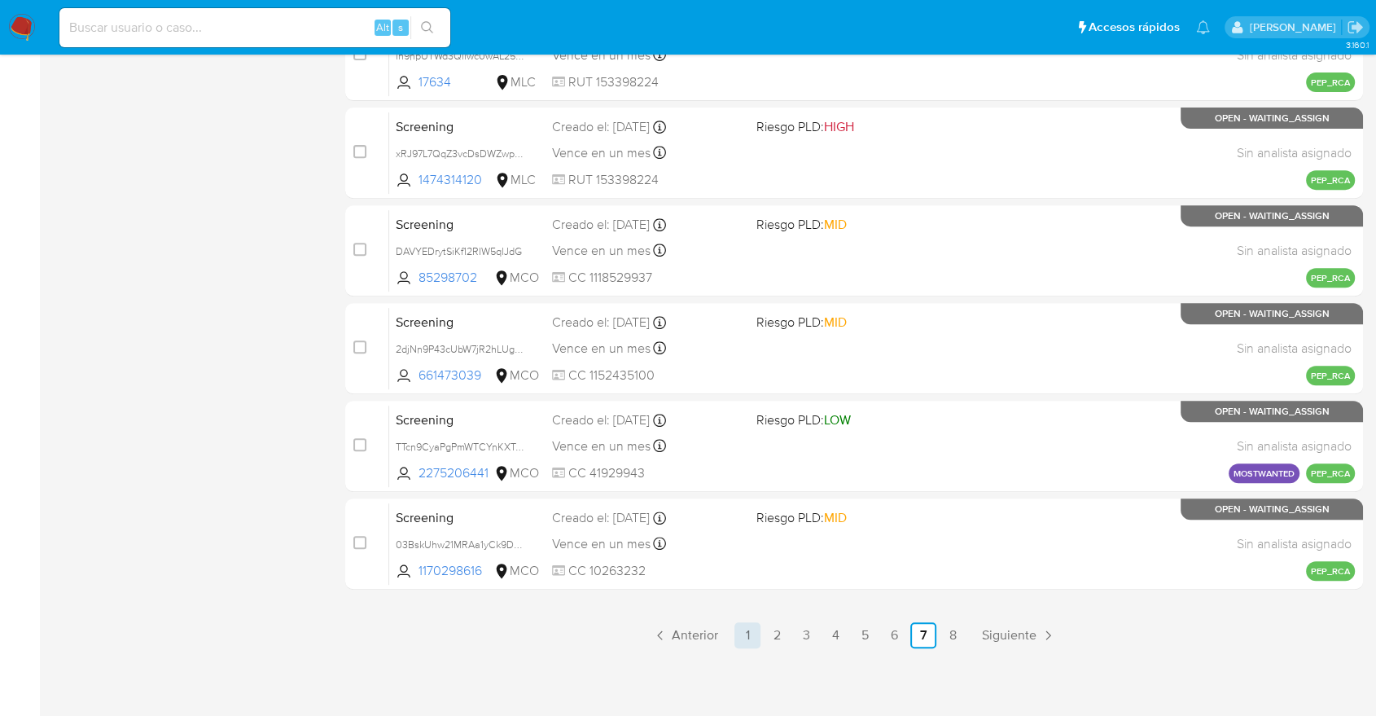
click at [755, 633] on link "1" at bounding box center [747, 635] width 26 height 26
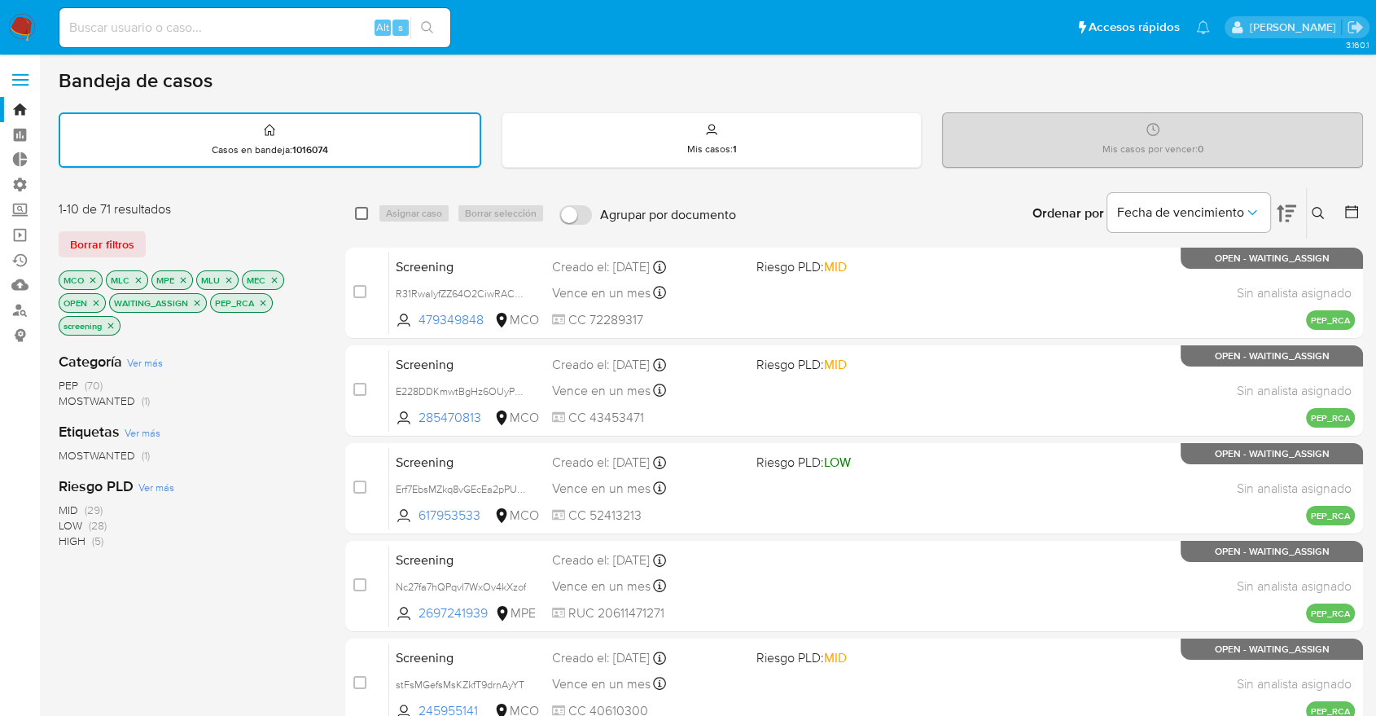
click at [364, 208] on input "checkbox" at bounding box center [361, 213] width 13 height 13
checkbox input "true"
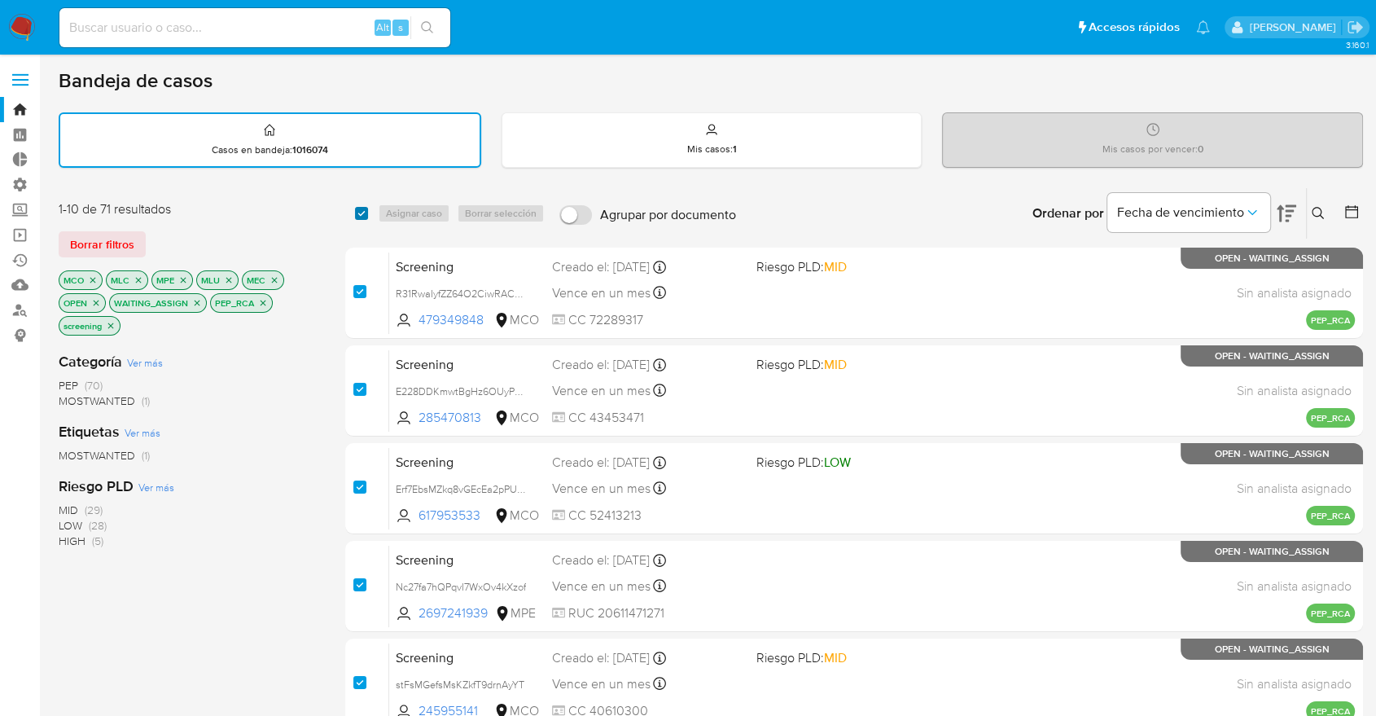
checkbox input "true"
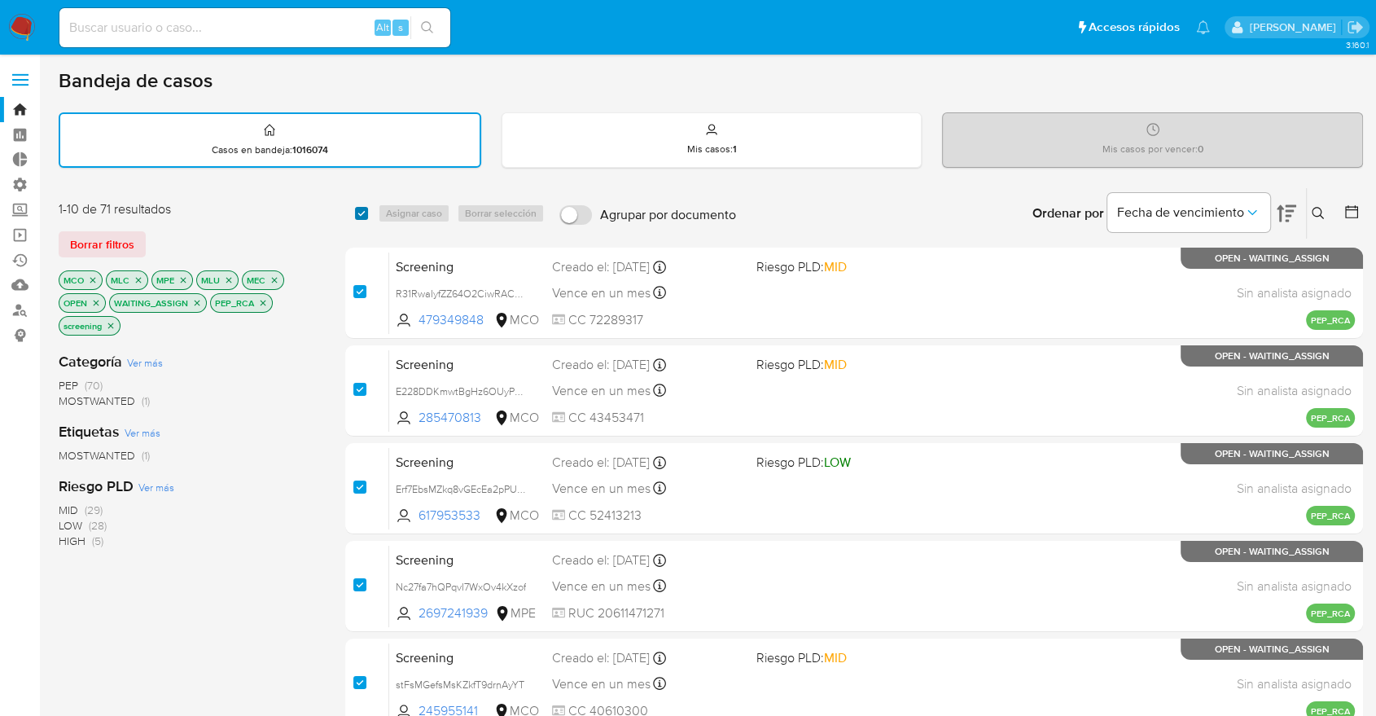
checkbox input "true"
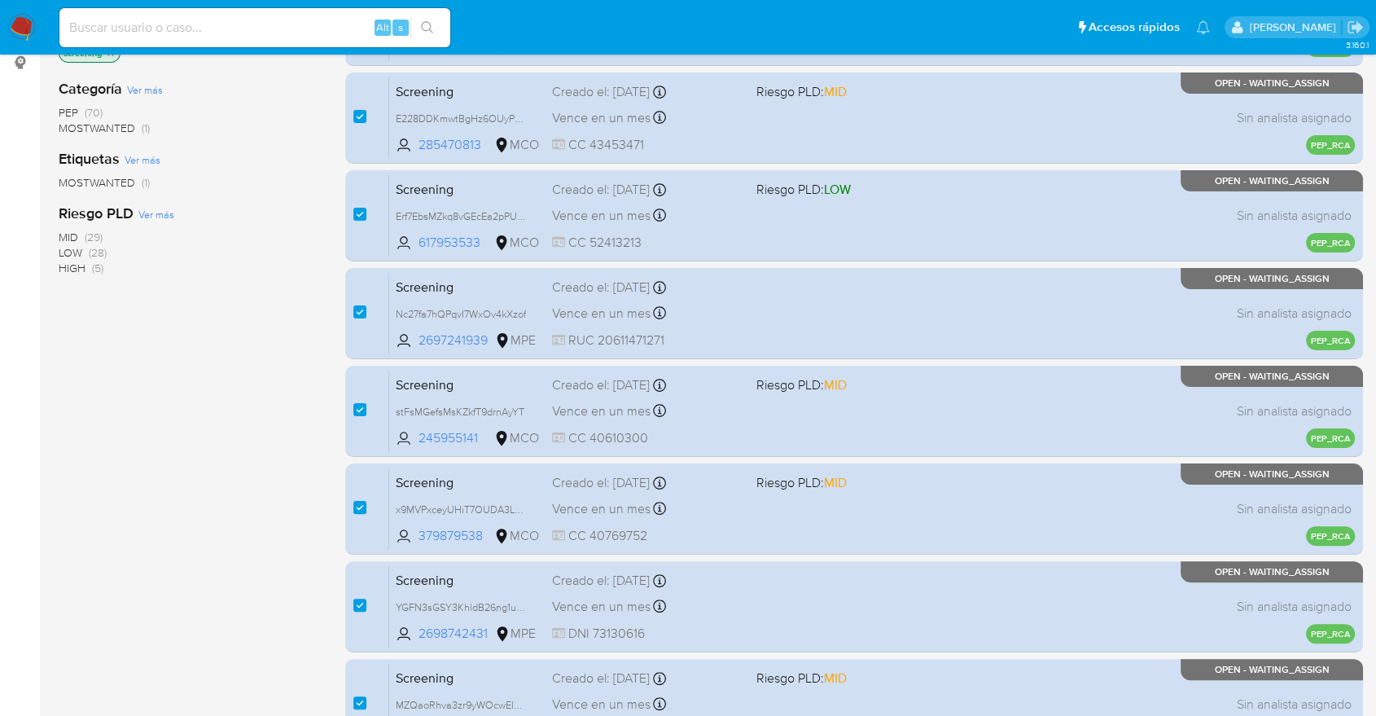
scroll to position [629, 0]
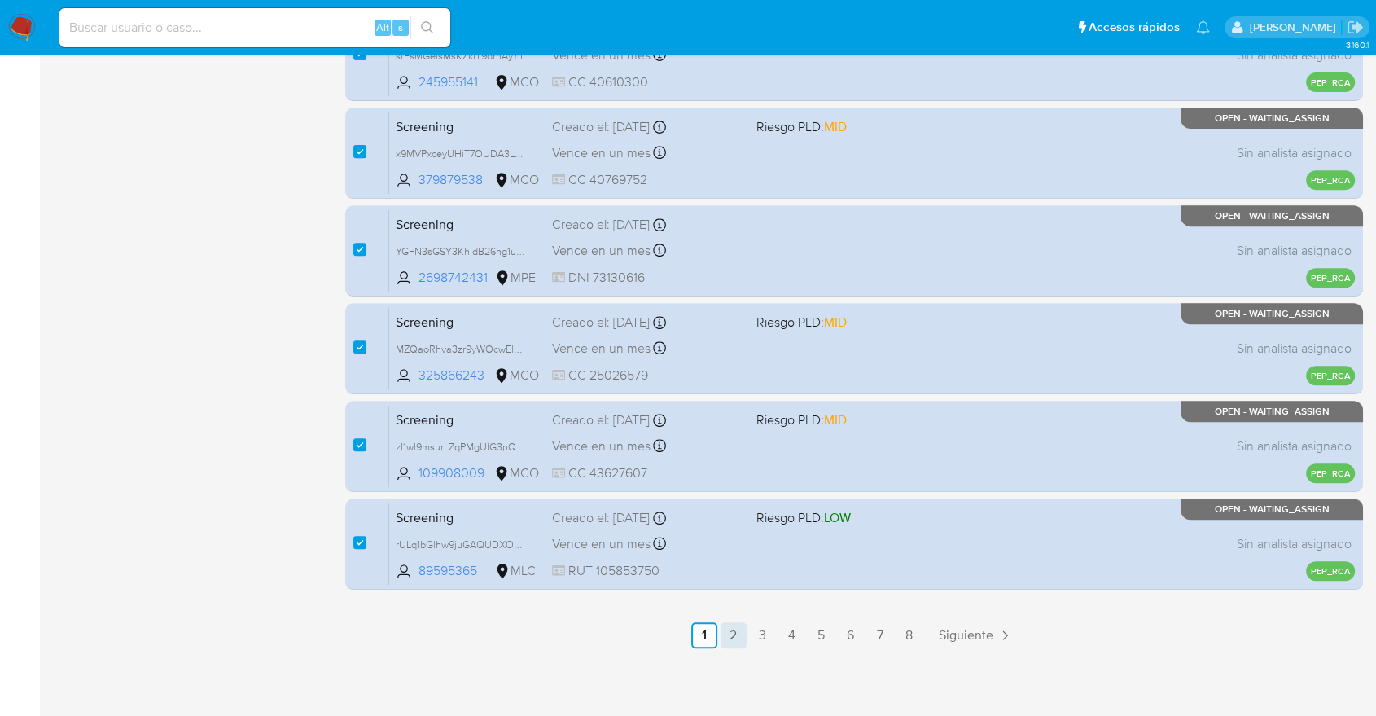
click at [743, 624] on link "2" at bounding box center [734, 635] width 26 height 26
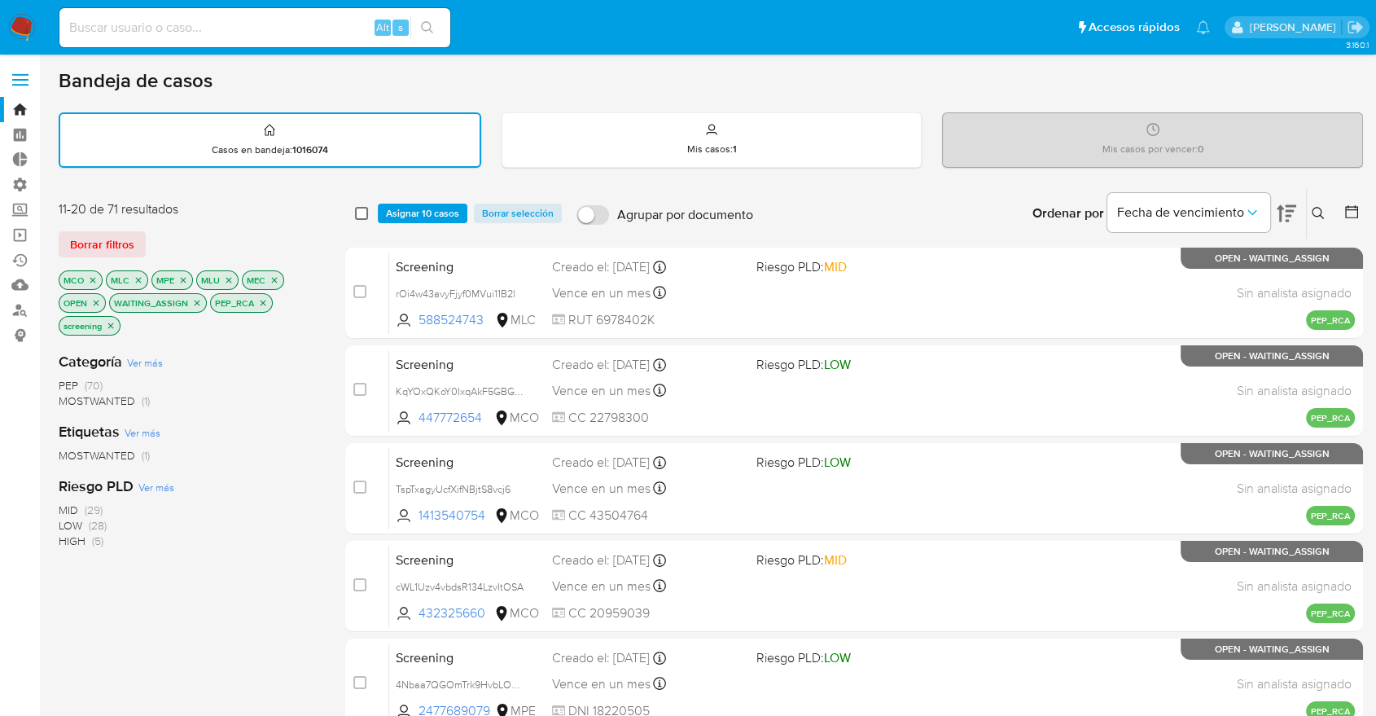
click at [365, 209] on input "checkbox" at bounding box center [361, 213] width 13 height 13
checkbox input "true"
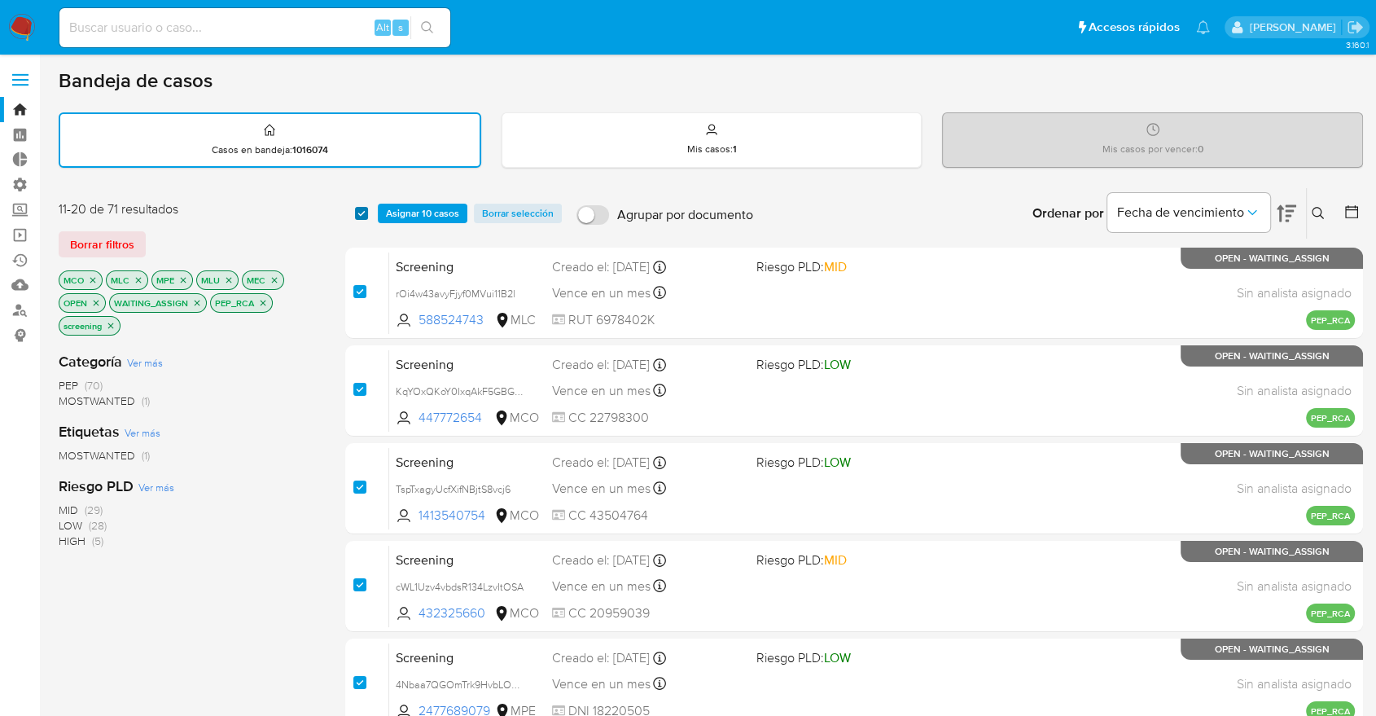
checkbox input "true"
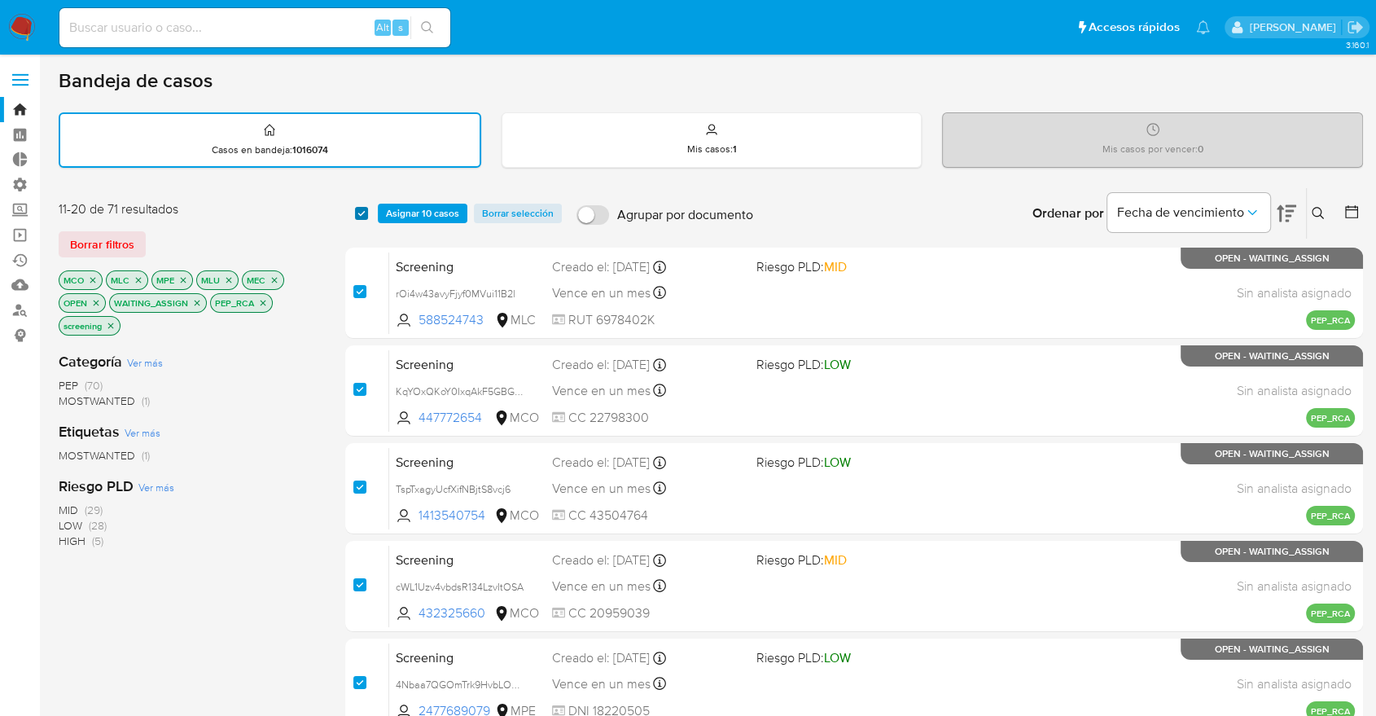
checkbox input "true"
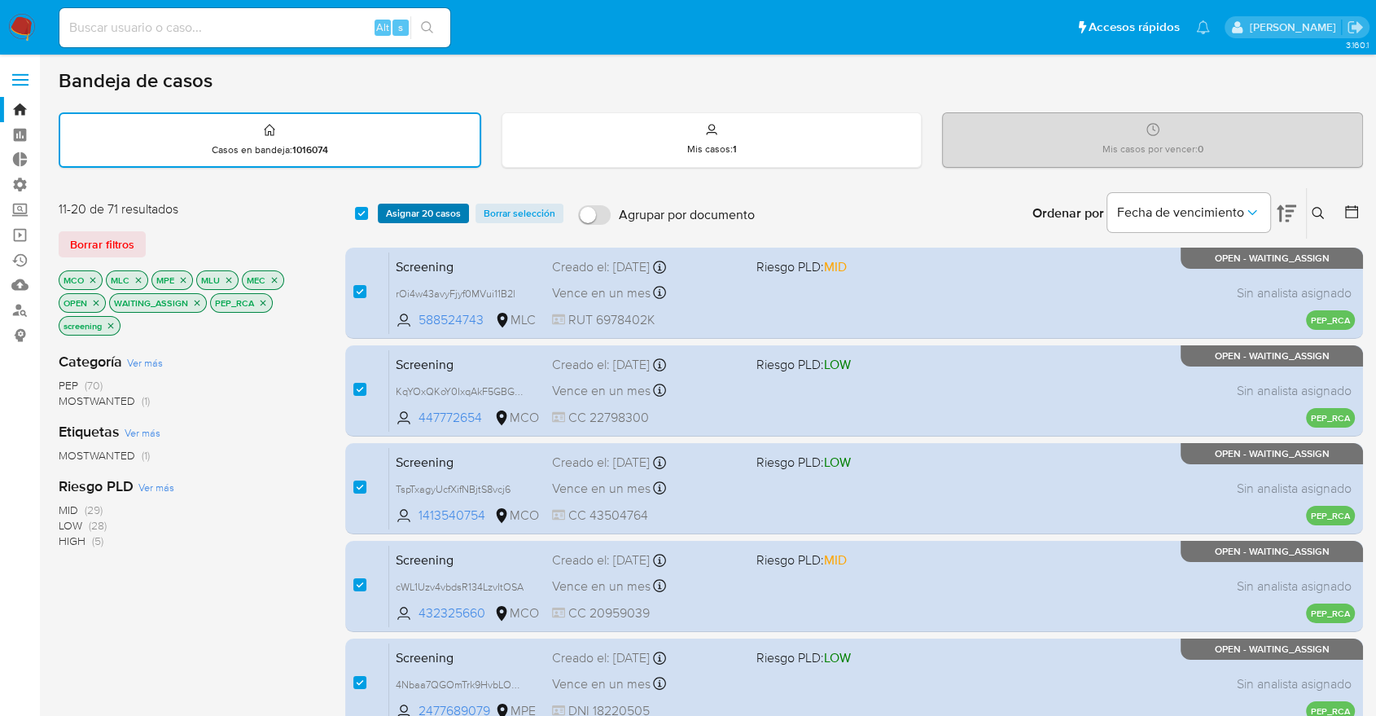
click at [386, 211] on span "Asignar 20 casos" at bounding box center [423, 213] width 75 height 16
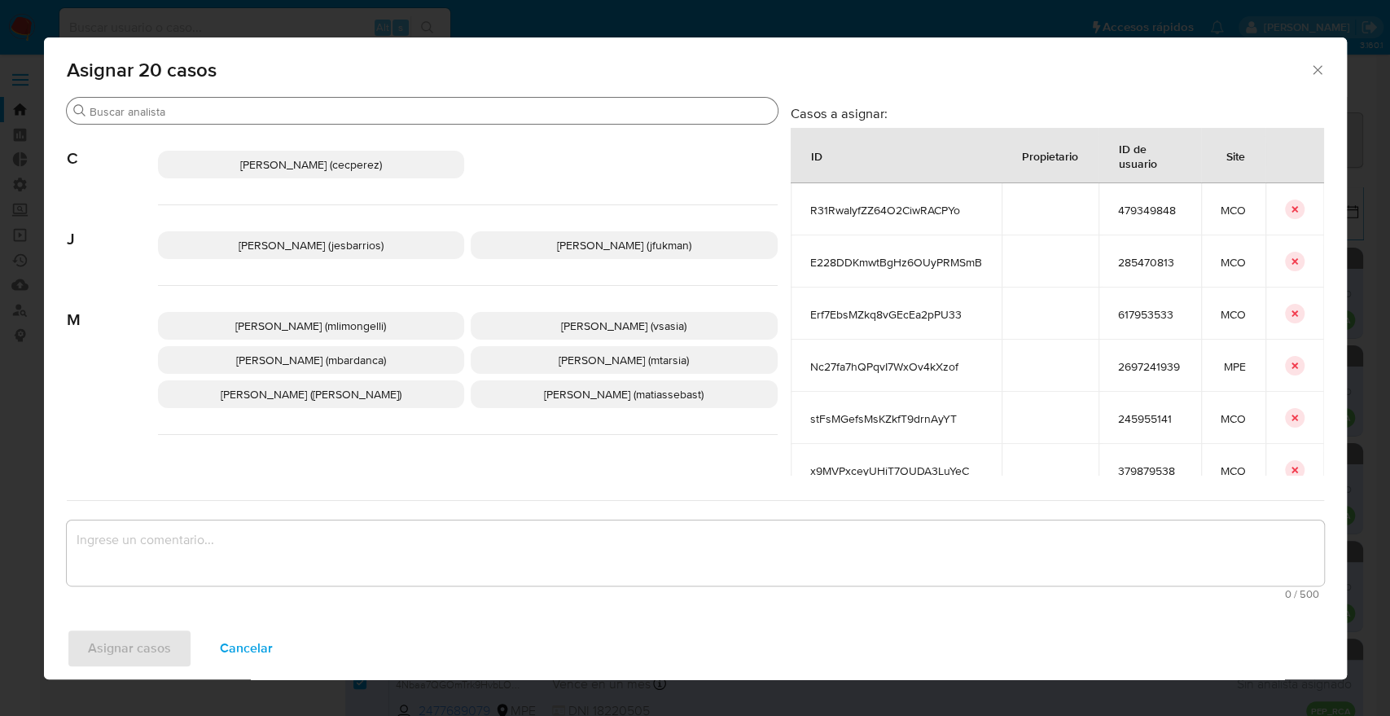
click at [337, 108] on input "Buscar" at bounding box center [431, 111] width 682 height 15
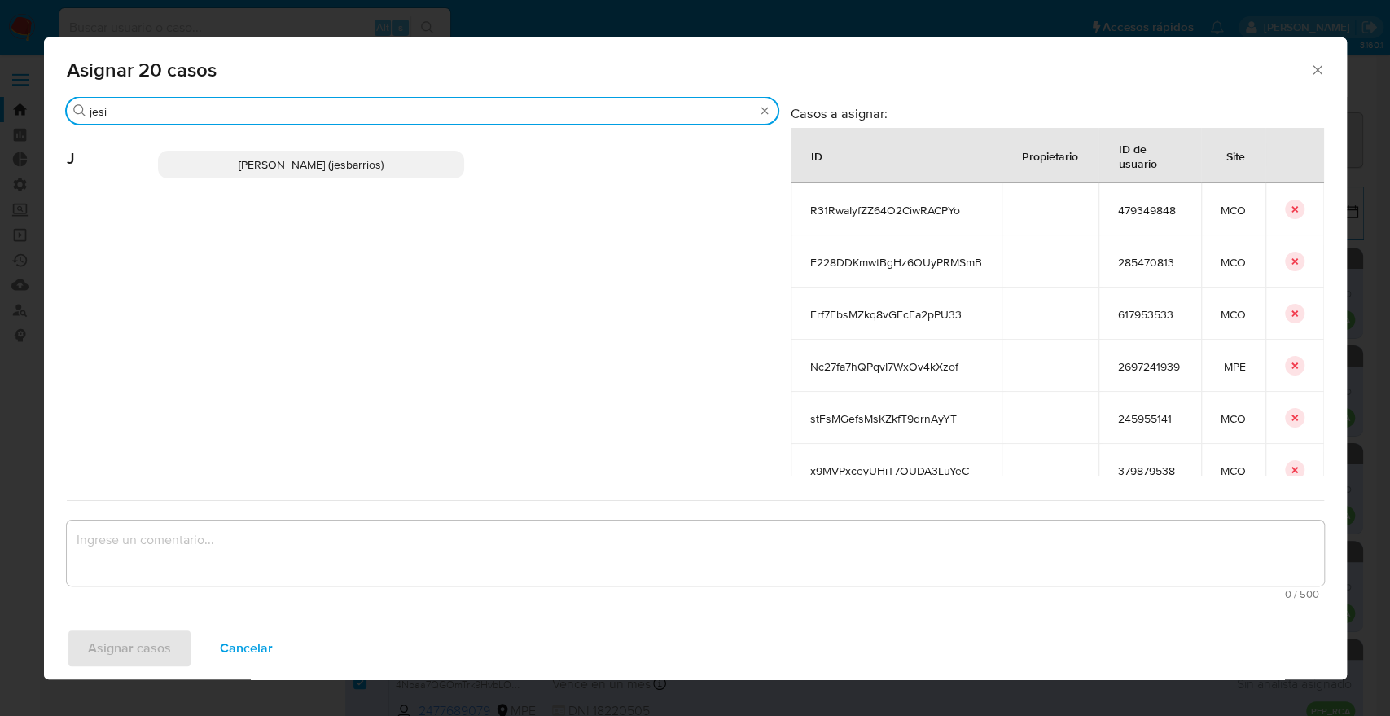
type input "jesi"
click at [390, 158] on p "Jesica Iris Barrios Leita (jesbarrios)" at bounding box center [311, 165] width 307 height 28
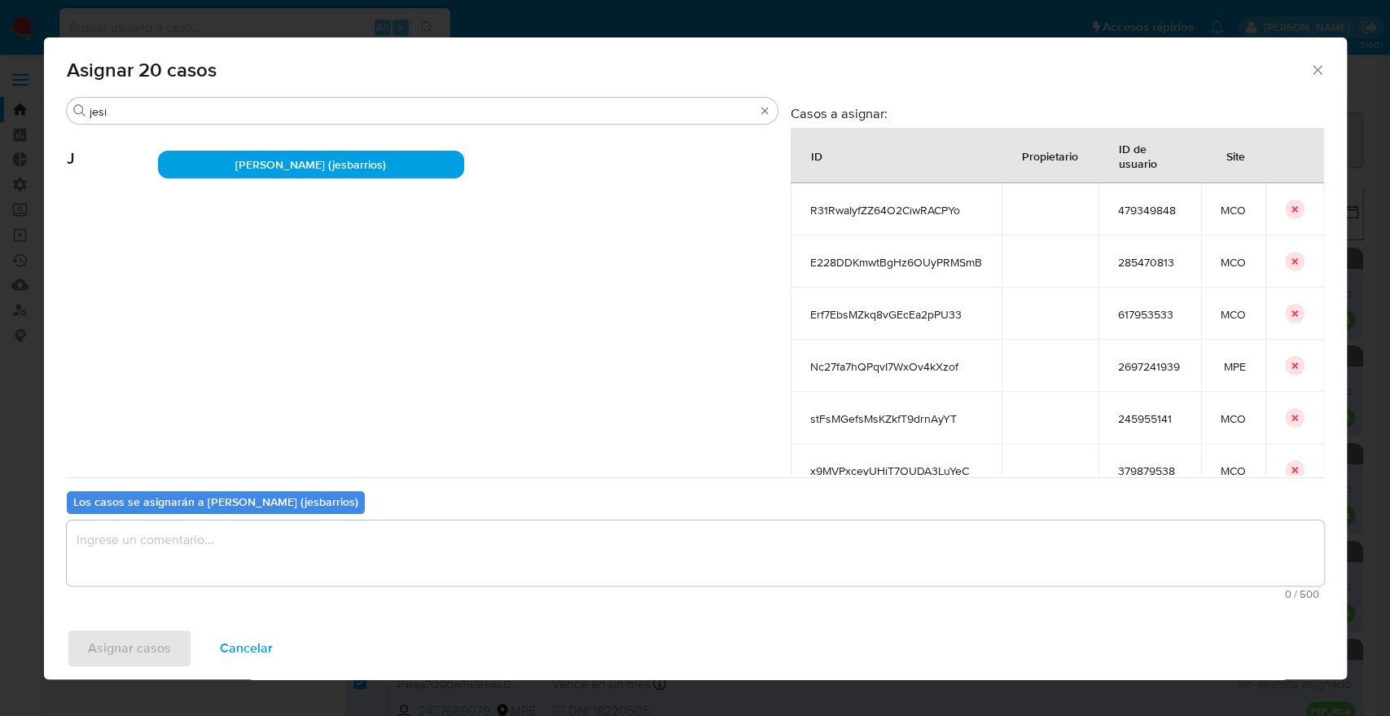
click at [265, 546] on textarea "assign-modal" at bounding box center [695, 552] width 1257 height 65
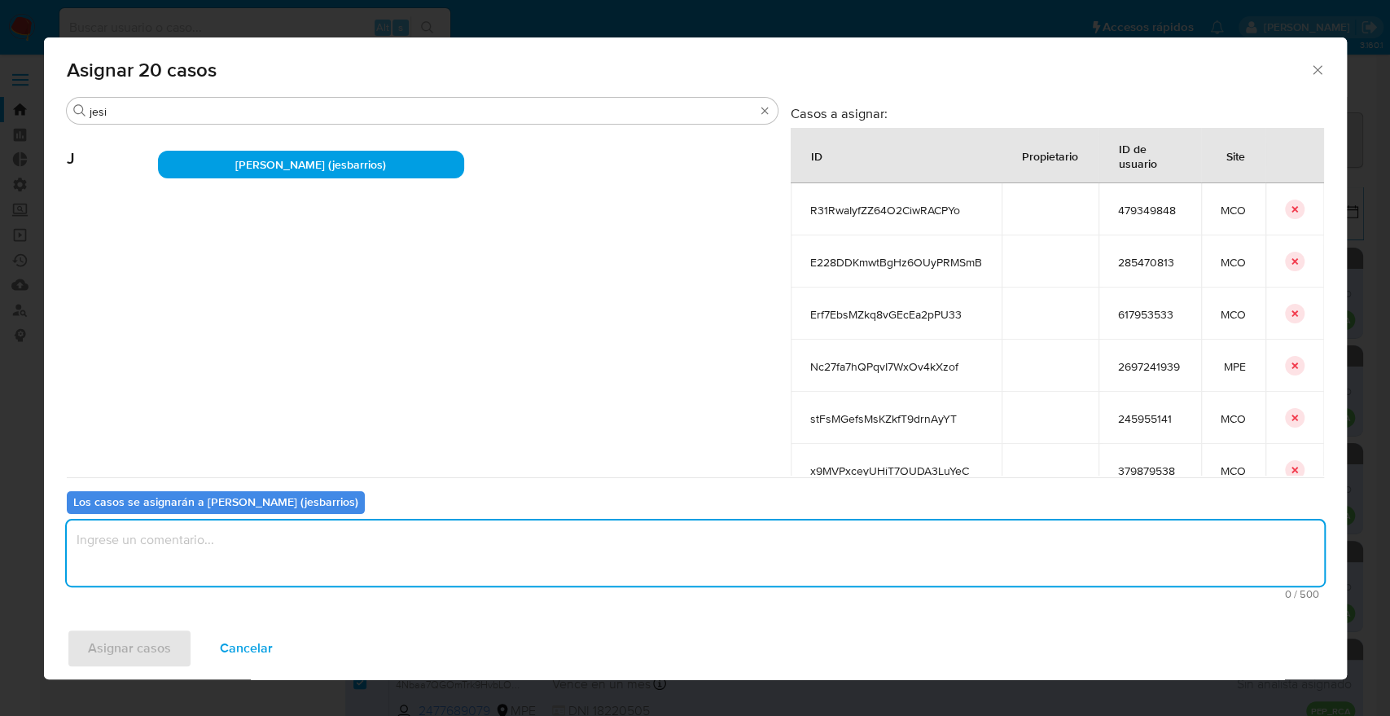
paste textarea "Asignación."
type textarea "Asignación."
click at [178, 632] on button "Asignar casos" at bounding box center [129, 648] width 125 height 39
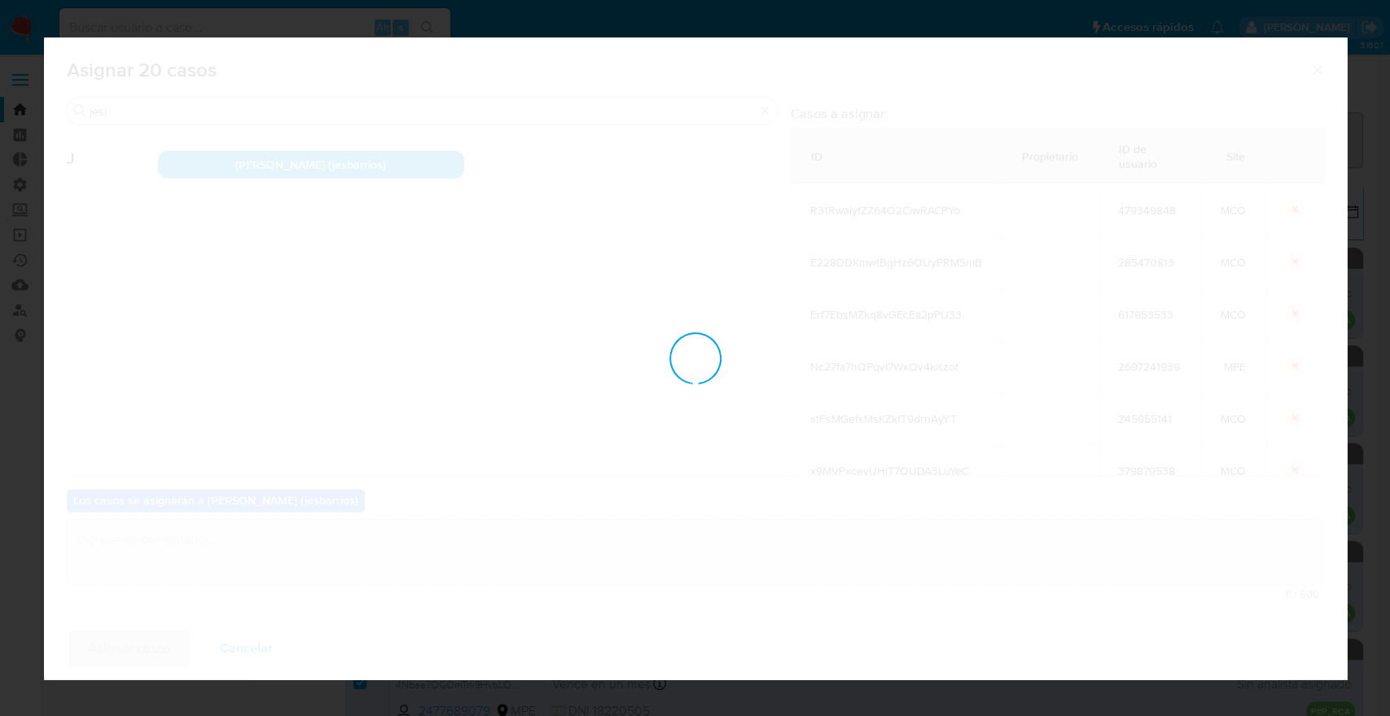
checkbox input "false"
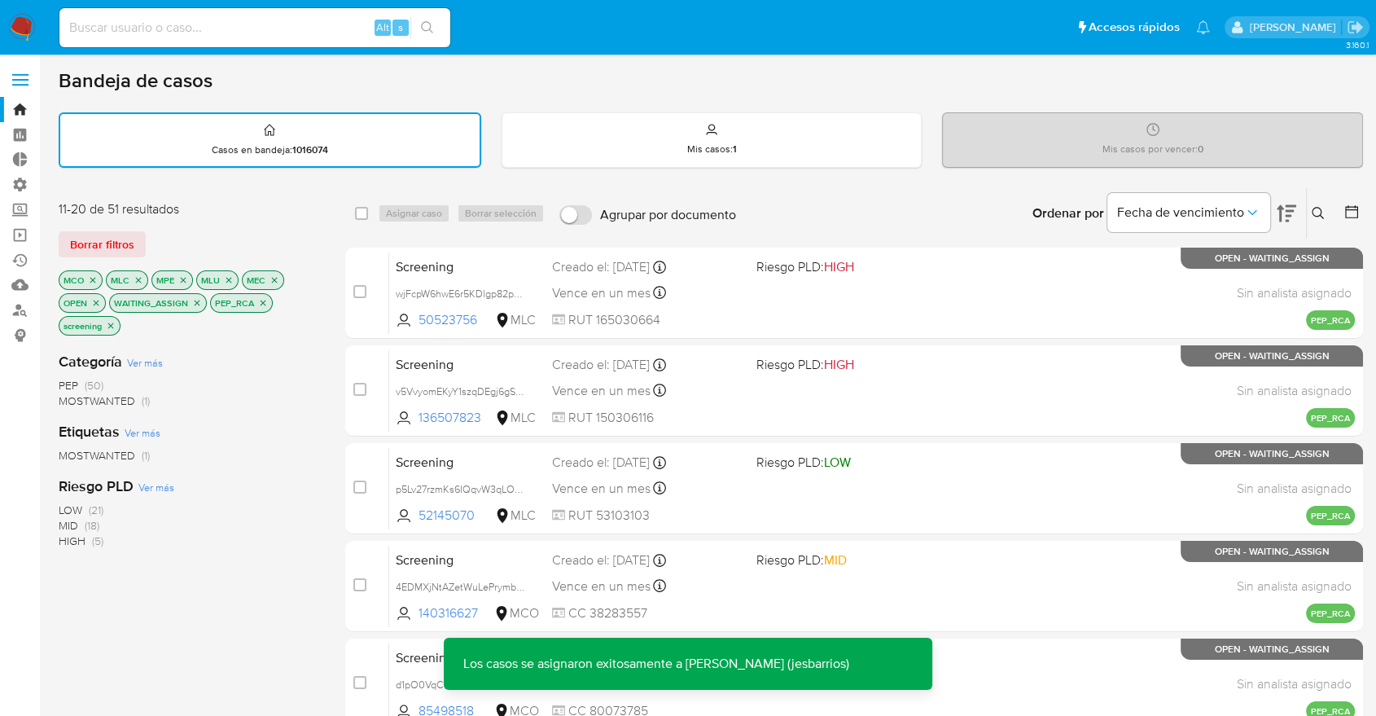
click at [142, 237] on button "Borrar filtros" at bounding box center [102, 244] width 87 height 26
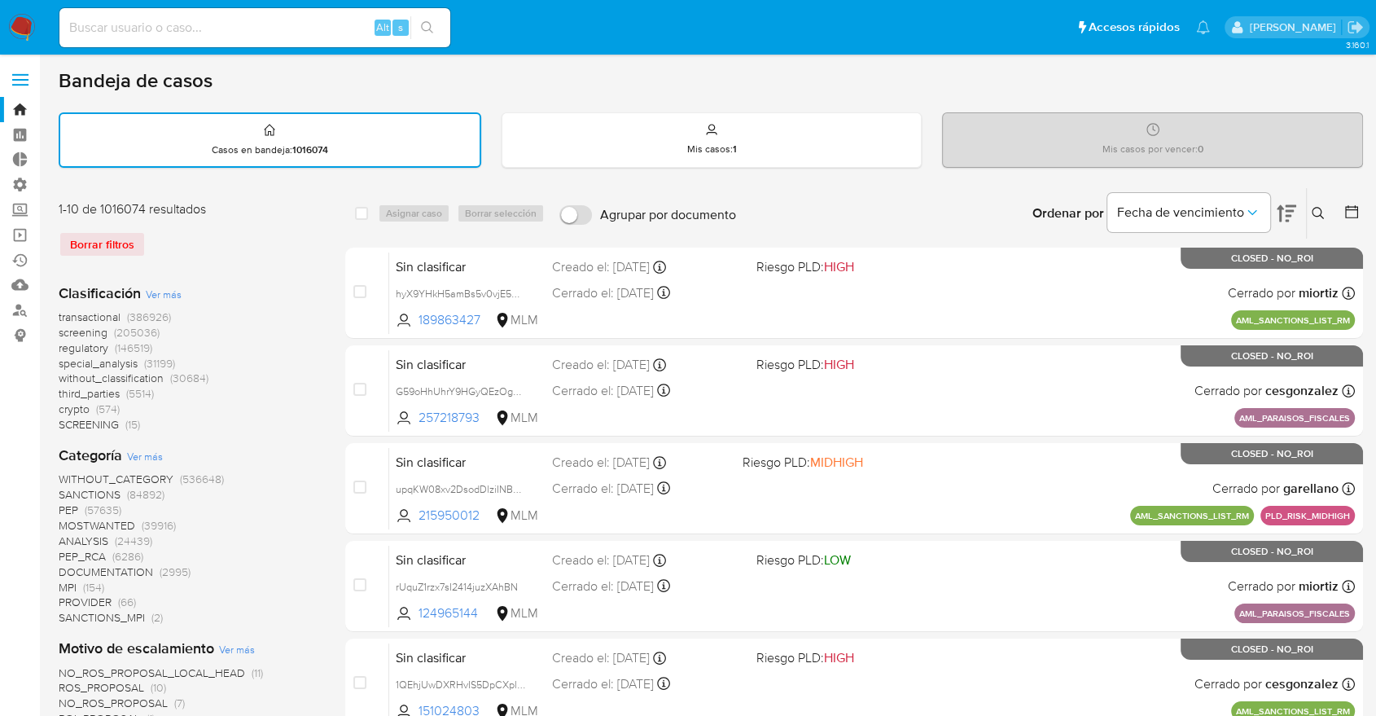
click at [64, 330] on span "screening" at bounding box center [83, 332] width 49 height 16
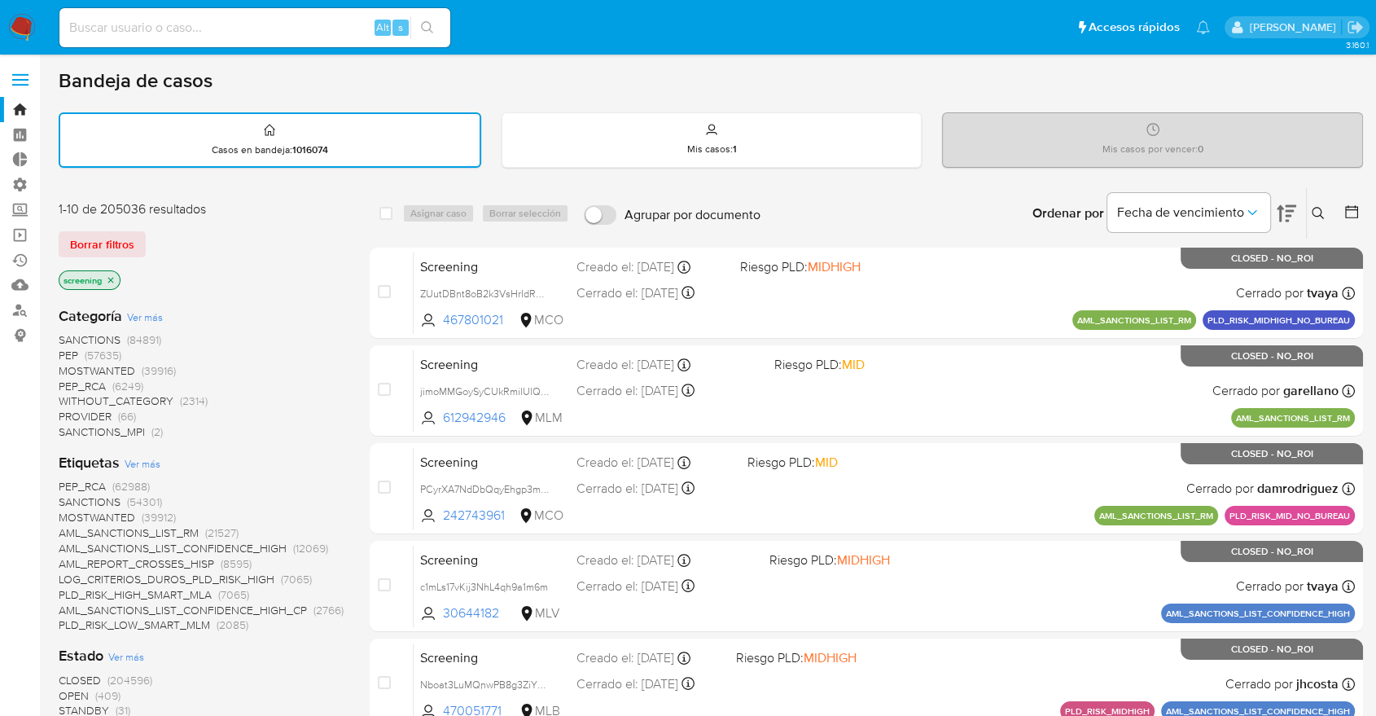
click at [64, 690] on span "OPEN" at bounding box center [74, 695] width 30 height 16
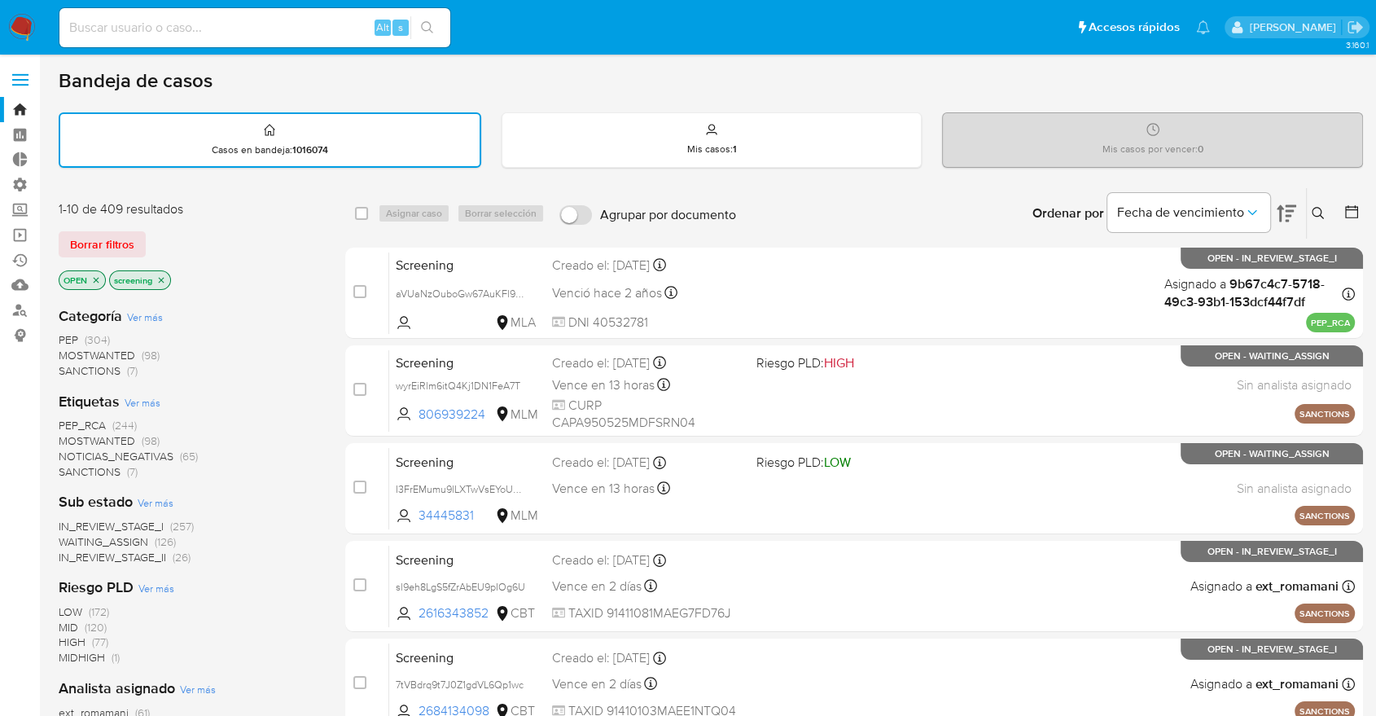
click at [172, 239] on div "Borrar filtros" at bounding box center [189, 244] width 261 height 26
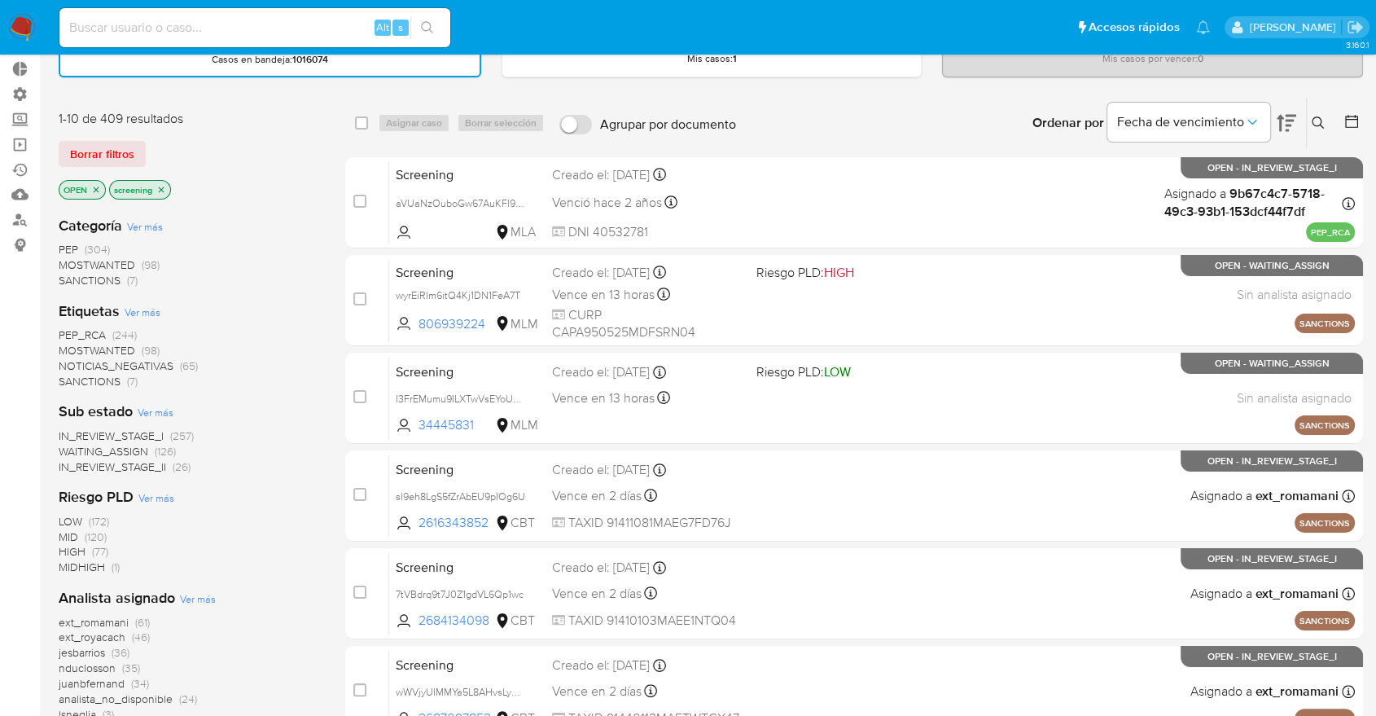
click at [241, 141] on div "Borrar filtros" at bounding box center [189, 154] width 261 height 26
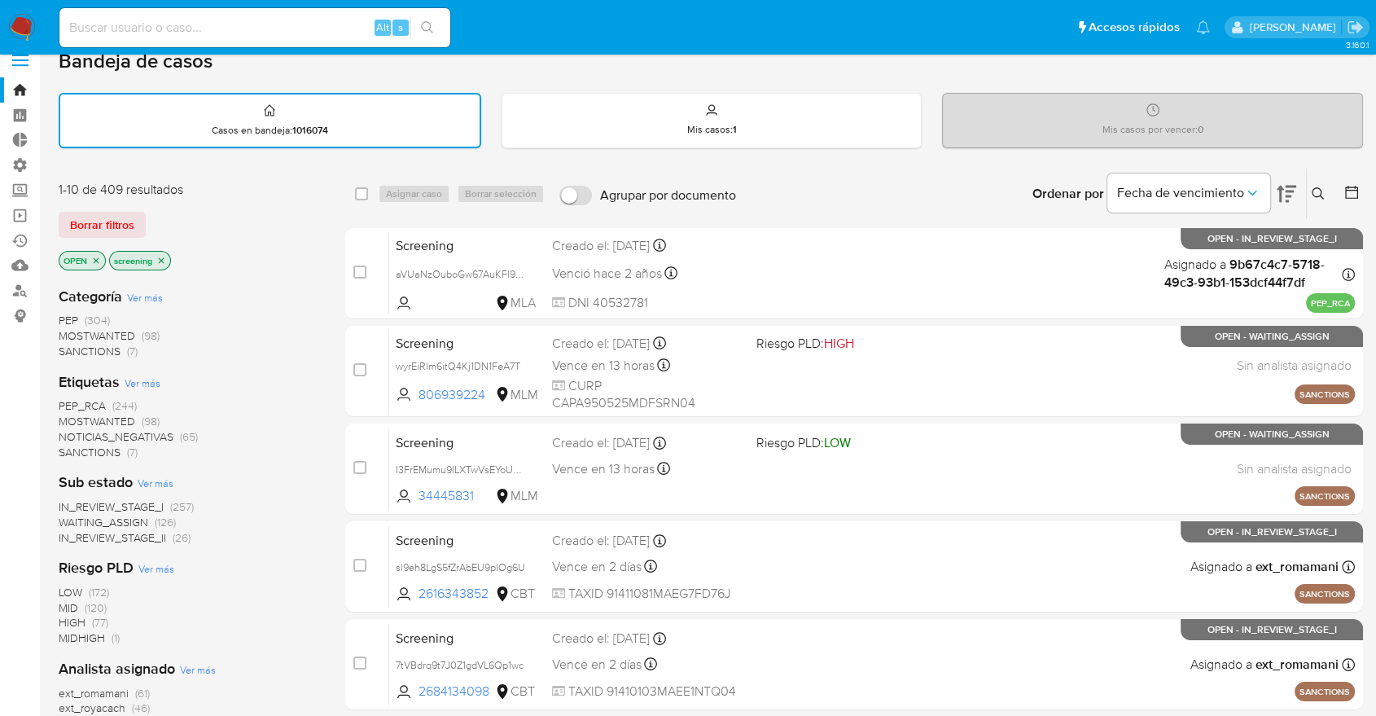
scroll to position [0, 0]
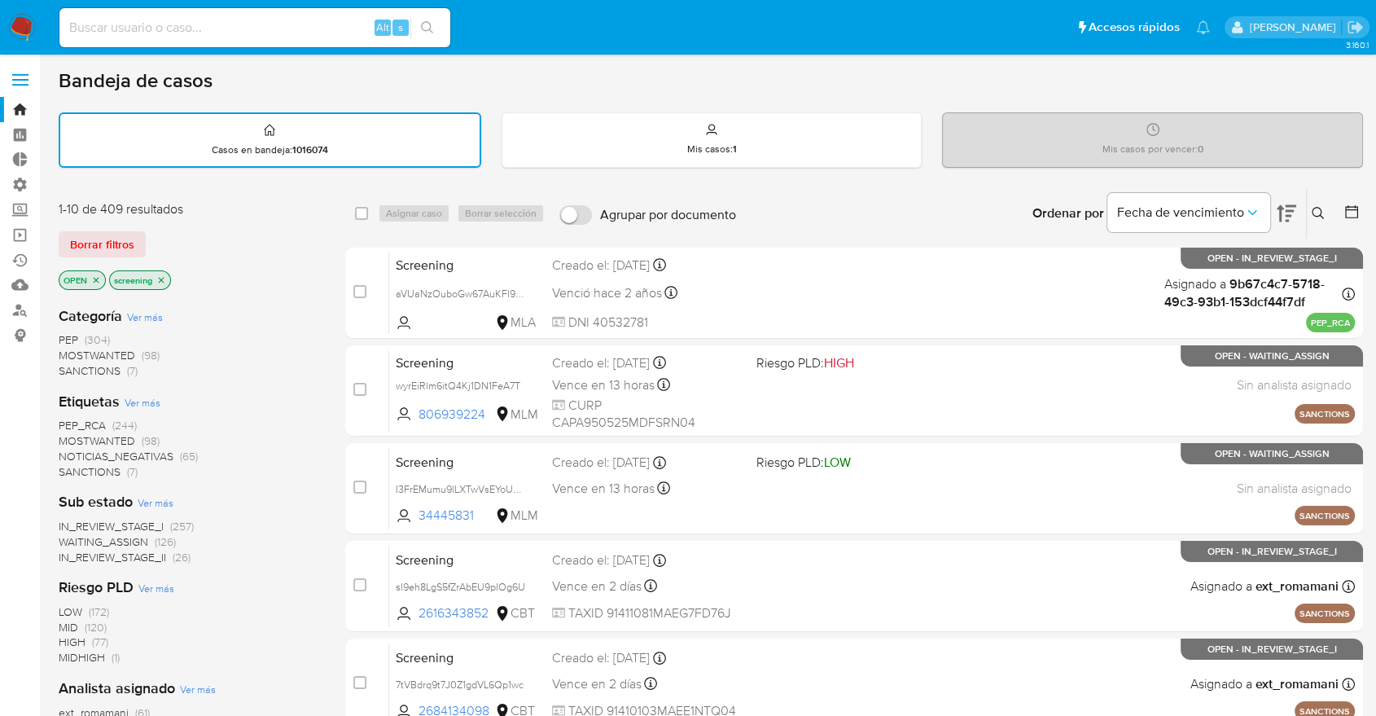
click at [184, 221] on div "1-10 de 409 resultados Borrar filtros OPEN screening" at bounding box center [189, 246] width 261 height 93
click at [47, 259] on main "3.160.1" at bounding box center [688, 673] width 1376 height 1346
click at [147, 242] on div "Borrar filtros" at bounding box center [189, 244] width 261 height 26
click at [150, 237] on div "Borrar filtros" at bounding box center [189, 244] width 261 height 26
click at [156, 237] on div "Borrar filtros" at bounding box center [189, 244] width 261 height 26
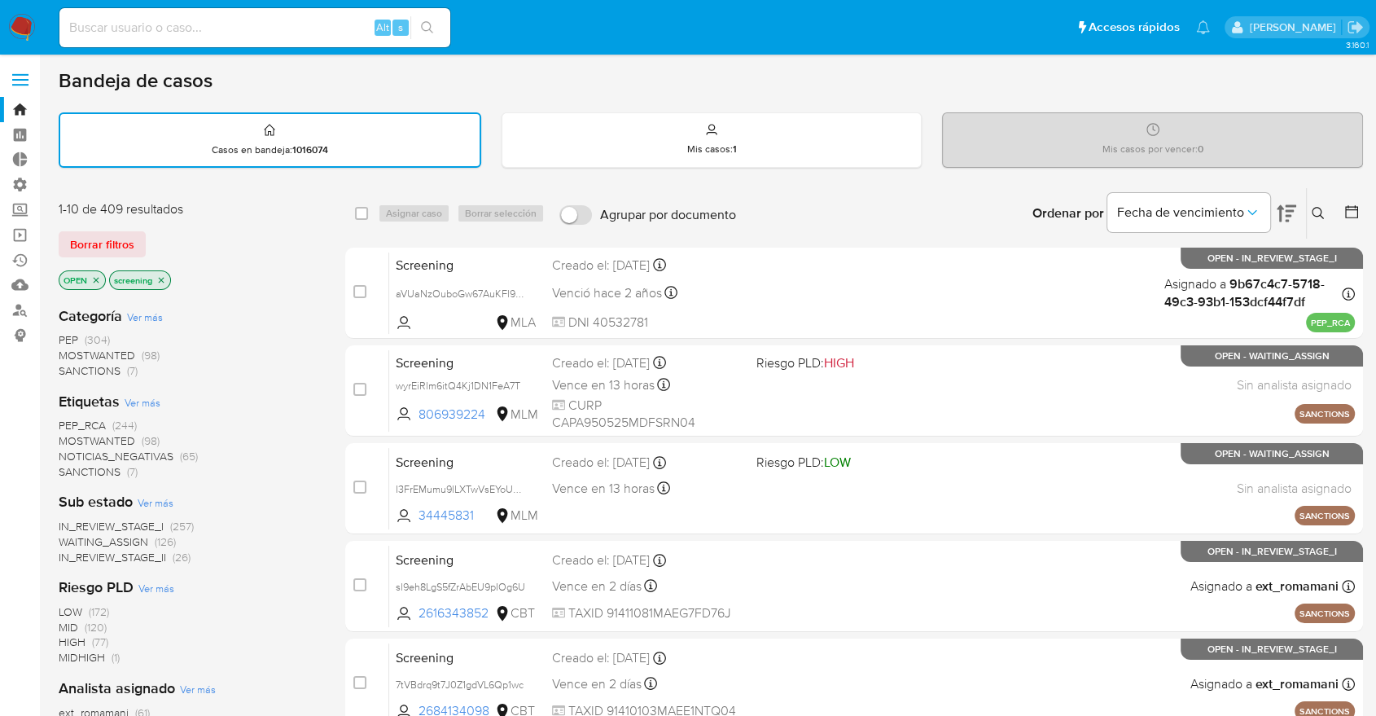
click at [152, 235] on div "Borrar filtros" at bounding box center [189, 244] width 261 height 26
click at [72, 465] on span "SANCTIONS" at bounding box center [90, 471] width 62 height 16
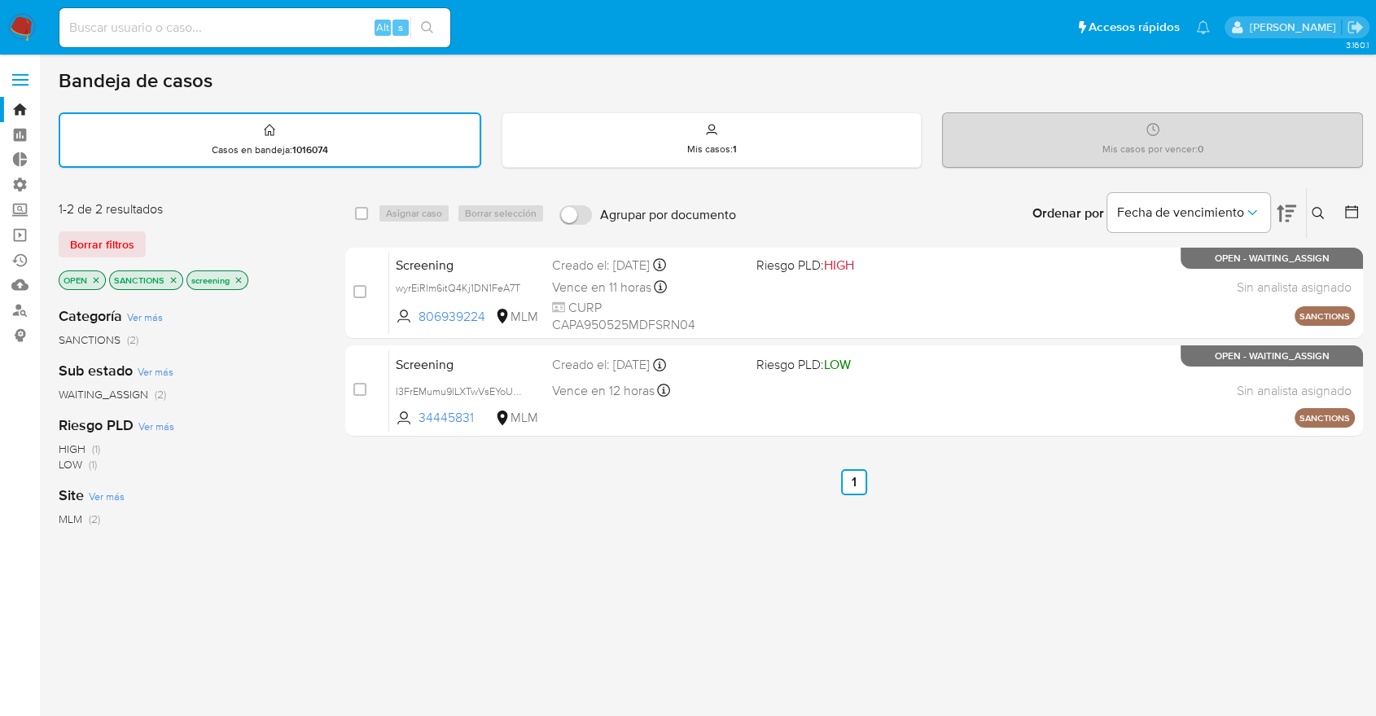
click at [176, 278] on icon "close-filter" at bounding box center [174, 280] width 10 height 10
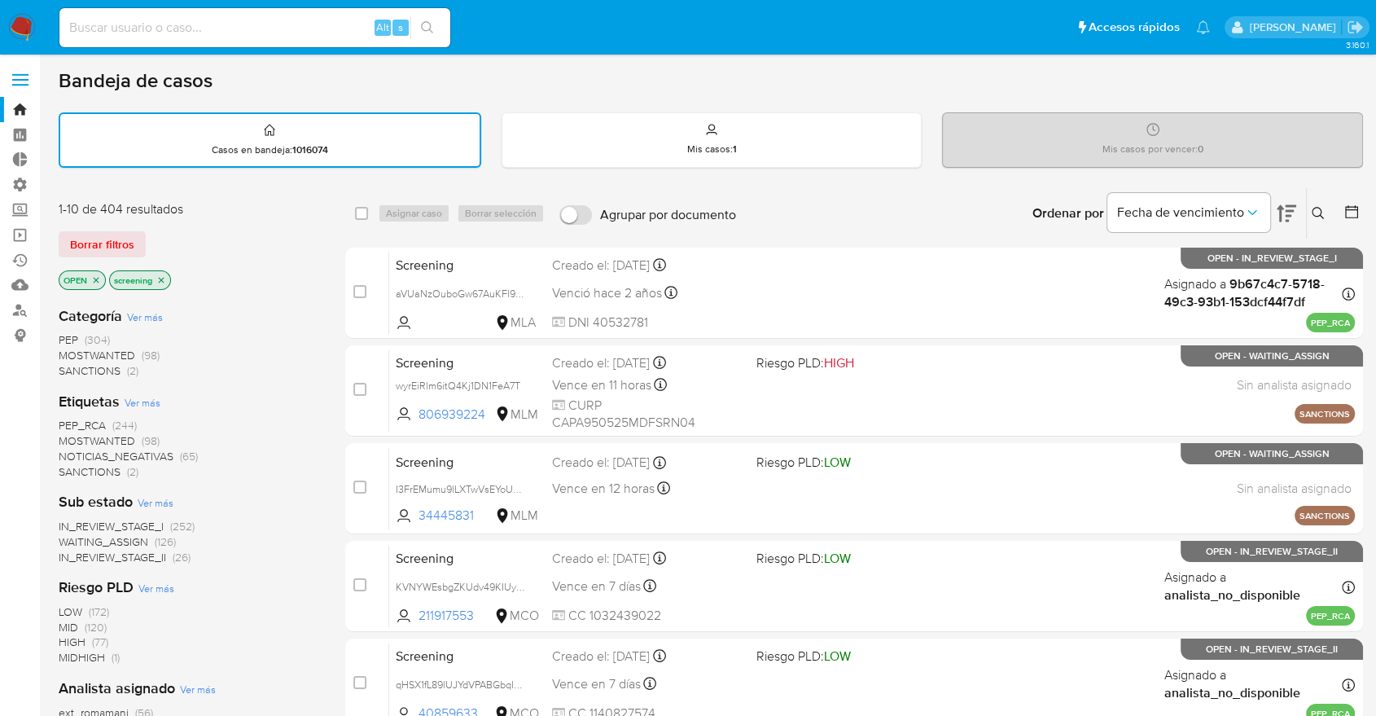
click at [72, 434] on span "MOSTWANTED" at bounding box center [97, 440] width 77 height 16
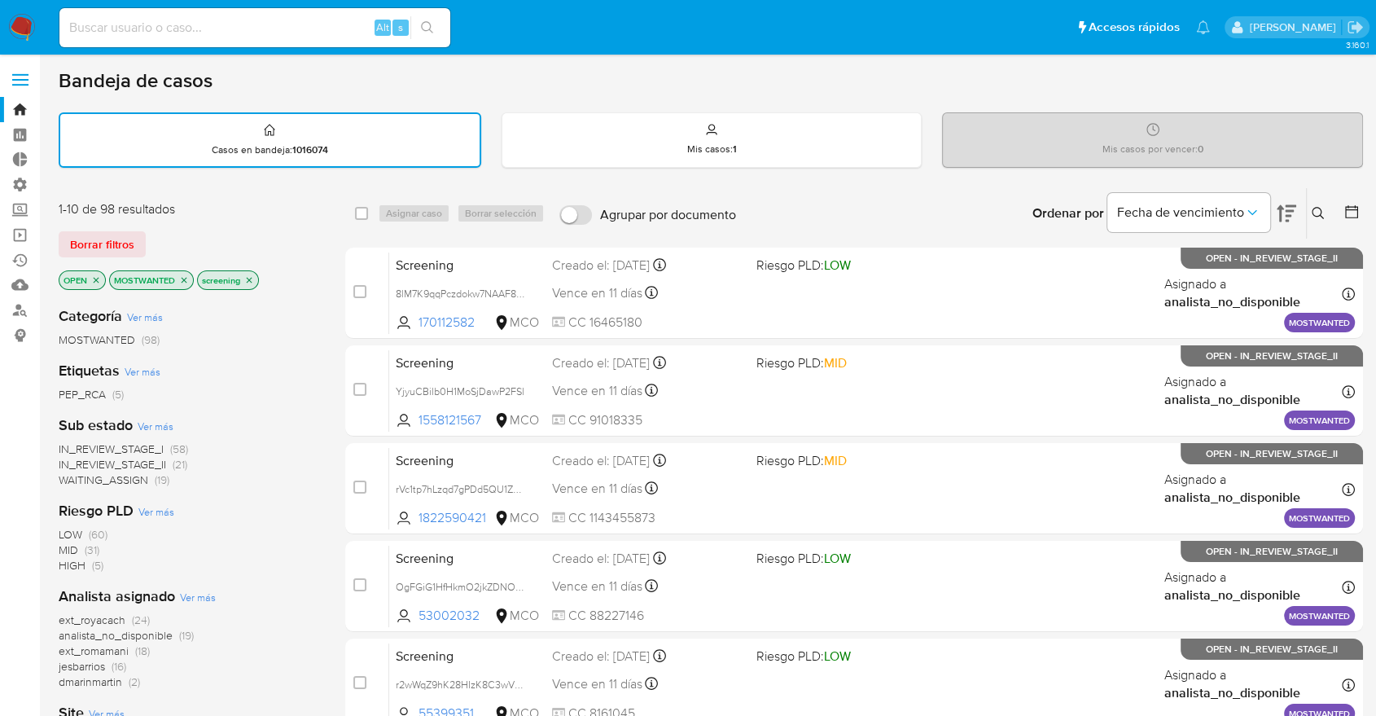
click at [182, 276] on icon "close-filter" at bounding box center [184, 280] width 10 height 10
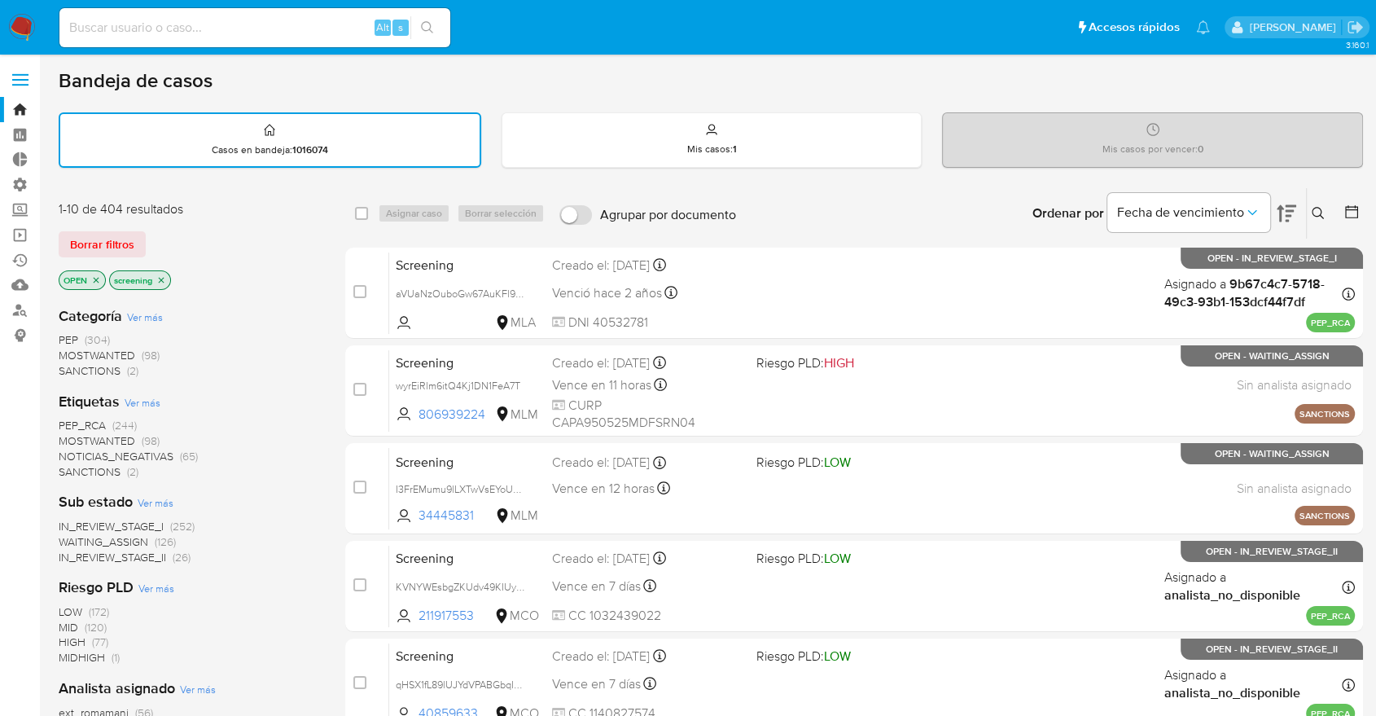
click at [62, 427] on span "PEP_RCA" at bounding box center [82, 425] width 47 height 16
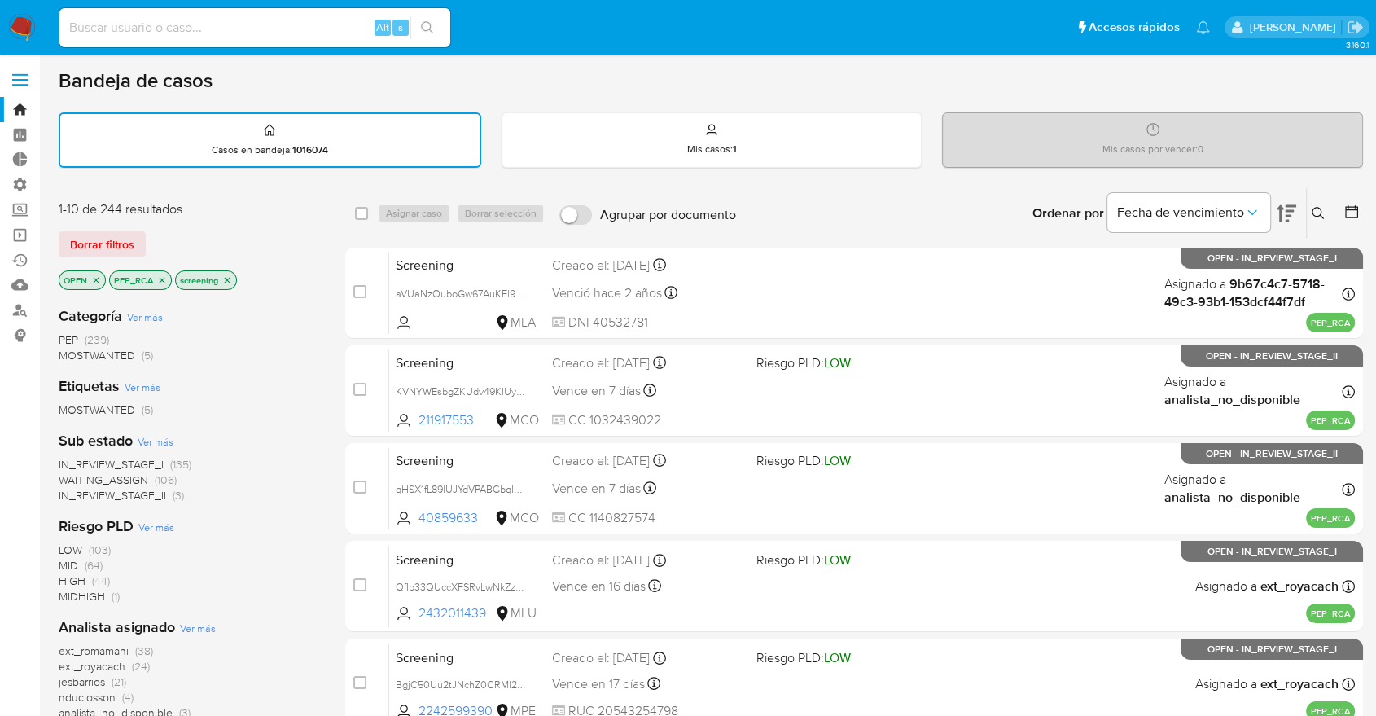
click at [161, 282] on icon "close-filter" at bounding box center [162, 280] width 10 height 10
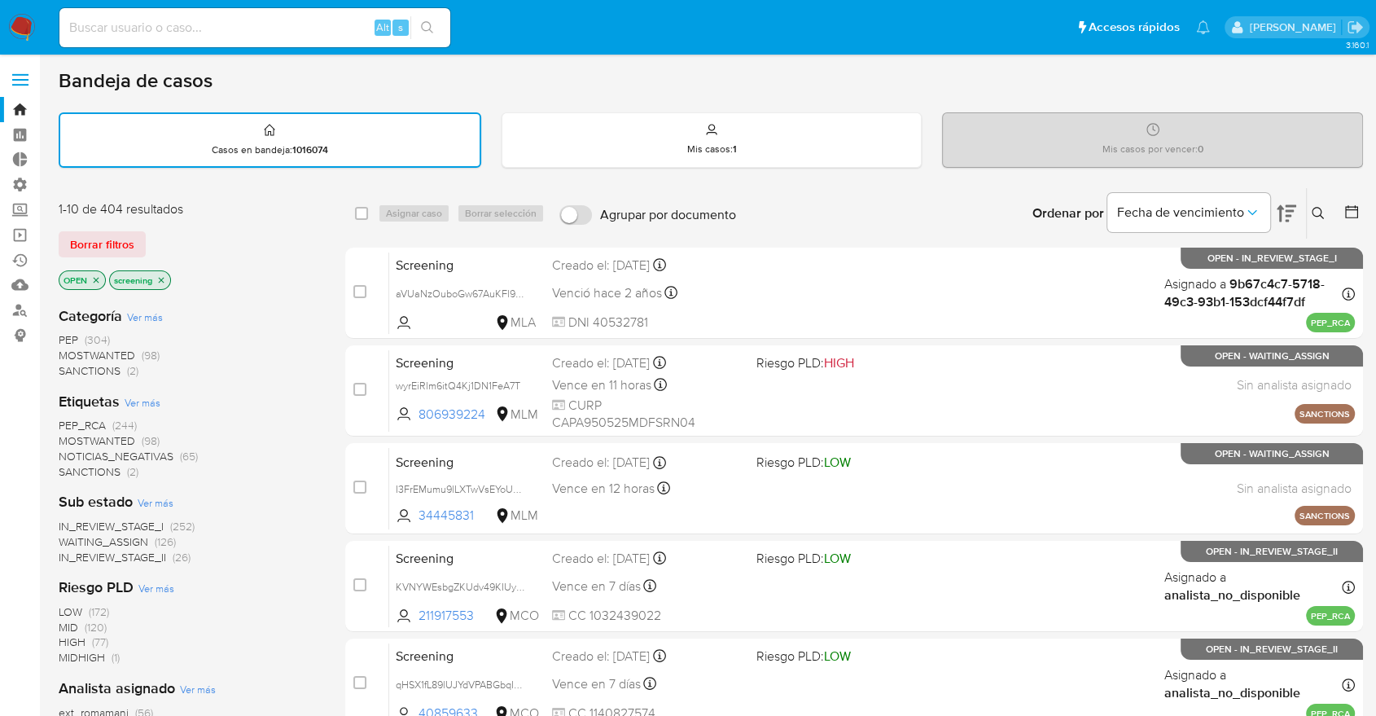
click at [153, 236] on div "Borrar filtros" at bounding box center [189, 244] width 261 height 26
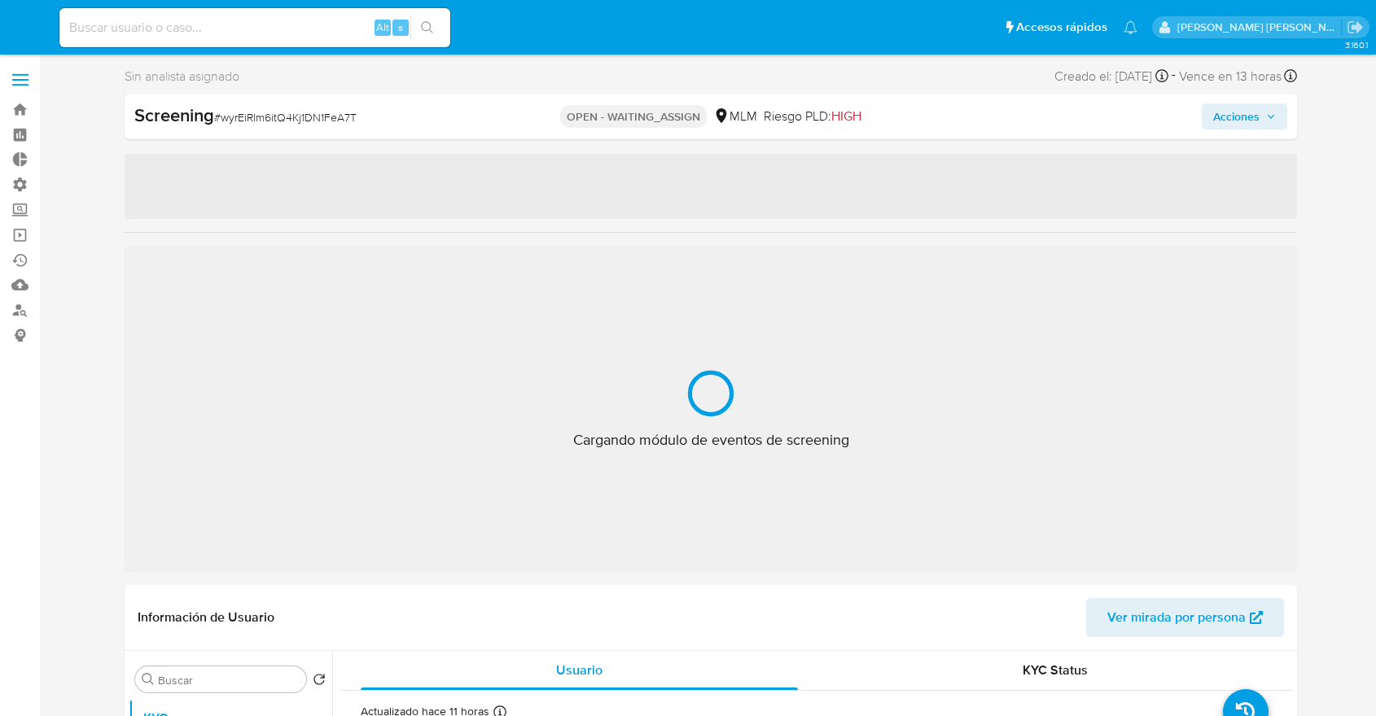
select select "10"
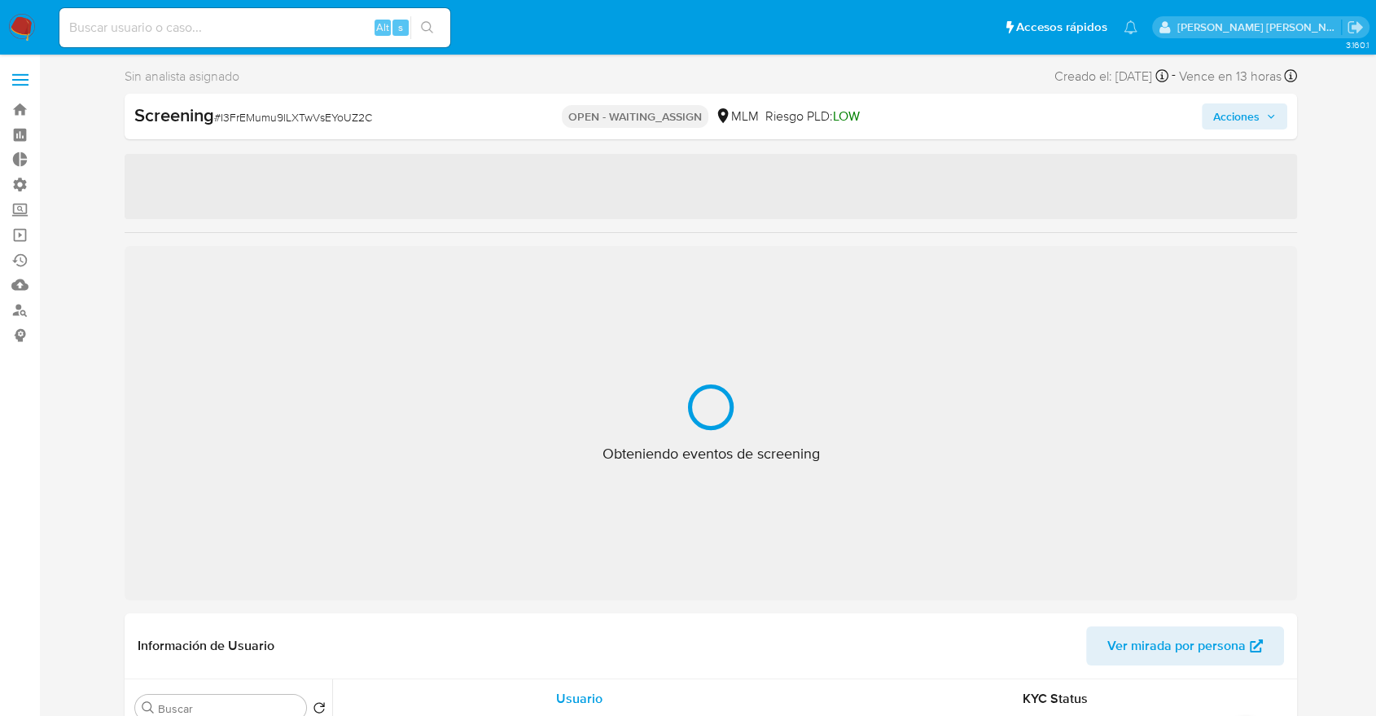
select select "10"
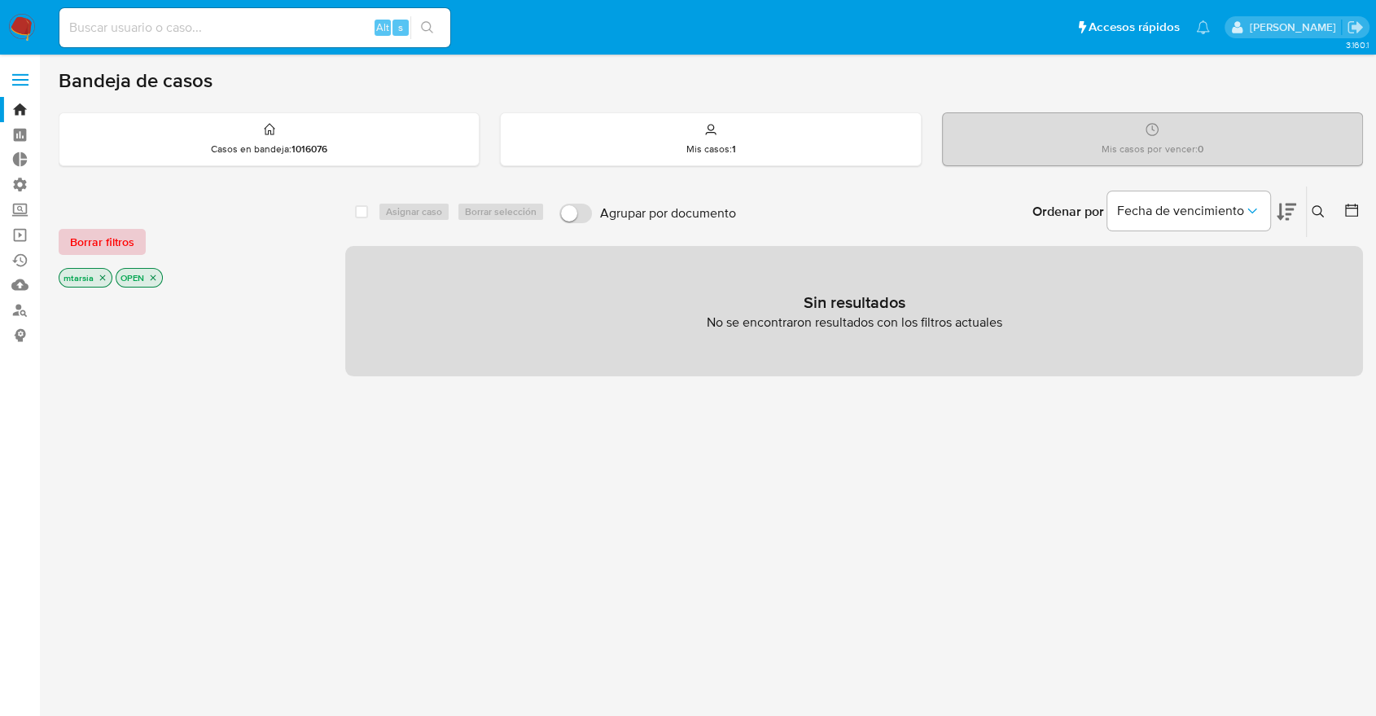
click at [133, 240] on span "Borrar filtros" at bounding box center [102, 241] width 64 height 23
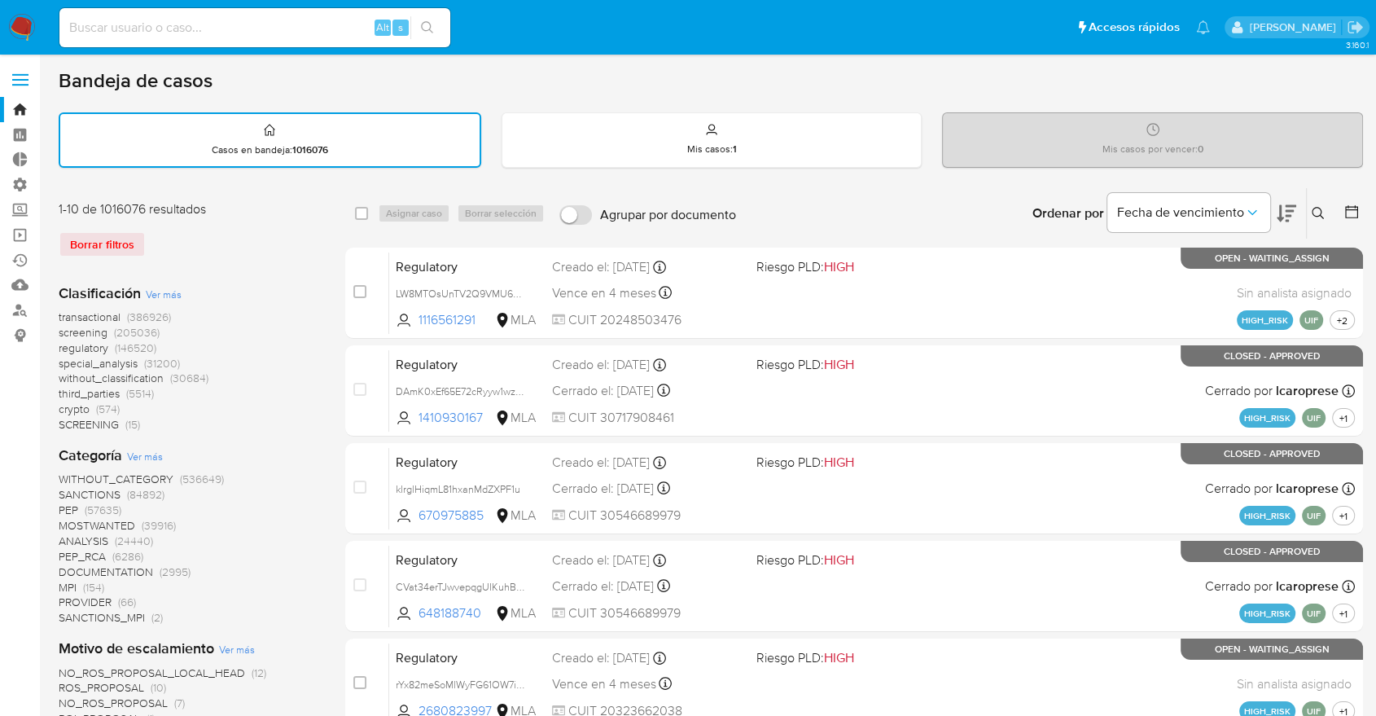
click at [64, 331] on span "screening" at bounding box center [83, 332] width 49 height 16
